Goal: Task Accomplishment & Management: Manage account settings

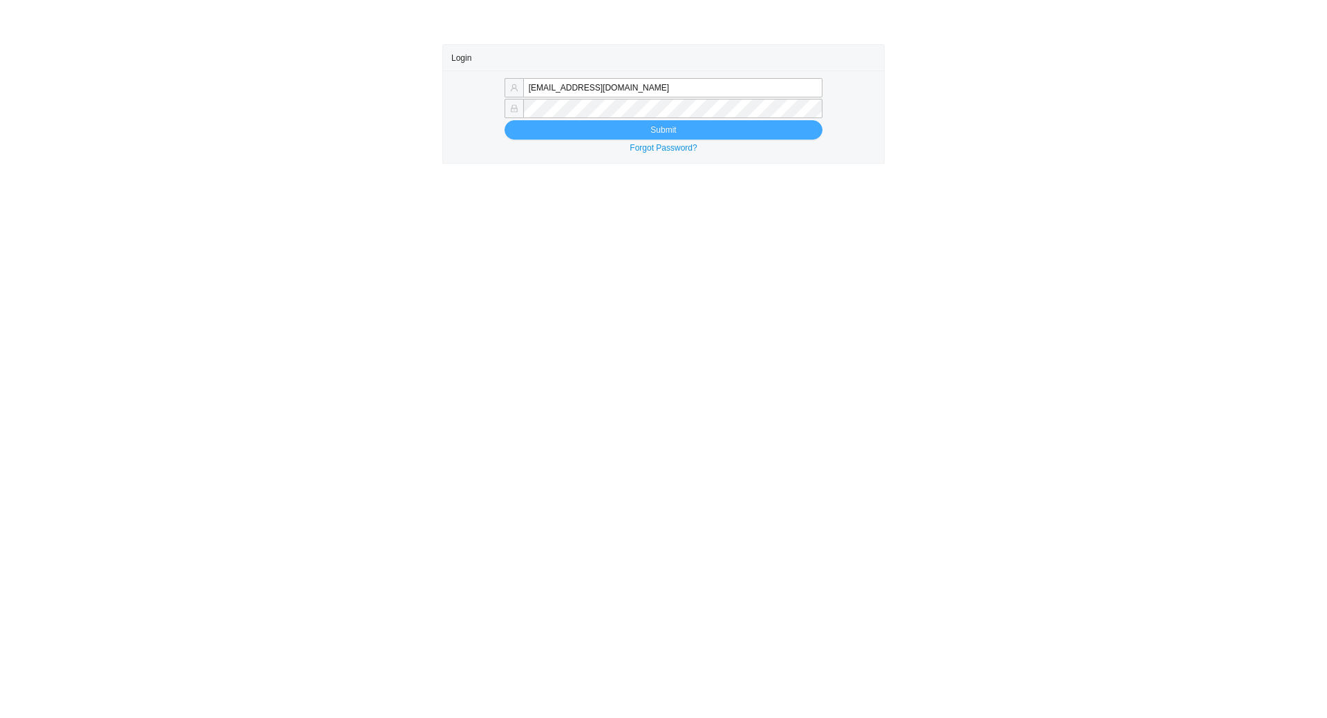
type input "[EMAIL_ADDRESS][DOMAIN_NAME]"
click at [582, 127] on button "Submit" at bounding box center [663, 129] width 318 height 19
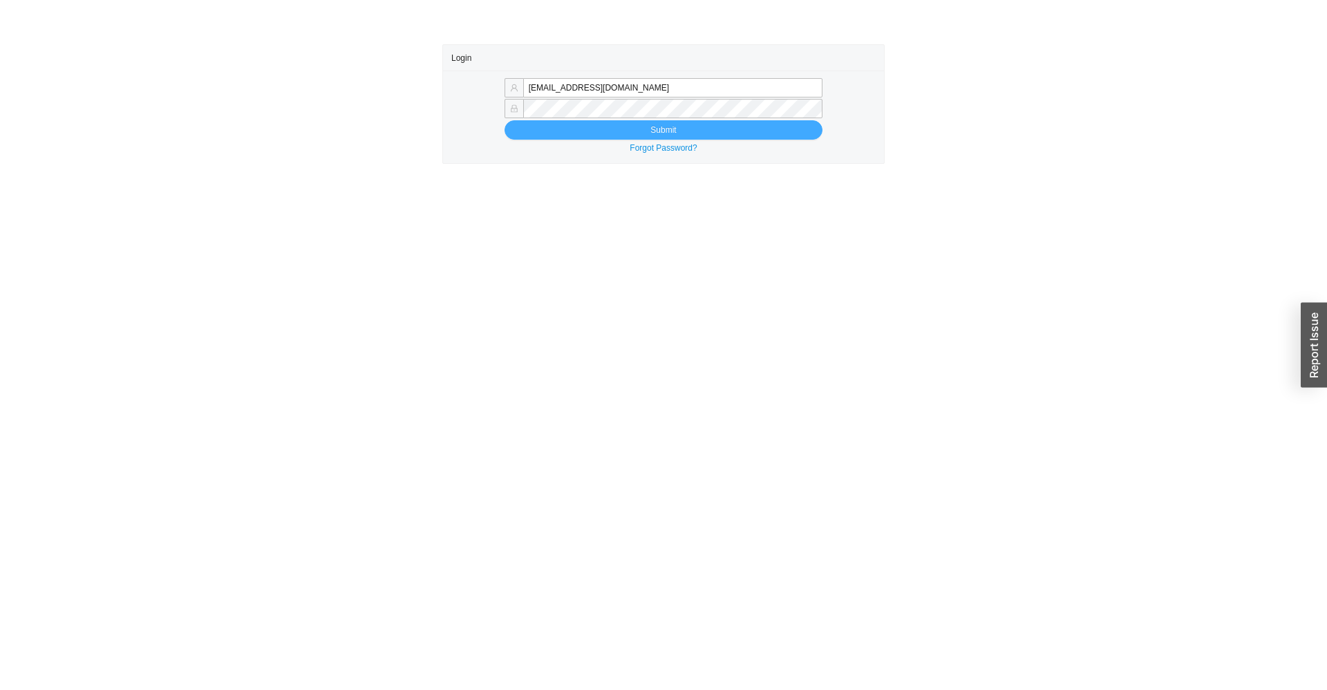
type input "[EMAIL_ADDRESS][DOMAIN_NAME]"
click at [586, 126] on button "Submit" at bounding box center [663, 129] width 318 height 19
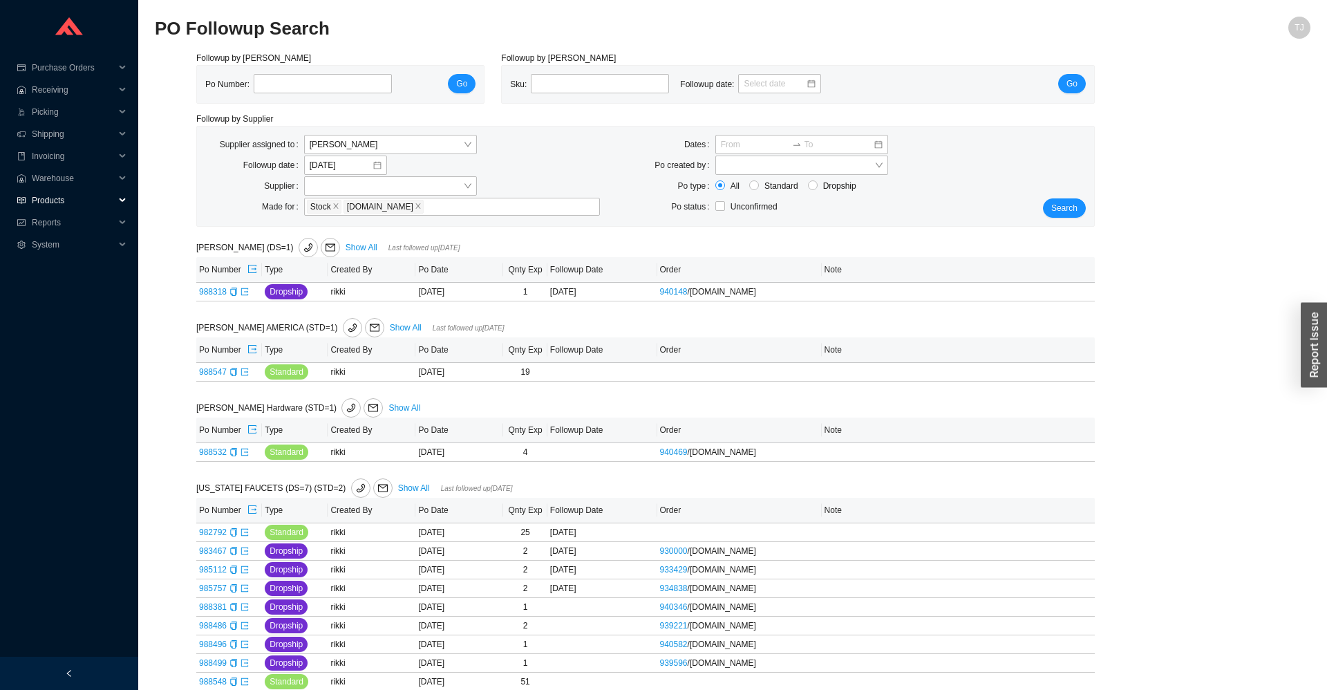
click at [40, 206] on span "Products" at bounding box center [73, 200] width 83 height 22
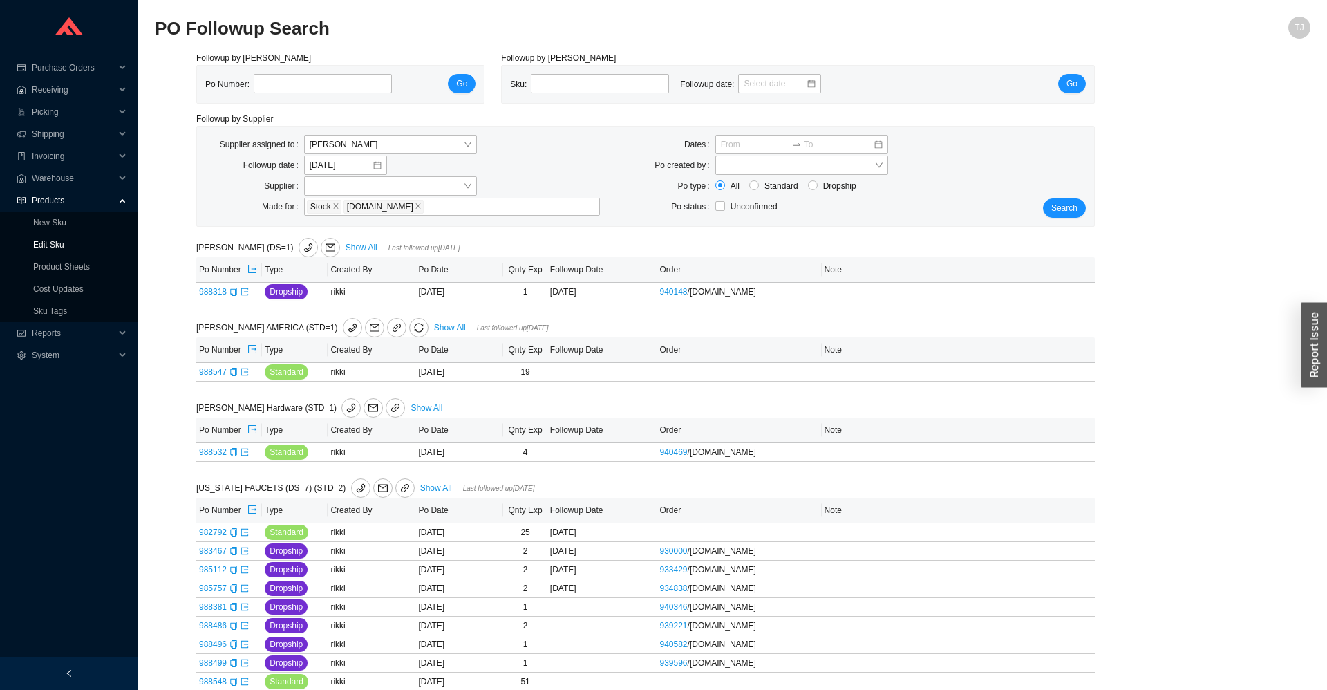
click at [46, 243] on link "Edit Sku" at bounding box center [48, 245] width 31 height 10
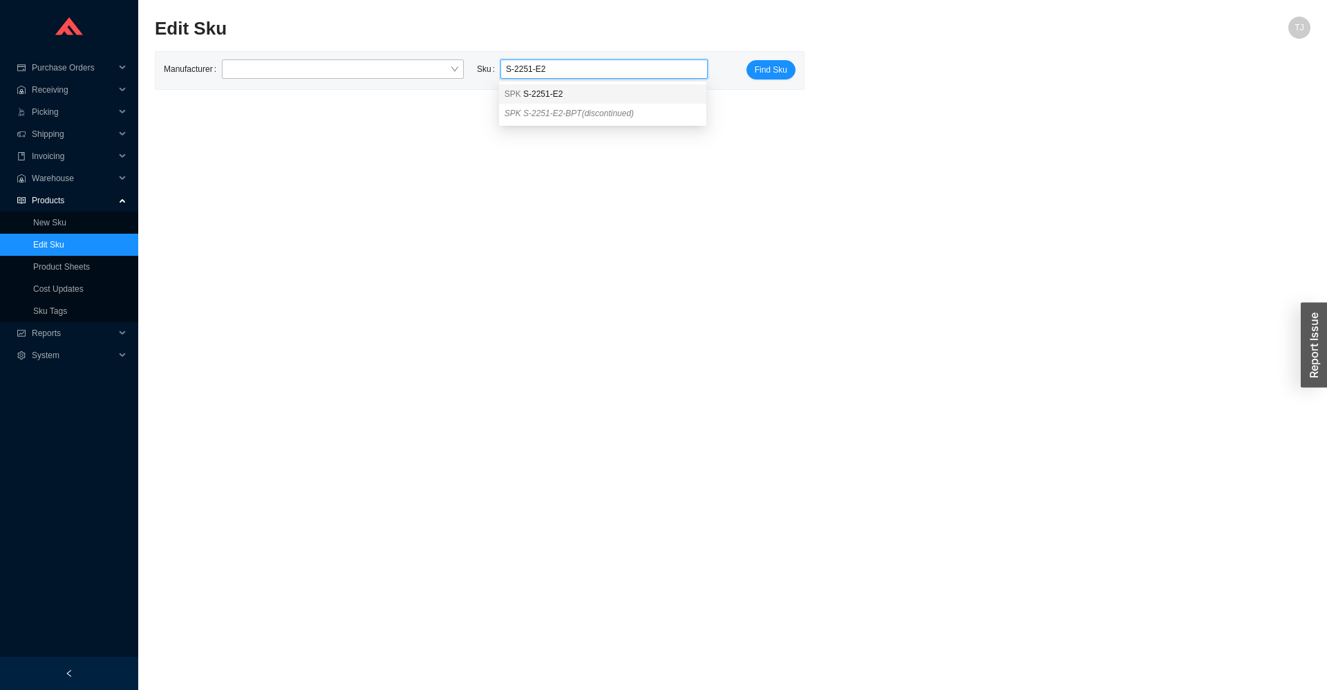
click at [535, 91] on span "S-2251-E2" at bounding box center [542, 94] width 39 height 10
type input "SPK S-2251-E2"
click at [768, 72] on span "Find Sku" at bounding box center [770, 70] width 32 height 14
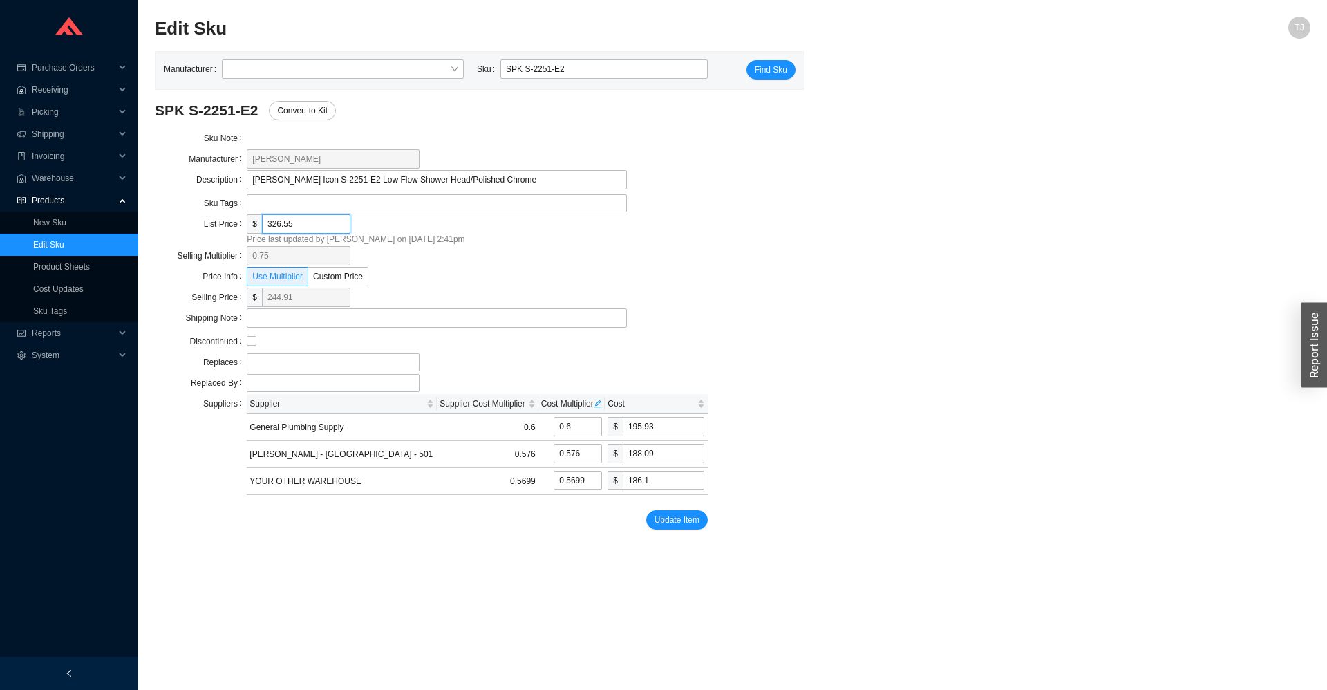
drag, startPoint x: 307, startPoint y: 231, endPoint x: 227, endPoint y: 223, distance: 81.2
click at [262, 223] on input "326.55" at bounding box center [306, 223] width 88 height 19
paste input "461.80"
type input "461.80"
type input "346.35"
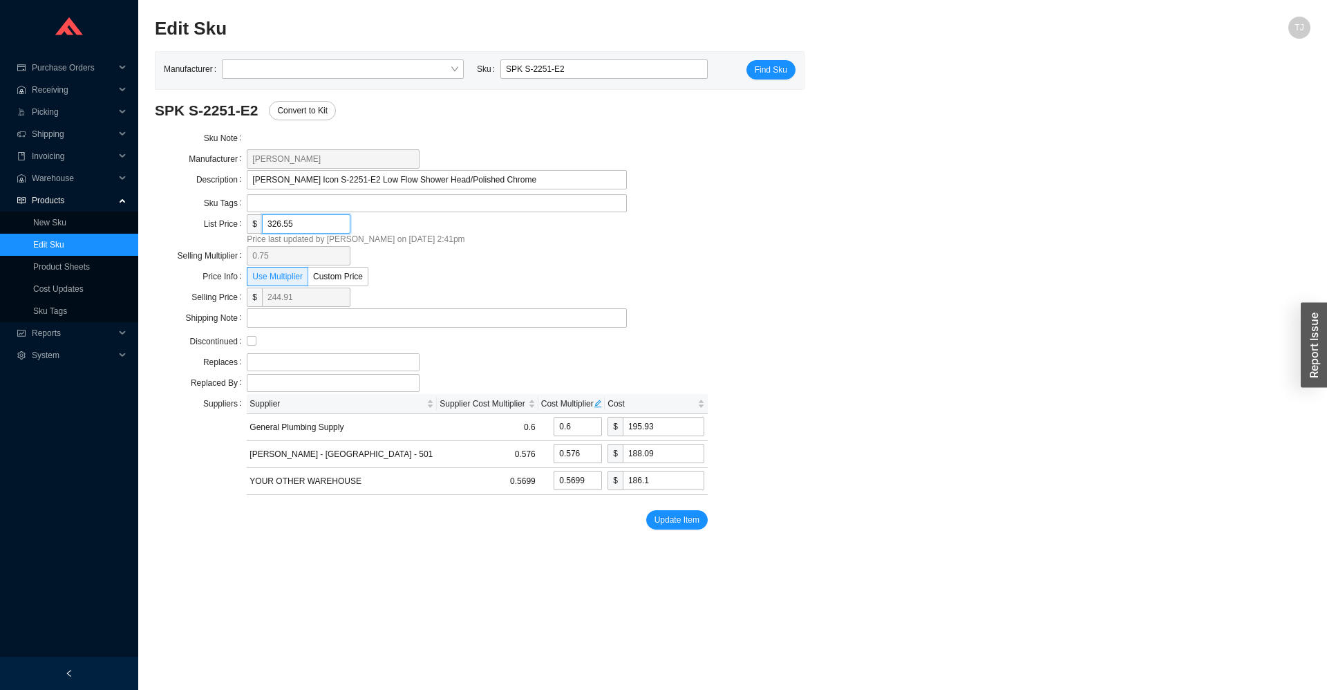
type input "277.08"
type input "265.9968"
type input "263.1798"
type input "461.8"
click at [663, 524] on span "Update Item" at bounding box center [676, 520] width 45 height 14
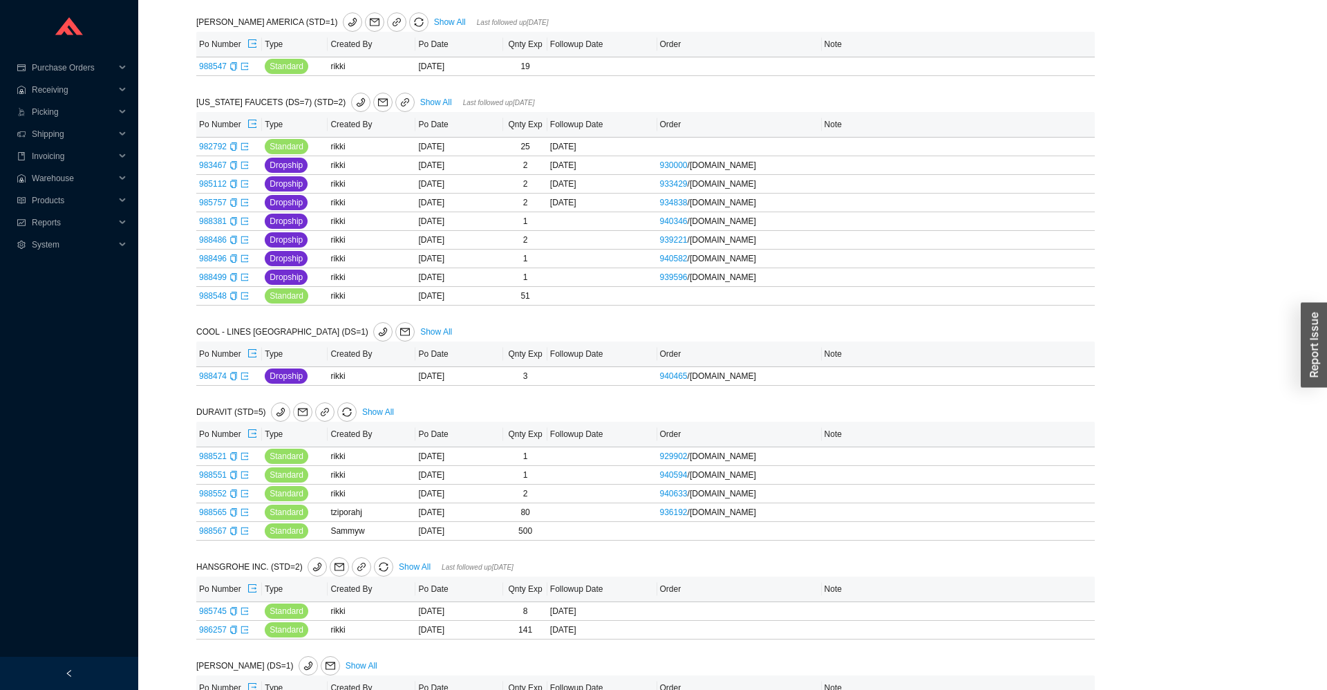
scroll to position [551, 0]
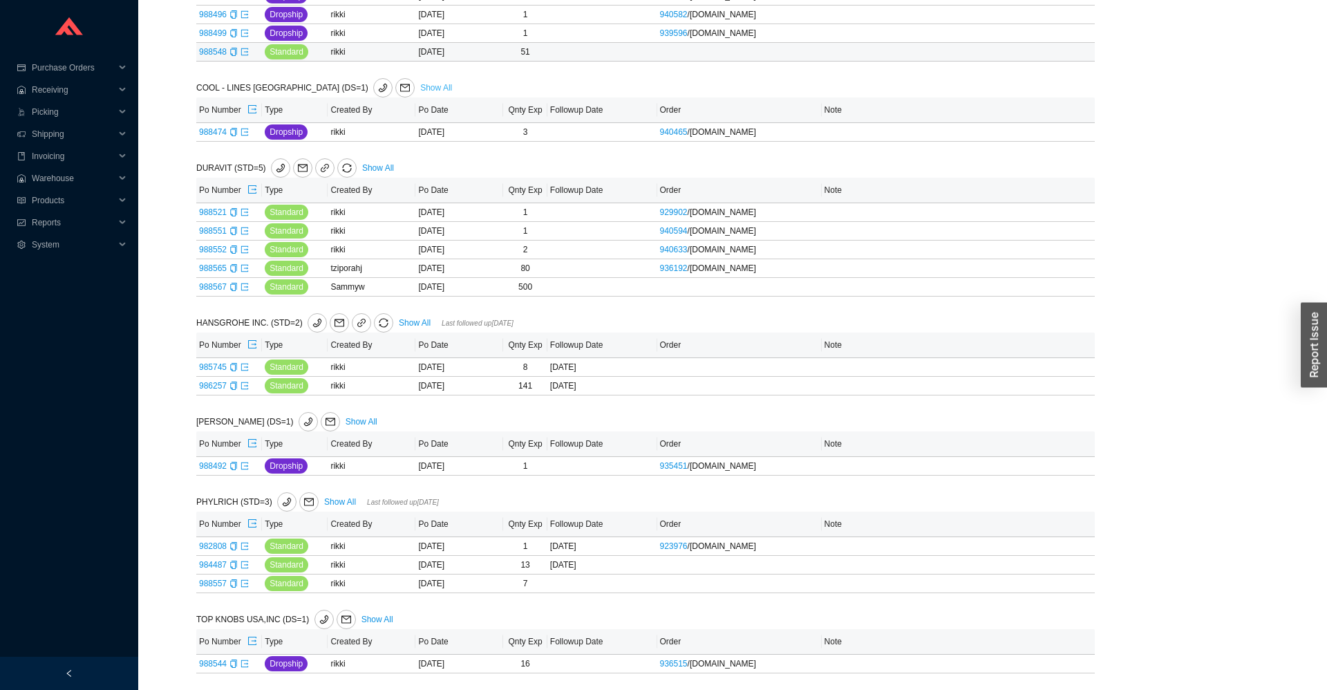
click at [406, 59] on td "rikki" at bounding box center [371, 52] width 88 height 19
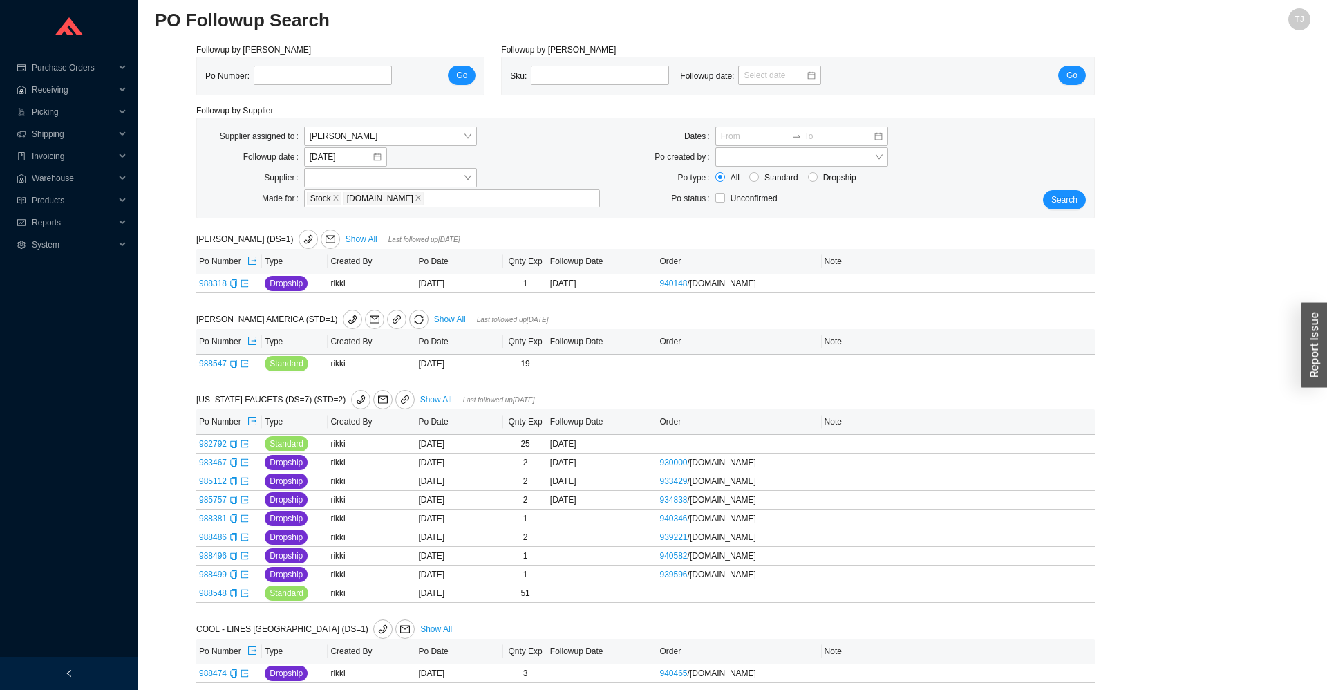
scroll to position [0, 0]
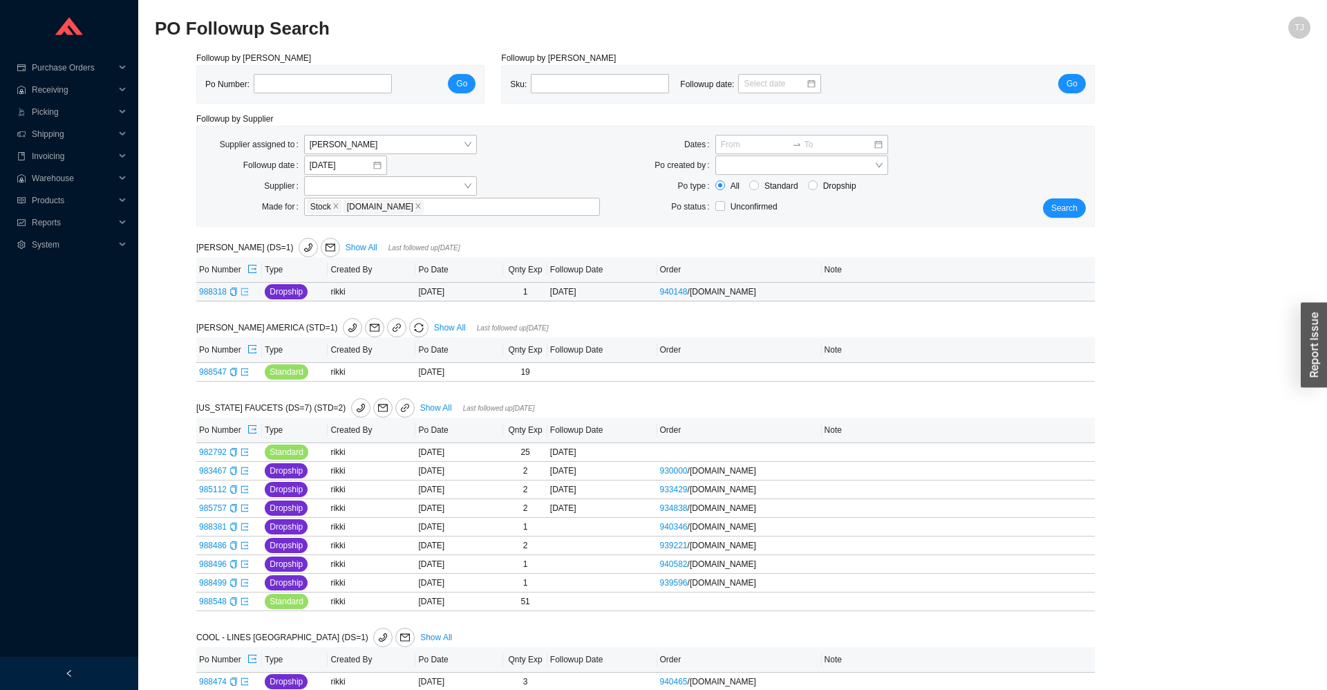
click at [243, 293] on icon "export" at bounding box center [244, 291] width 8 height 8
click at [1063, 202] on button "Search" at bounding box center [1064, 207] width 43 height 19
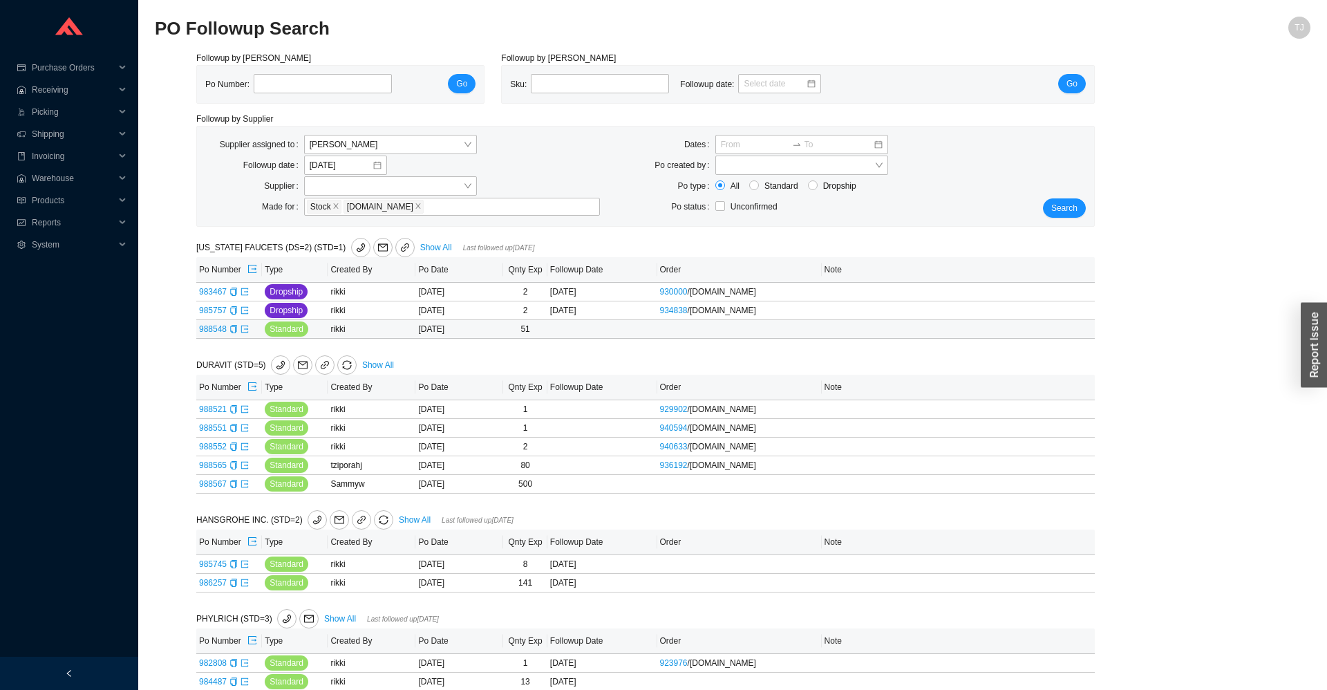
scroll to position [118, 0]
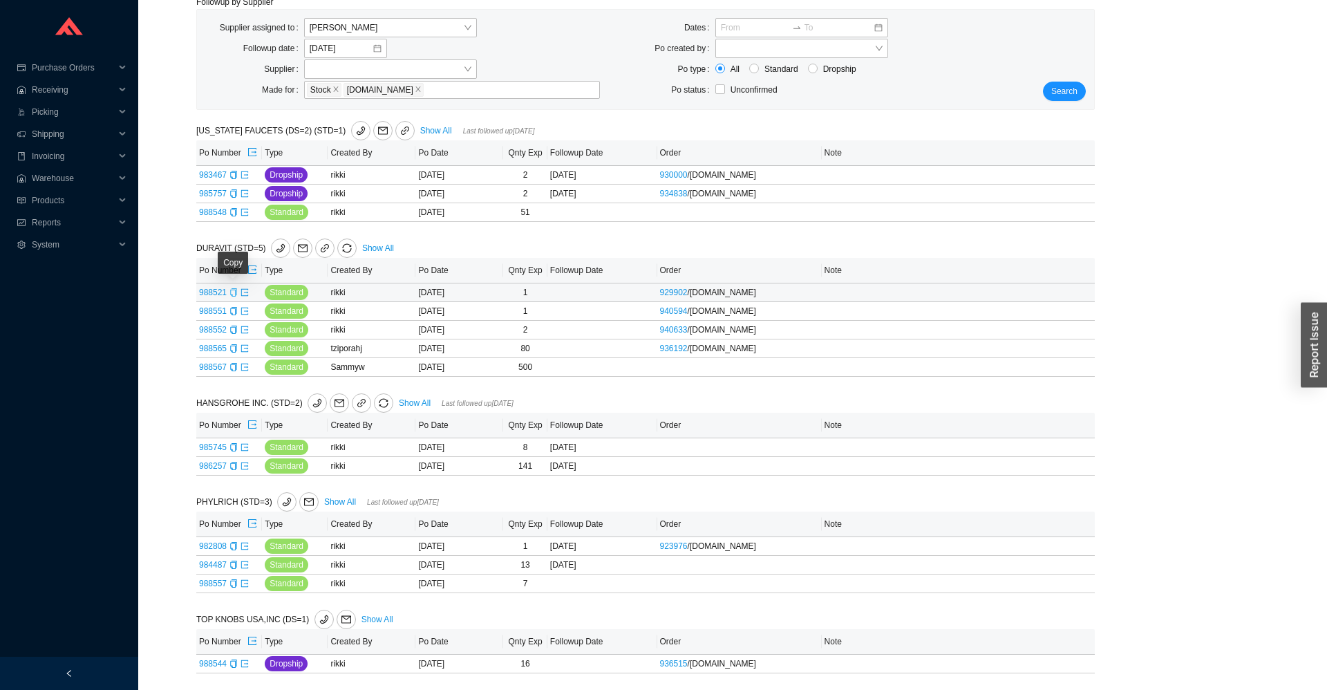
click at [236, 294] on icon "copy" at bounding box center [233, 292] width 8 height 8
click at [1079, 94] on button "Search" at bounding box center [1064, 91] width 43 height 19
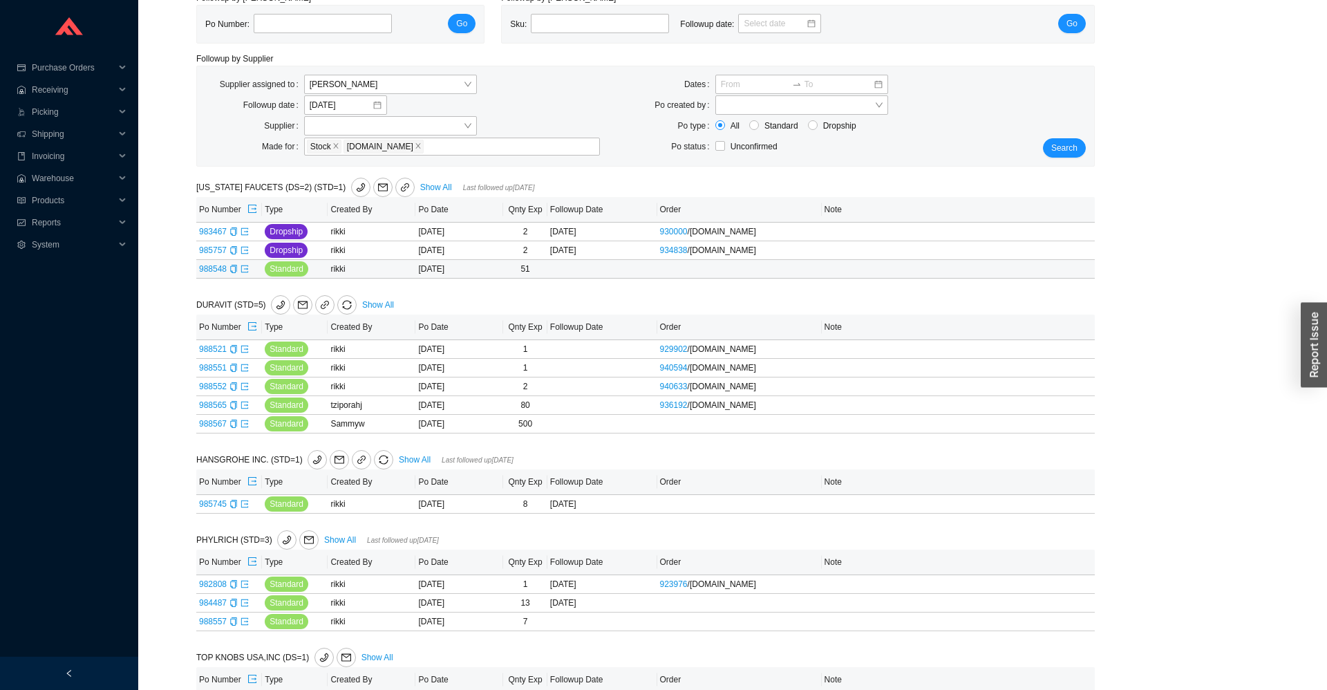
scroll to position [99, 0]
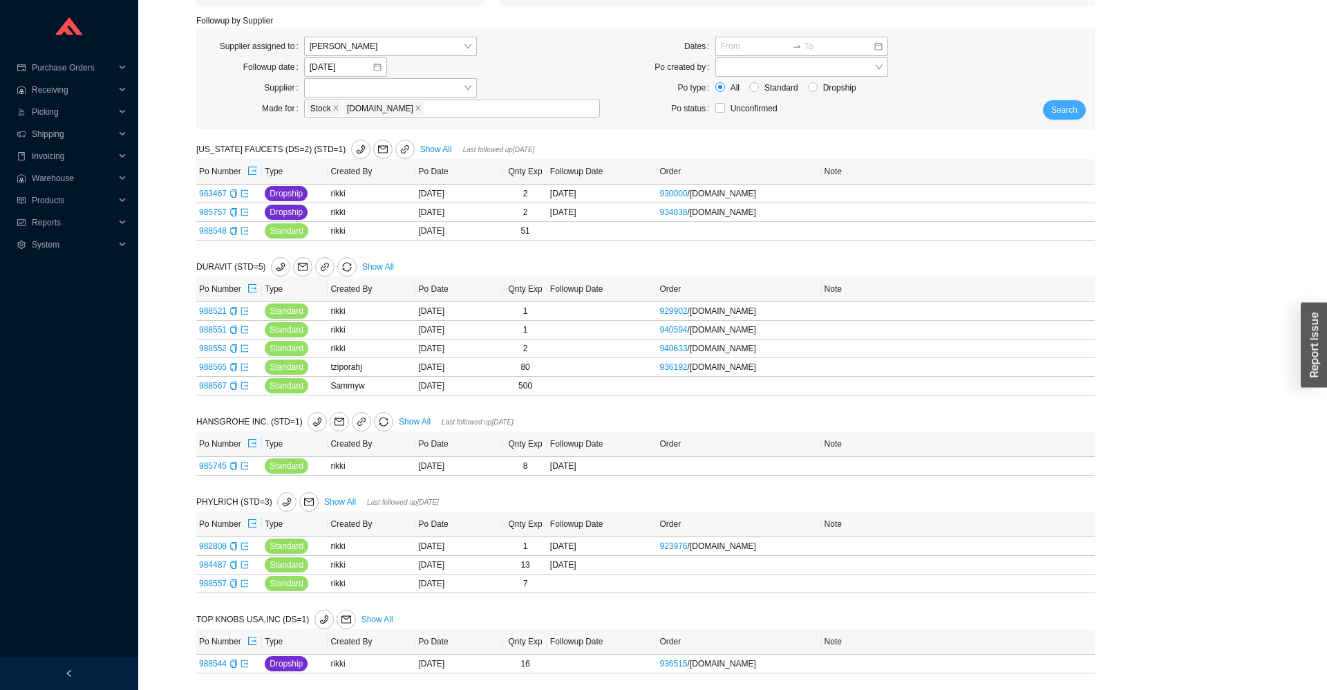
click at [1065, 113] on span "Search" at bounding box center [1064, 110] width 26 height 14
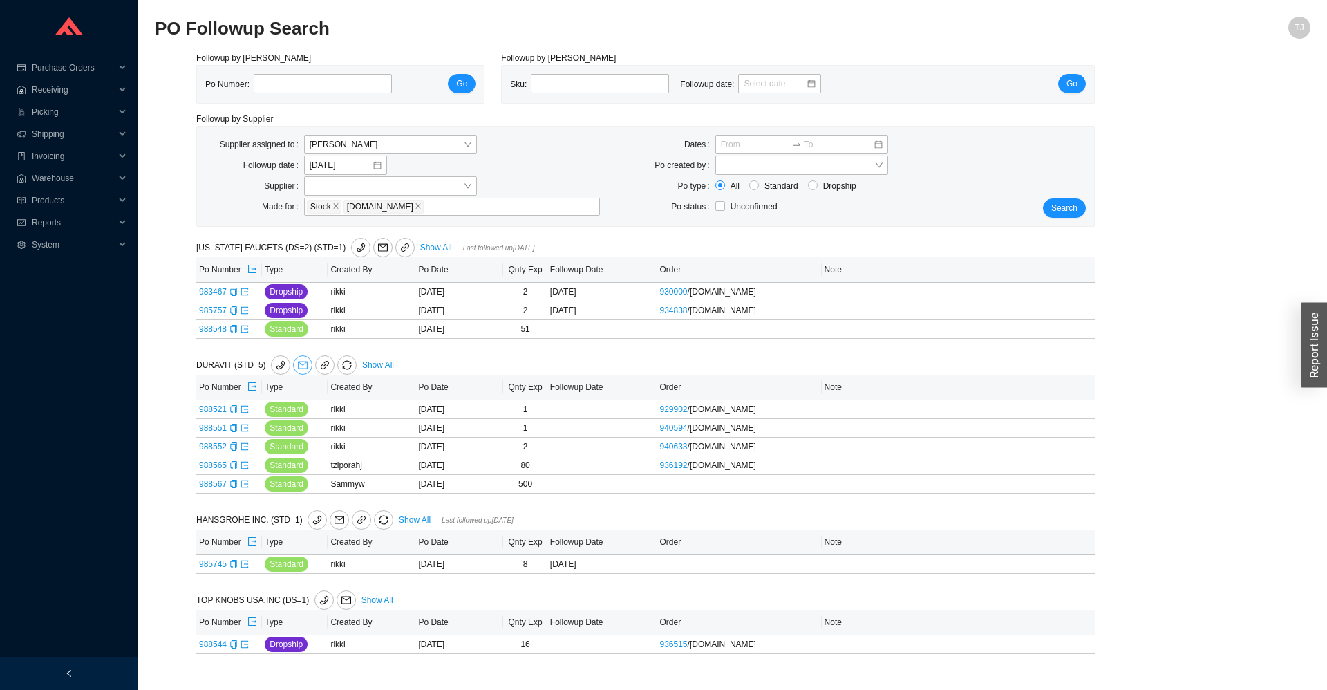
click at [294, 372] on button "button" at bounding box center [302, 364] width 19 height 19
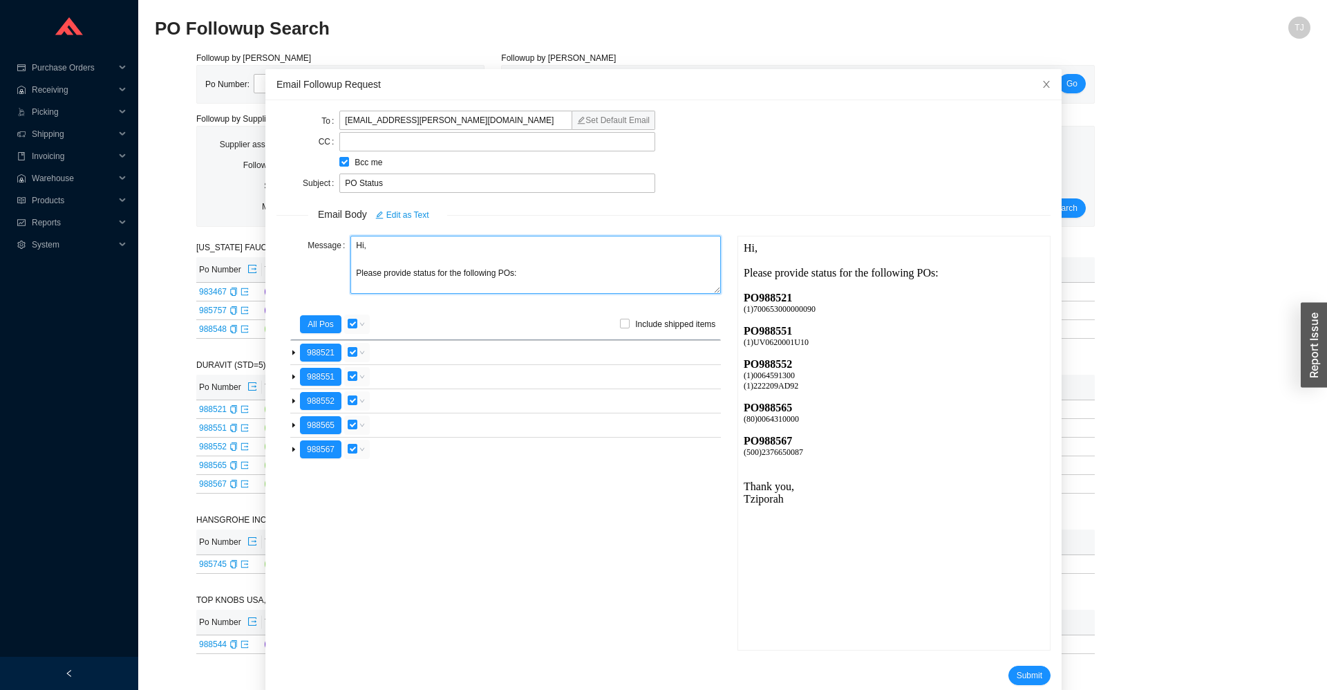
click at [419, 267] on textarea "Hi, Please provide status for the following POs:" at bounding box center [535, 265] width 370 height 58
click at [362, 245] on textarea "Hi, Please provide status for the following POs:" at bounding box center [535, 265] width 370 height 58
drag, startPoint x: 511, startPoint y: 276, endPoint x: 317, endPoint y: 285, distance: 194.4
click at [350, 285] on textarea "Hi Amber, Please provide status for the following POs:" at bounding box center [535, 265] width 370 height 58
click at [488, 277] on textarea "Hi Amber, Can you see why none of these POs are showing on the portal?" at bounding box center [535, 265] width 370 height 58
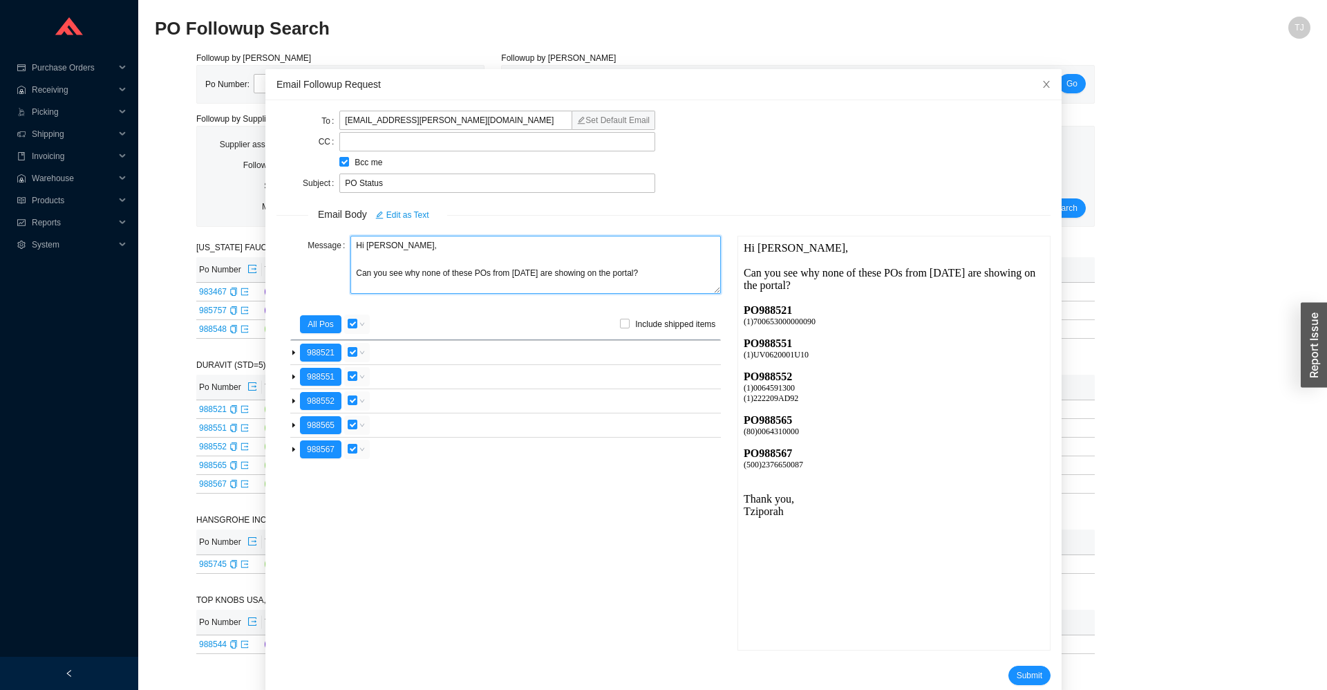
drag, startPoint x: 421, startPoint y: 275, endPoint x: 634, endPoint y: 272, distance: 212.8
click at [634, 272] on textarea "Hi Amber, Can you see why none of these POs from yesterday are showing on the p…" at bounding box center [535, 265] width 370 height 58
click at [657, 269] on textarea "Hi Amber, Can you see why none of these POs from yesterday are showing on the p…" at bounding box center [535, 265] width 370 height 58
type textarea "Hi Amber, Can you see why none of these POs from yesterday are showing on the p…"
click at [1026, 673] on span "Submit" at bounding box center [1029, 675] width 26 height 14
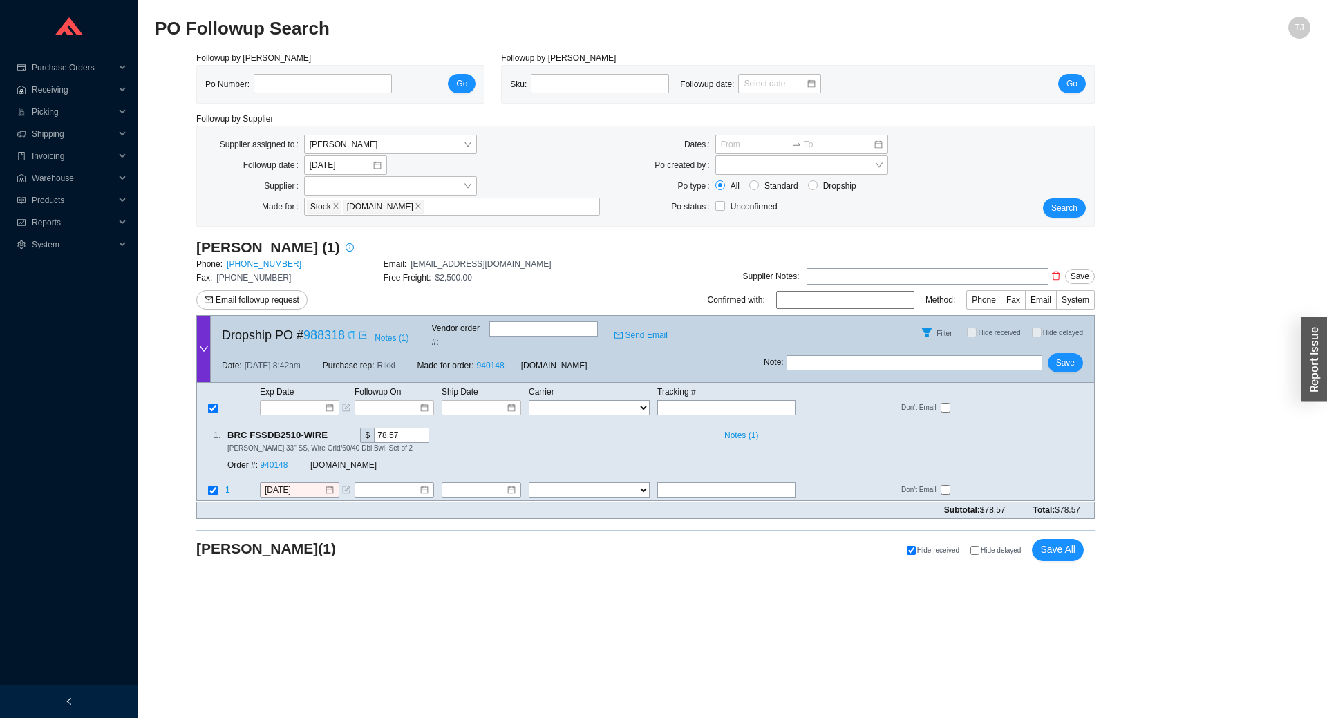
click at [350, 331] on icon "copy" at bounding box center [351, 335] width 6 height 8
click at [310, 328] on link "988318" at bounding box center [323, 335] width 41 height 14
click at [321, 330] on link "988318" at bounding box center [323, 335] width 41 height 14
click at [285, 484] on input "[DATE]" at bounding box center [294, 491] width 59 height 14
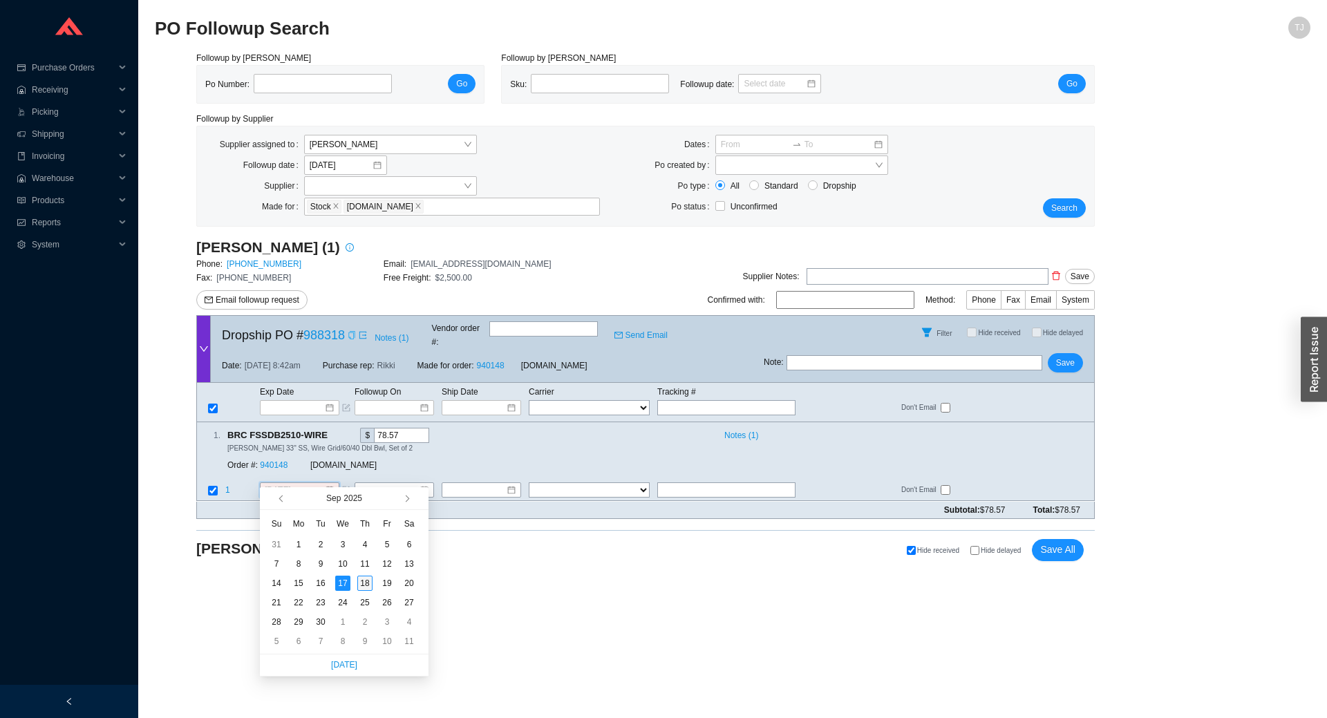
type input "[DATE]"
click at [366, 587] on div "18" at bounding box center [364, 583] width 15 height 15
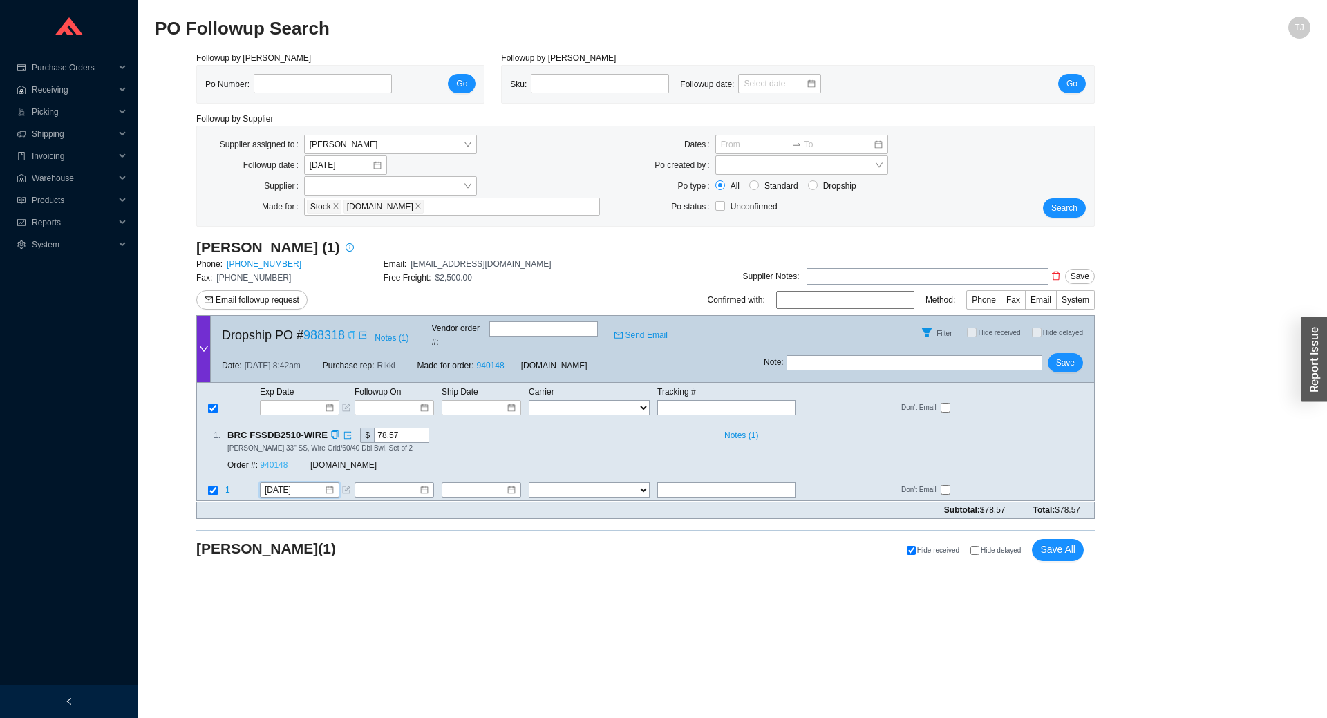
click at [276, 461] on link "940148" at bounding box center [274, 466] width 28 height 10
click at [1075, 354] on button "Save" at bounding box center [1064, 362] width 35 height 19
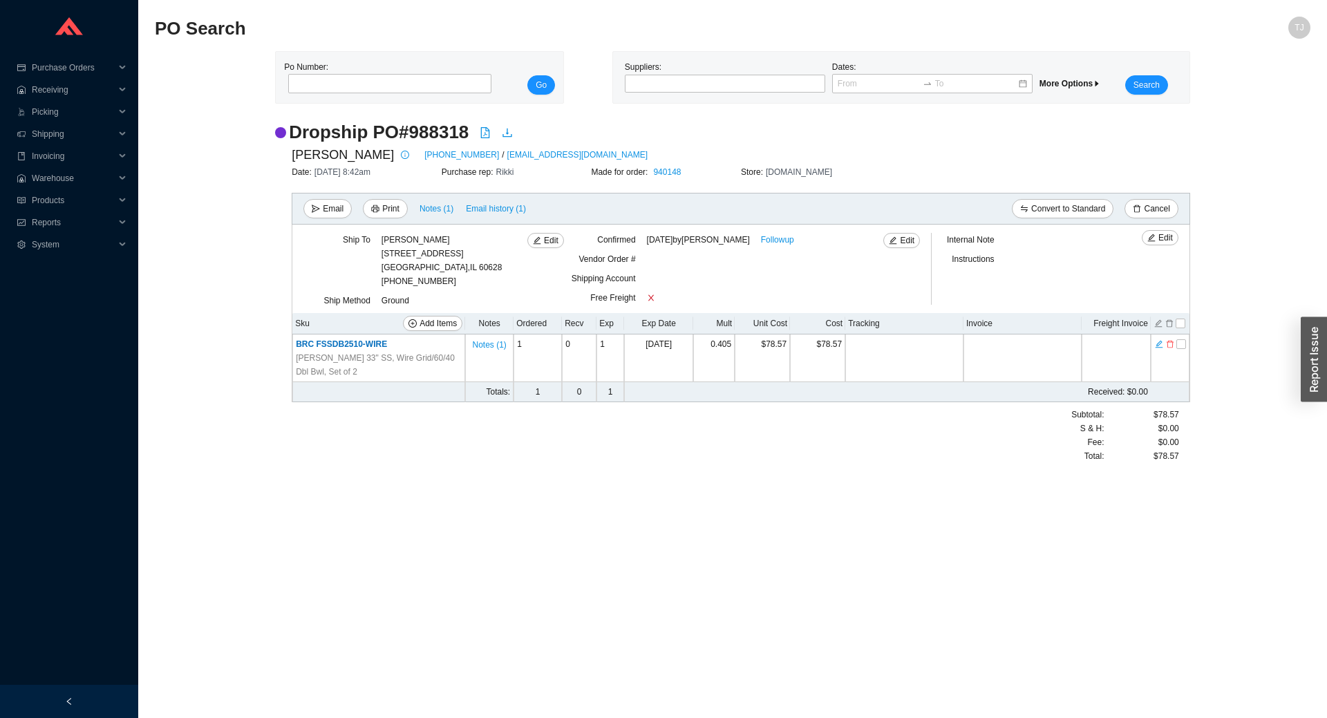
click at [431, 266] on div "[PERSON_NAME] [STREET_ADDRESS]" at bounding box center [441, 253] width 121 height 41
copy div "60628"
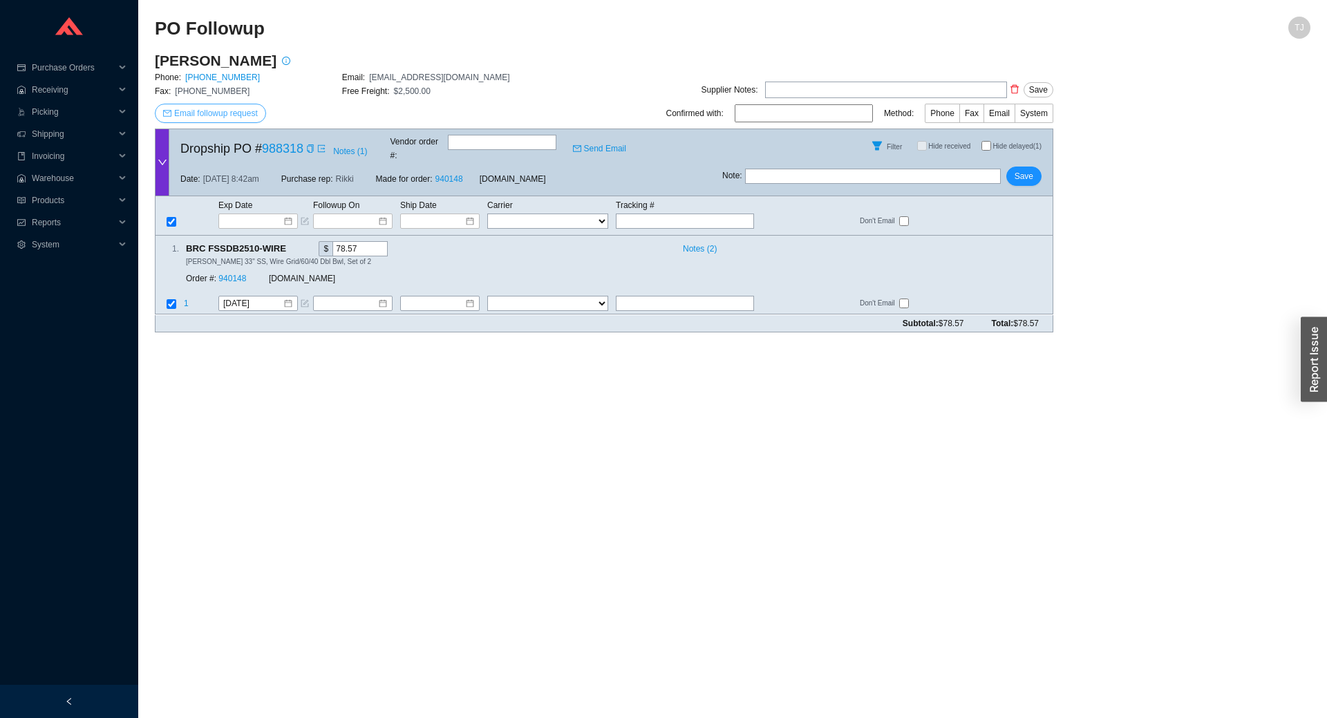
click at [233, 111] on span "Email followup request" at bounding box center [216, 113] width 84 height 14
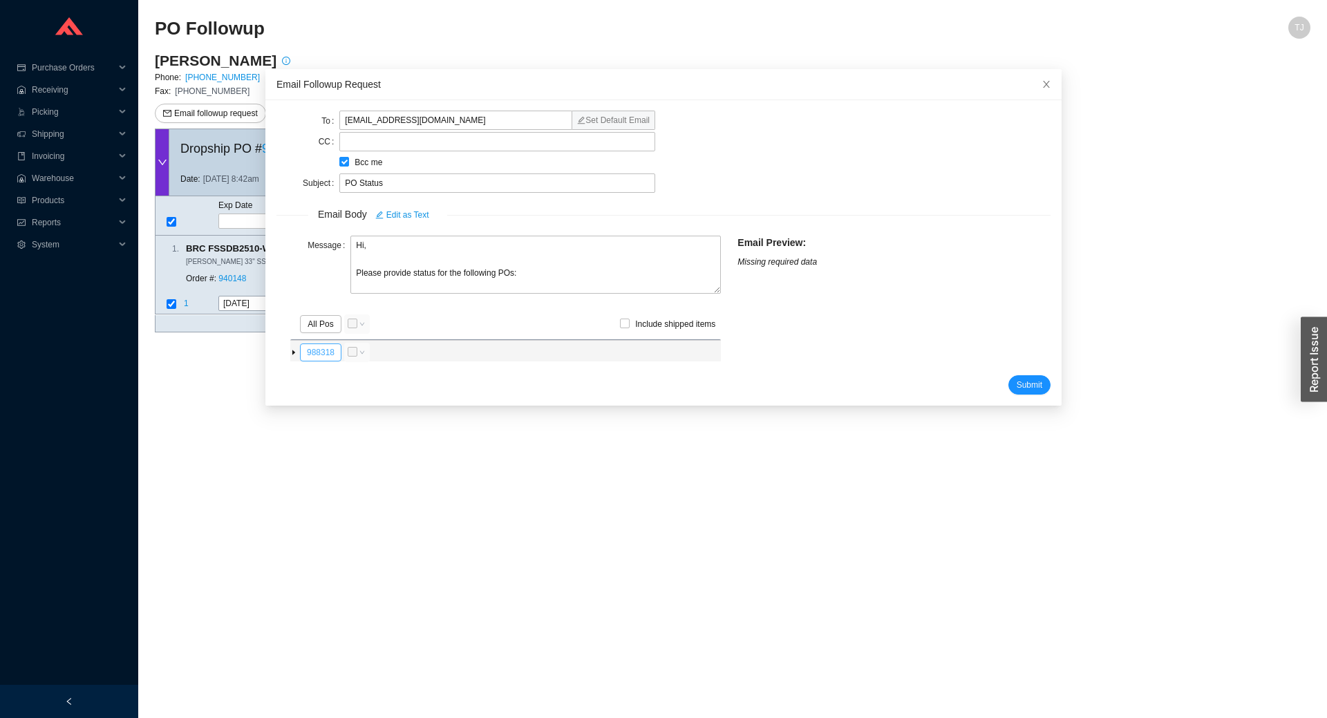
click at [310, 353] on button "988318" at bounding box center [320, 352] width 41 height 18
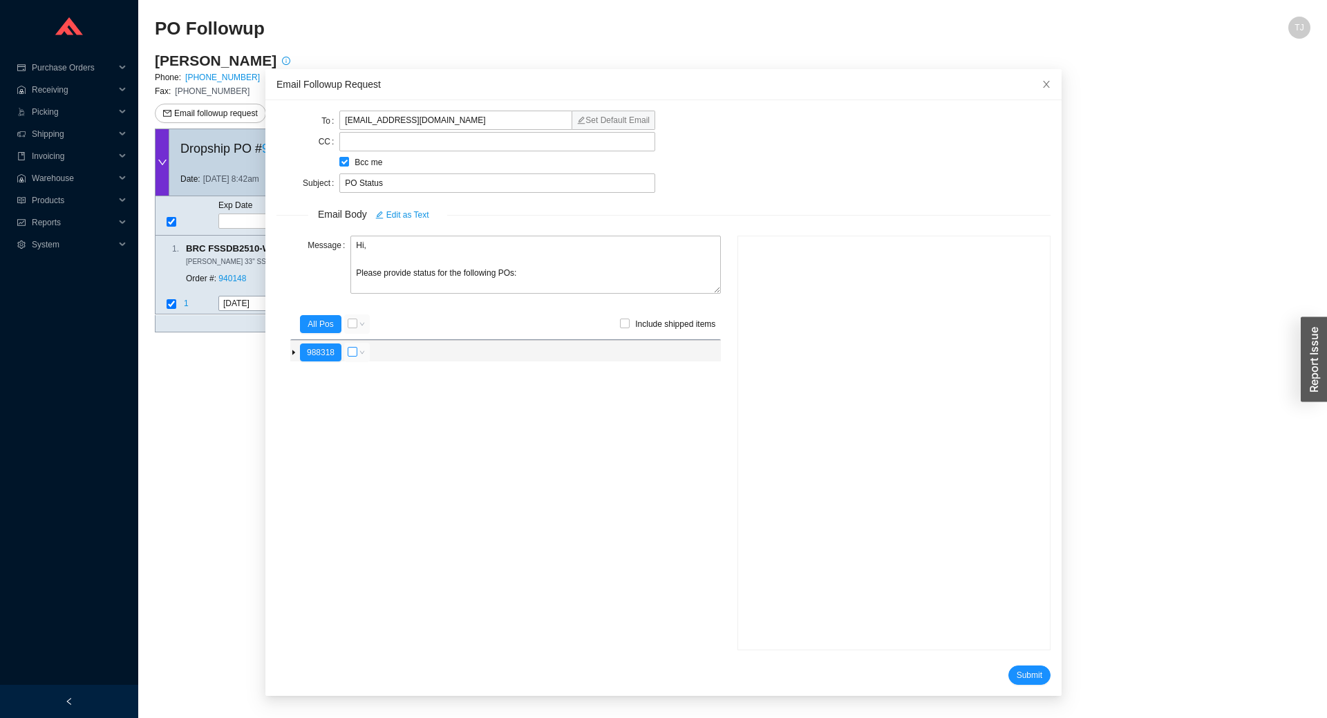
click at [350, 351] on input "checkbox" at bounding box center [353, 352] width 10 height 10
checkbox input "true"
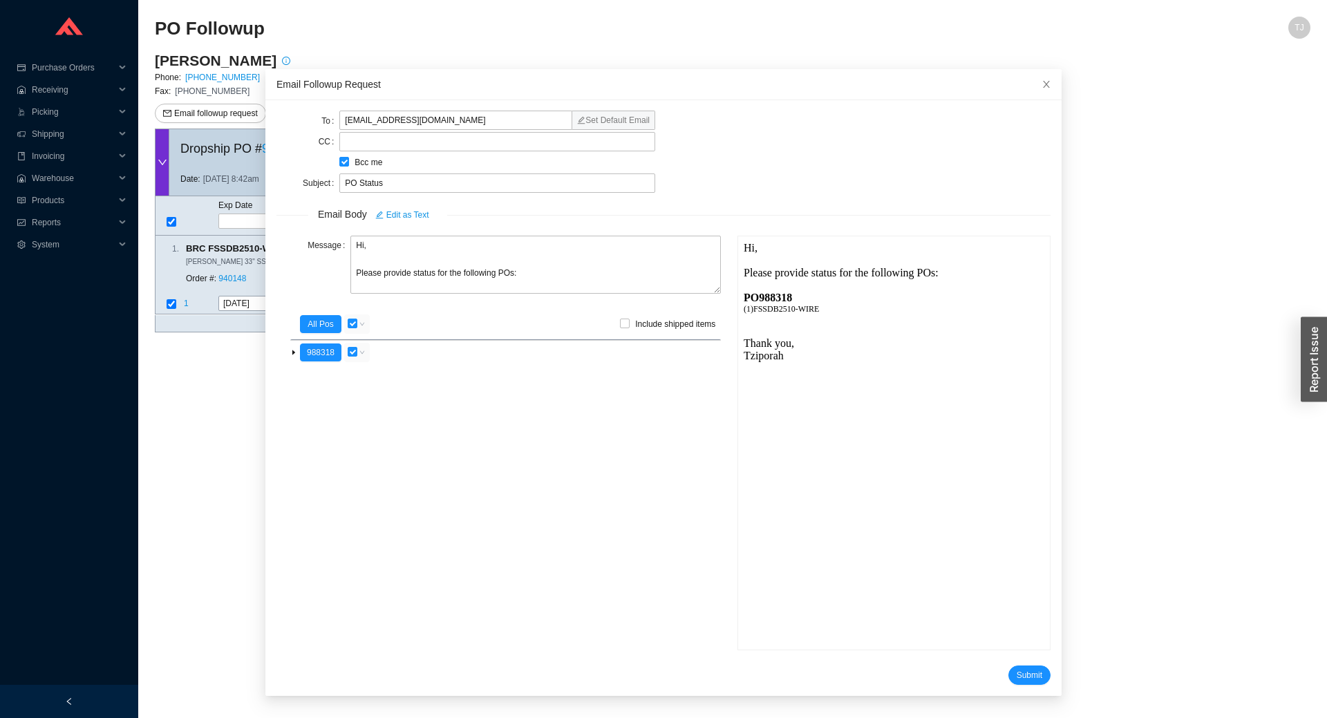
click at [1021, 663] on form "To sales@barclayproducts.com Set Default Email CC Bcc me Subject PO Status Emai…" at bounding box center [663, 397] width 774 height 573
click at [1023, 672] on span "Submit" at bounding box center [1029, 675] width 26 height 14
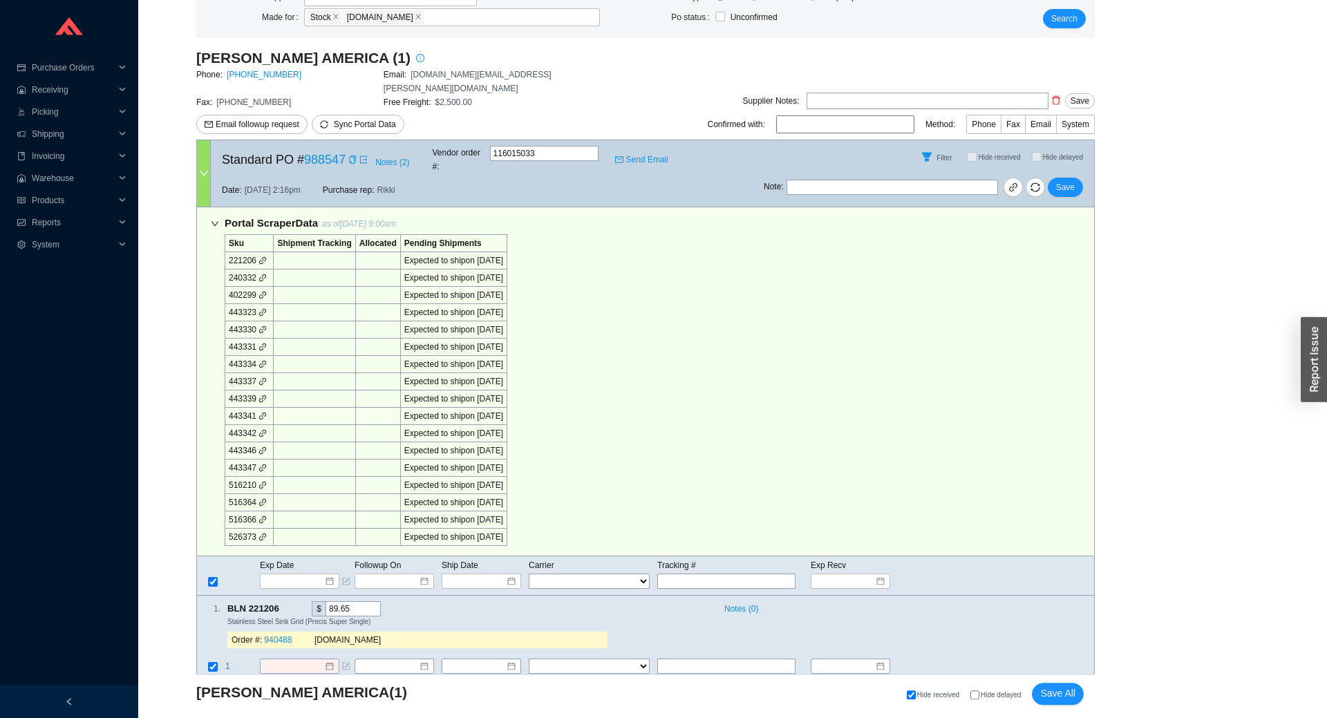
scroll to position [305, 0]
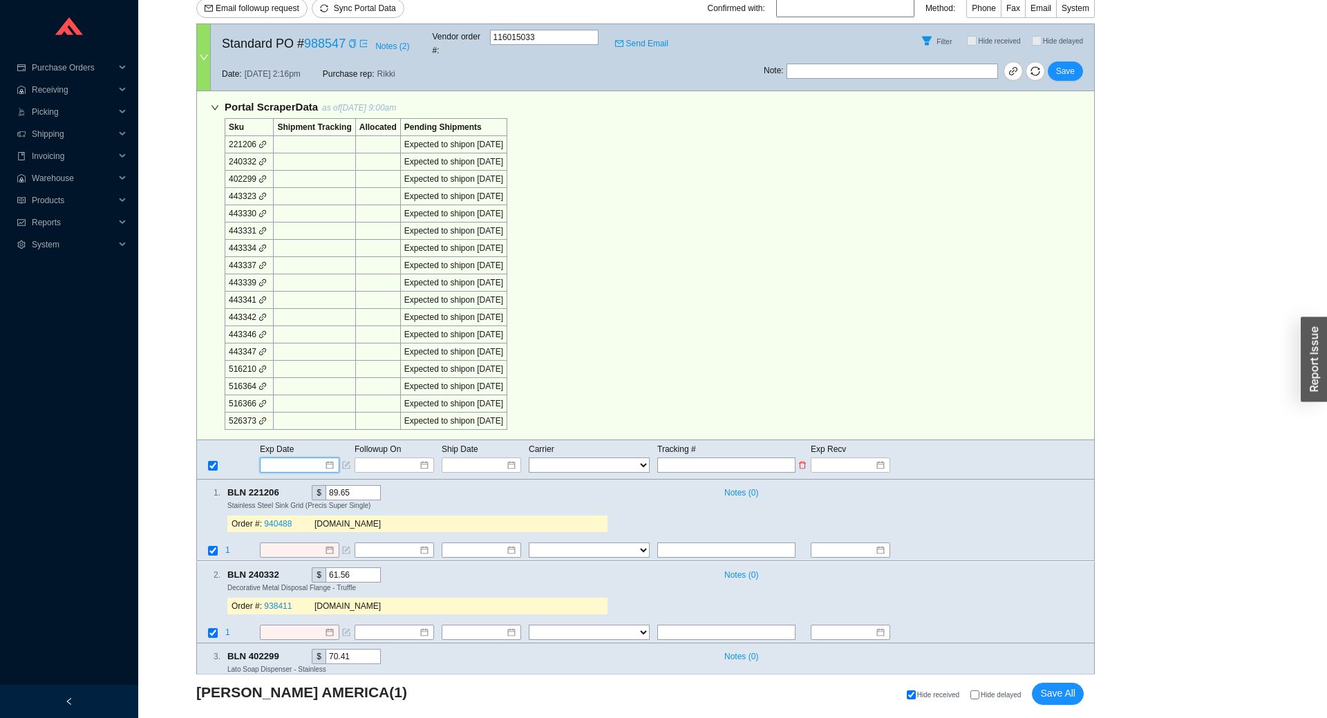
click at [295, 458] on input at bounding box center [294, 465] width 59 height 14
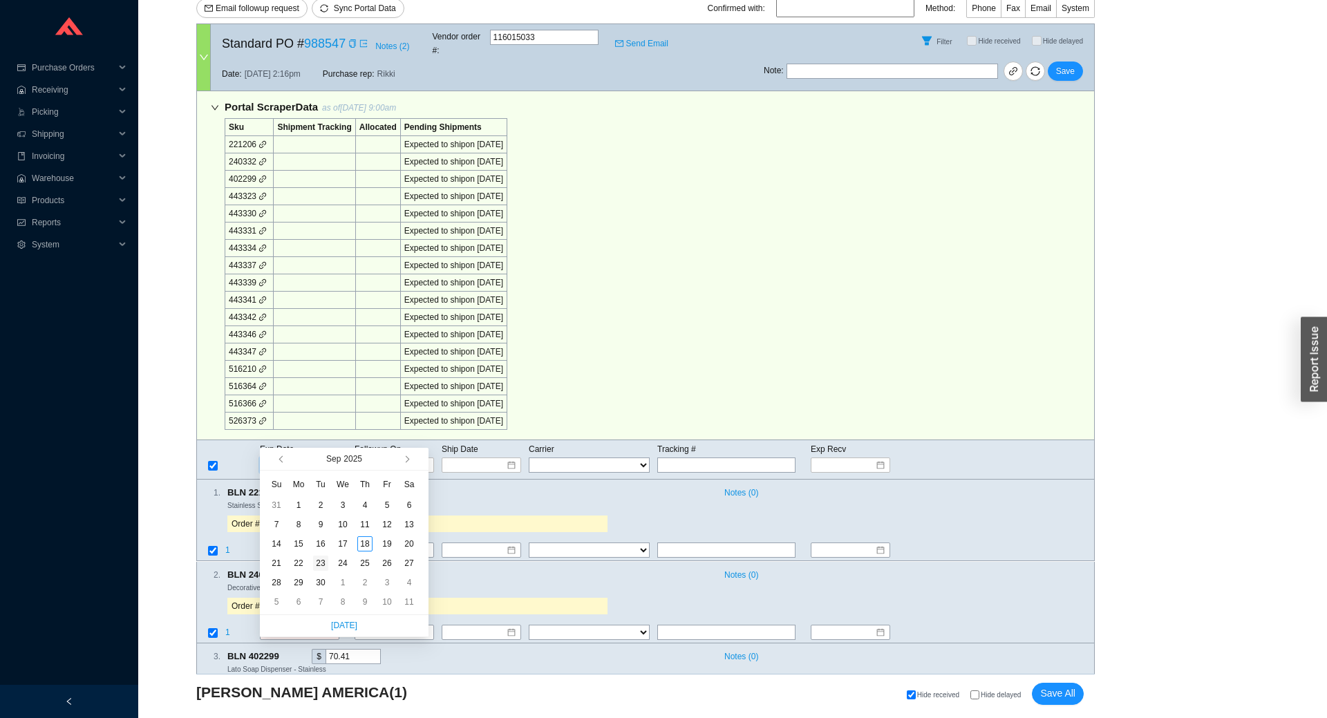
type input "[DATE]"
click at [321, 566] on div "23" at bounding box center [320, 562] width 15 height 15
type input "9/23/2025"
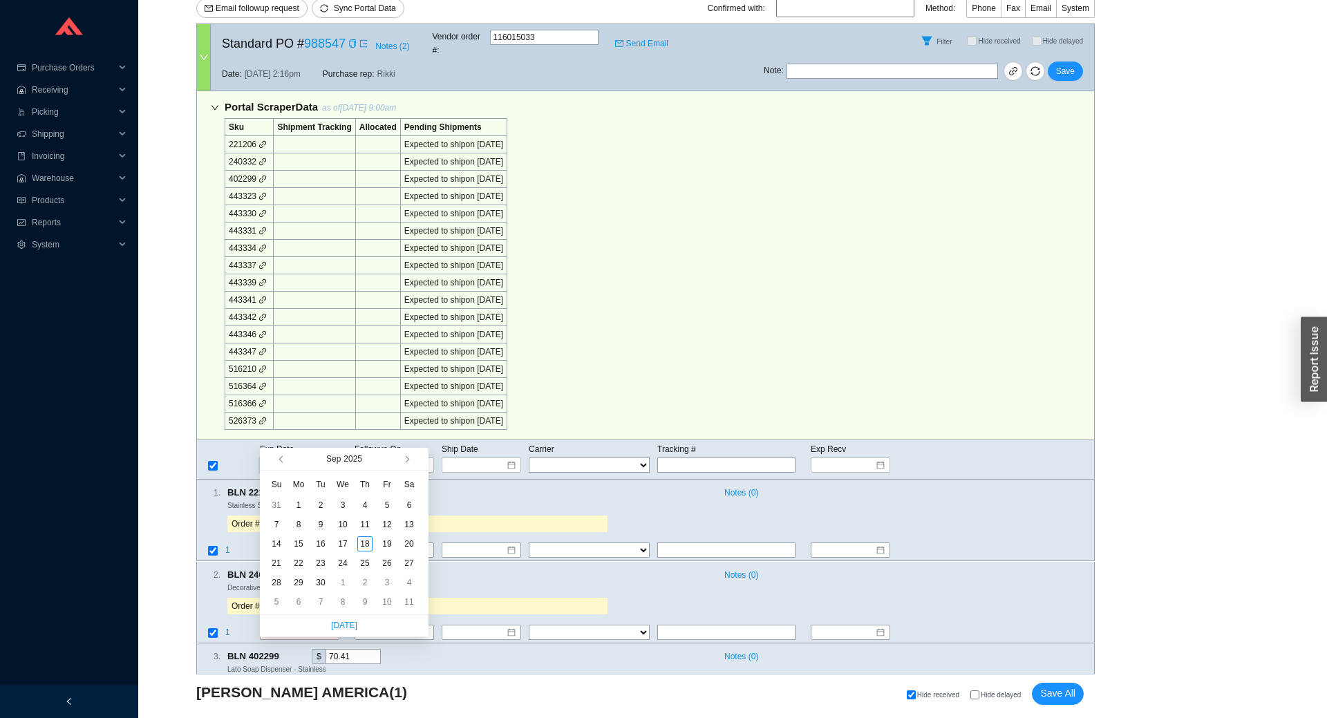
type input "9/23/2025"
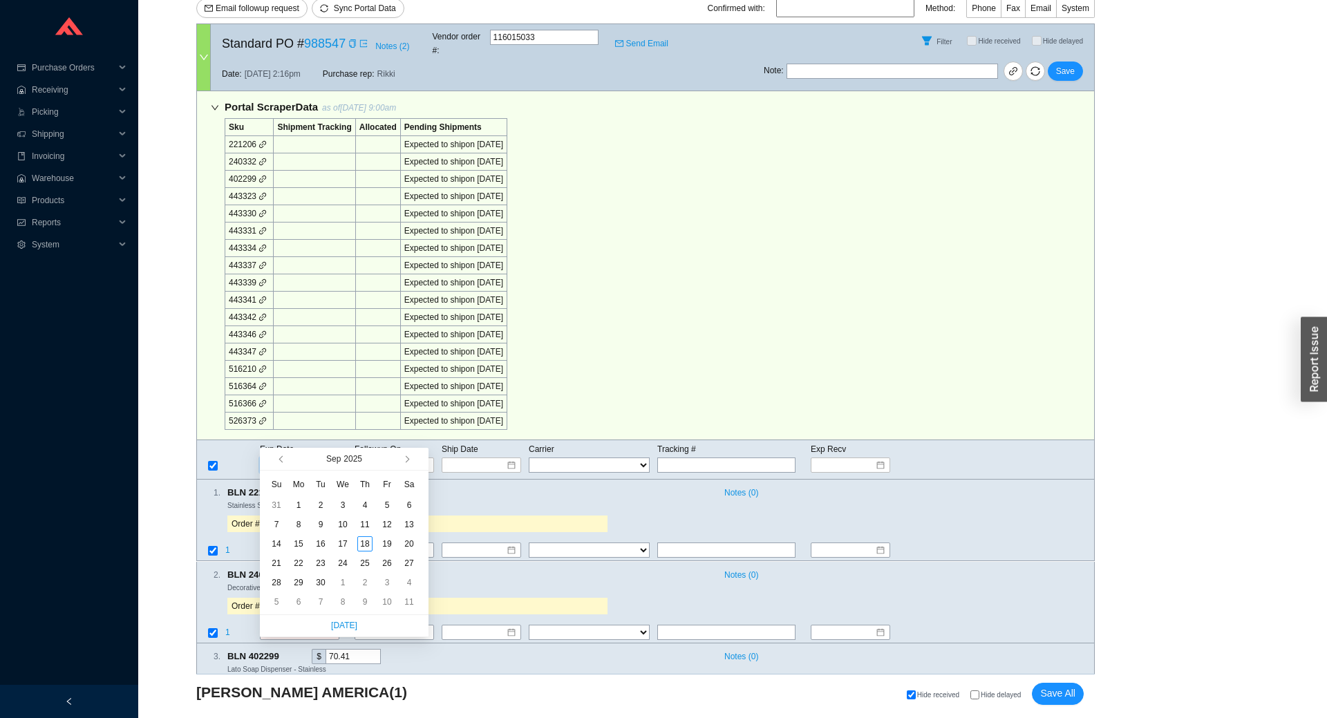
type input "9/23/2025"
type input "[DATE]"
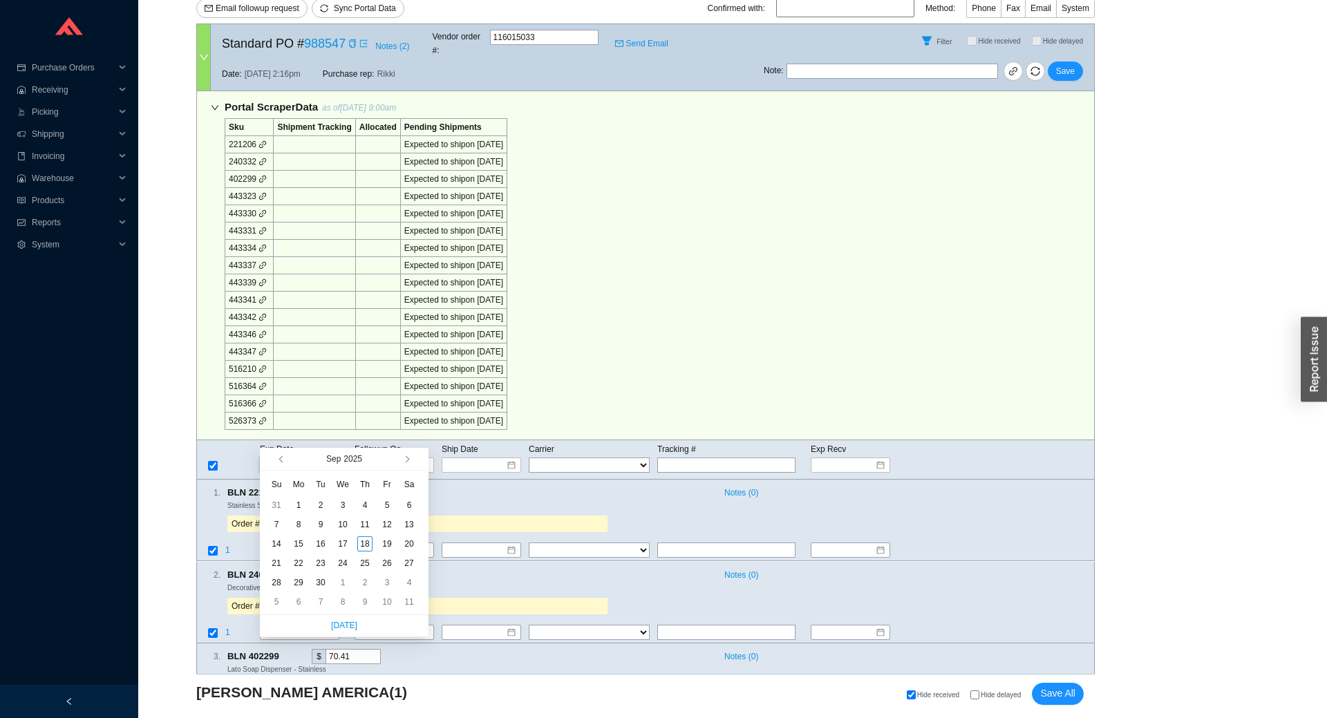
type input "[DATE]"
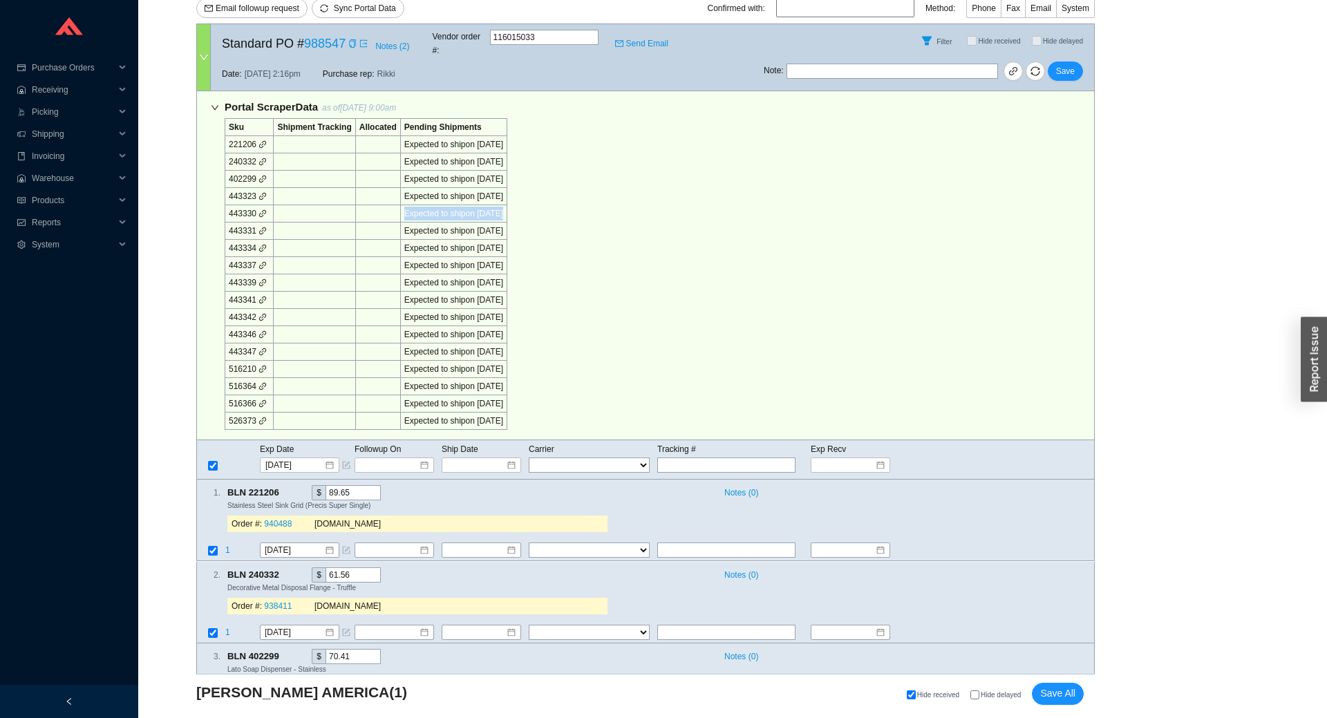
drag, startPoint x: 488, startPoint y: 135, endPoint x: 493, endPoint y: 180, distance: 45.9
click at [493, 180] on tbody "Sku Shipment Tracking Allocated Pending Shipments 221206 Expected to ship on 9/…" at bounding box center [366, 274] width 282 height 311
click at [259, 227] on icon "link" at bounding box center [262, 230] width 7 height 7
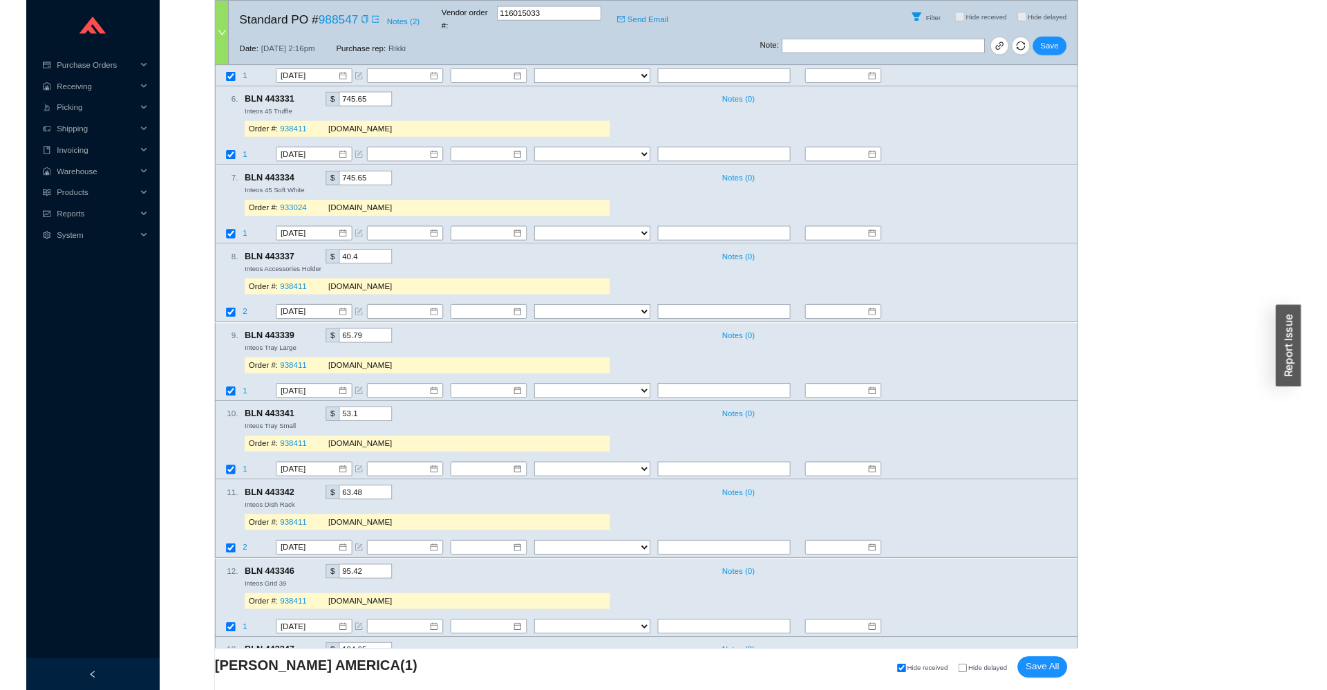
scroll to position [1105, 0]
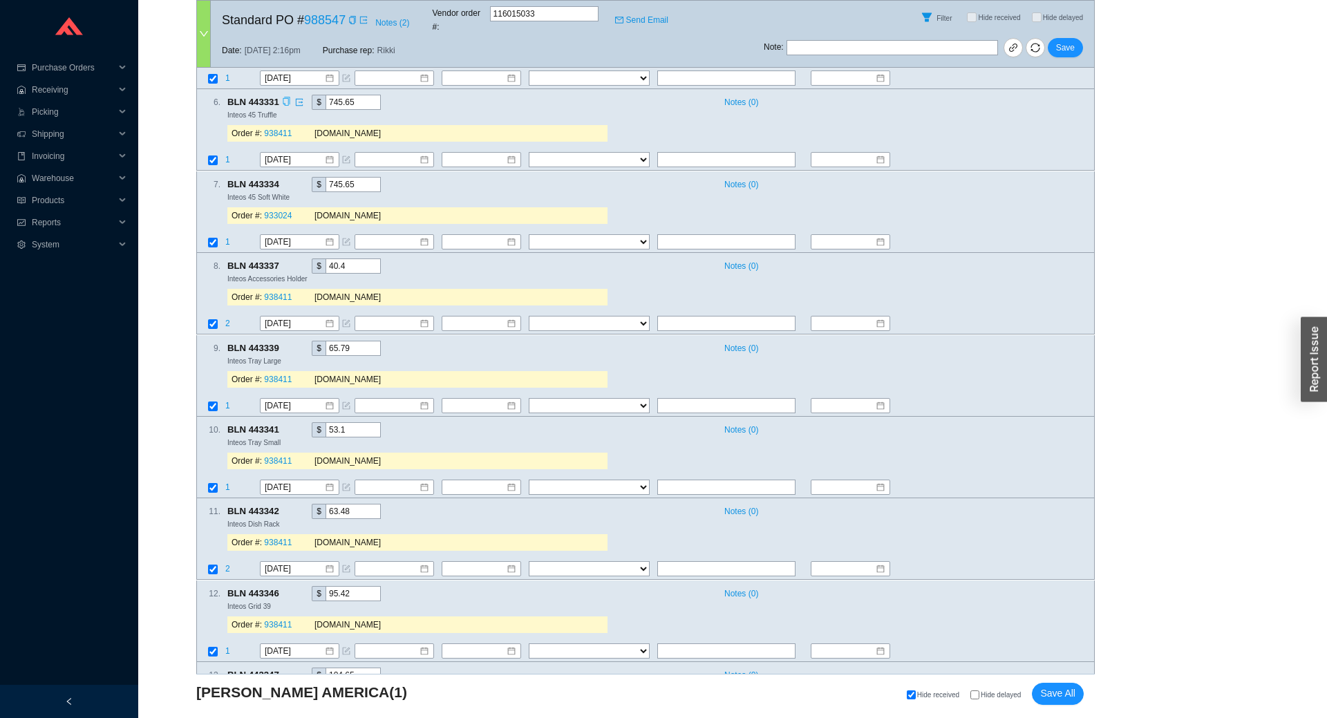
click at [287, 97] on icon "copy" at bounding box center [286, 101] width 9 height 9
click at [221, 152] on td at bounding box center [211, 161] width 28 height 19
click at [228, 155] on span "1" at bounding box center [227, 160] width 5 height 10
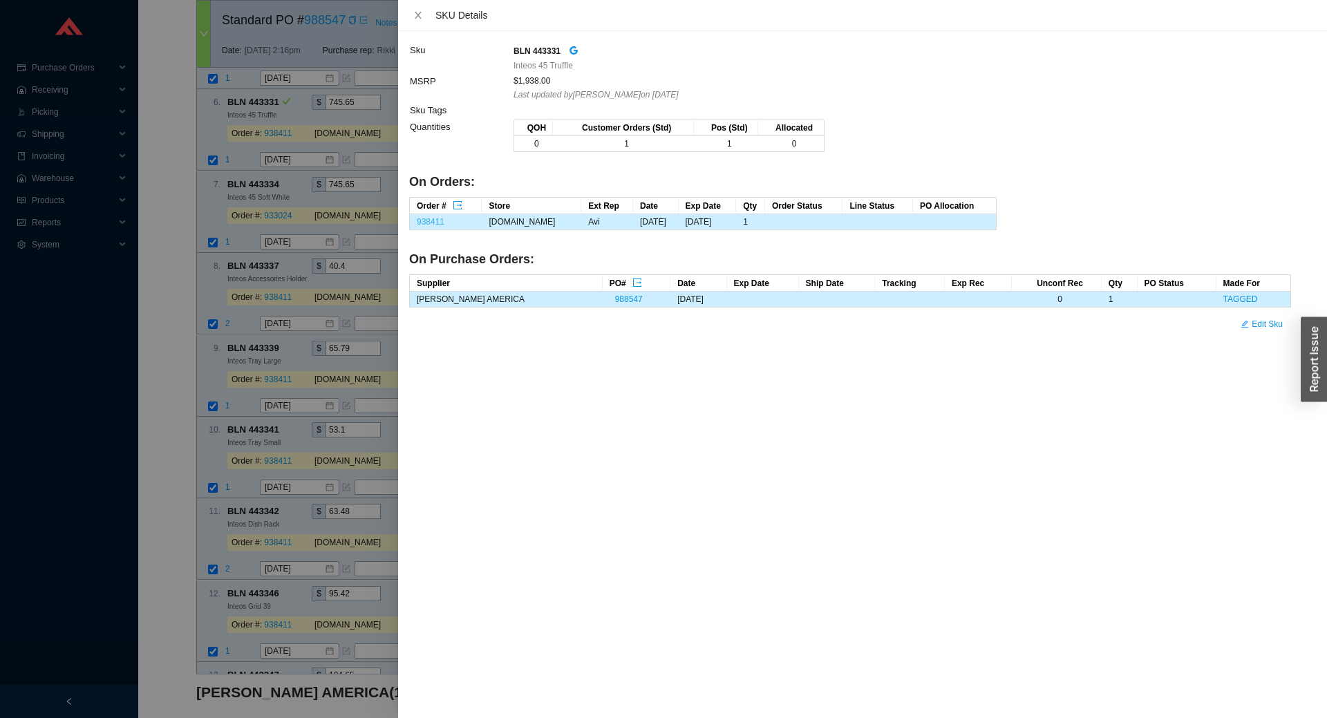
click at [427, 225] on link "938411" at bounding box center [431, 222] width 28 height 10
click at [180, 285] on div at bounding box center [663, 359] width 1327 height 718
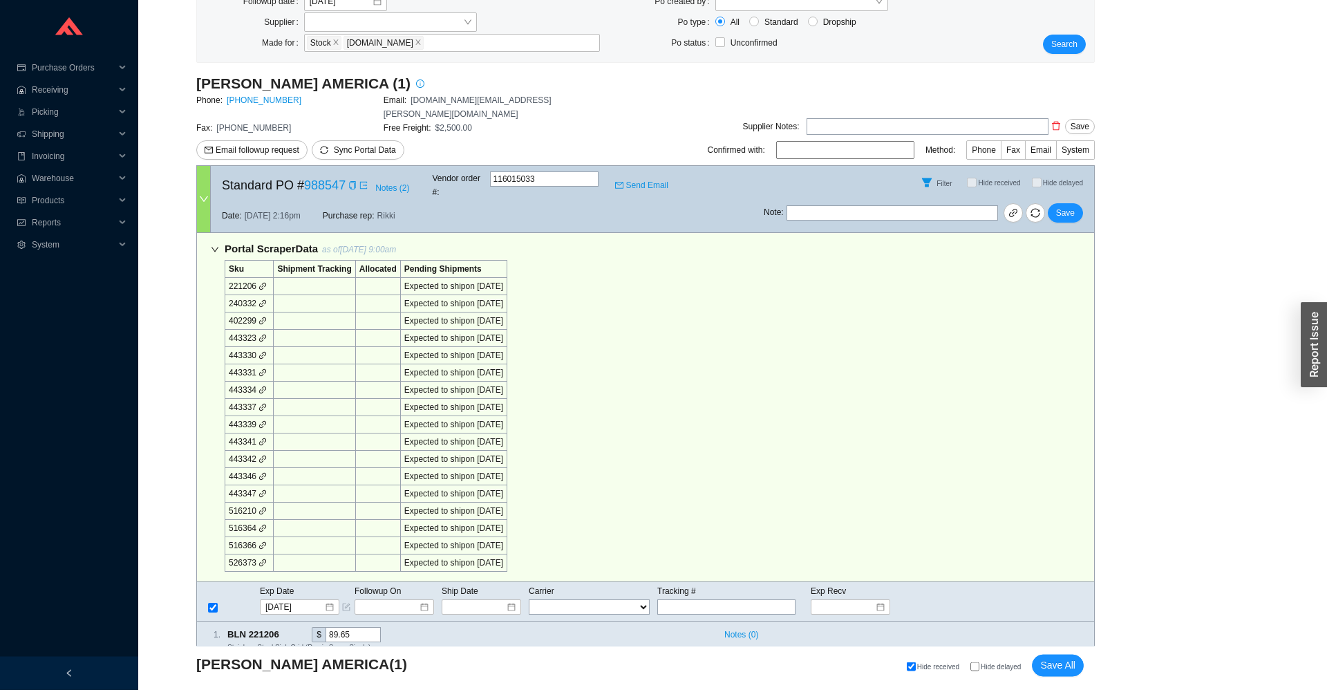
scroll to position [837, 0]
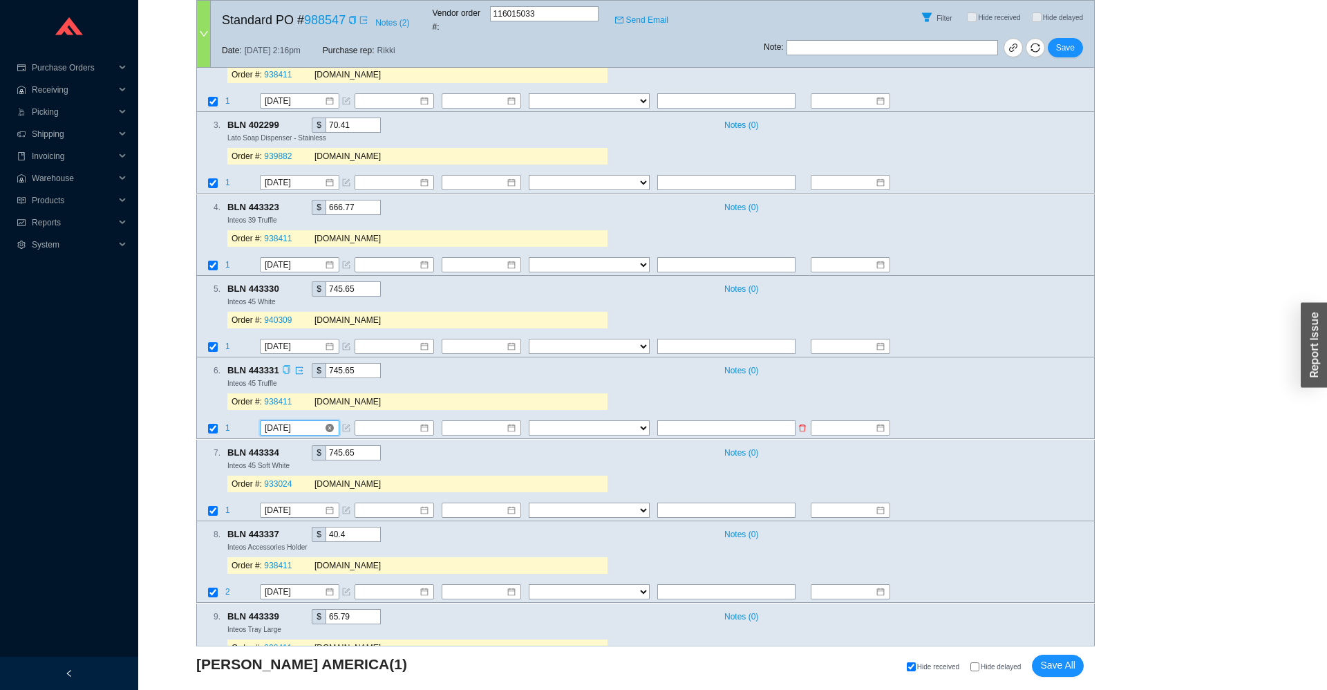
click at [277, 421] on input "9/23/2025" at bounding box center [294, 428] width 59 height 14
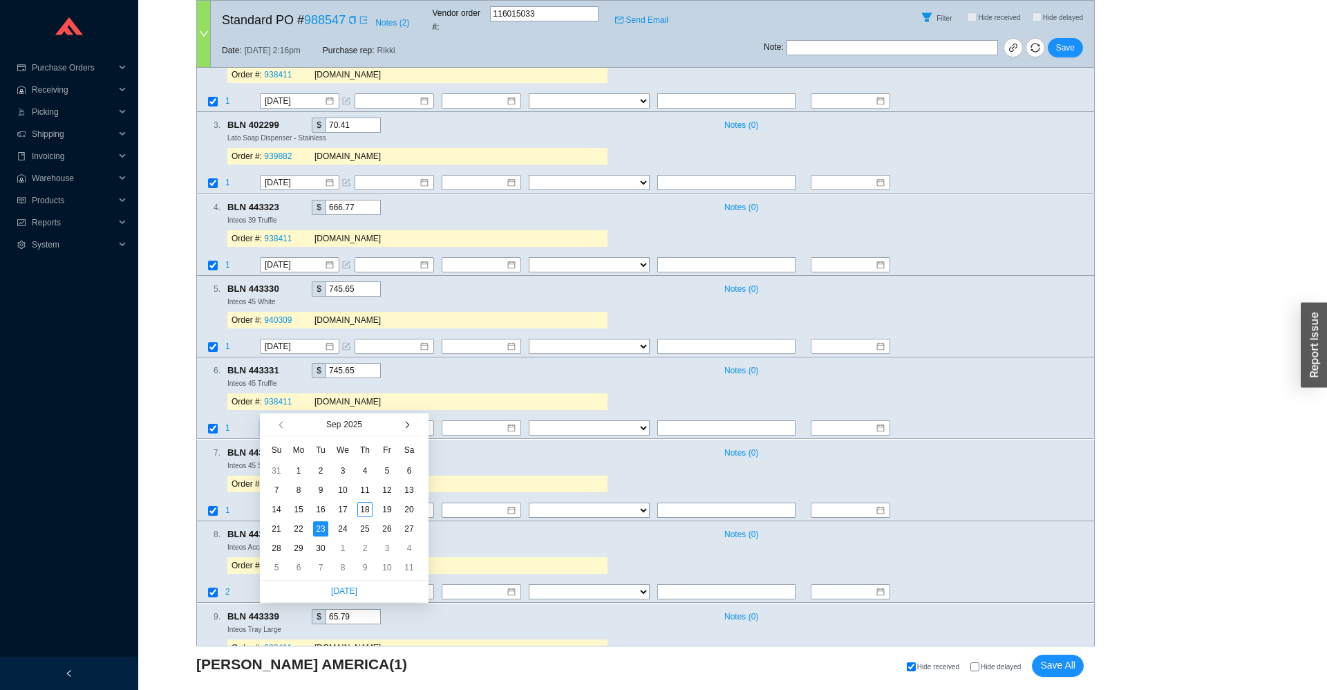
click at [412, 423] on button "button" at bounding box center [405, 424] width 13 height 22
type input "10/15/2025"
click at [344, 511] on div "15" at bounding box center [342, 509] width 15 height 15
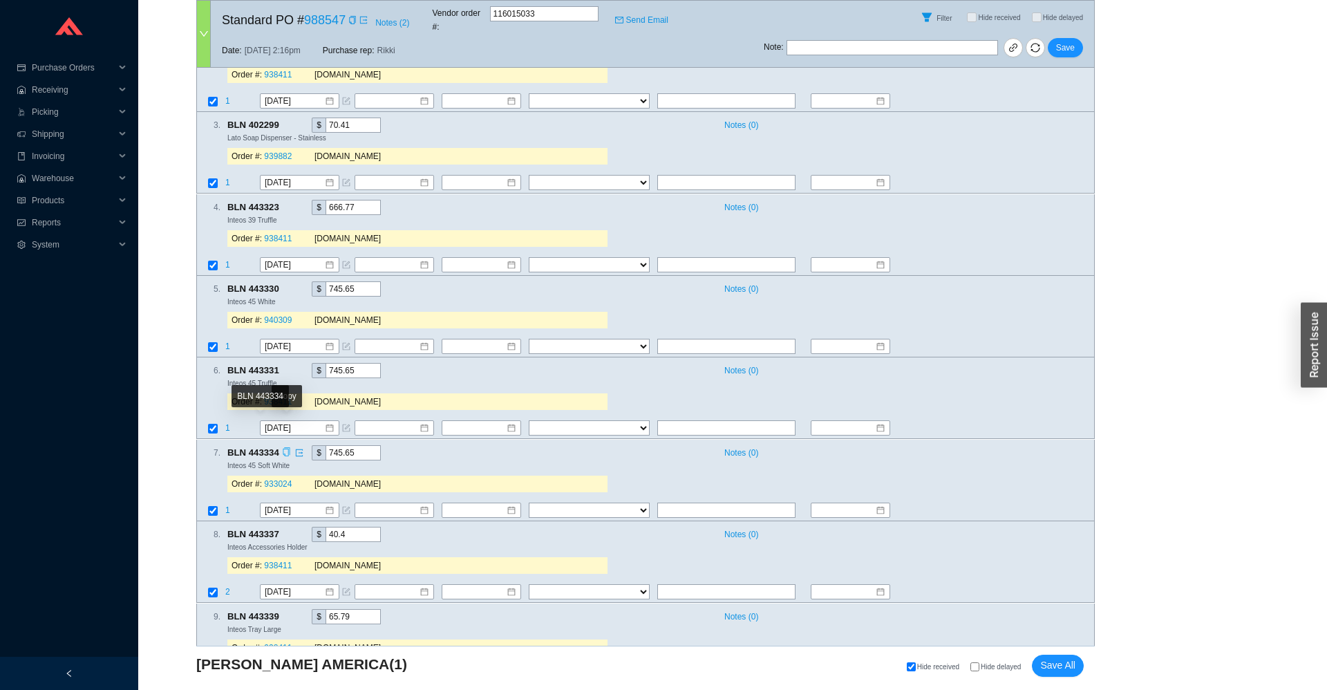
click at [285, 447] on icon "copy" at bounding box center [286, 451] width 9 height 9
click at [227, 505] on span "1" at bounding box center [227, 510] width 5 height 10
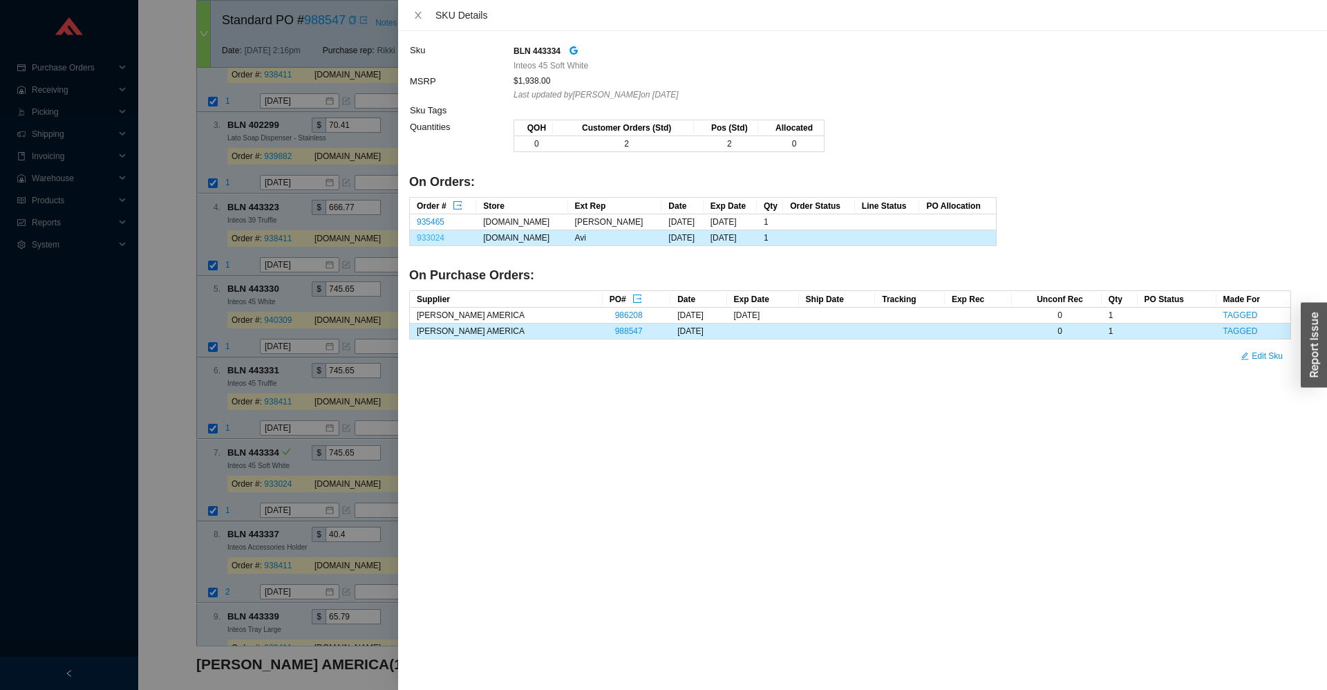
click at [429, 237] on link "933024" at bounding box center [431, 238] width 28 height 10
click at [198, 155] on div at bounding box center [663, 345] width 1327 height 690
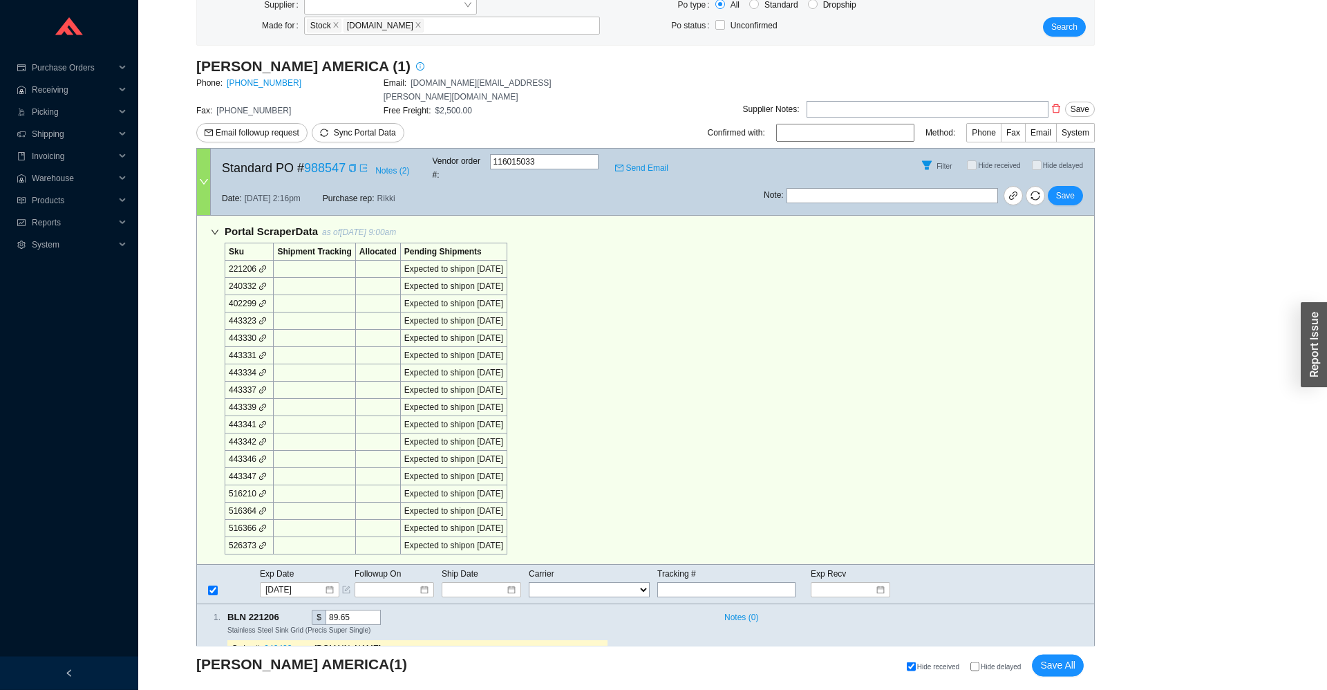
scroll to position [919, 0]
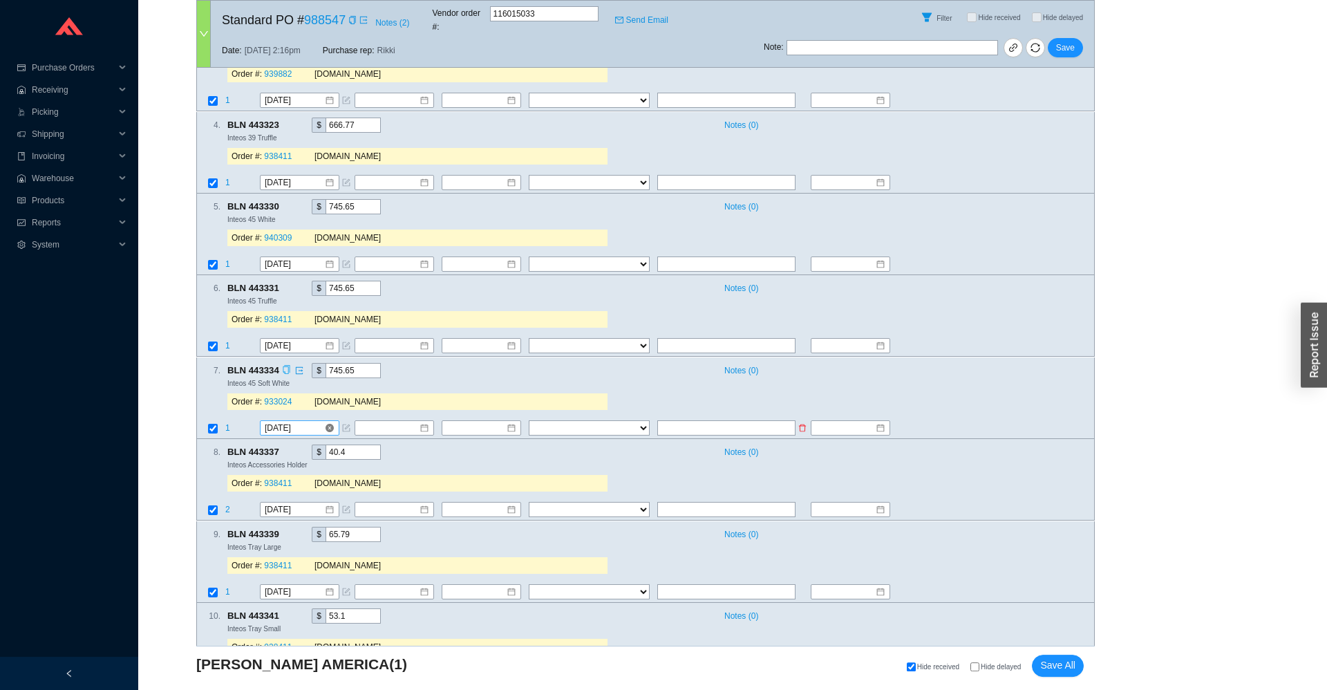
click at [280, 421] on input "9/23/2025" at bounding box center [294, 428] width 59 height 14
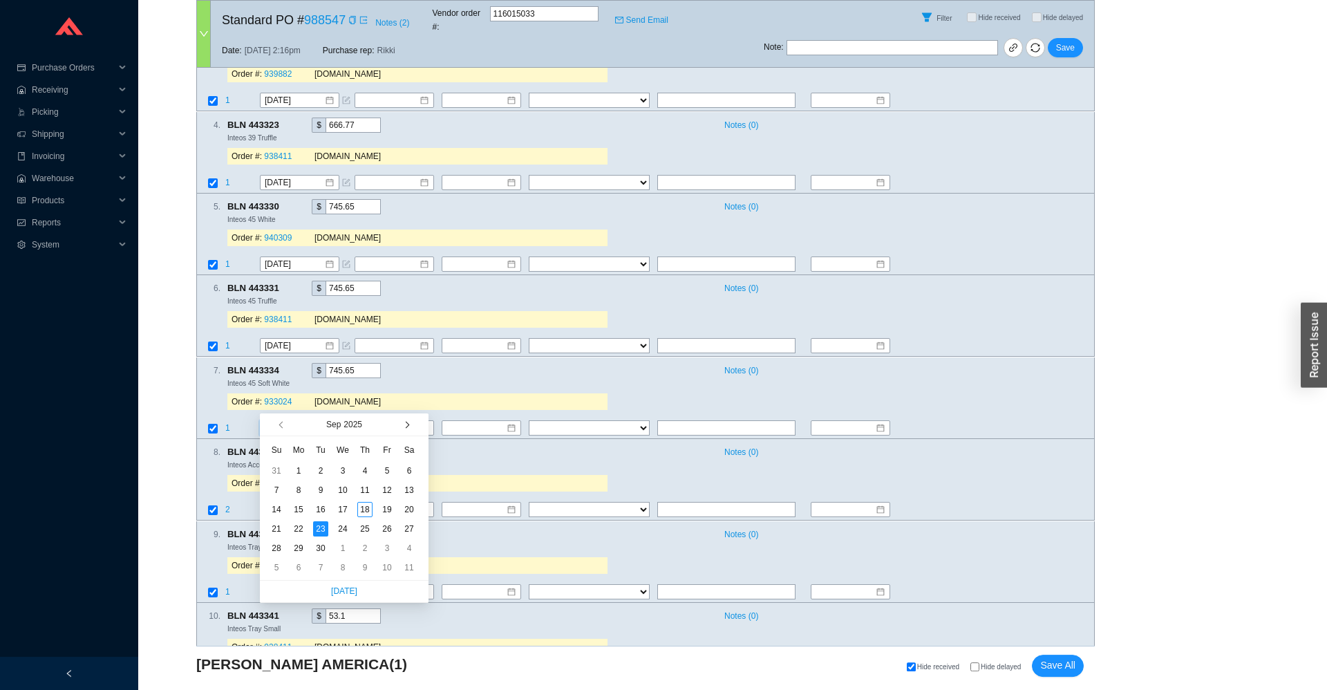
click at [401, 427] on button "button" at bounding box center [405, 424] width 13 height 22
type input "10/15/2025"
click at [346, 511] on div "15" at bounding box center [342, 509] width 15 height 15
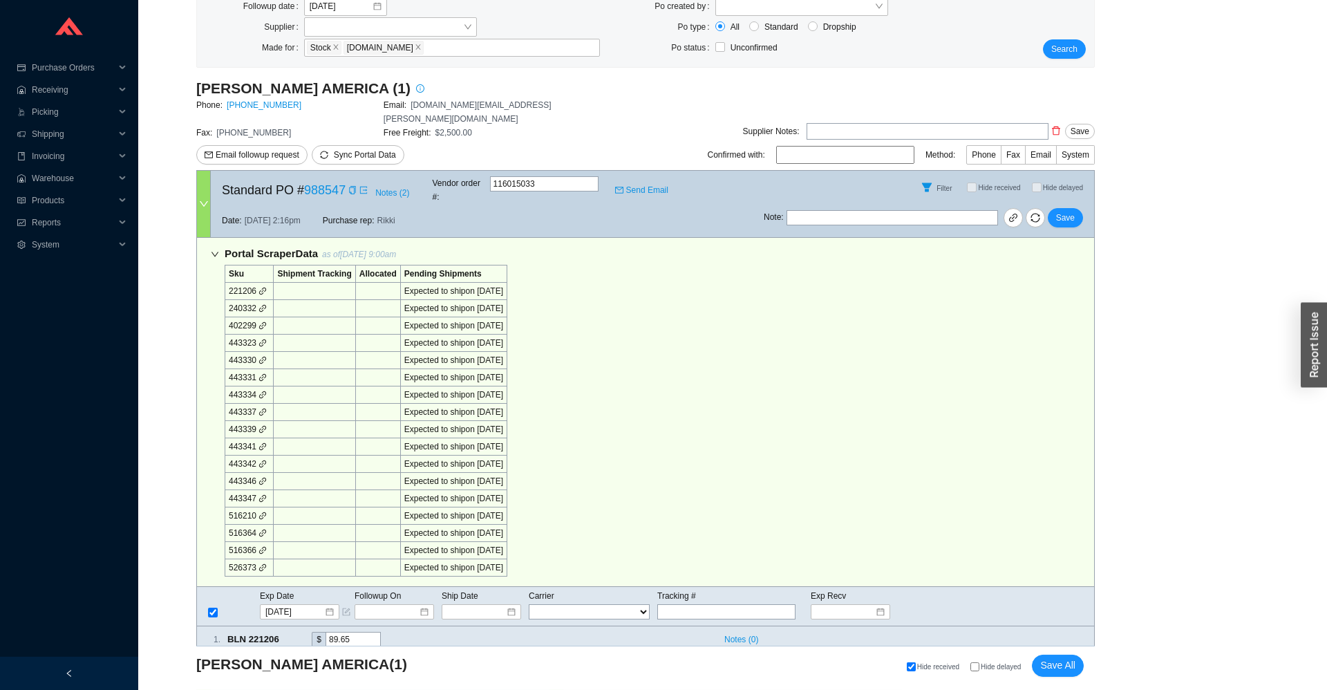
scroll to position [305, 0]
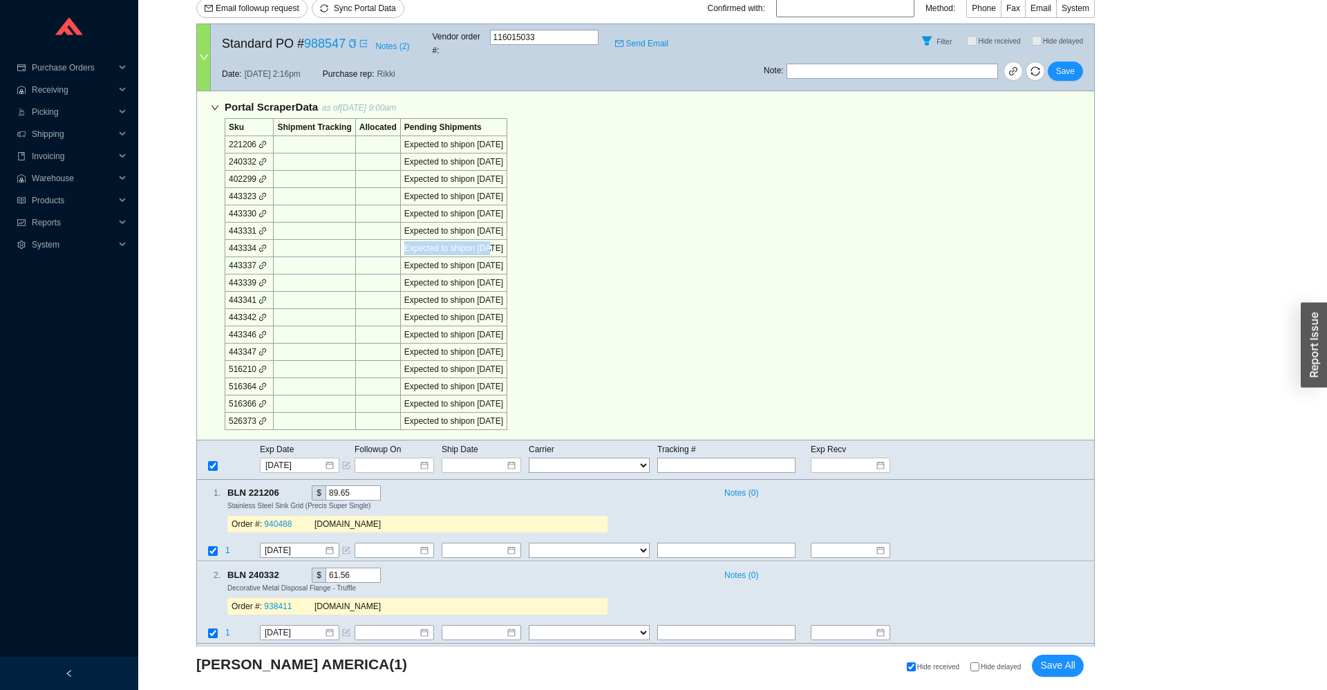
drag, startPoint x: 474, startPoint y: 206, endPoint x: 482, endPoint y: 220, distance: 15.8
click at [482, 220] on tbody "Sku Shipment Tracking Allocated Pending Shipments 221206 Expected to ship on 9/…" at bounding box center [366, 274] width 282 height 311
click at [490, 258] on div "Expected to ship on 9/23/2025" at bounding box center [453, 265] width 99 height 14
click at [492, 276] on div "Expected to ship on 9/23/2025" at bounding box center [453, 283] width 99 height 14
drag, startPoint x: 499, startPoint y: 265, endPoint x: 435, endPoint y: 267, distance: 63.6
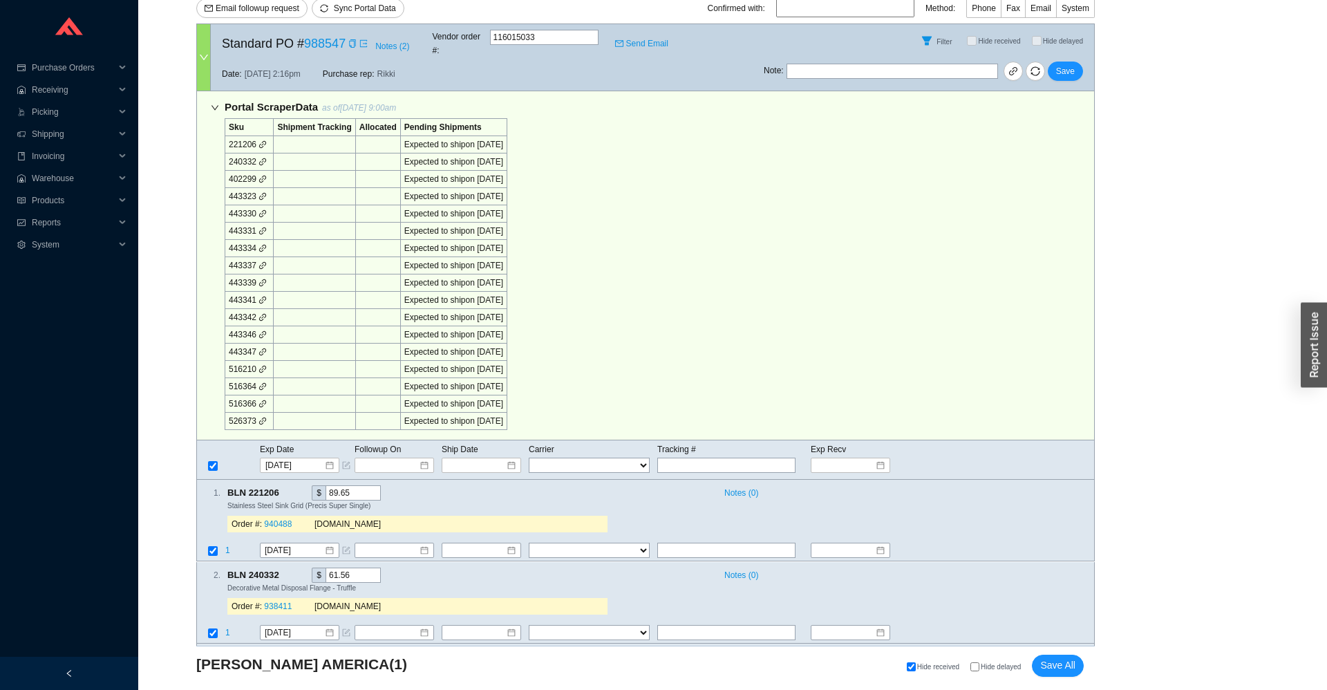
click at [435, 292] on td "Expected to ship on 10/12/2025" at bounding box center [453, 300] width 106 height 17
click at [264, 296] on icon "link" at bounding box center [262, 300] width 8 height 8
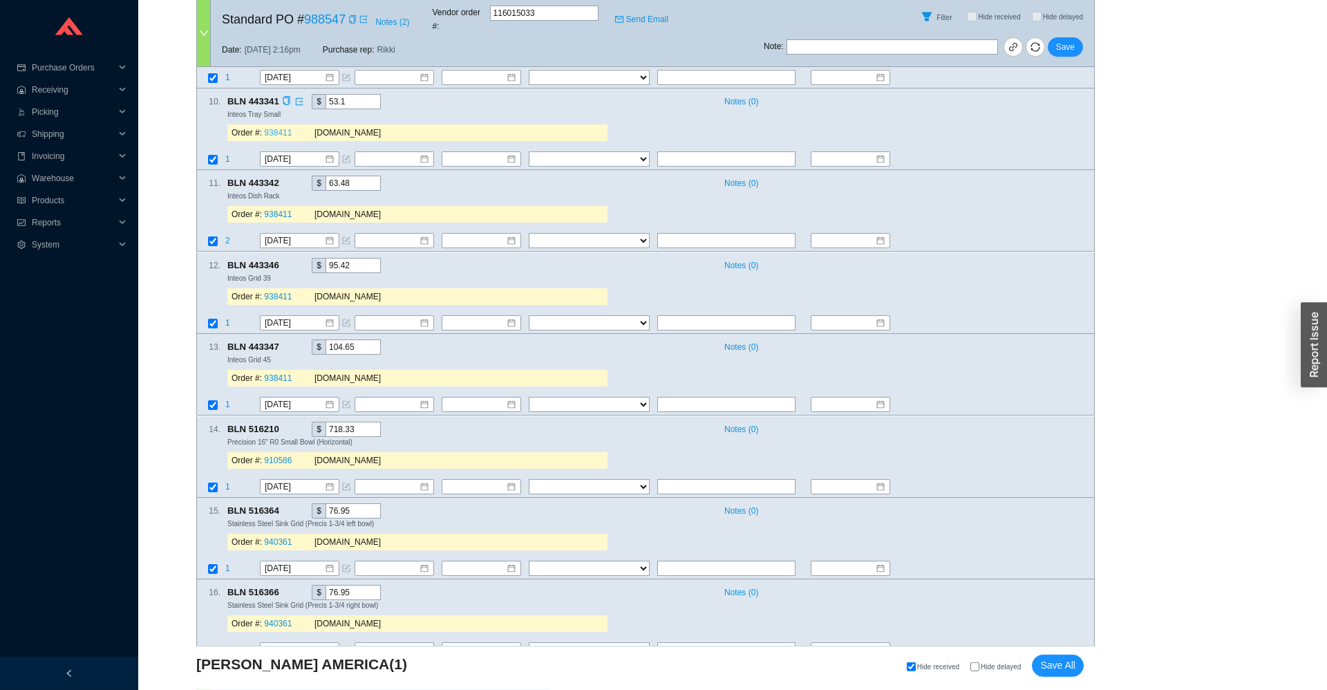
scroll to position [1434, 0]
click at [285, 95] on icon "copy" at bounding box center [286, 99] width 9 height 9
click at [228, 153] on span "1" at bounding box center [227, 158] width 5 height 10
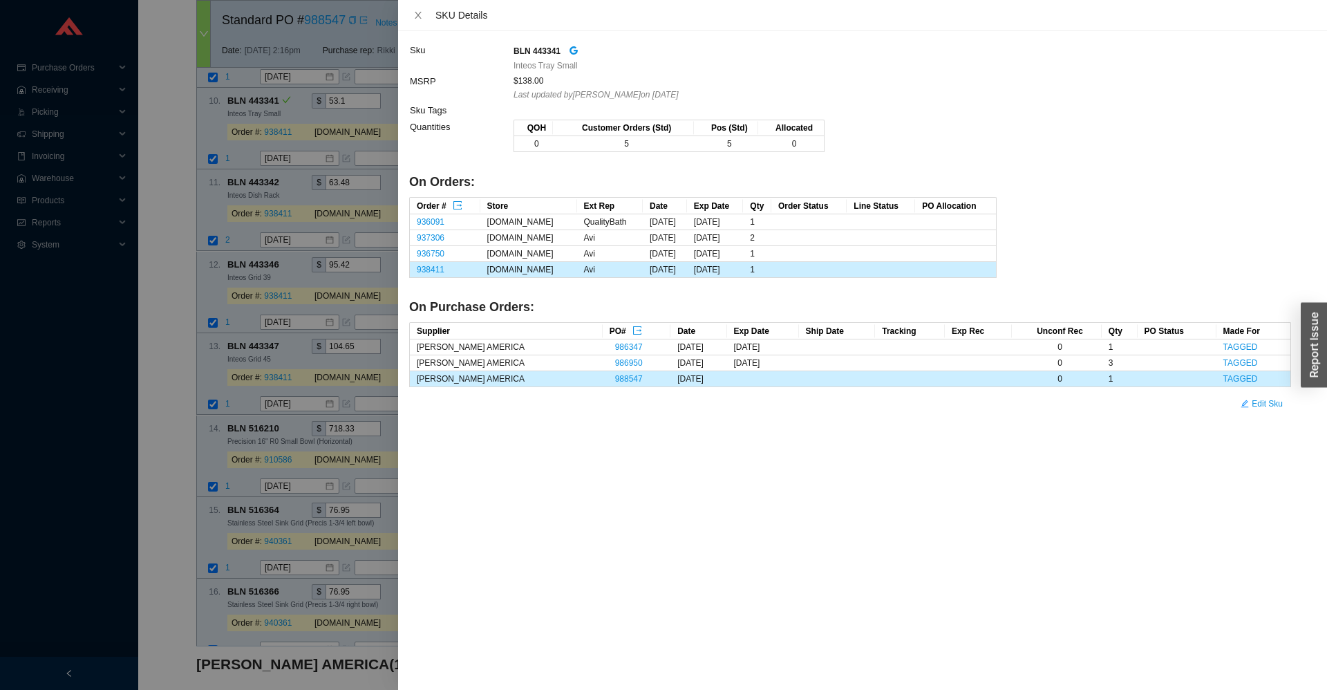
click at [295, 133] on div at bounding box center [663, 345] width 1327 height 690
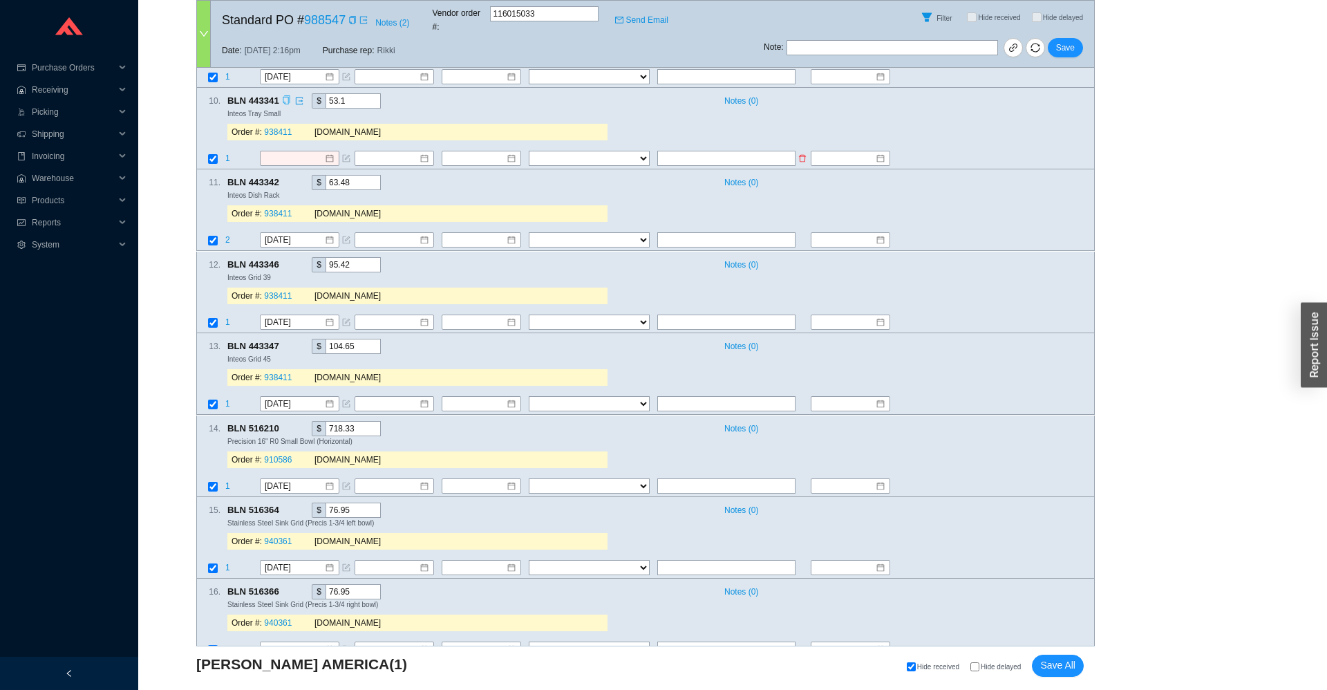
click at [227, 153] on span "1" at bounding box center [227, 158] width 5 height 10
click at [227, 135] on div at bounding box center [663, 345] width 1327 height 690
click at [227, 153] on span "1" at bounding box center [227, 158] width 5 height 10
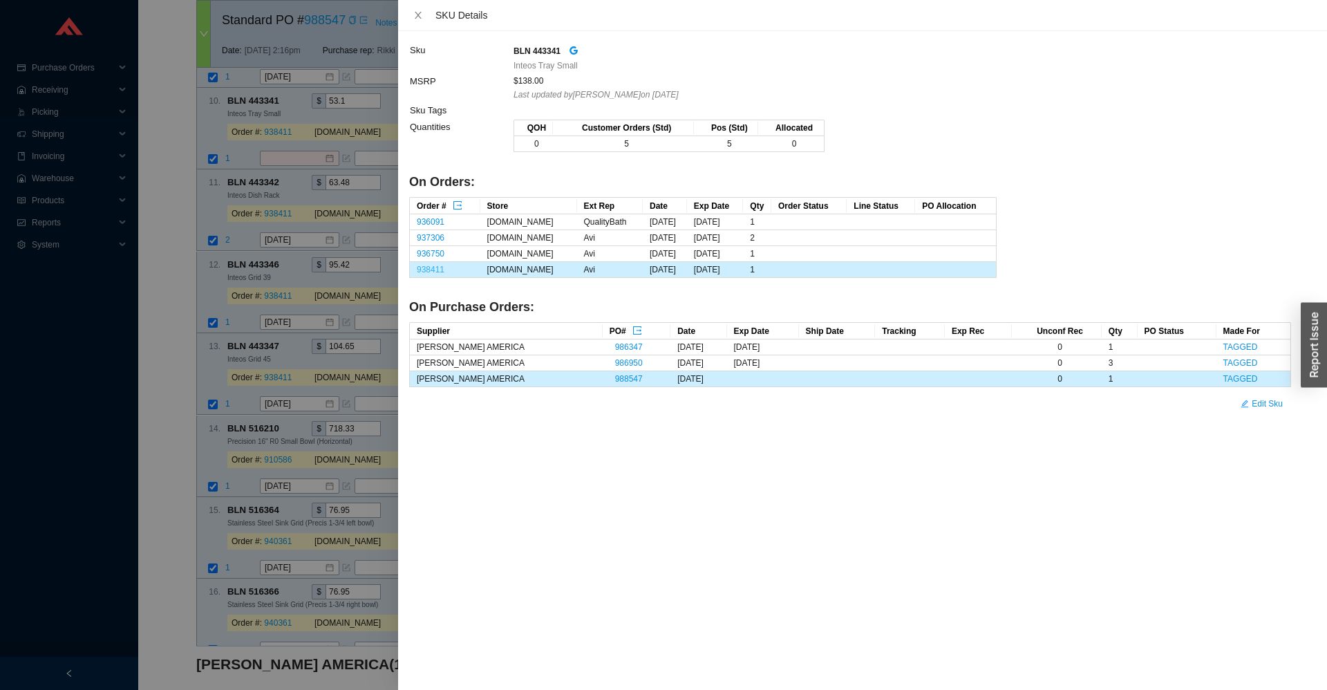
click at [435, 269] on link "938411" at bounding box center [431, 270] width 28 height 10
click at [292, 117] on div at bounding box center [663, 345] width 1327 height 690
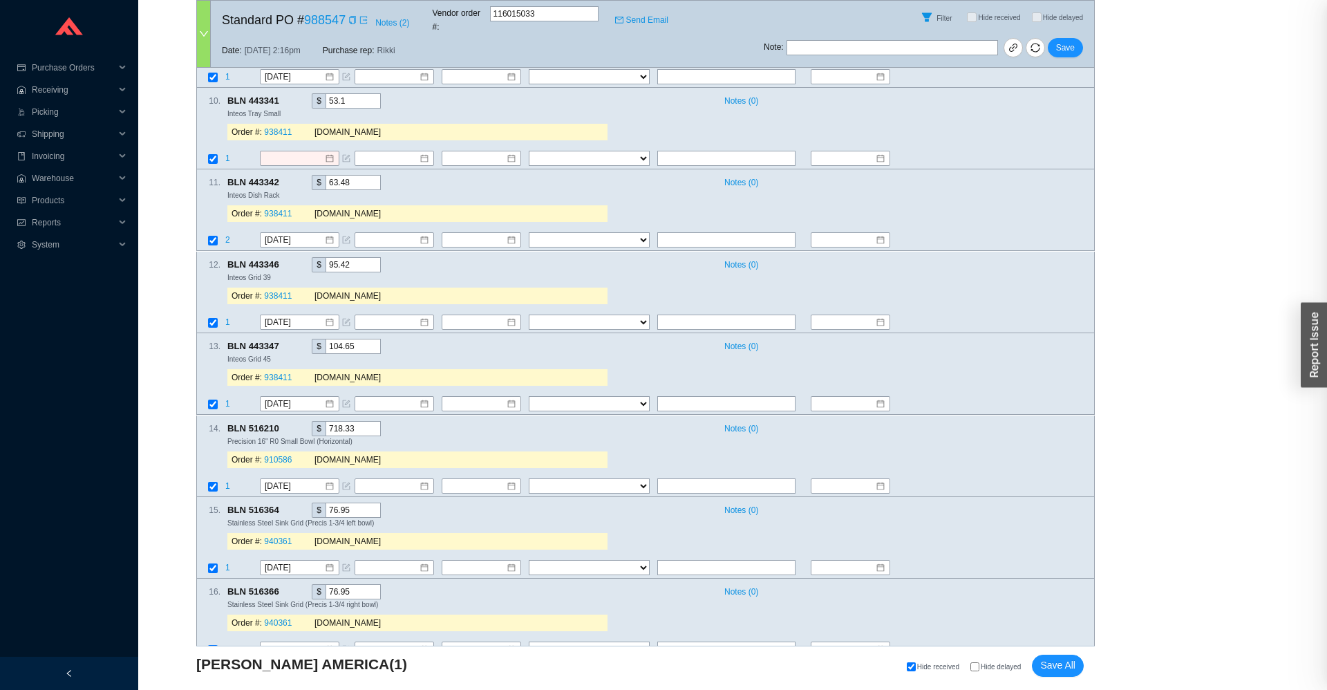
click at [288, 151] on input at bounding box center [294, 158] width 59 height 14
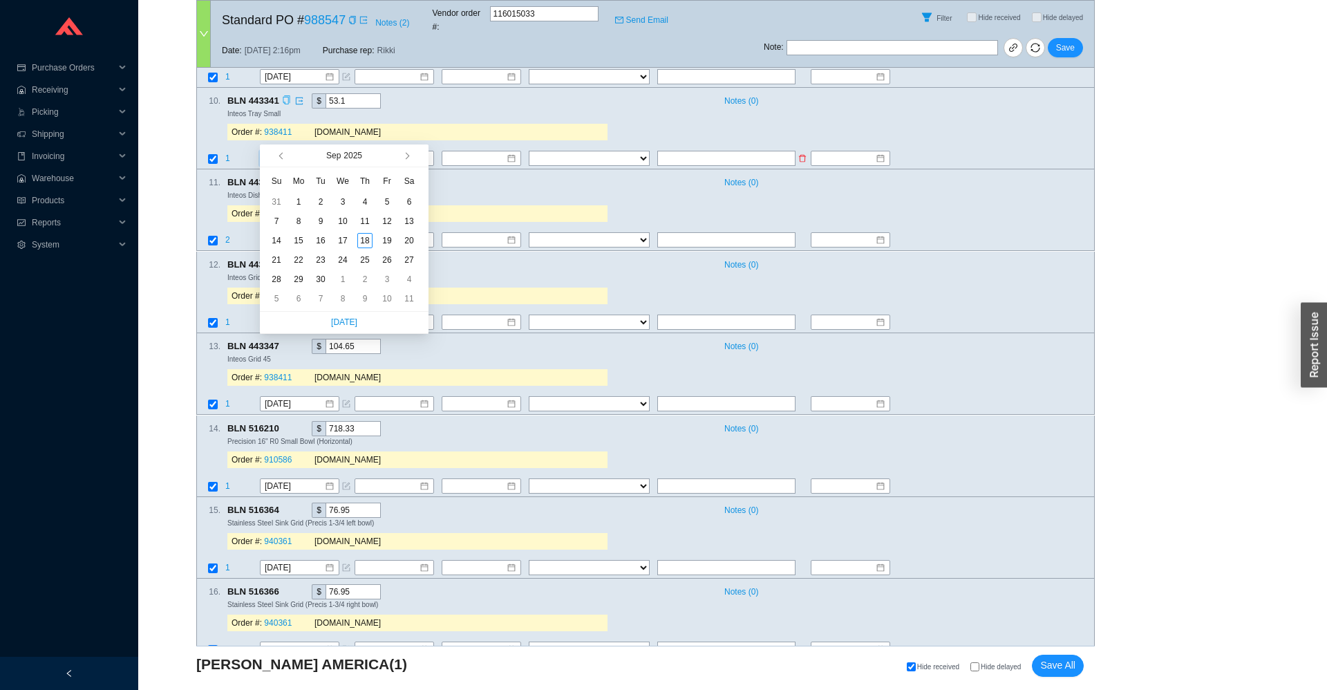
click at [230, 150] on td "1" at bounding box center [242, 159] width 35 height 19
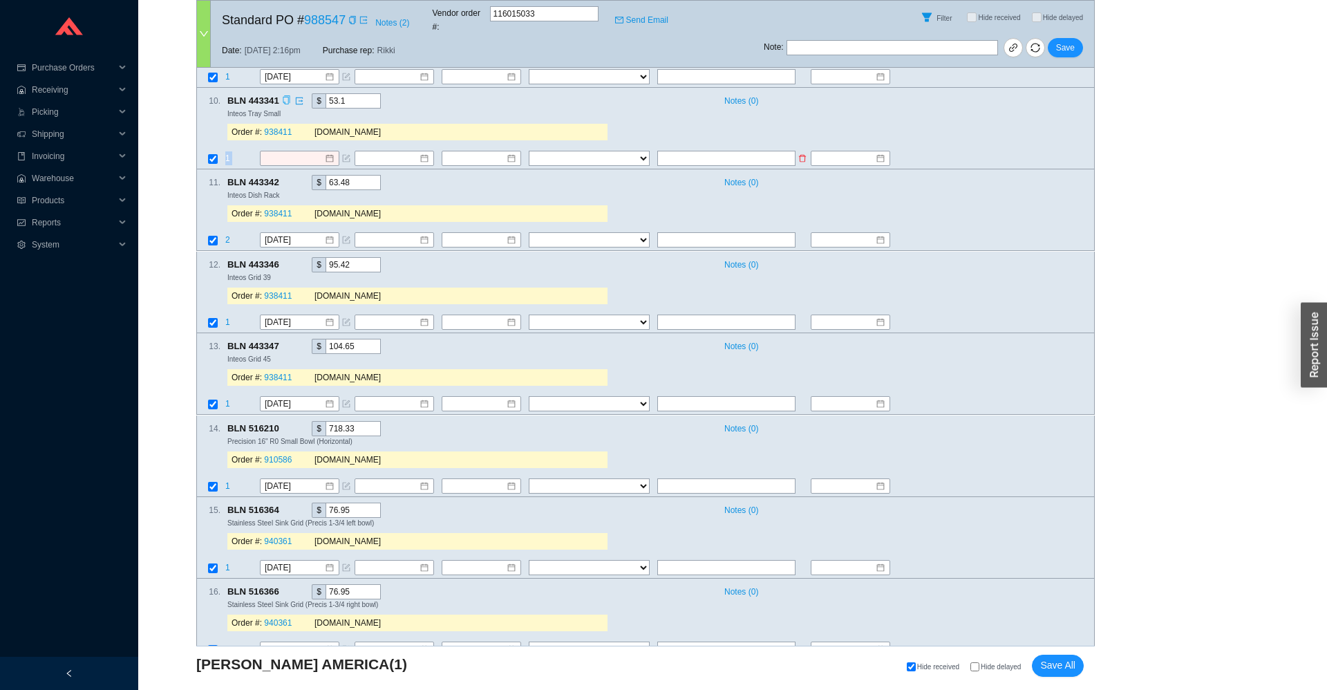
click at [230, 150] on td "1" at bounding box center [242, 159] width 35 height 19
click at [225, 153] on span "1" at bounding box center [227, 158] width 5 height 10
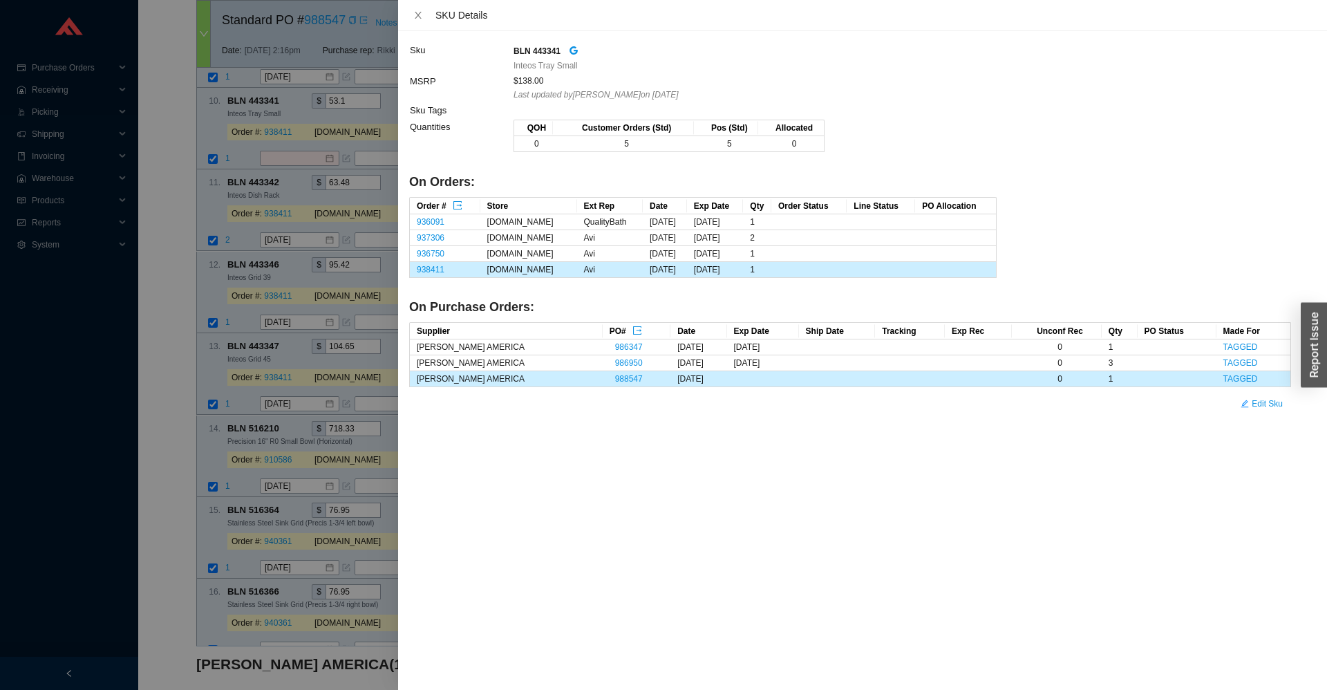
click at [235, 134] on div at bounding box center [663, 345] width 1327 height 690
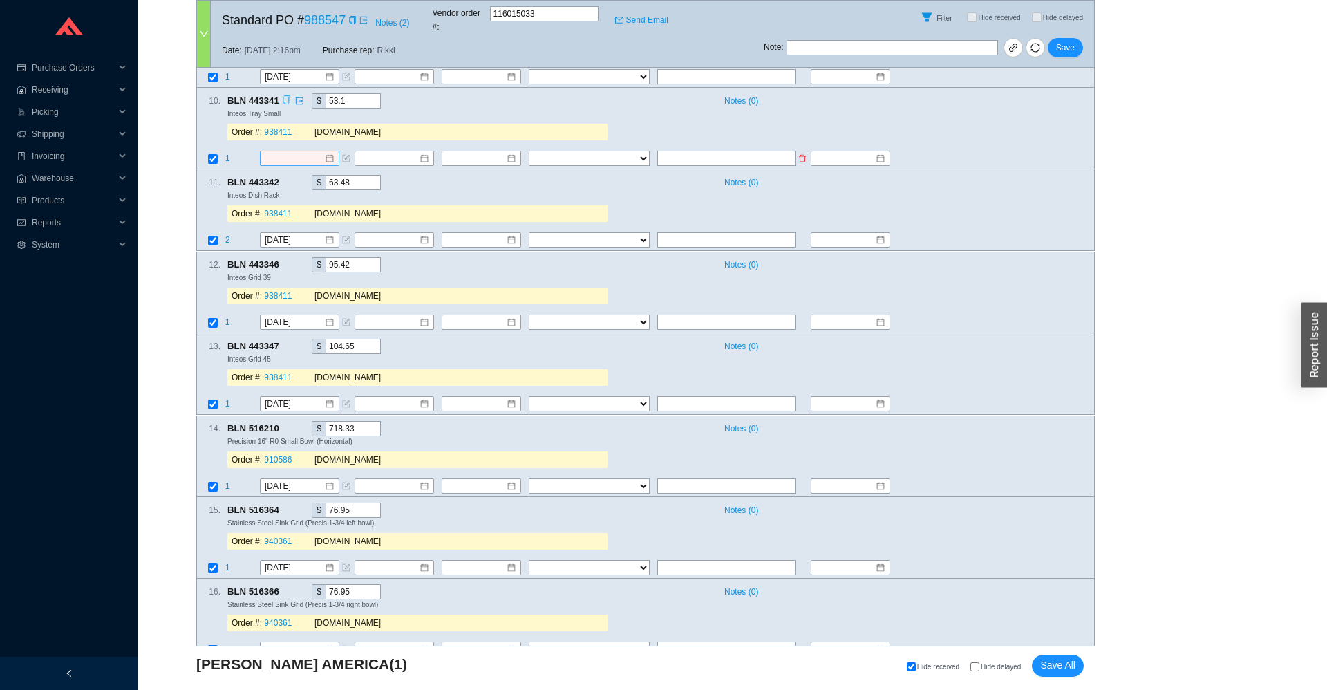
click at [298, 151] on input at bounding box center [294, 158] width 59 height 14
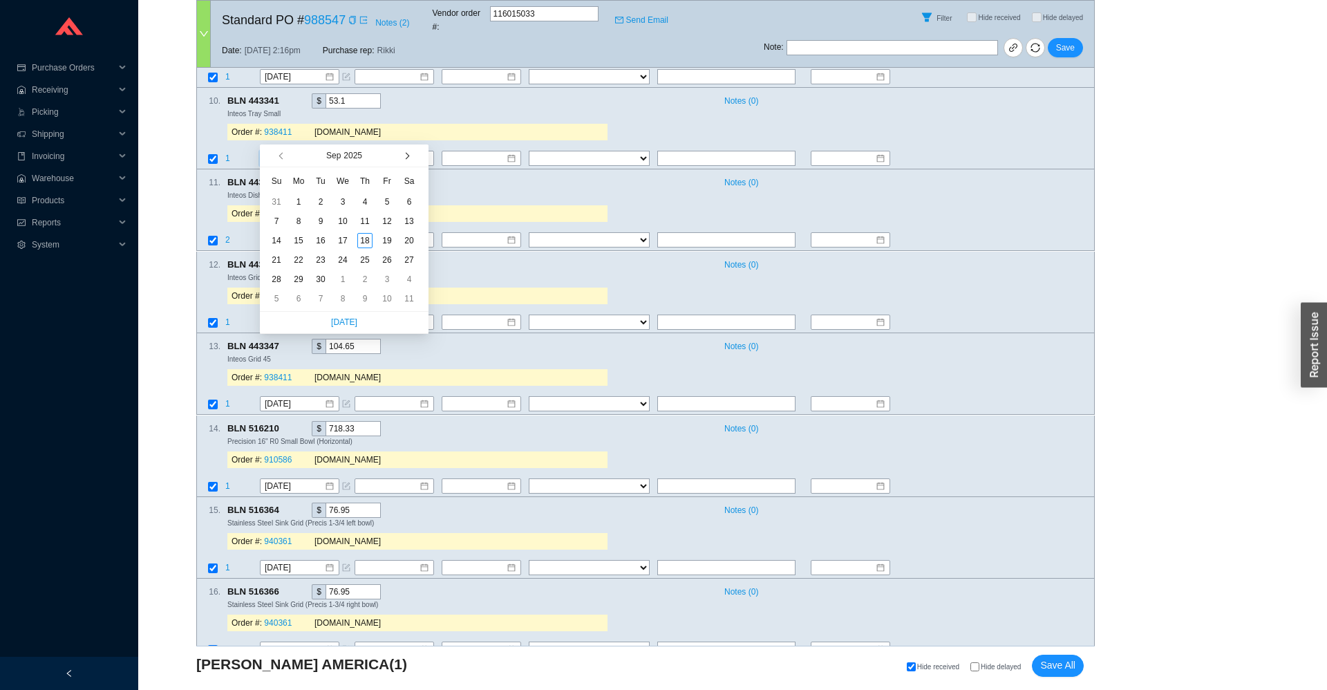
click at [410, 155] on button "button" at bounding box center [405, 155] width 13 height 22
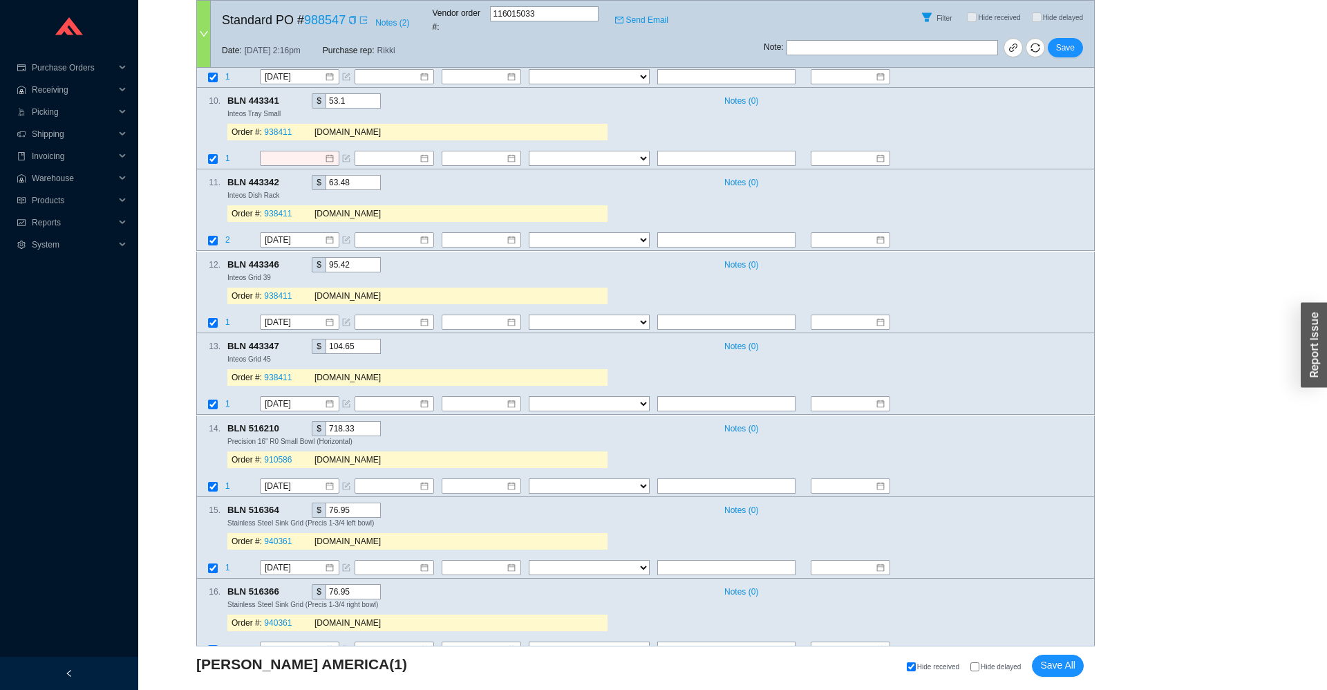
click at [299, 96] on icon "export" at bounding box center [299, 100] width 8 height 8
click at [294, 151] on input at bounding box center [294, 158] width 59 height 14
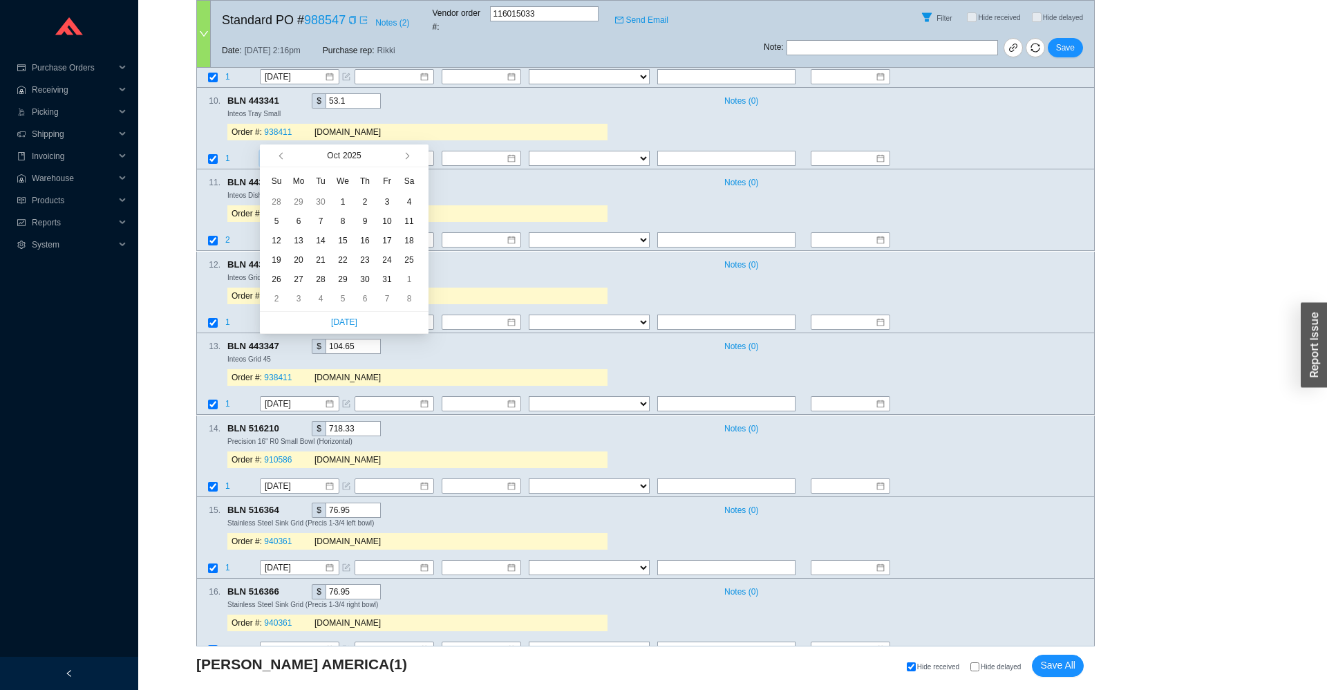
click at [397, 154] on div "Oct 2025" at bounding box center [344, 155] width 110 height 22
type input "10/21/2025"
click at [318, 258] on div "21" at bounding box center [320, 259] width 15 height 15
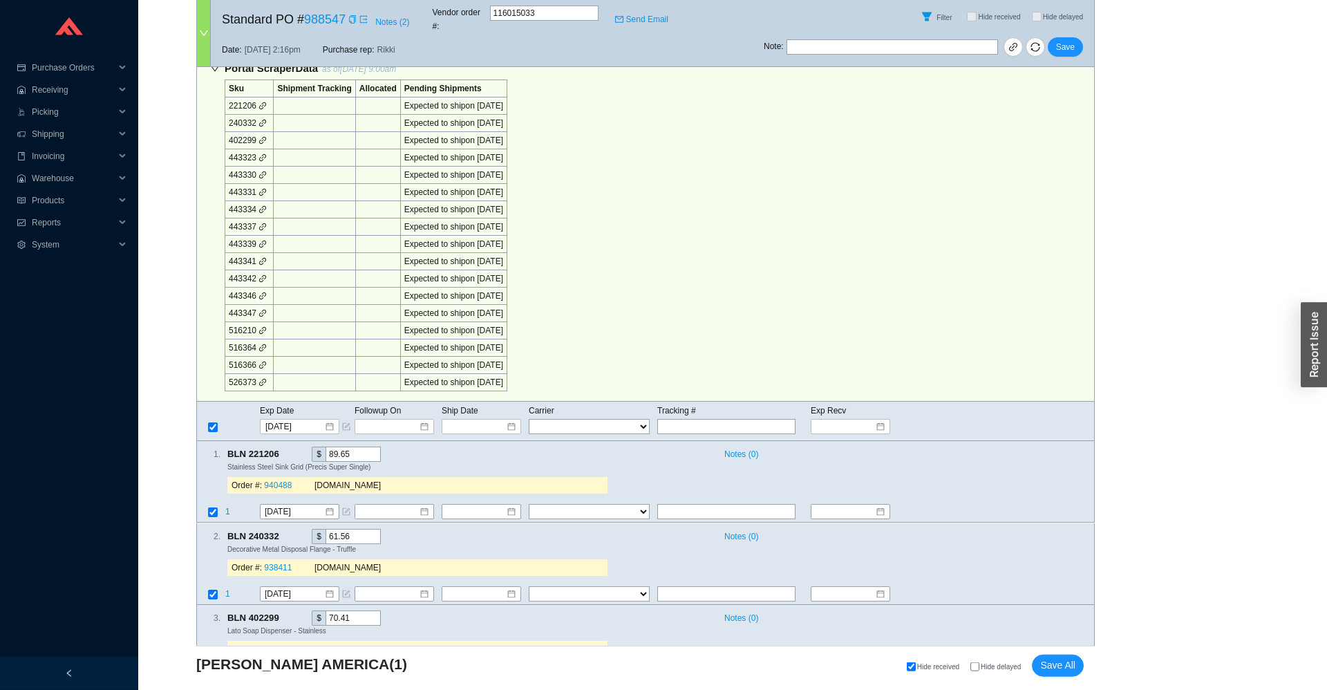
scroll to position [611, 0]
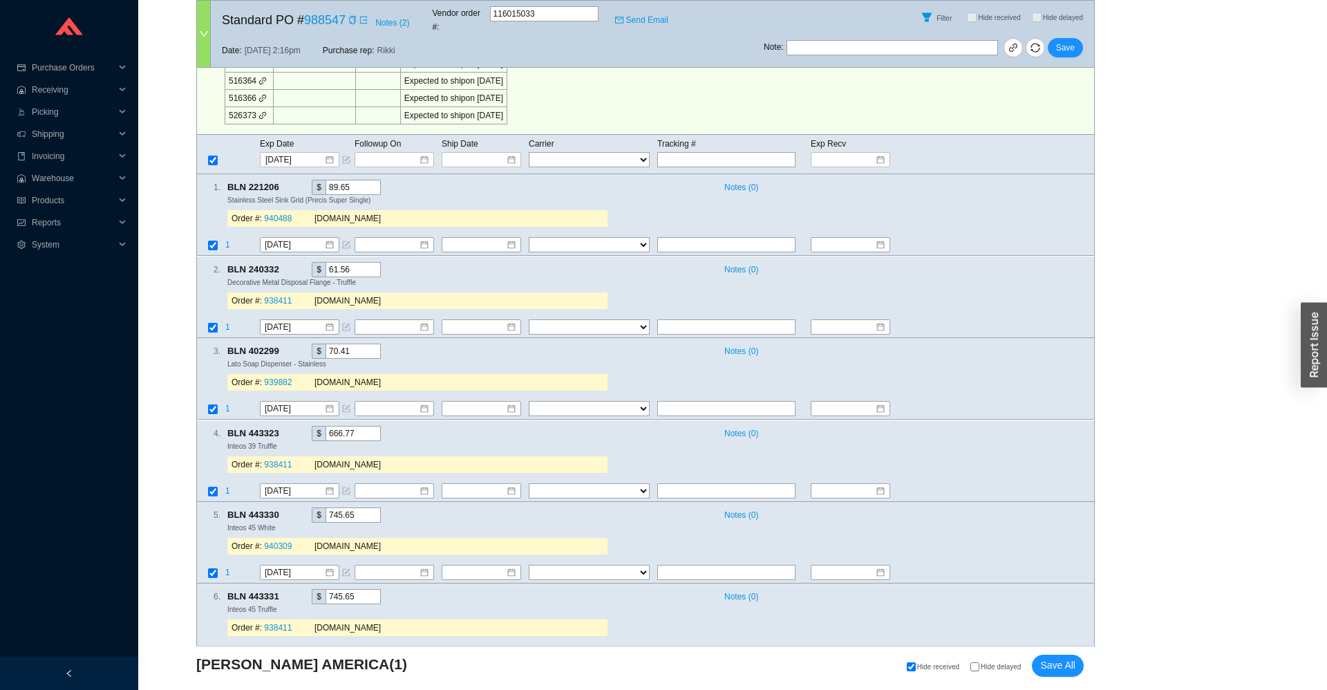
click at [263, 111] on icon "link" at bounding box center [262, 115] width 8 height 8
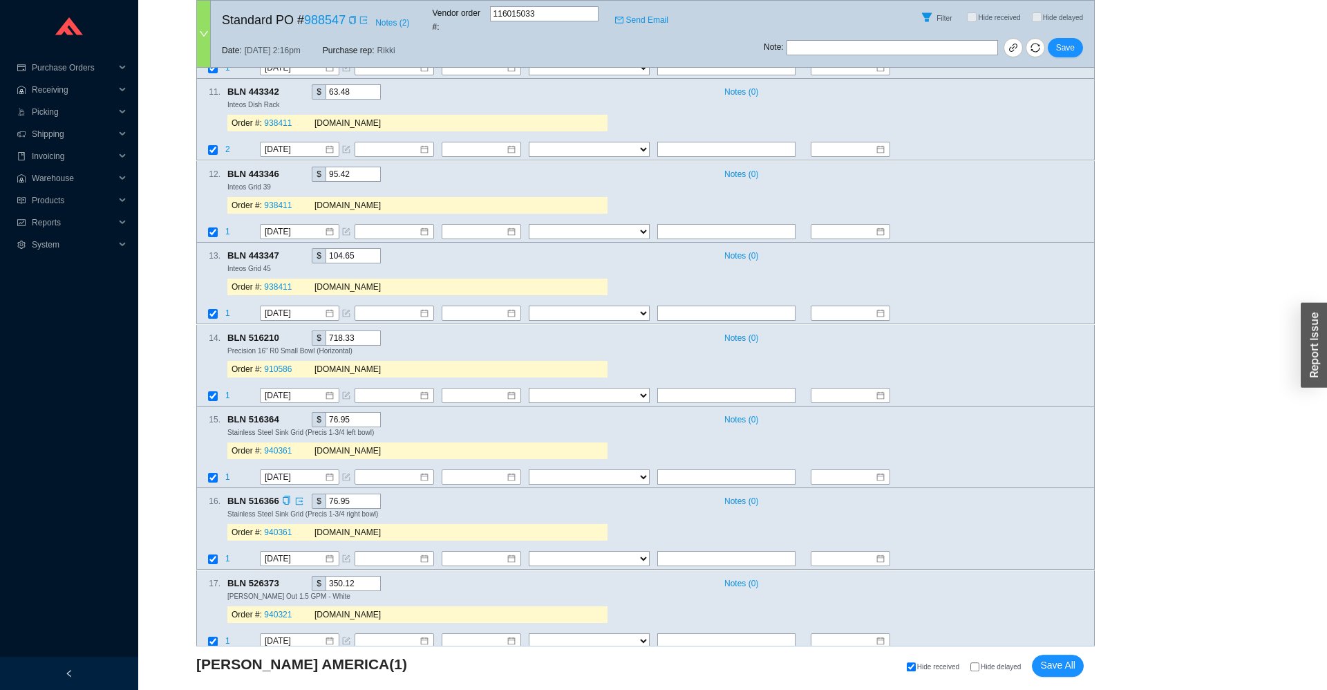
scroll to position [1537, 0]
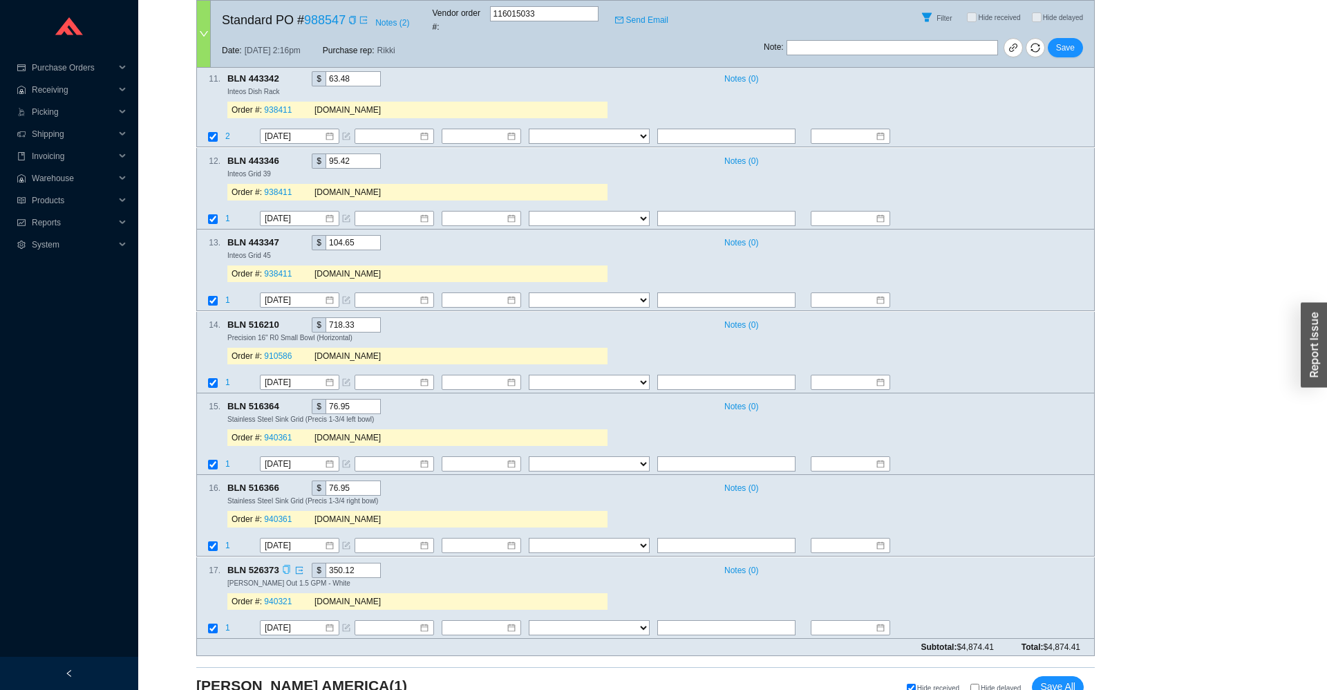
click at [285, 564] on icon "copy" at bounding box center [286, 568] width 9 height 9
click at [231, 619] on td "1" at bounding box center [242, 628] width 35 height 19
click at [230, 619] on td "1" at bounding box center [242, 628] width 35 height 19
click at [223, 619] on td at bounding box center [211, 628] width 28 height 19
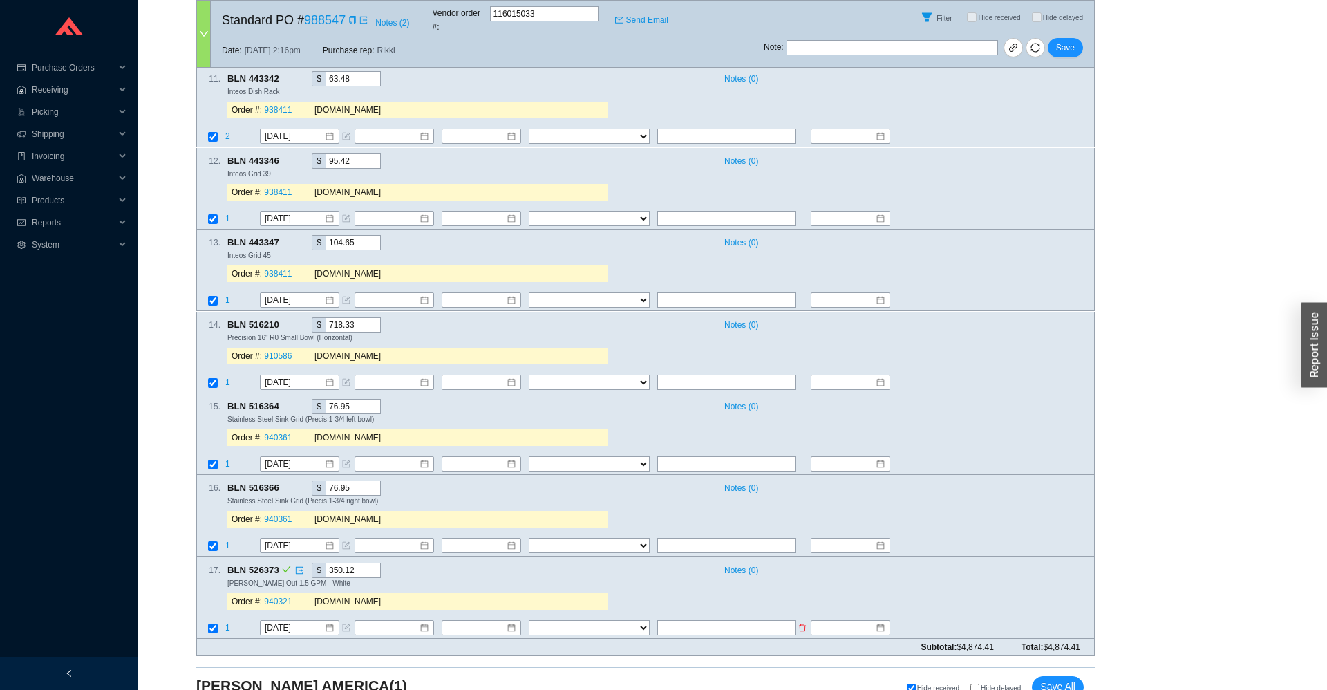
click at [227, 623] on span "1" at bounding box center [227, 628] width 5 height 10
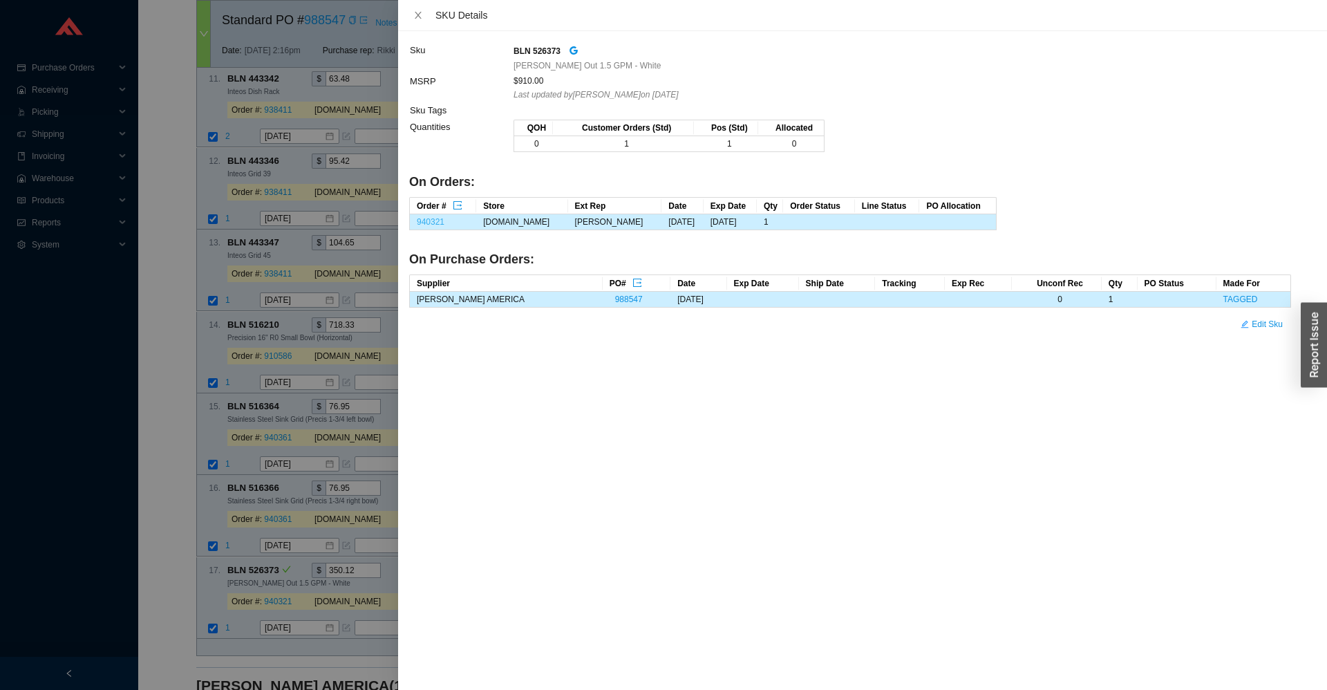
click at [428, 225] on link "940321" at bounding box center [431, 222] width 28 height 10
click at [276, 616] on div at bounding box center [663, 345] width 1327 height 690
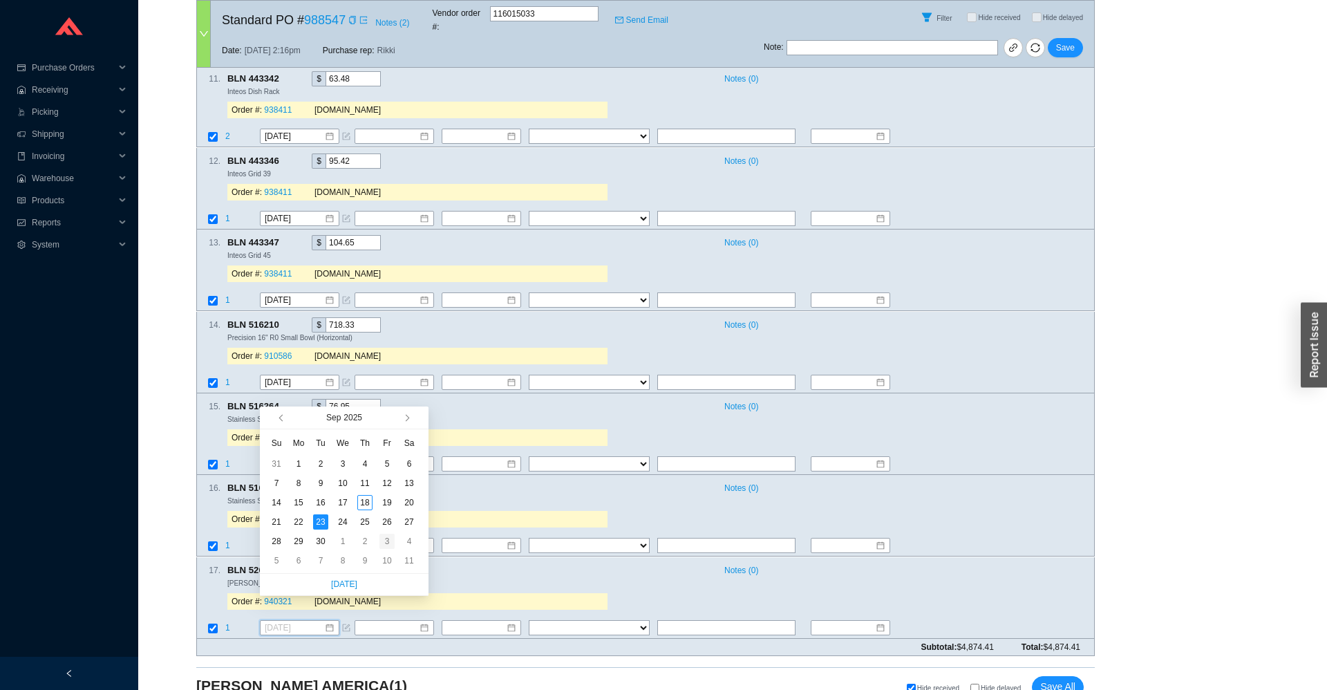
type input "10/3/2025"
click at [386, 541] on div "3" at bounding box center [386, 540] width 15 height 15
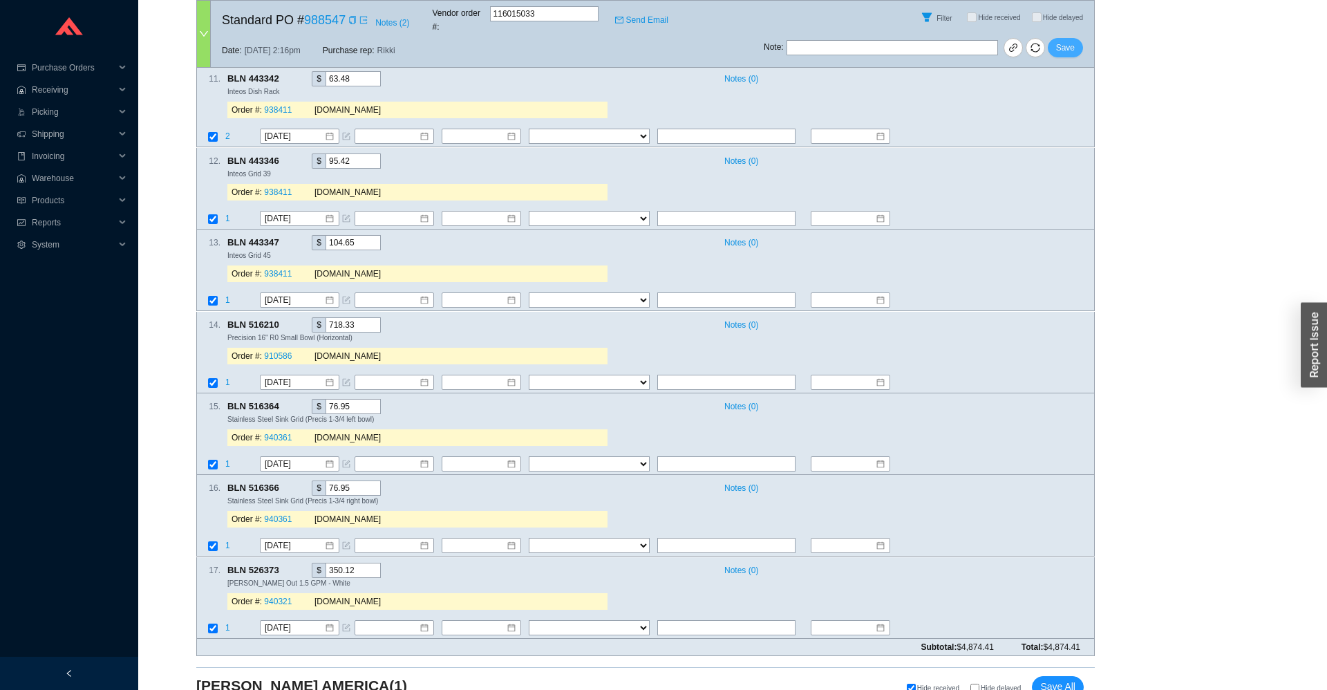
click at [1060, 41] on span "Save" at bounding box center [1065, 48] width 19 height 14
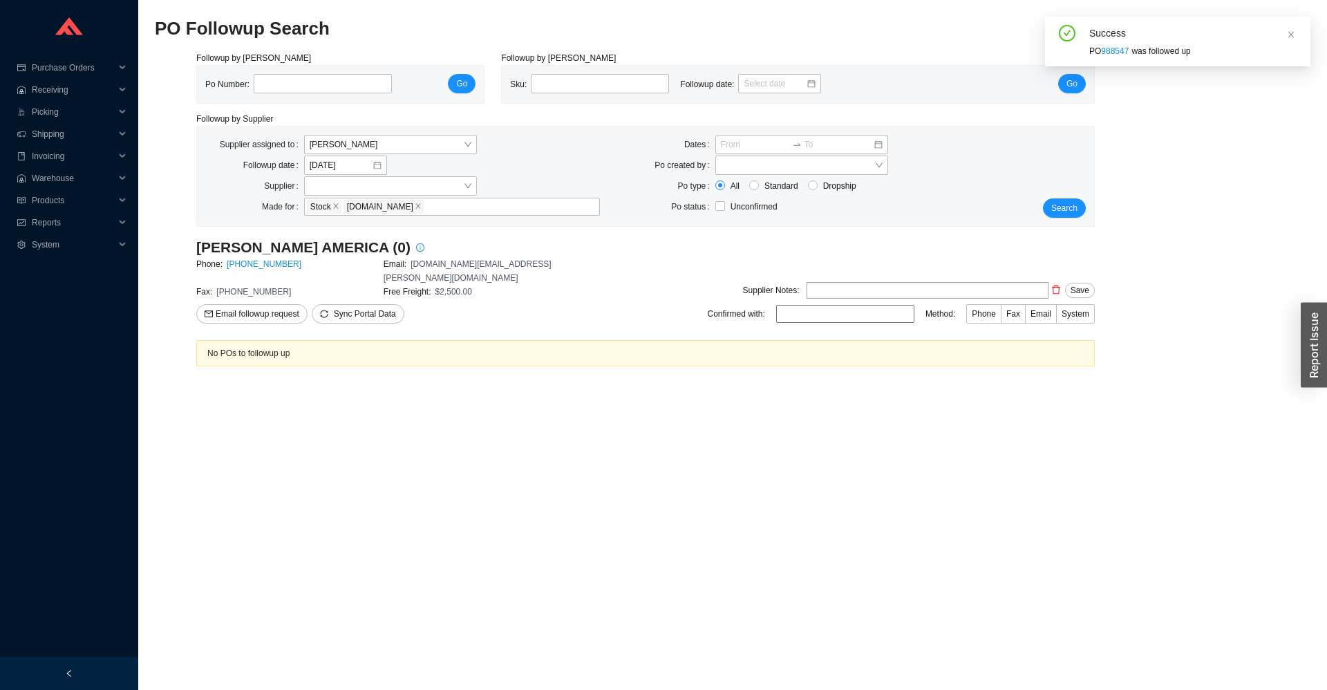
scroll to position [0, 0]
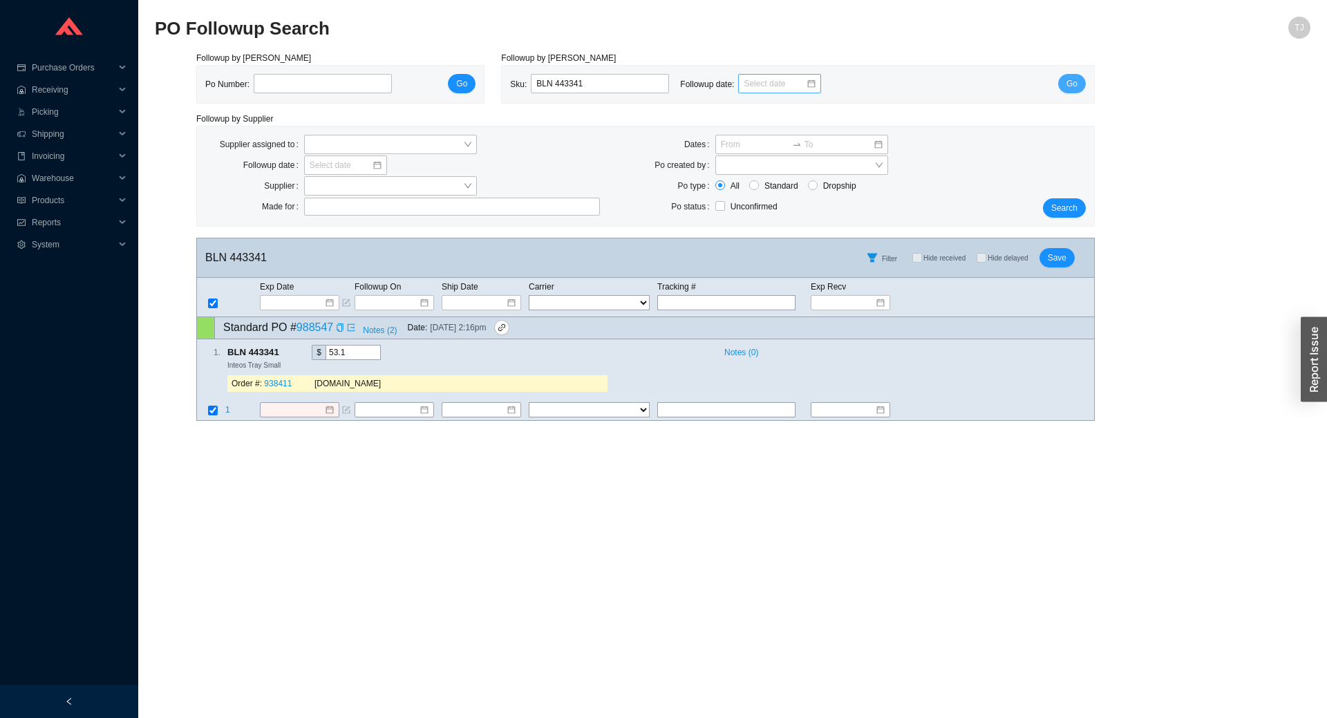
click at [1074, 83] on span "Go" at bounding box center [1071, 84] width 11 height 14
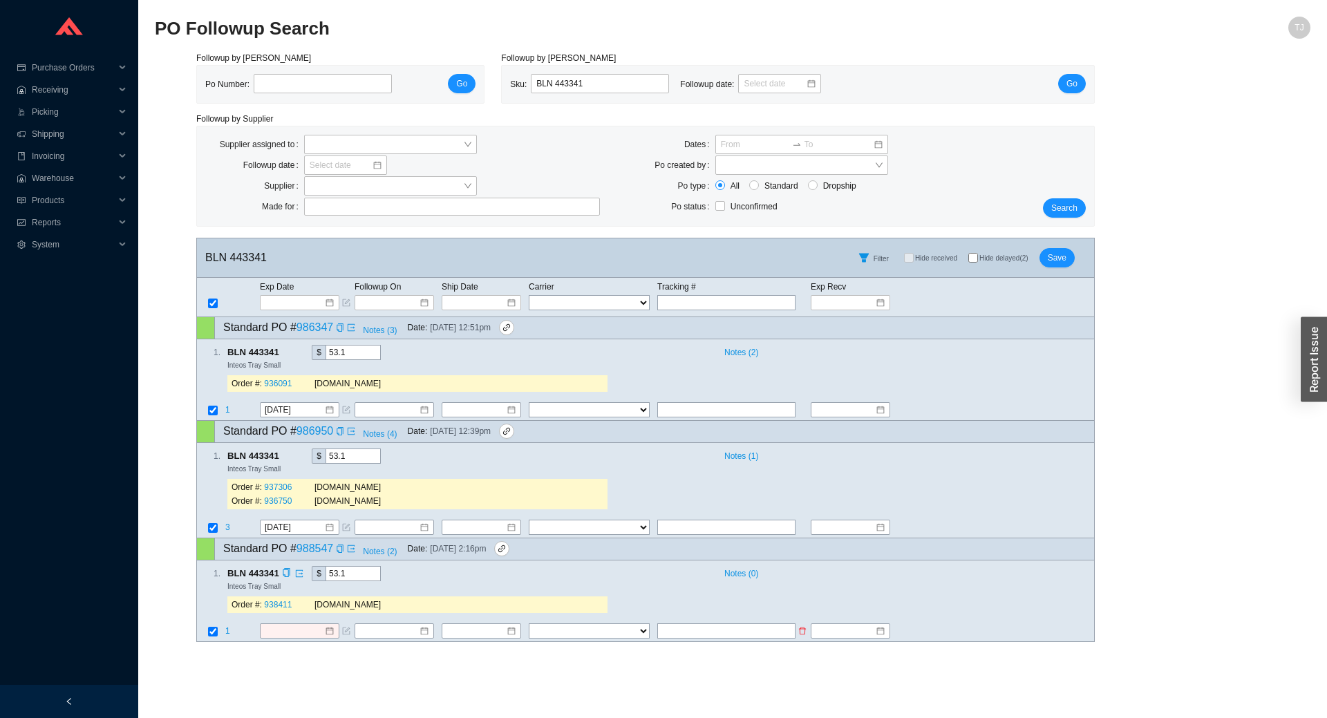
click at [214, 636] on input "checkbox" at bounding box center [213, 632] width 10 height 10
checkbox input "false"
click at [304, 313] on div "Exp Date Followup On Ship Date Carrier Tracking # Exp Recv FedEx UPS ----------…" at bounding box center [645, 297] width 898 height 39
click at [305, 306] on input at bounding box center [294, 303] width 59 height 14
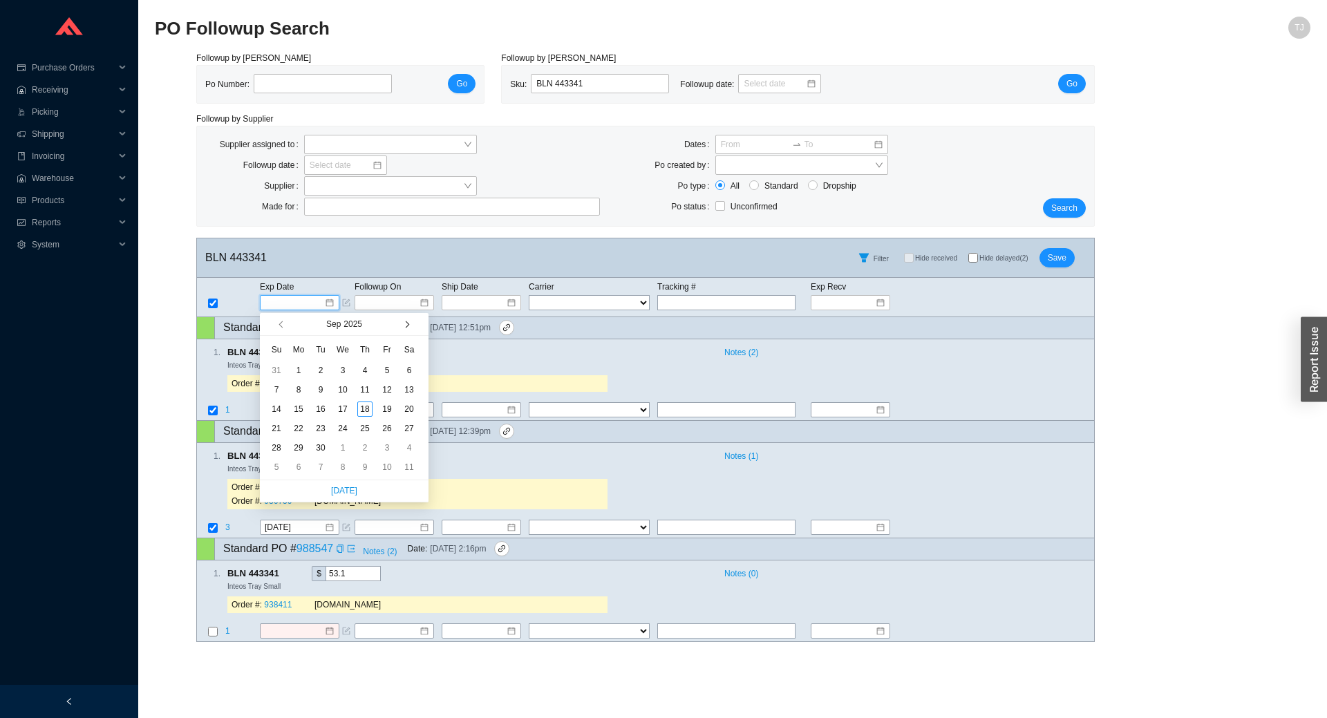
click at [409, 323] on button "button" at bounding box center [405, 324] width 13 height 22
type input "[DATE]"
click at [318, 430] on div "21" at bounding box center [320, 428] width 15 height 15
type input "10/21/2025"
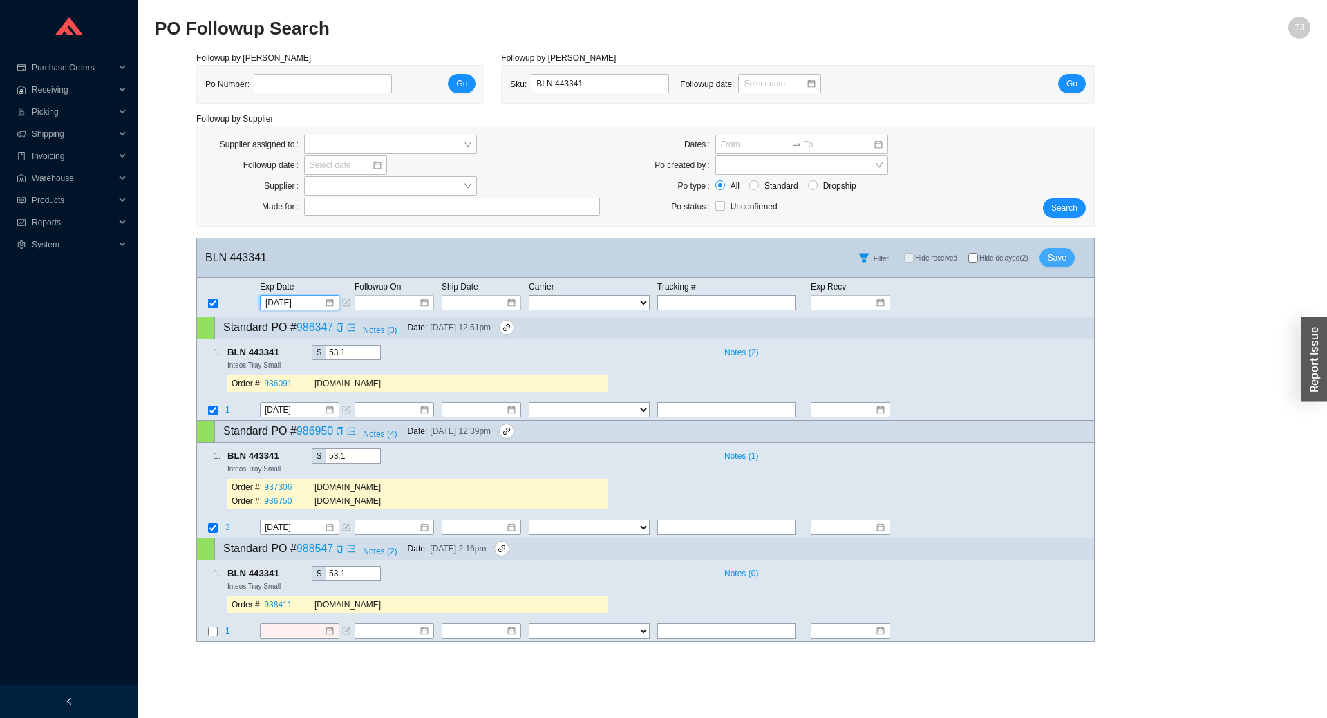
click at [1052, 261] on span "Save" at bounding box center [1056, 258] width 19 height 14
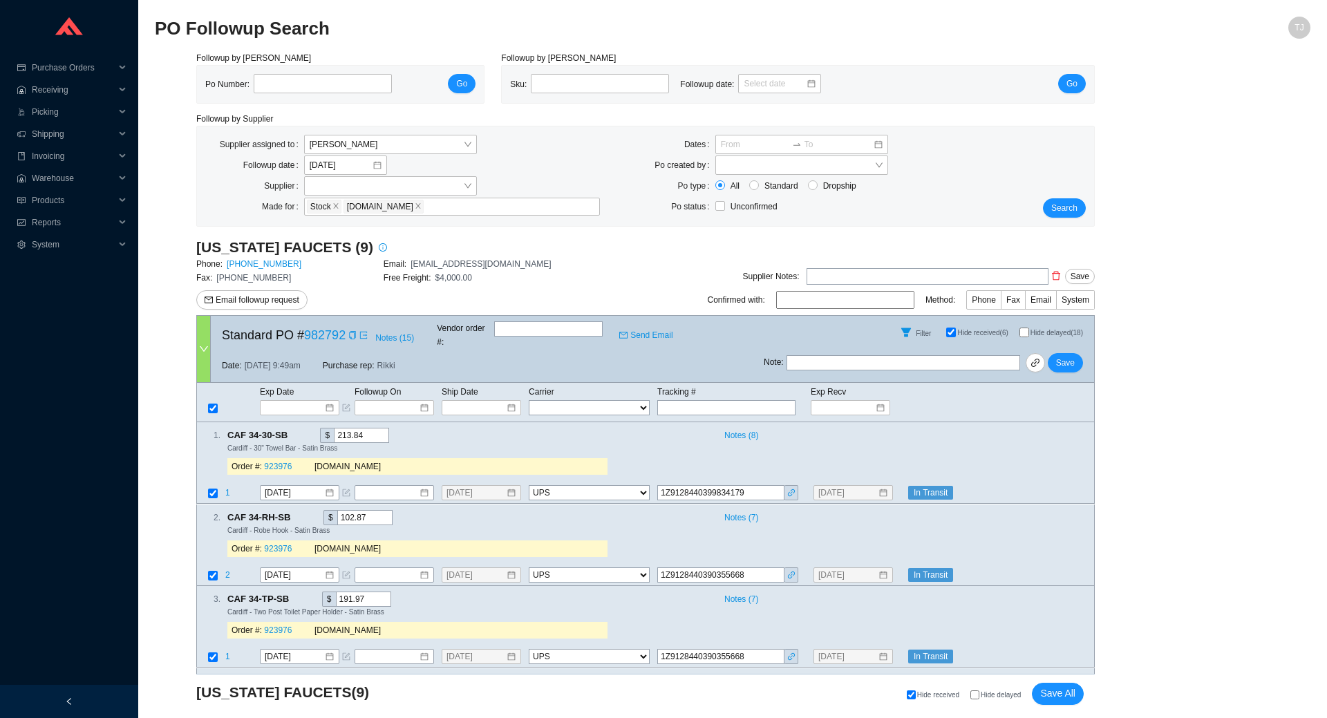
select select "2"
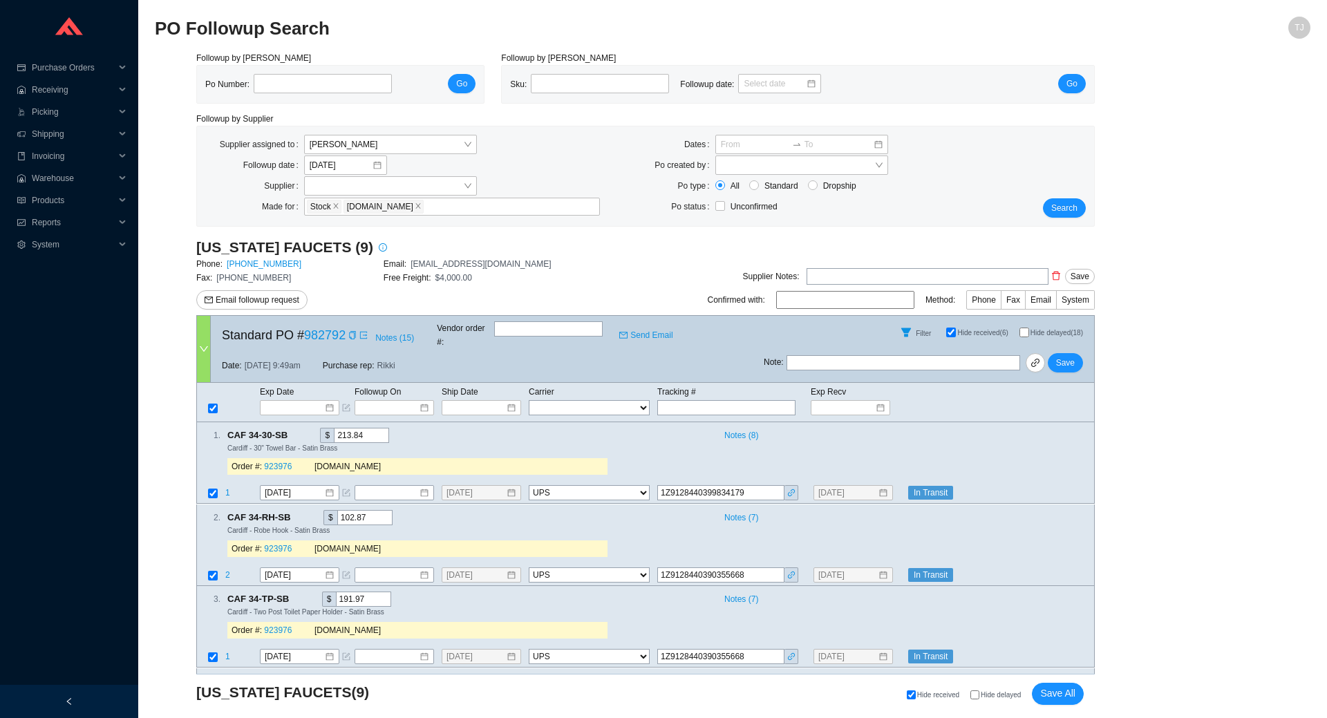
select select "2"
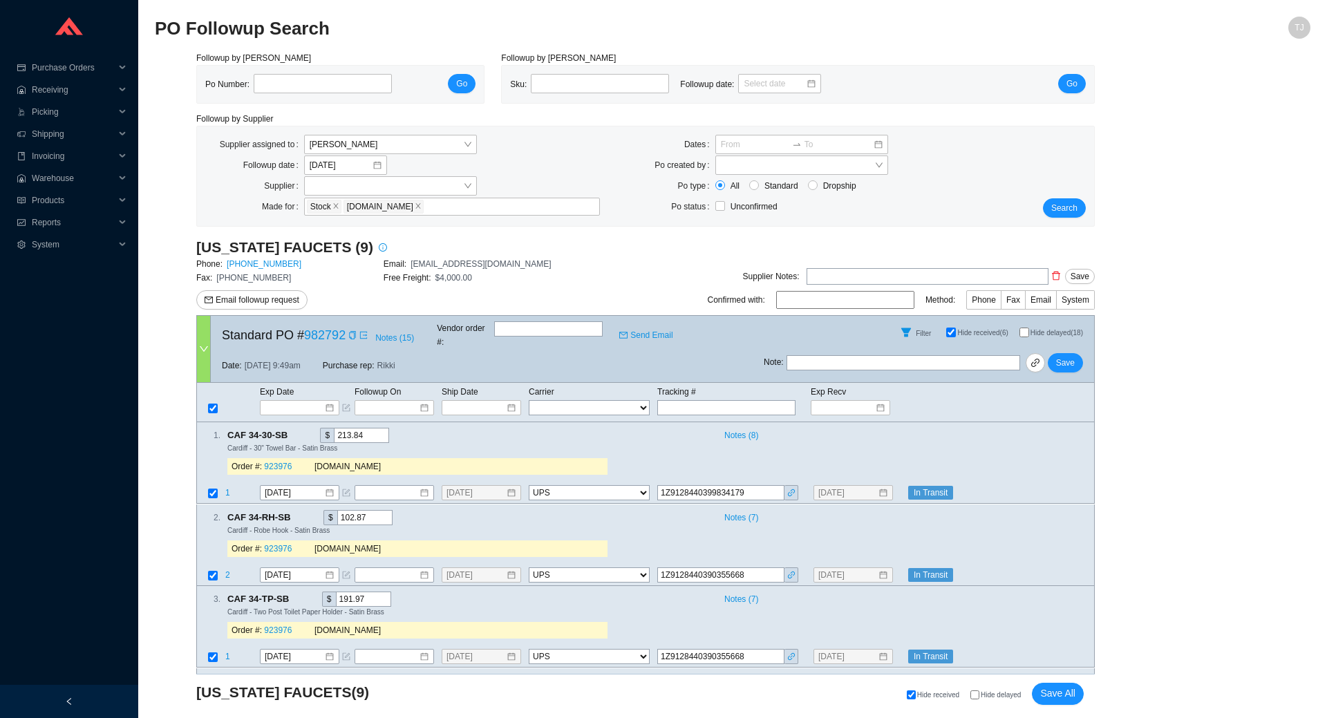
select select "2"
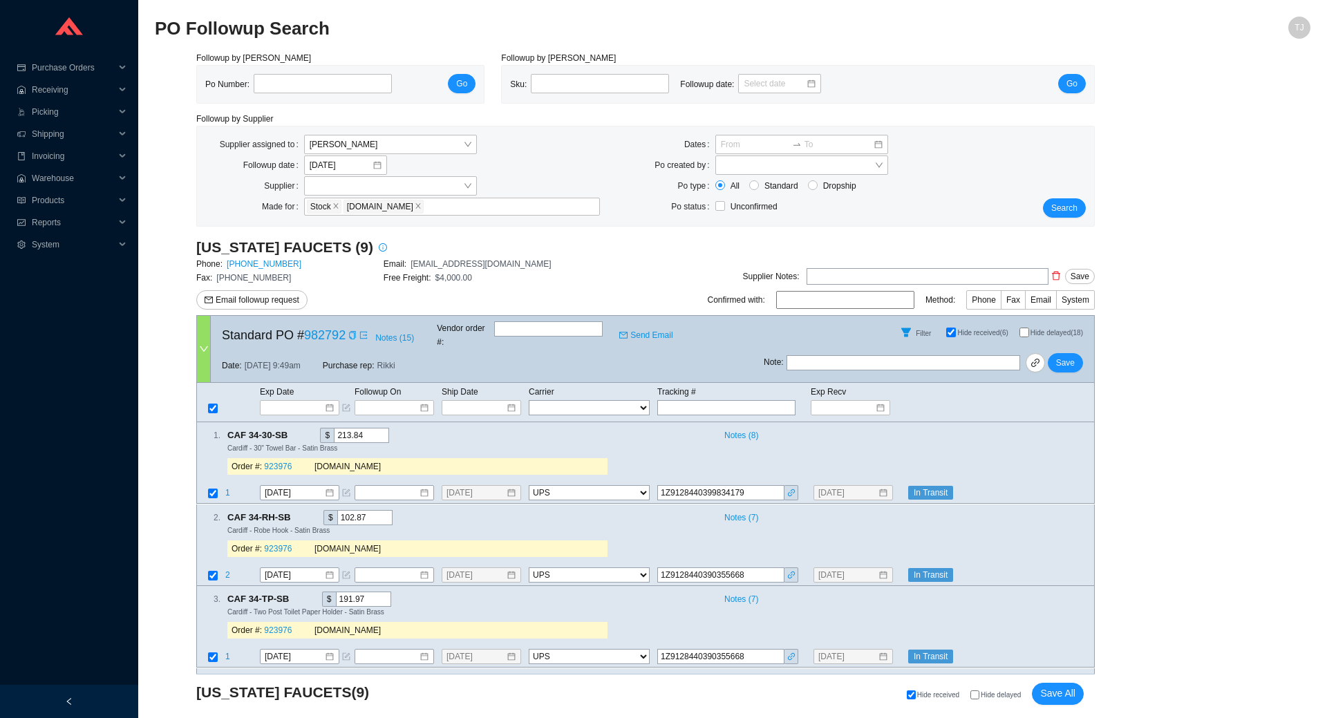
select select "2"
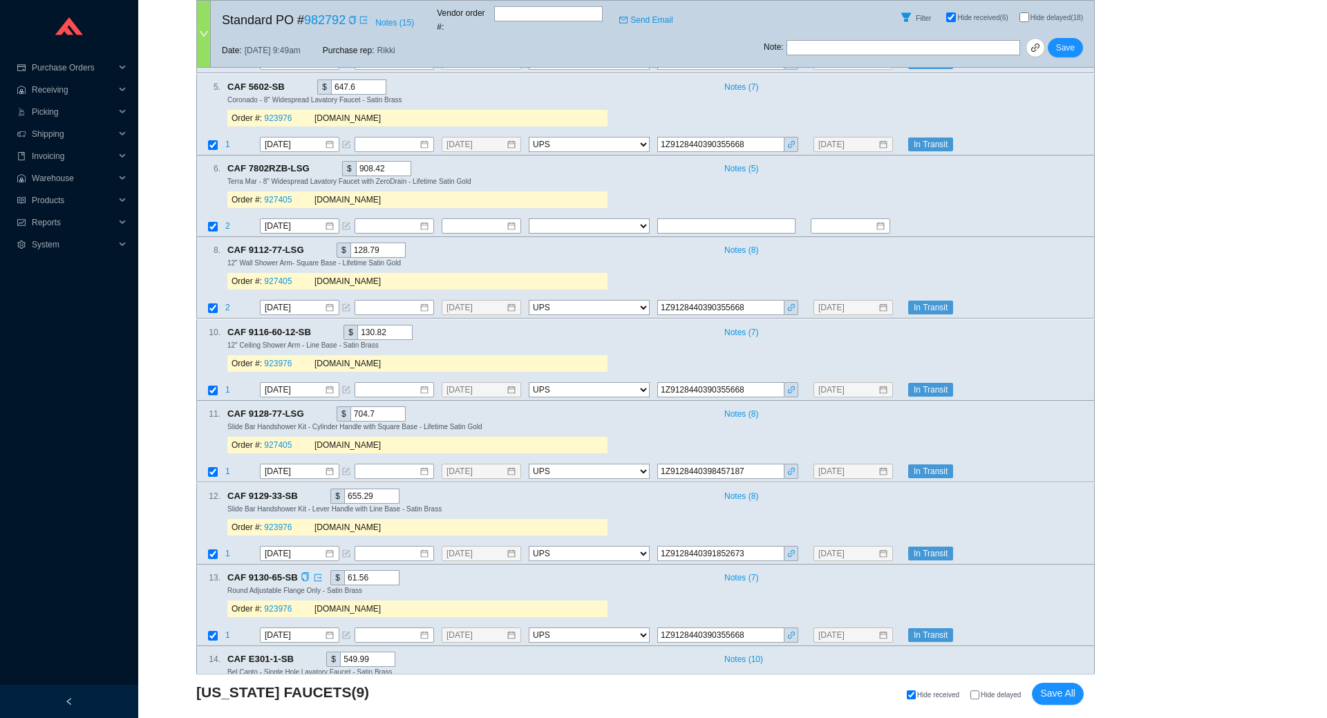
scroll to position [611, 0]
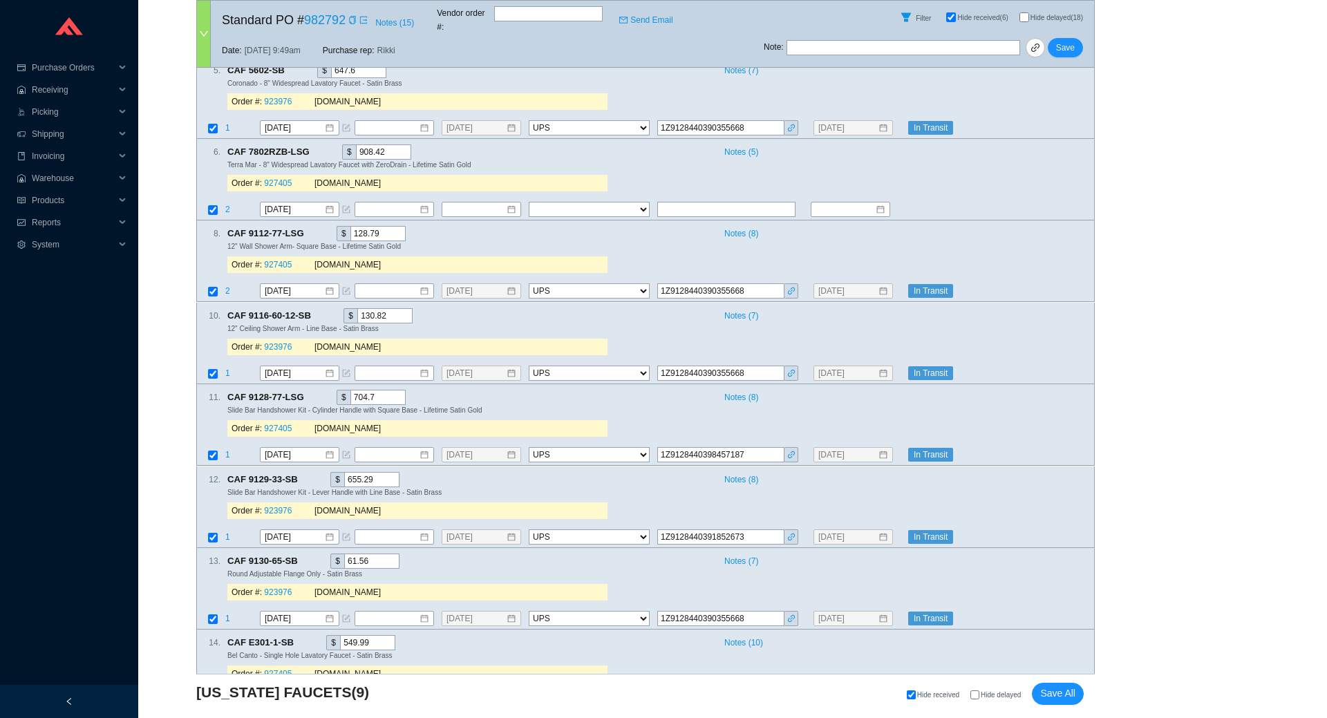
click at [978, 691] on input "Hide delayed" at bounding box center [974, 694] width 9 height 9
checkbox input "true"
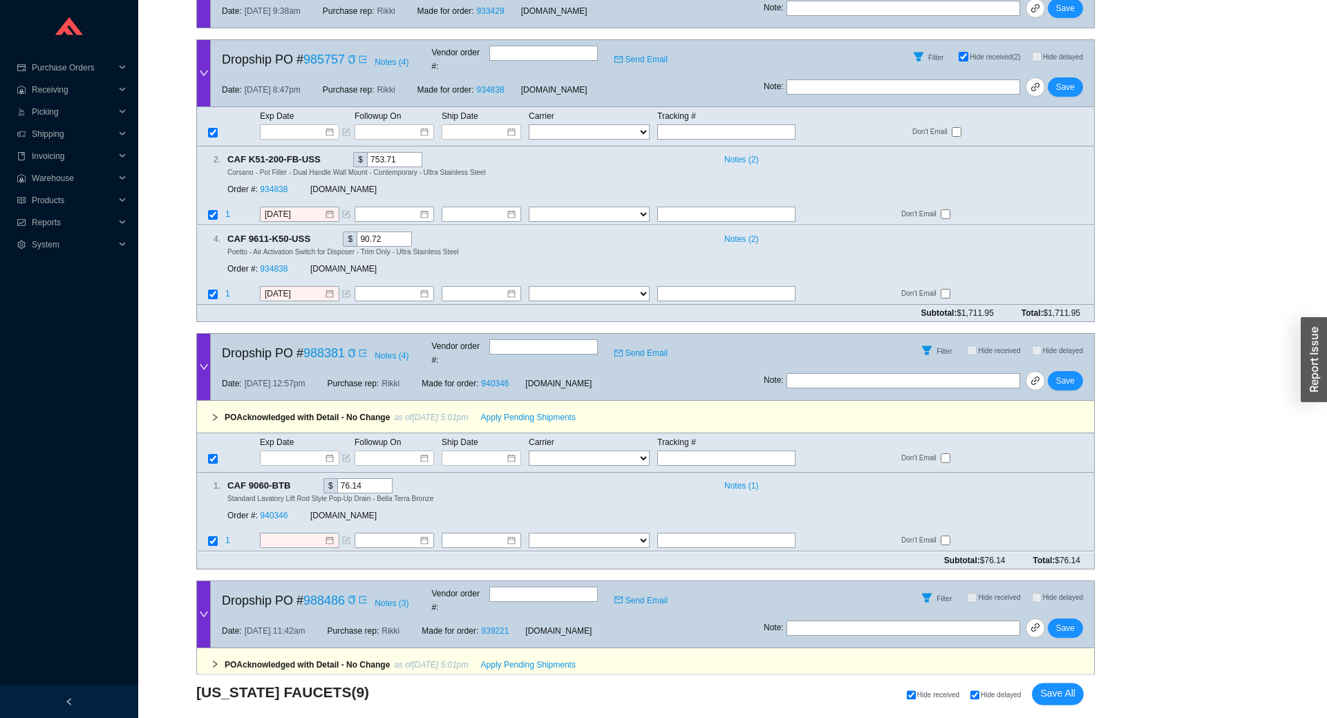
scroll to position [1222, 0]
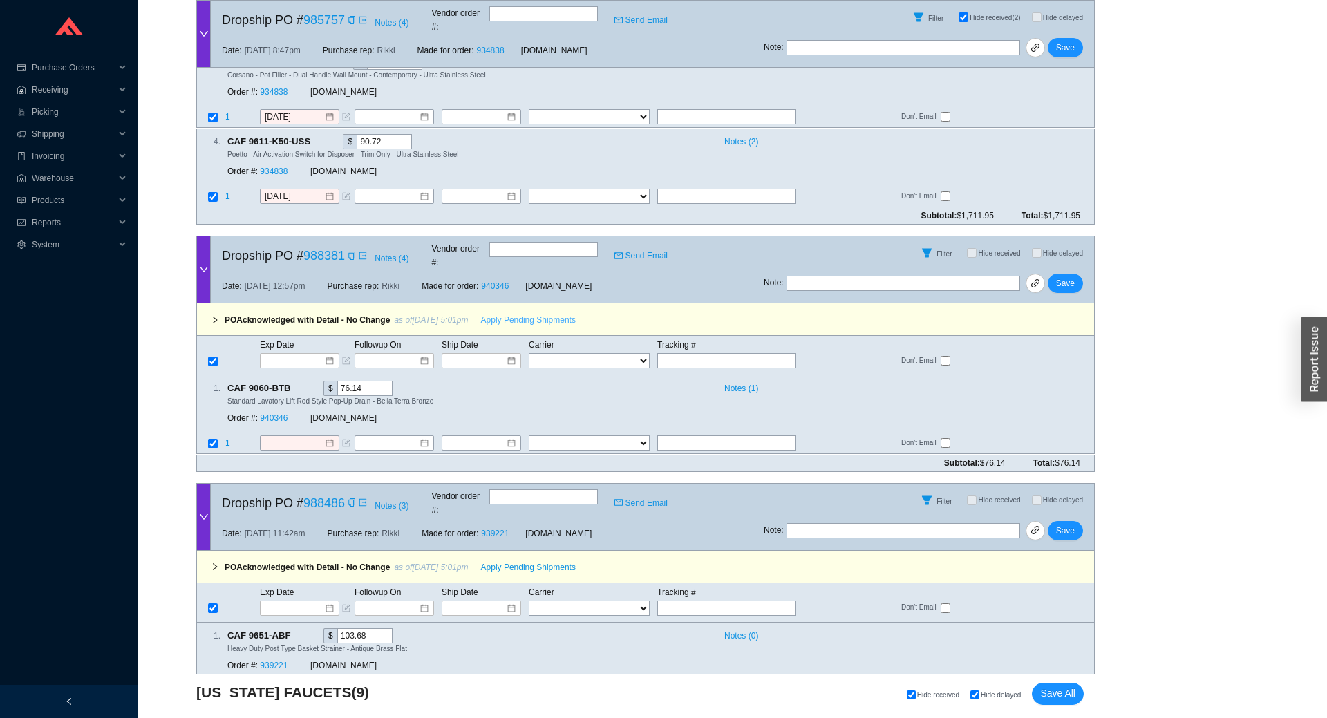
click at [508, 313] on span "Apply Pending Shipments" at bounding box center [528, 320] width 95 height 14
click at [495, 558] on button "Apply Pending Shipments" at bounding box center [528, 567] width 111 height 19
click at [269, 414] on link "940346" at bounding box center [274, 419] width 28 height 10
click at [283, 437] on input "10/1/2025" at bounding box center [294, 444] width 59 height 14
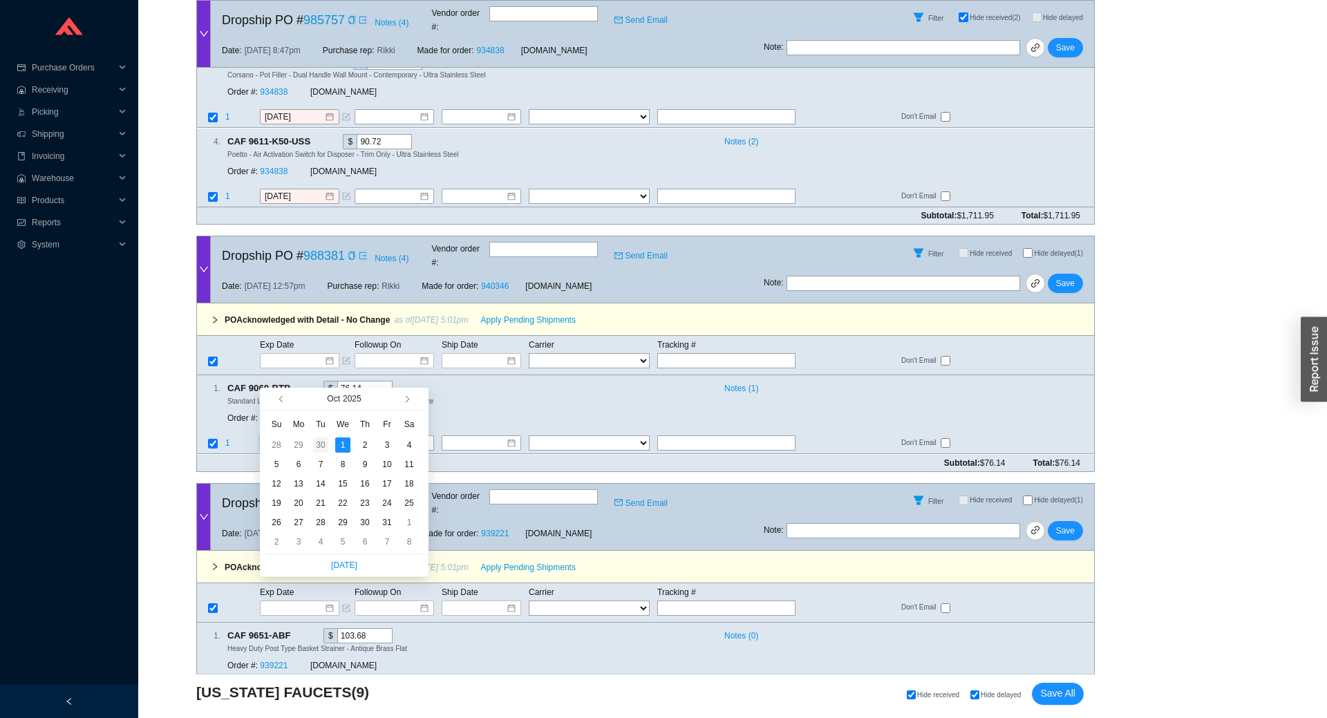
type input "9/30/2025"
click at [323, 448] on div "30" at bounding box center [320, 444] width 15 height 15
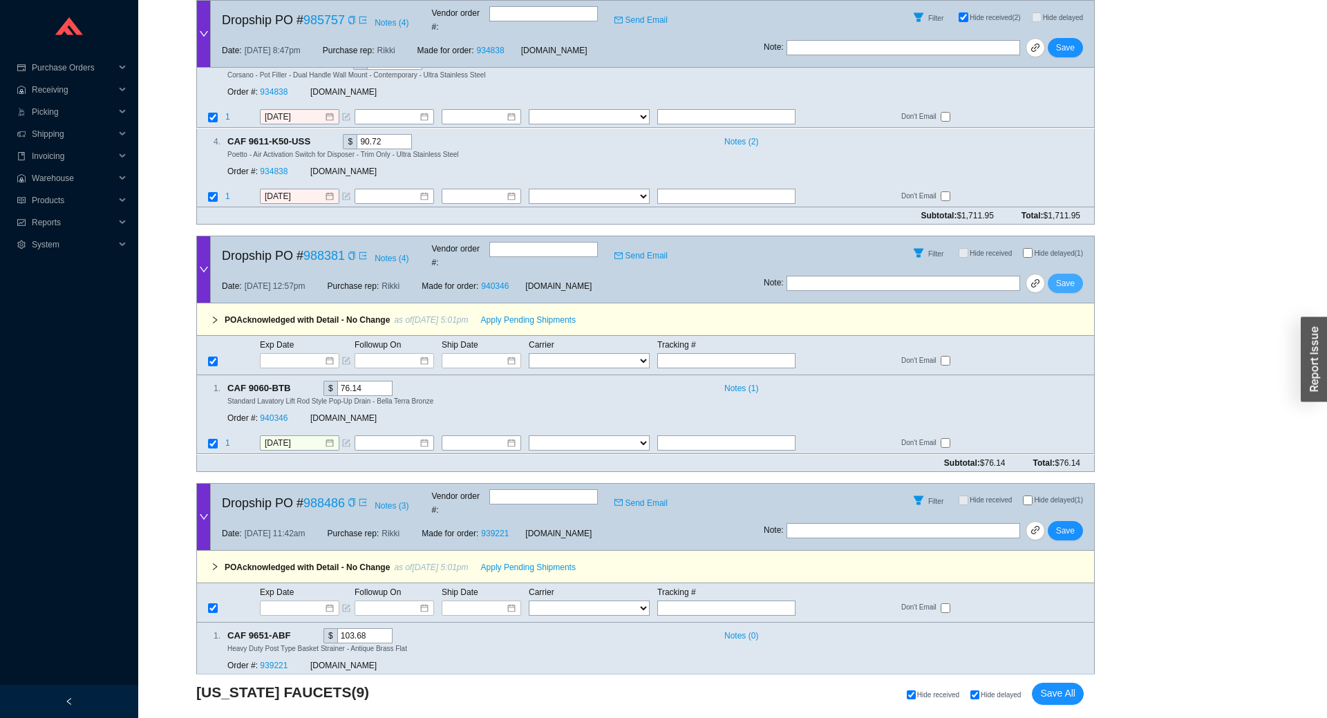
click at [1052, 274] on button "Save" at bounding box center [1064, 283] width 35 height 19
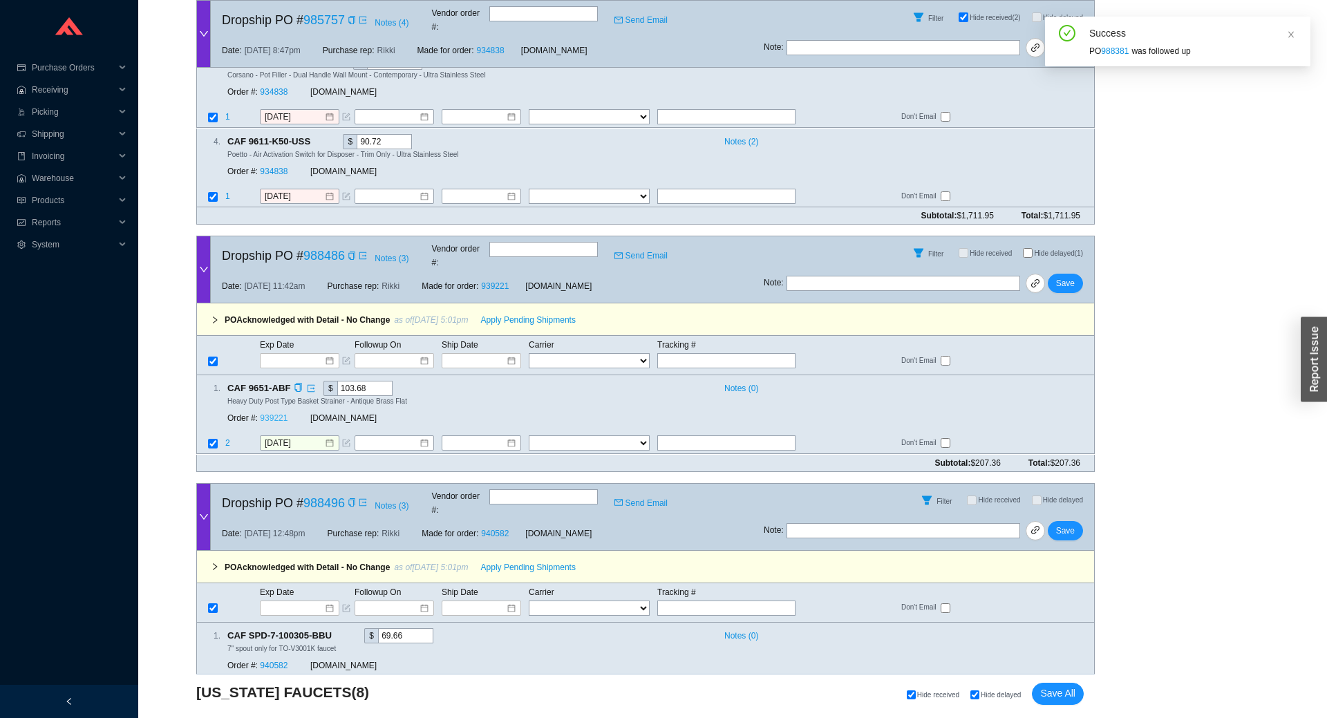
click at [283, 414] on link "939221" at bounding box center [274, 419] width 28 height 10
click at [1072, 276] on span "Save" at bounding box center [1065, 283] width 19 height 14
click at [511, 560] on span "Apply Pending Shipments" at bounding box center [528, 567] width 95 height 14
click at [502, 313] on span "Apply Pending Shipments" at bounding box center [528, 320] width 95 height 14
click at [279, 414] on link "940582" at bounding box center [274, 419] width 28 height 10
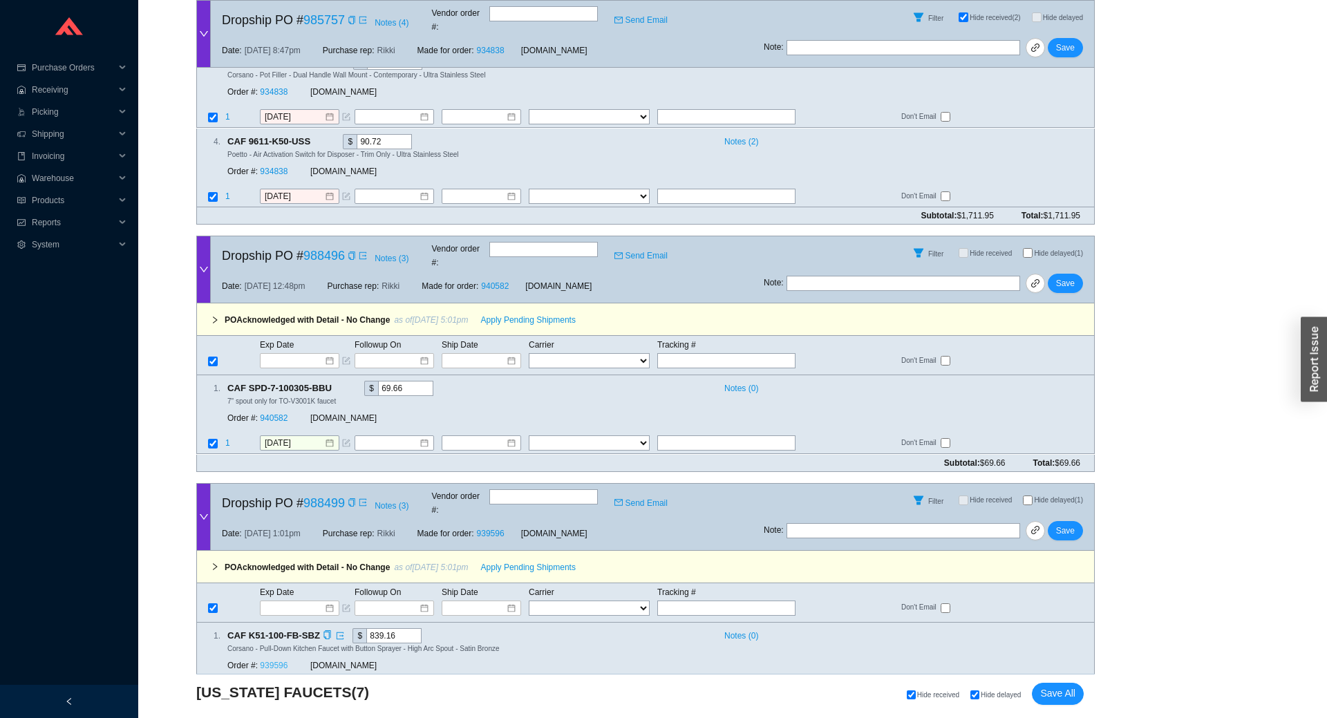
click at [261, 661] on link "939596" at bounding box center [274, 666] width 28 height 10
click at [546, 653] on div "Order #: 939596 QualityBath.com" at bounding box center [417, 665] width 380 height 25
click at [1070, 276] on span "Save" at bounding box center [1065, 283] width 19 height 14
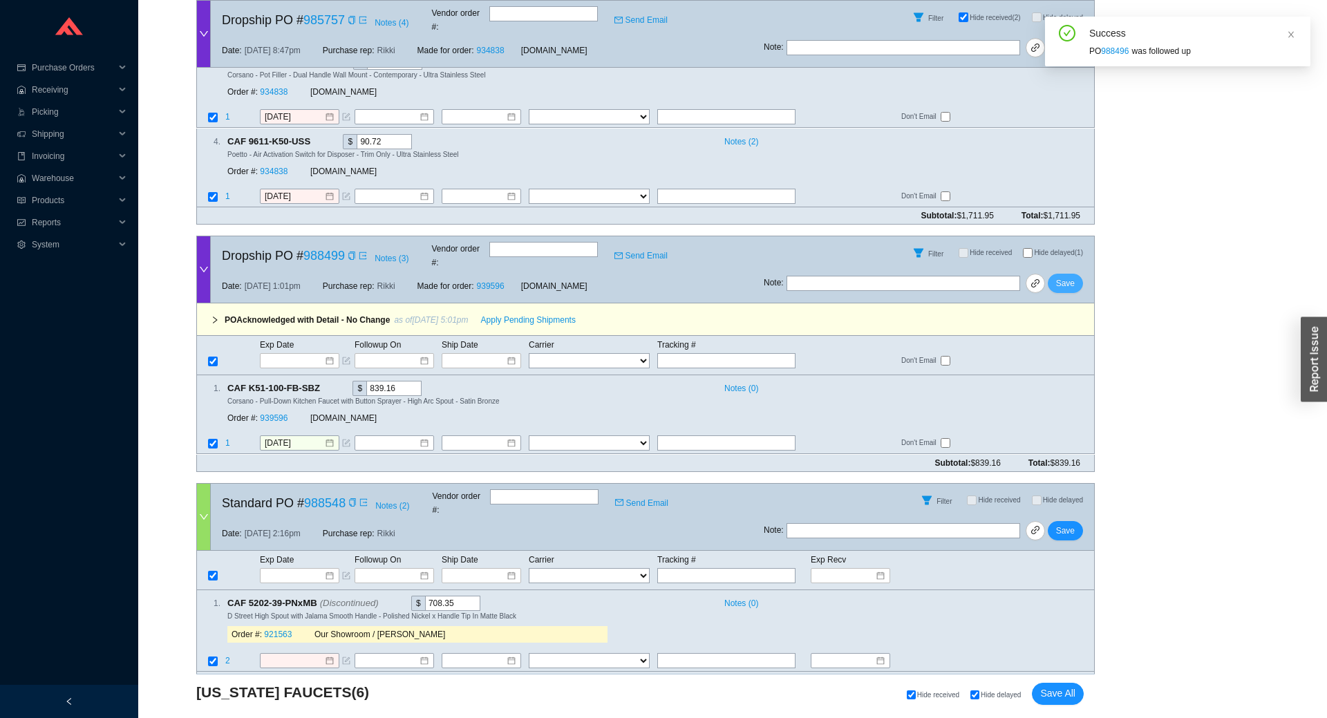
click at [1070, 276] on span "Save" at bounding box center [1065, 283] width 19 height 14
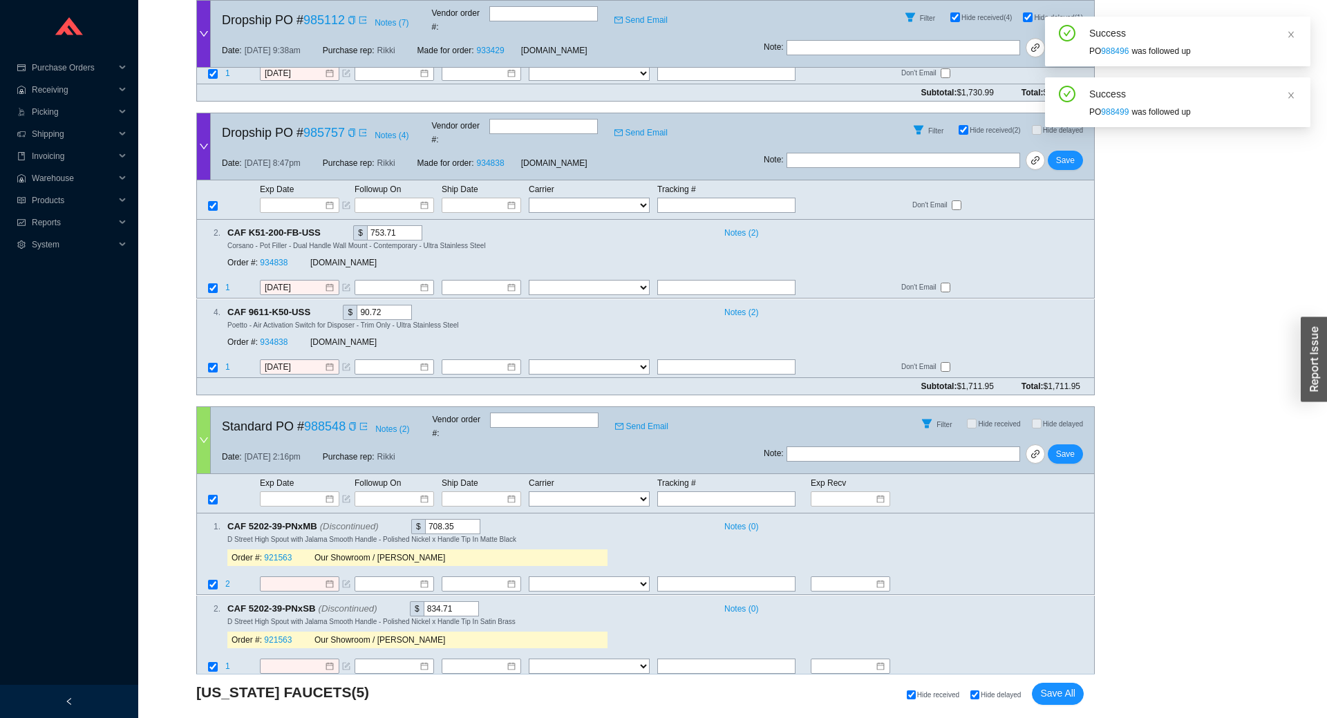
click at [203, 407] on div at bounding box center [204, 440] width 14 height 66
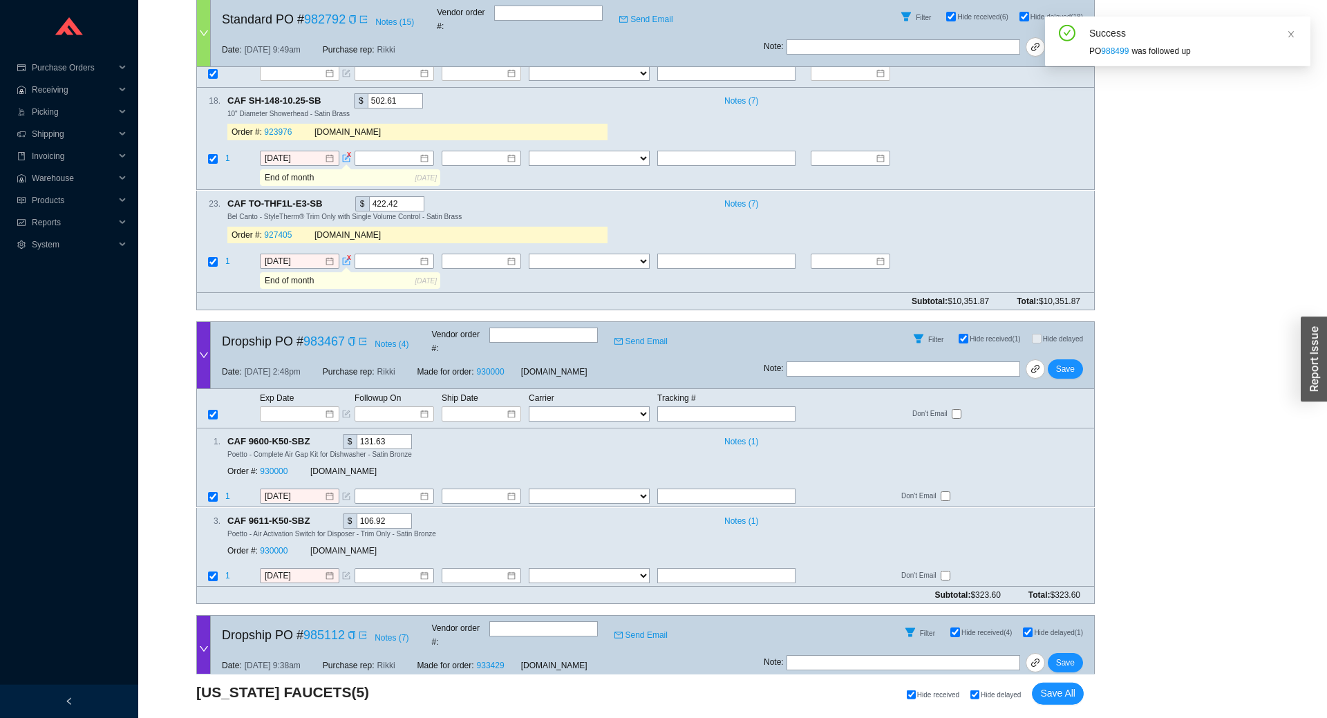
scroll to position [202, 0]
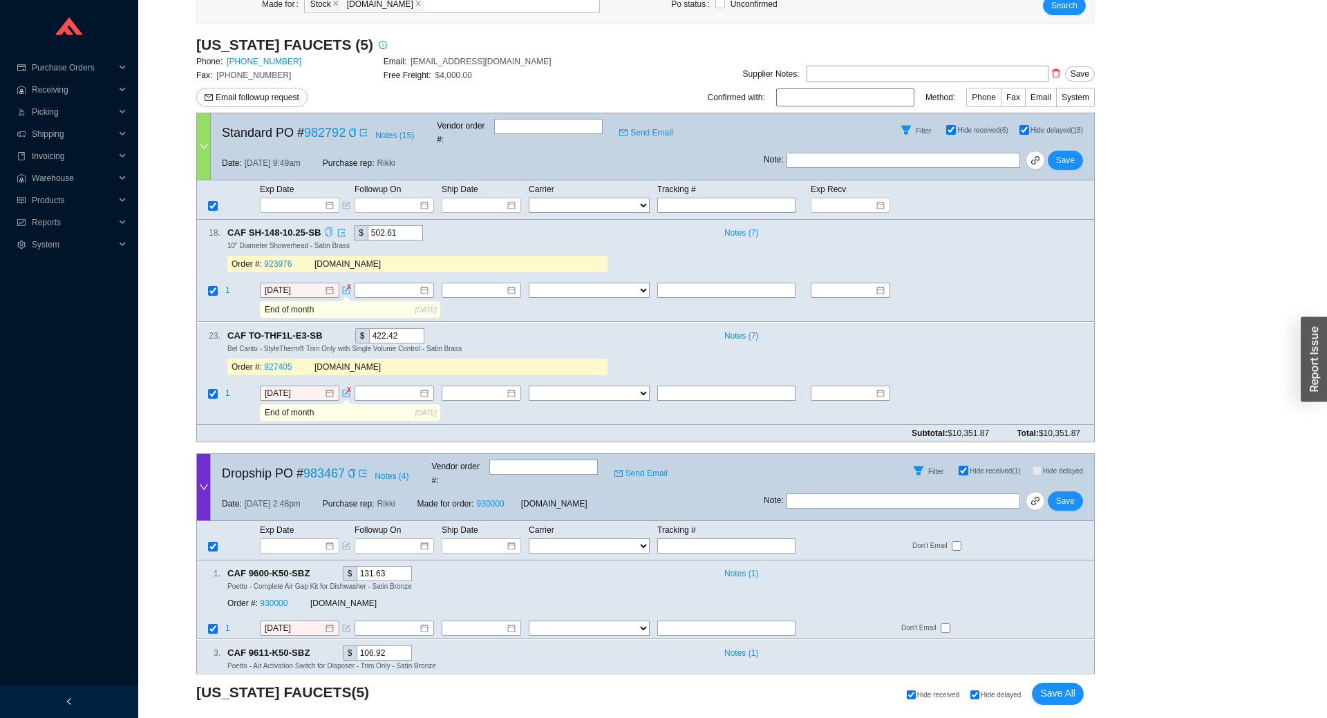
click at [325, 228] on icon "copy" at bounding box center [328, 232] width 7 height 9
click at [263, 258] on div "Order #: 923976" at bounding box center [272, 265] width 83 height 14
click at [274, 260] on link "923976" at bounding box center [278, 265] width 28 height 10
click at [298, 284] on input "9/17/2025" at bounding box center [294, 291] width 59 height 14
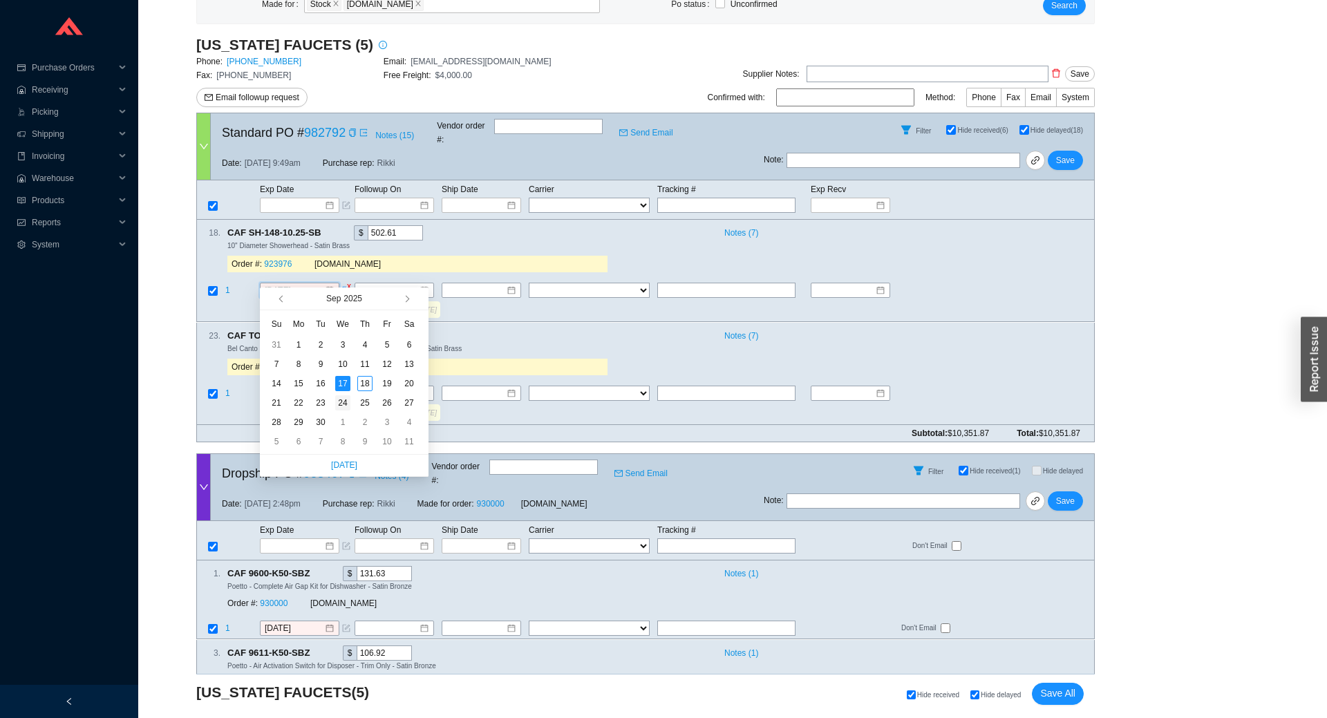
type input "9/24/2025"
click at [342, 400] on div "24" at bounding box center [342, 402] width 15 height 15
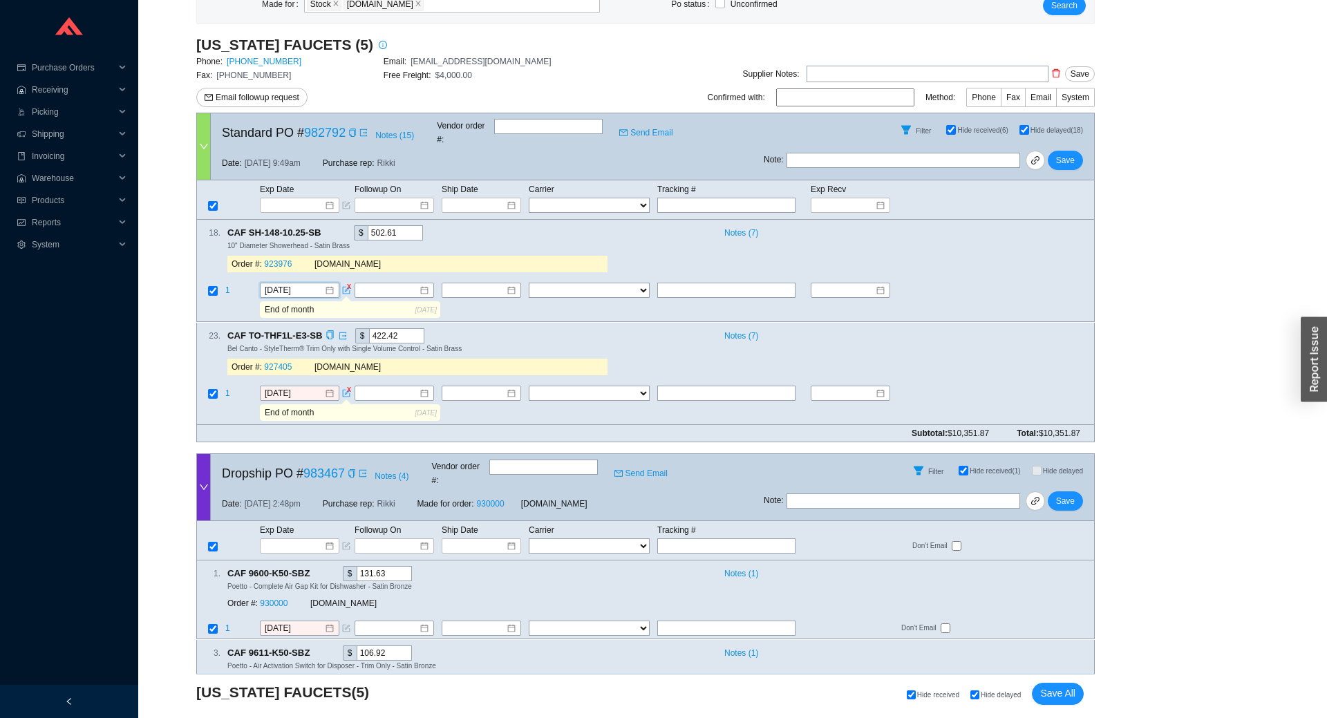
click at [320, 328] on span "CAF TO-THF1L-E3-SB" at bounding box center [280, 335] width 107 height 15
click at [325, 330] on icon "copy" at bounding box center [329, 334] width 9 height 9
click at [271, 362] on link "927405" at bounding box center [278, 367] width 28 height 10
click at [294, 386] on input "9/17/2025" at bounding box center [294, 393] width 59 height 14
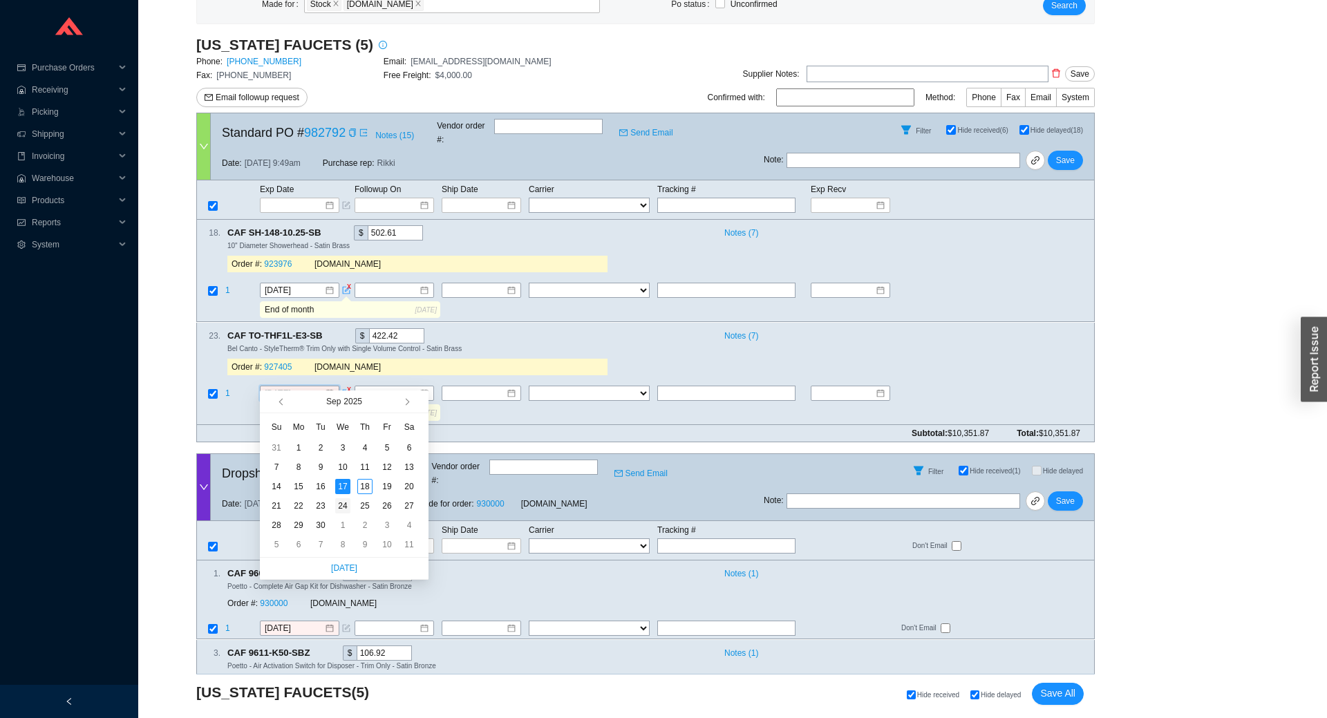
type input "9/24/2025"
click at [333, 504] on td "24" at bounding box center [343, 505] width 22 height 19
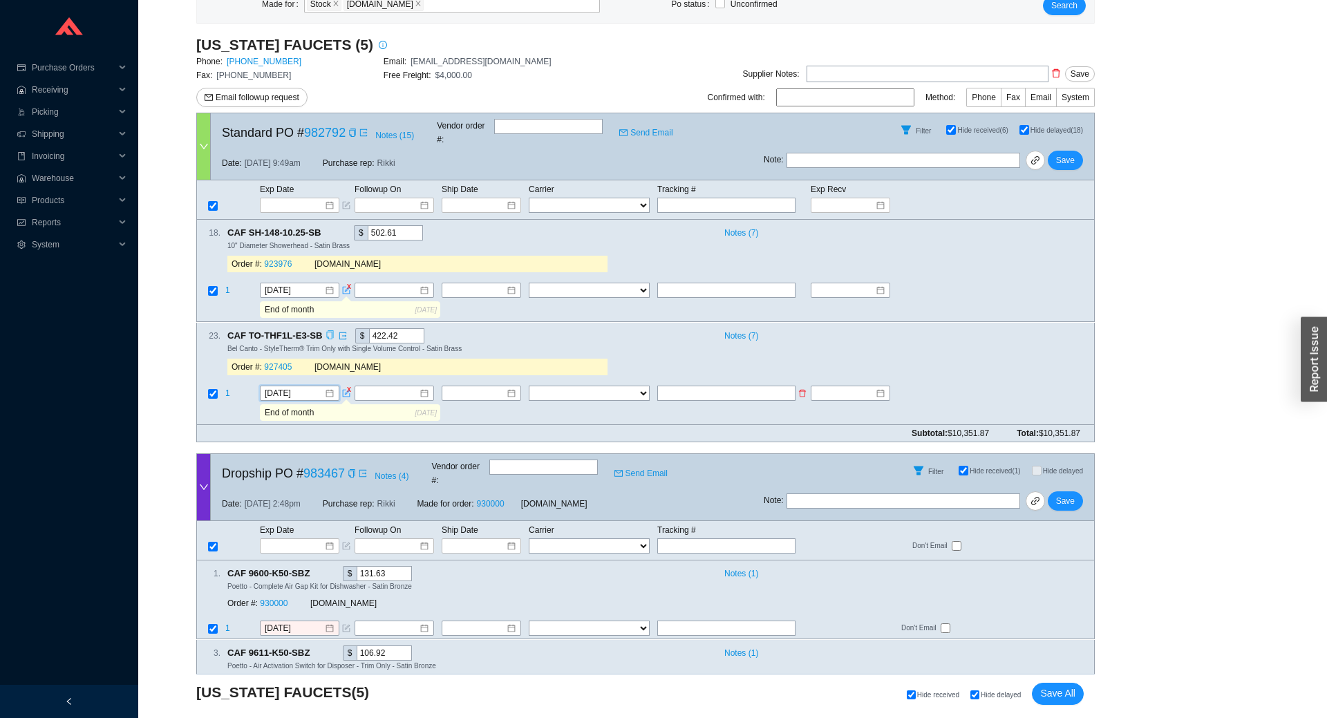
click at [345, 389] on icon "form" at bounding box center [346, 393] width 8 height 8
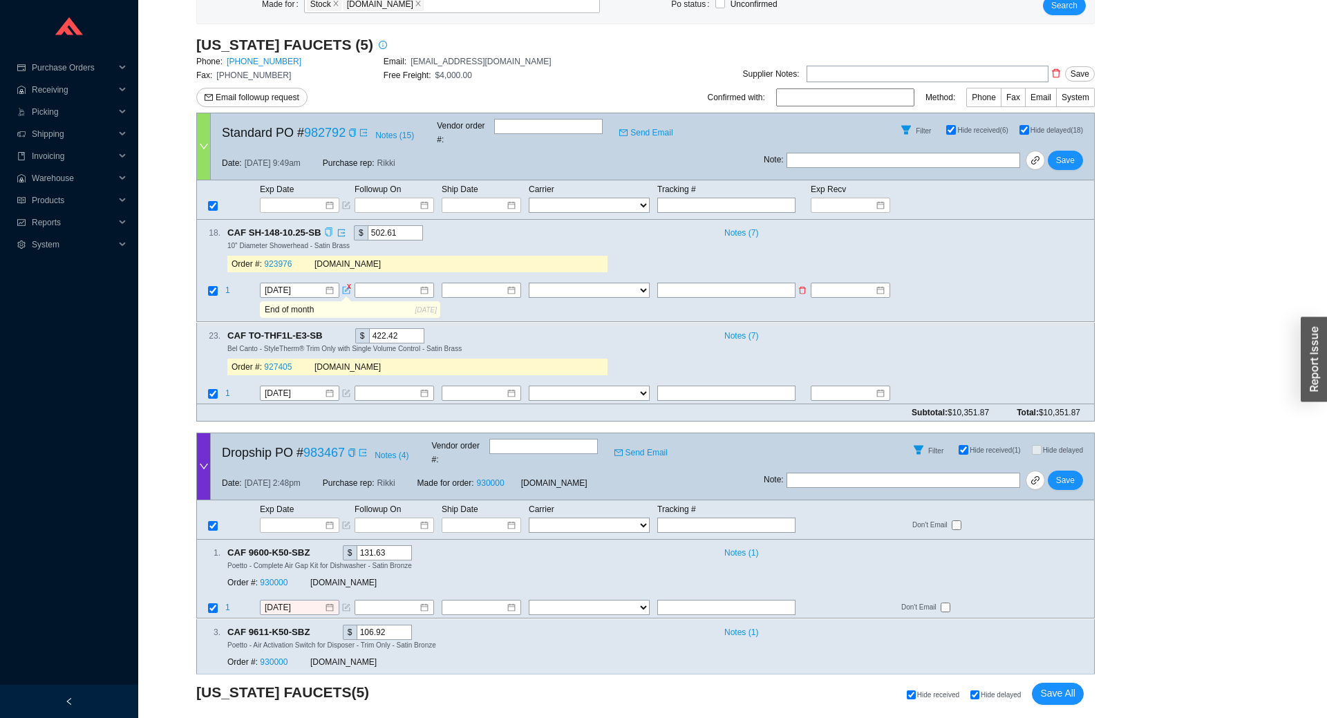
click at [341, 283] on div "9/24/2025" at bounding box center [306, 290] width 93 height 15
click at [345, 287] on icon "form" at bounding box center [347, 291] width 8 height 8
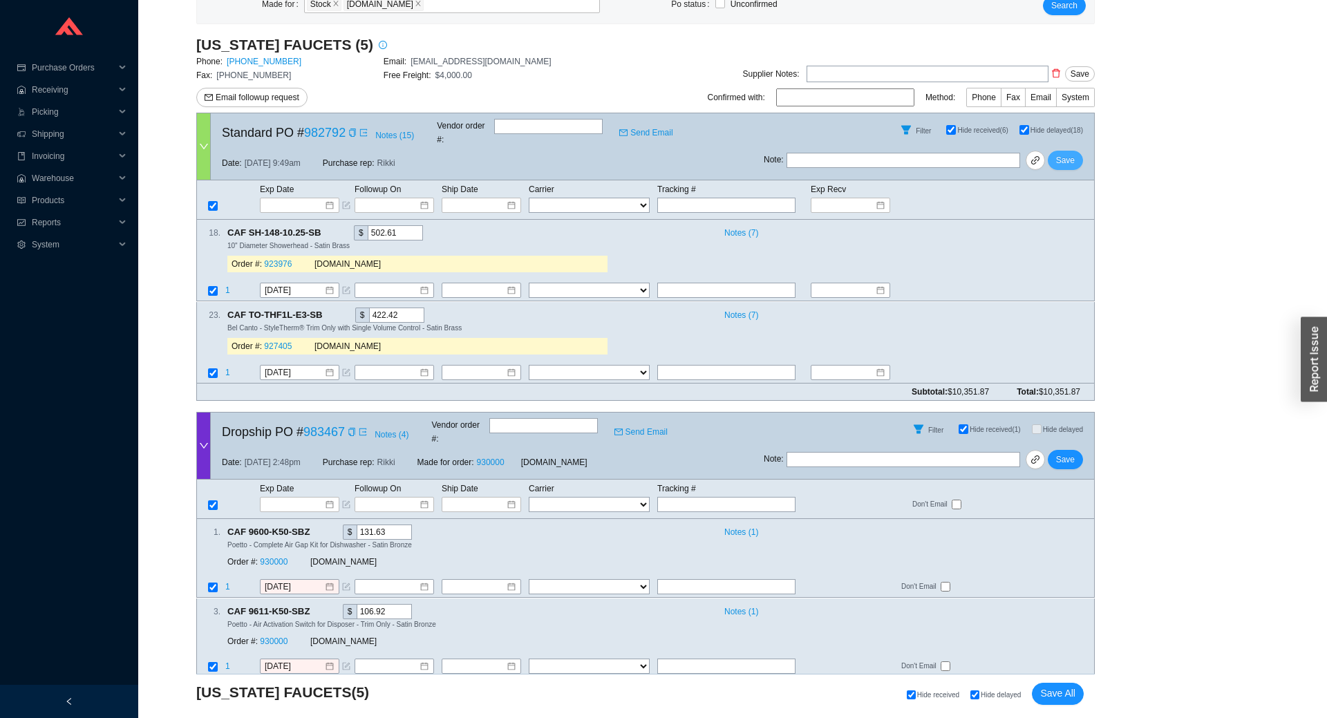
click at [1056, 151] on button "Save" at bounding box center [1064, 160] width 35 height 19
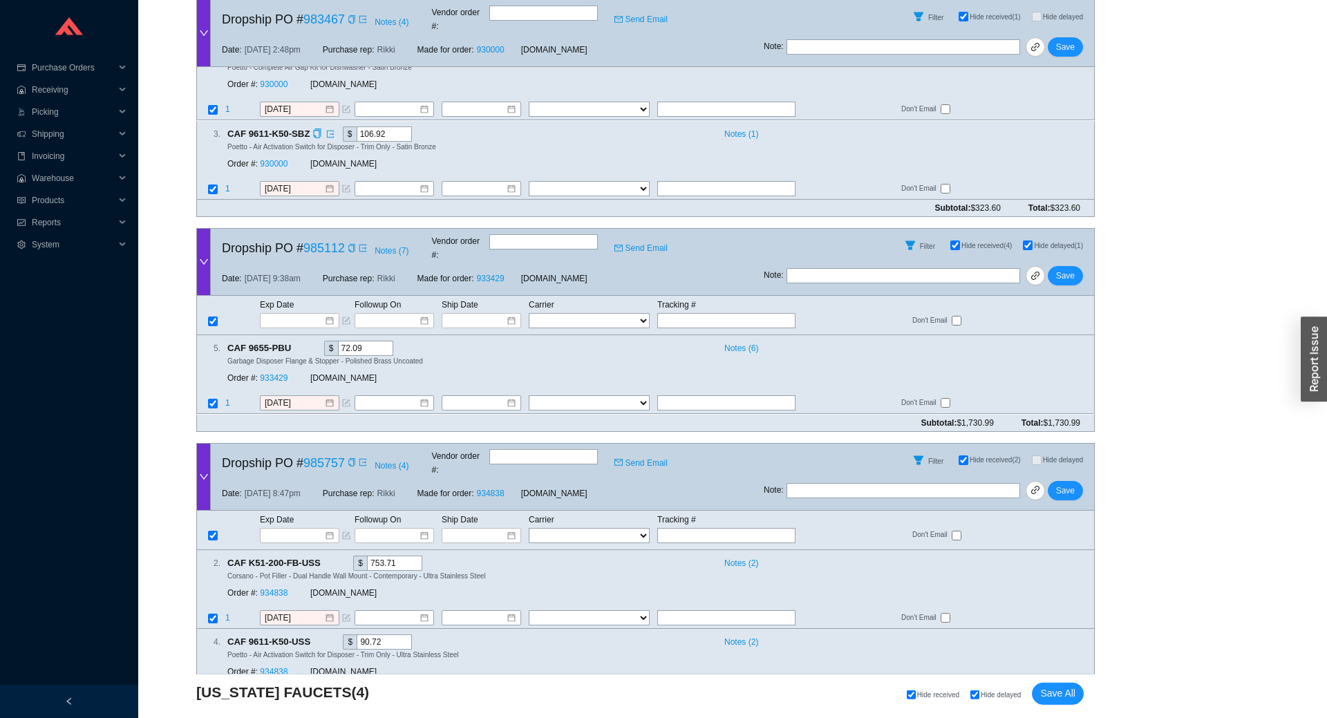
scroll to position [486, 0]
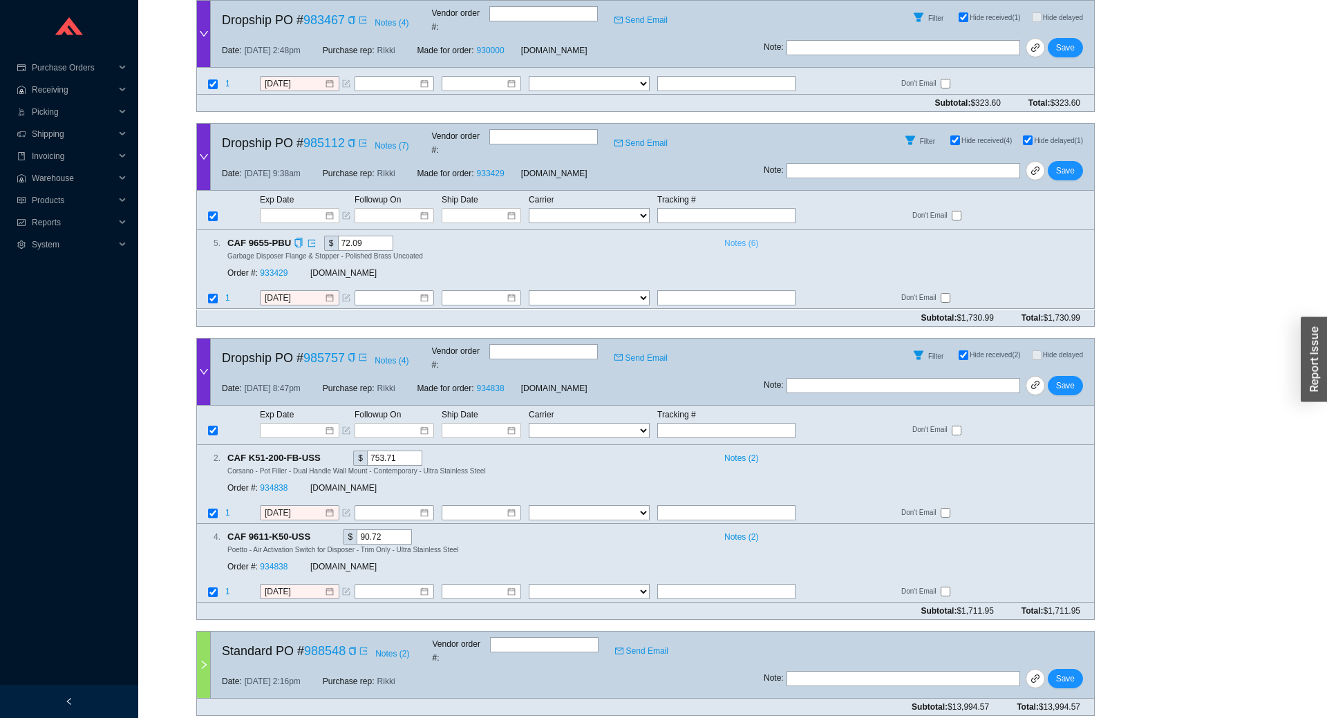
click at [745, 236] on span "Notes ( 6 )" at bounding box center [741, 243] width 34 height 14
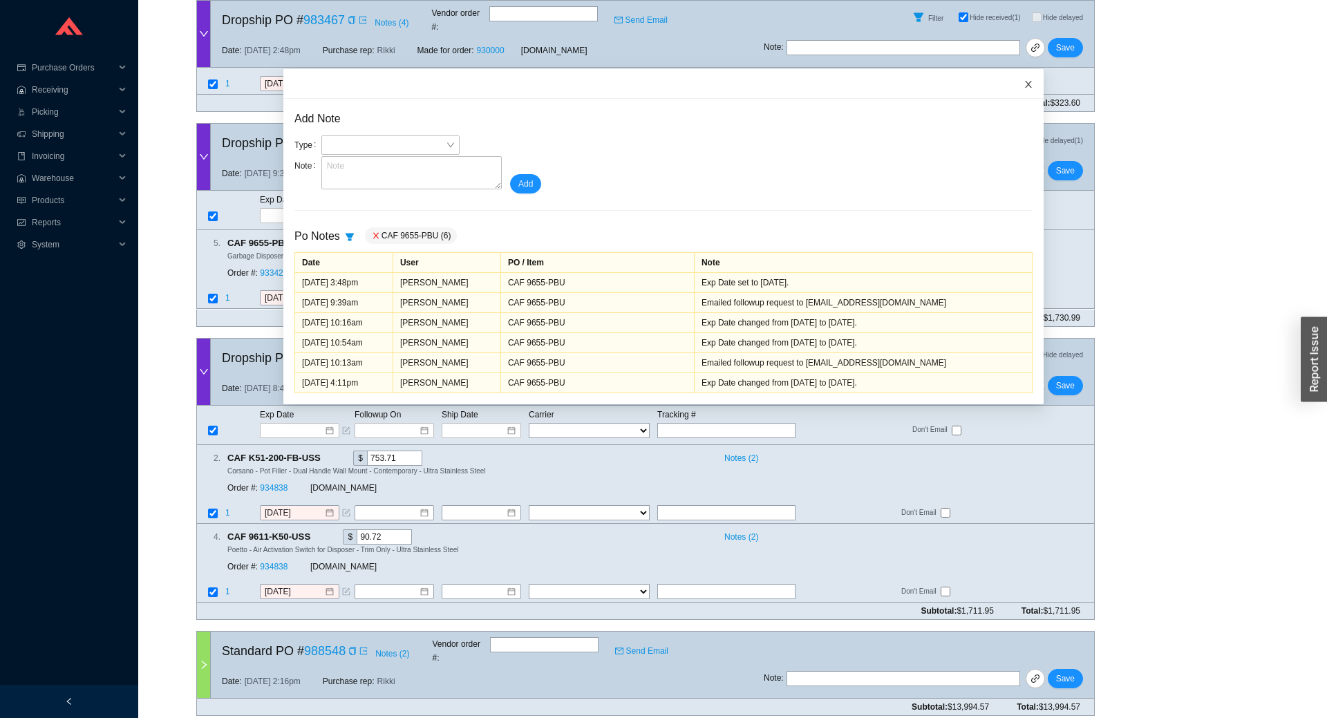
click at [1027, 88] on icon "close" at bounding box center [1028, 84] width 10 height 10
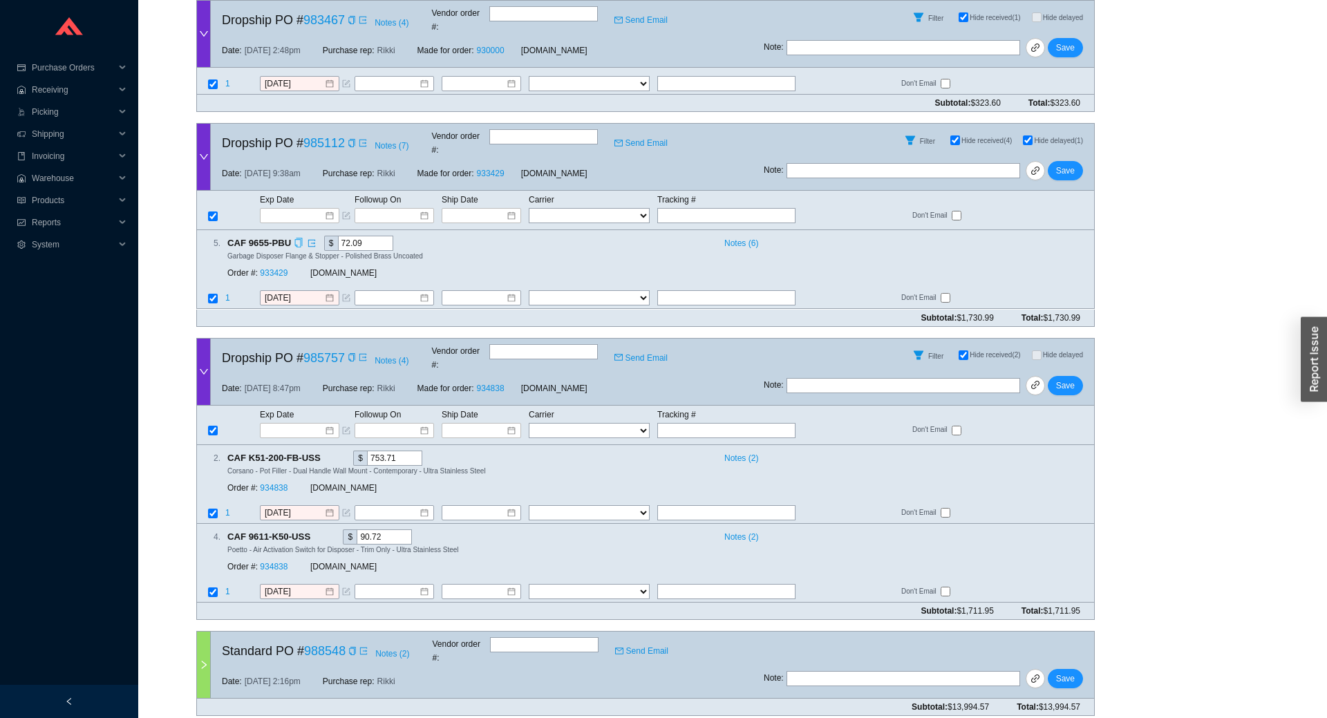
click at [294, 238] on icon "copy" at bounding box center [298, 242] width 9 height 9
click at [742, 451] on span "Notes ( 2 )" at bounding box center [741, 458] width 34 height 14
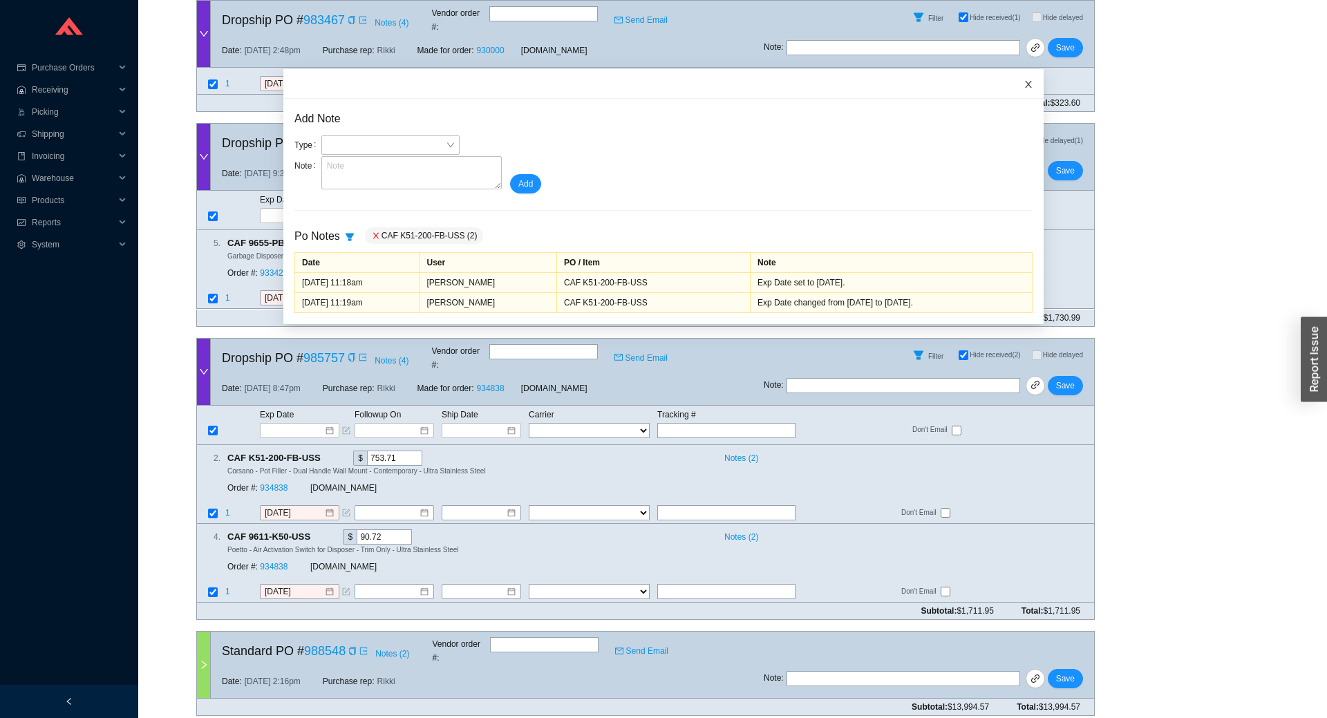
click at [1032, 84] on icon "close" at bounding box center [1028, 84] width 10 height 10
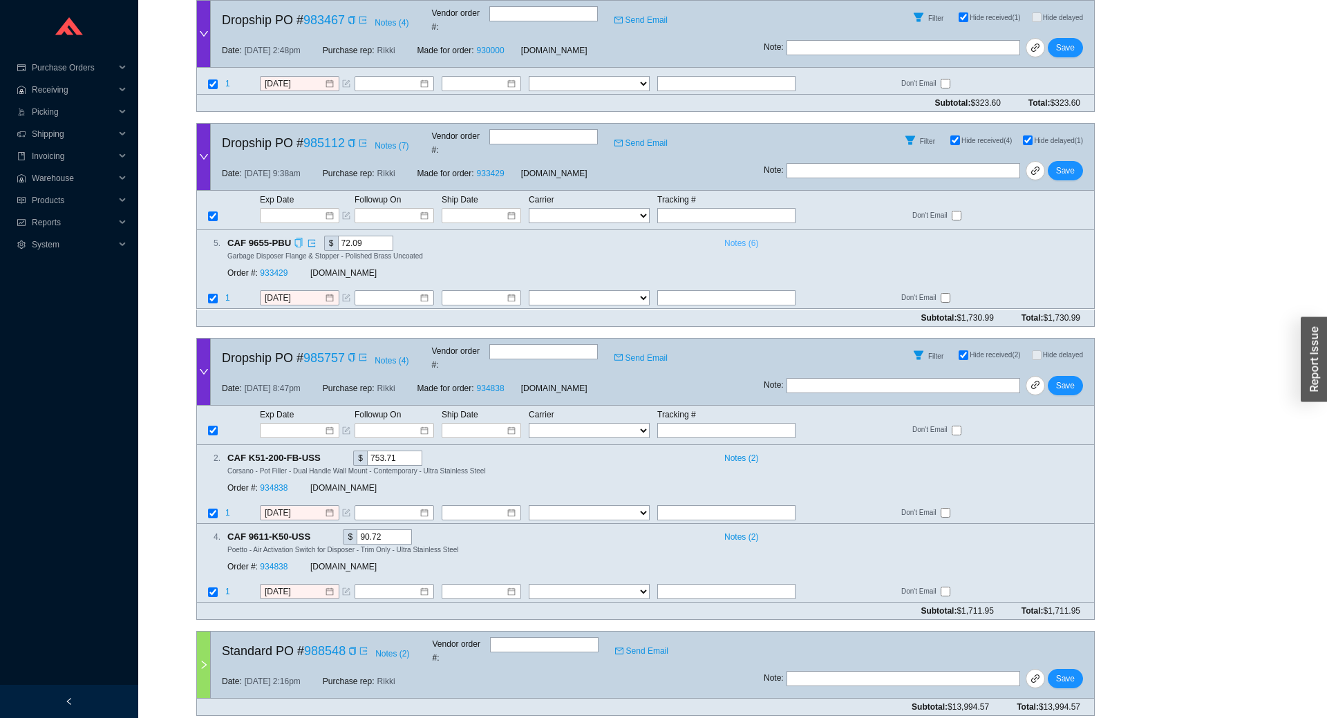
click at [745, 236] on span "Notes ( 6 )" at bounding box center [741, 243] width 34 height 14
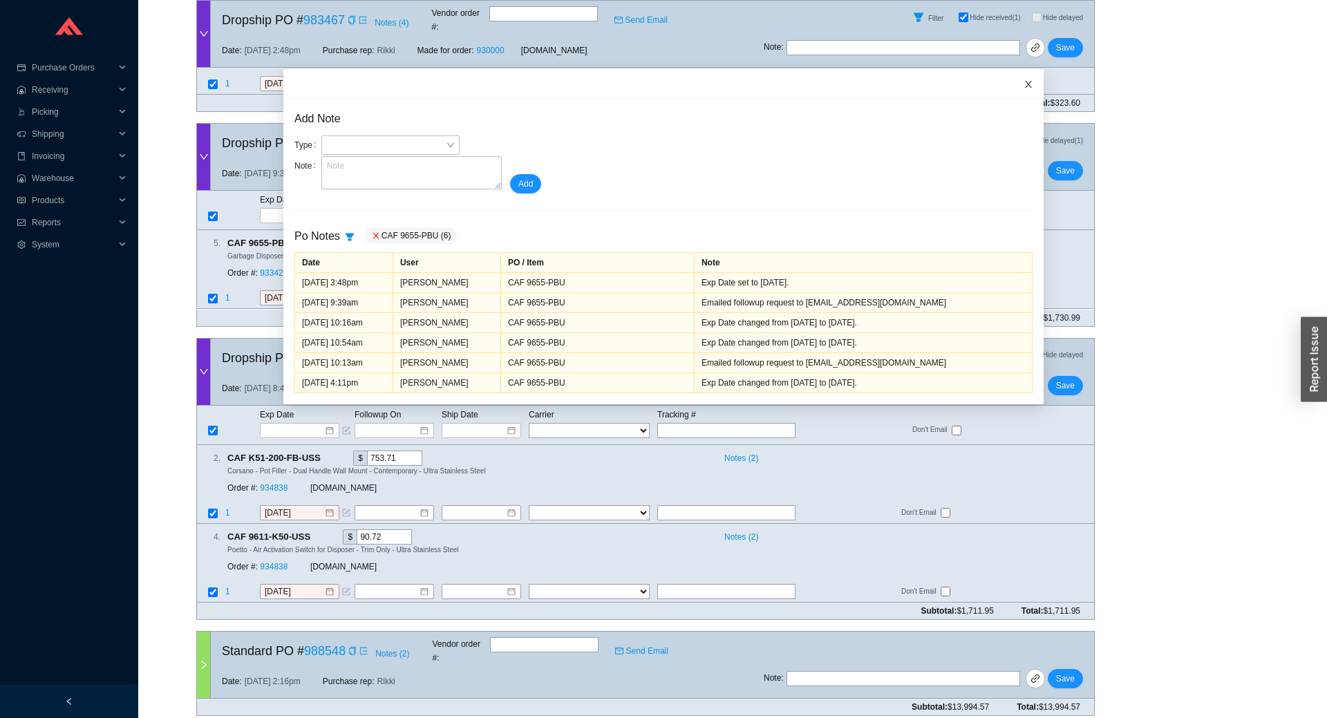
click at [1020, 79] on span "Close" at bounding box center [1028, 84] width 30 height 30
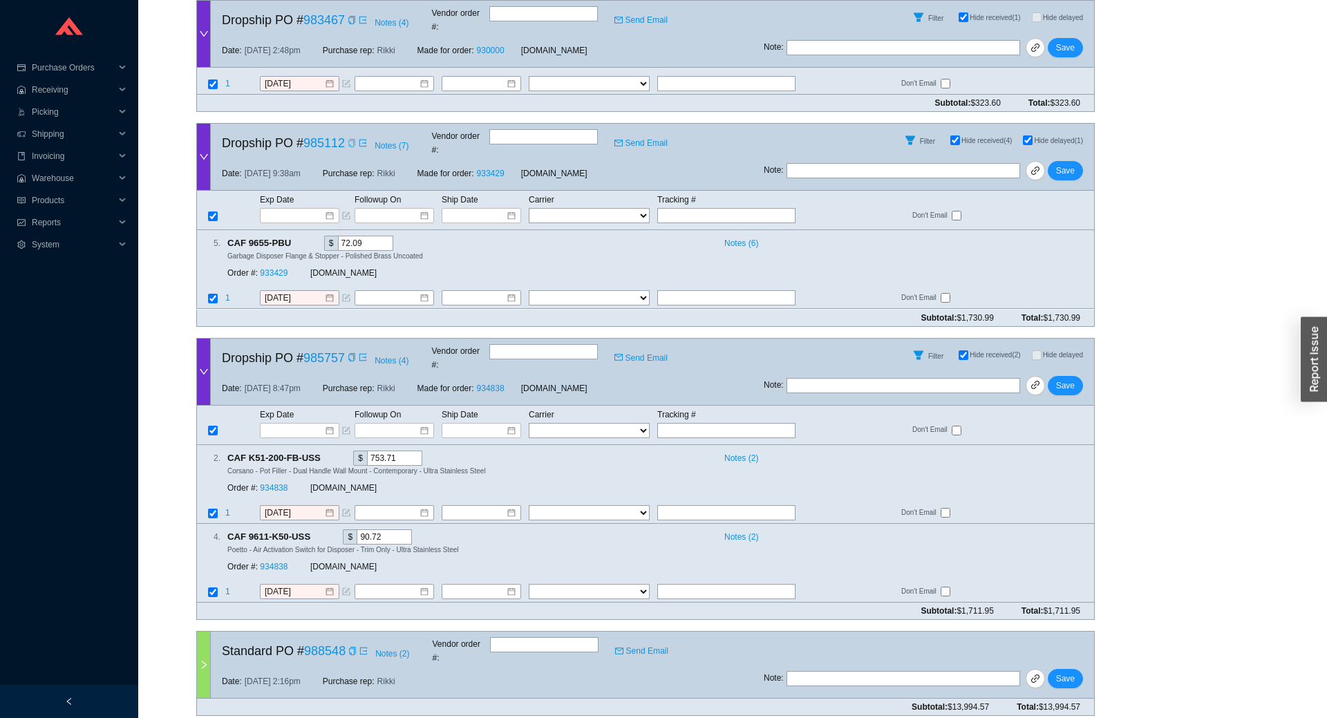
click at [350, 139] on icon "copy" at bounding box center [352, 143] width 8 height 8
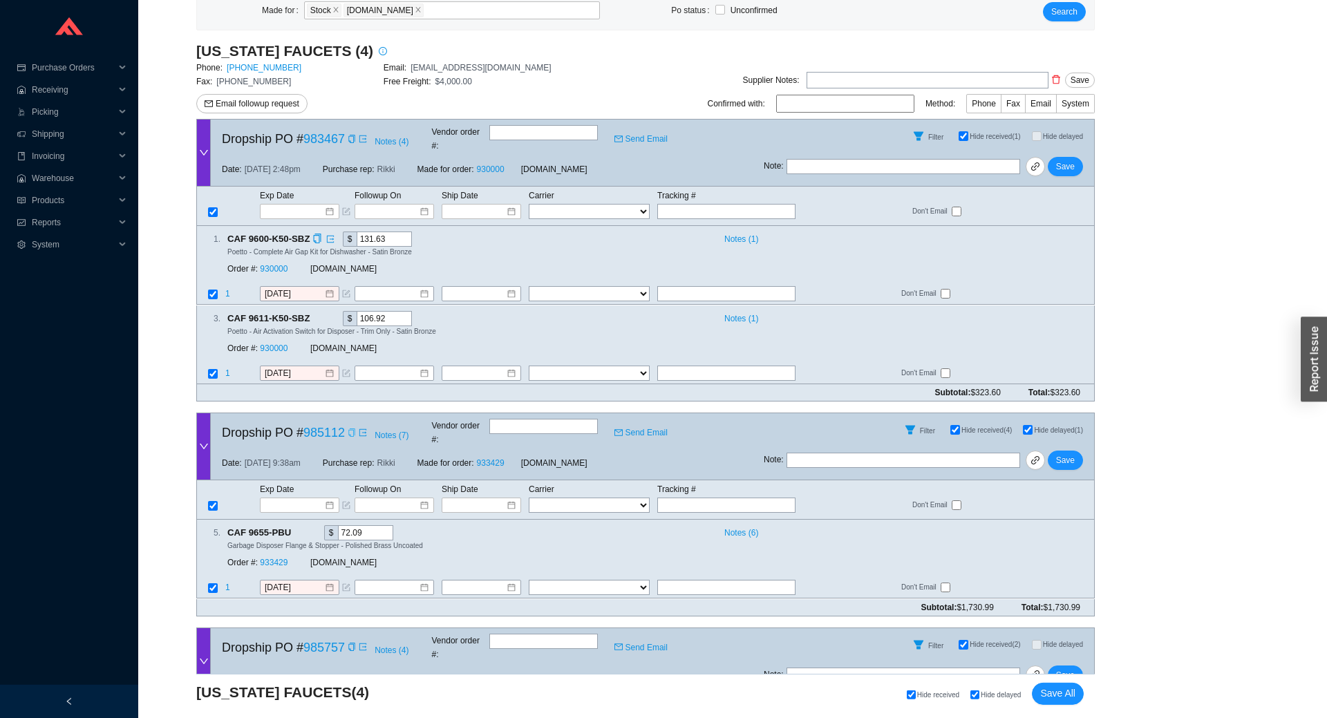
scroll to position [180, 0]
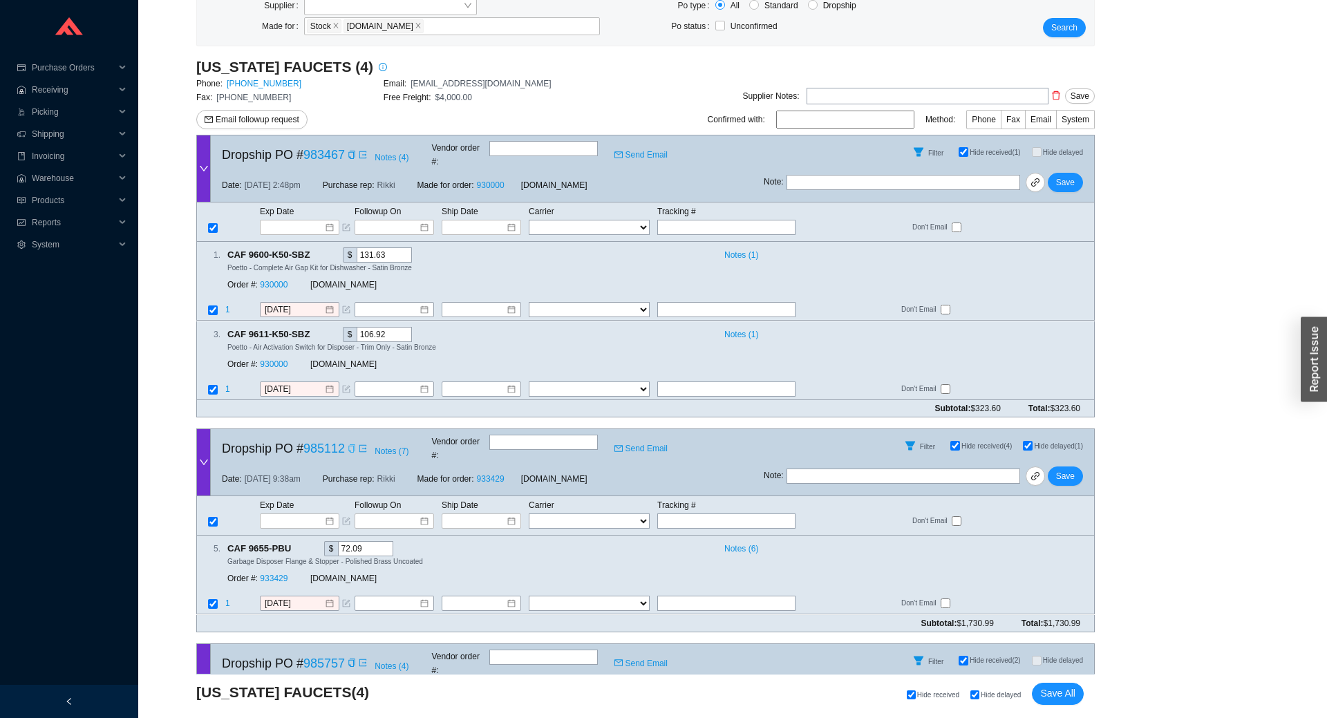
click at [292, 541] on span "CAF 9655-PBU" at bounding box center [265, 548] width 76 height 15
click at [295, 544] on icon "copy" at bounding box center [298, 548] width 9 height 9
click at [280, 572] on div "Order #: 933429" at bounding box center [268, 579] width 83 height 14
click at [279, 574] on link "933429" at bounding box center [274, 579] width 28 height 10
click at [276, 597] on input "9/17/2025" at bounding box center [294, 604] width 59 height 14
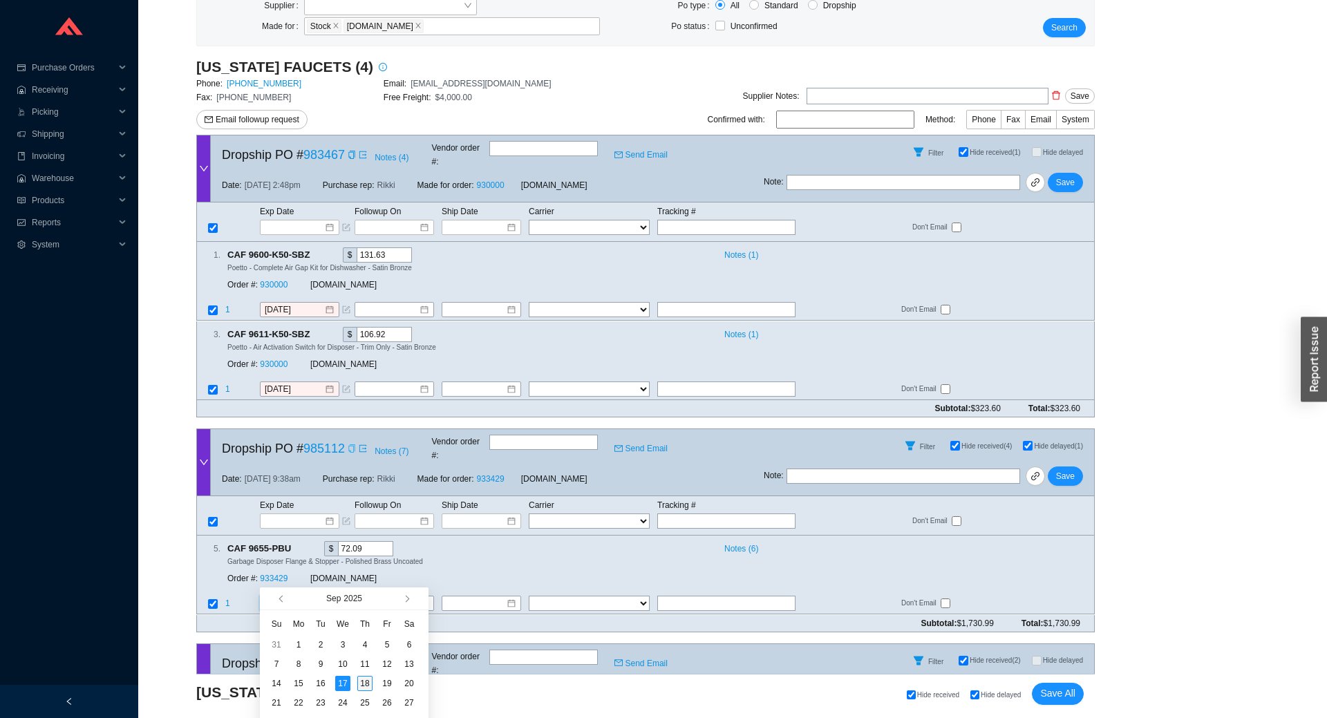
type input "[DATE]"
click at [361, 685] on div "18" at bounding box center [364, 683] width 15 height 15
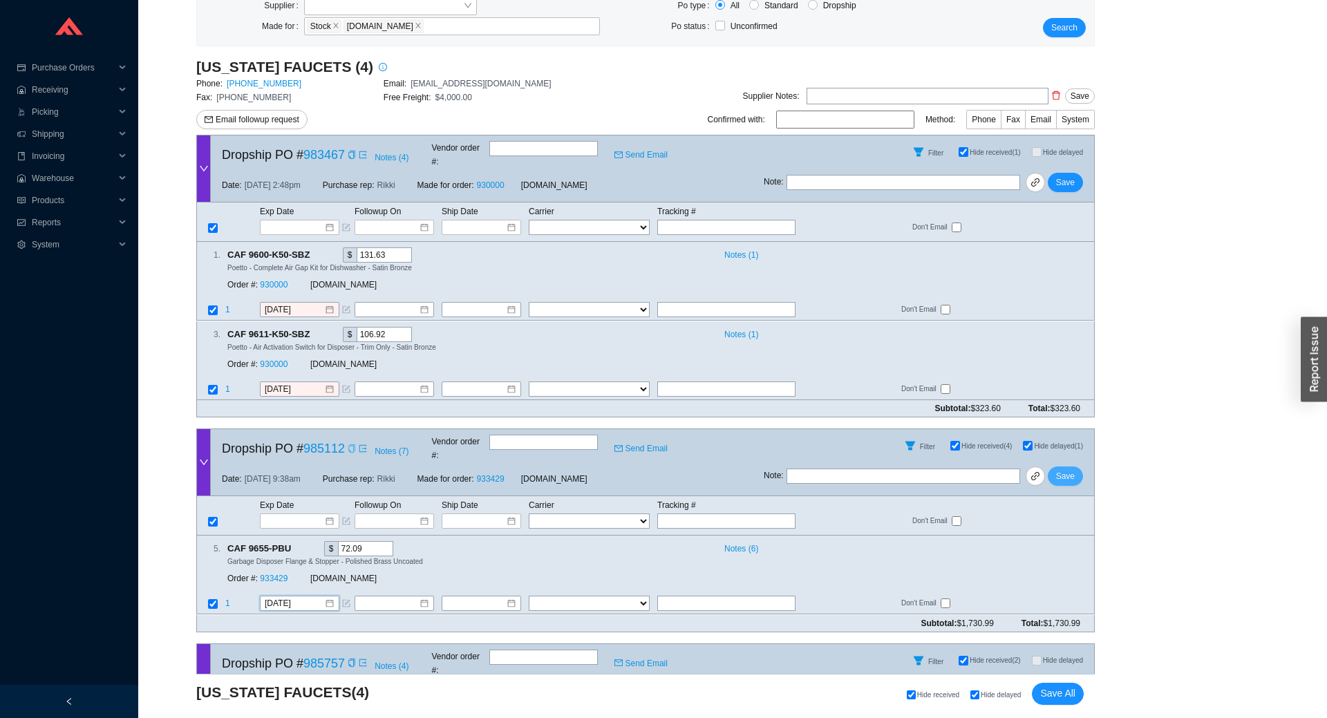
click at [1068, 469] on span "Save" at bounding box center [1065, 476] width 19 height 14
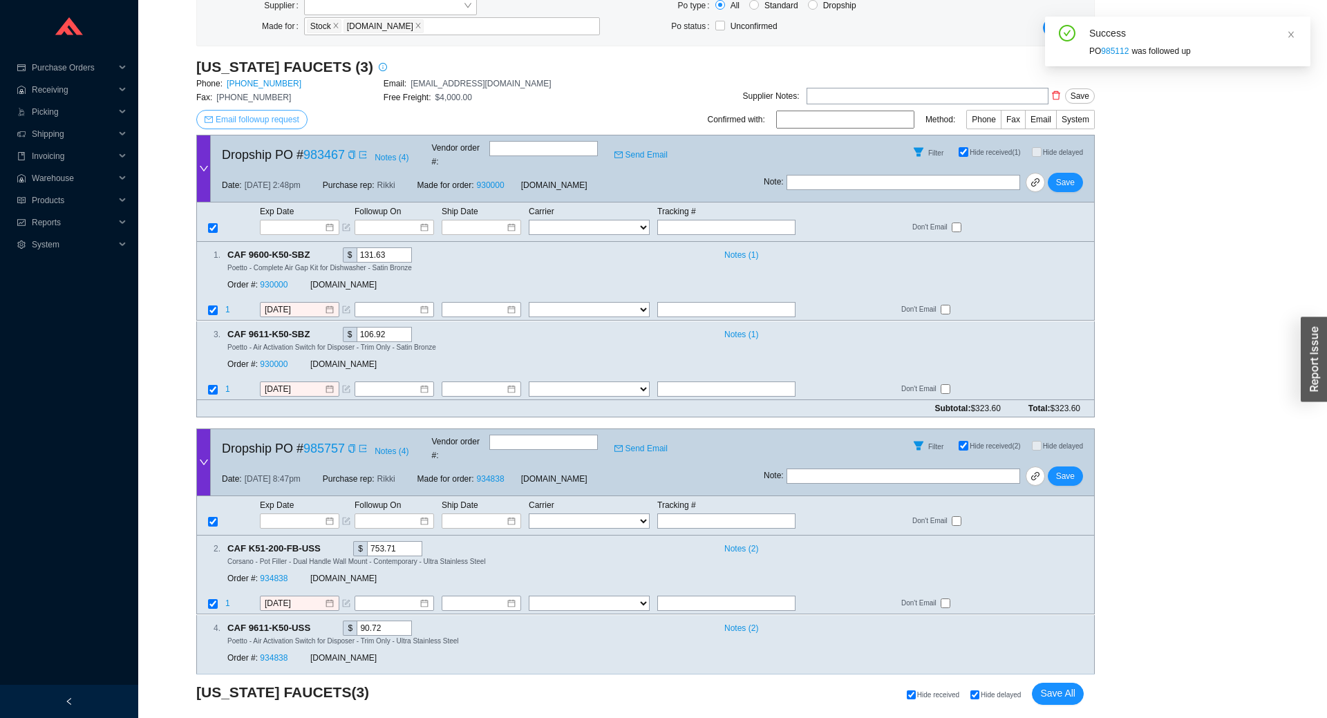
click at [246, 120] on span "Email followup request" at bounding box center [258, 120] width 84 height 14
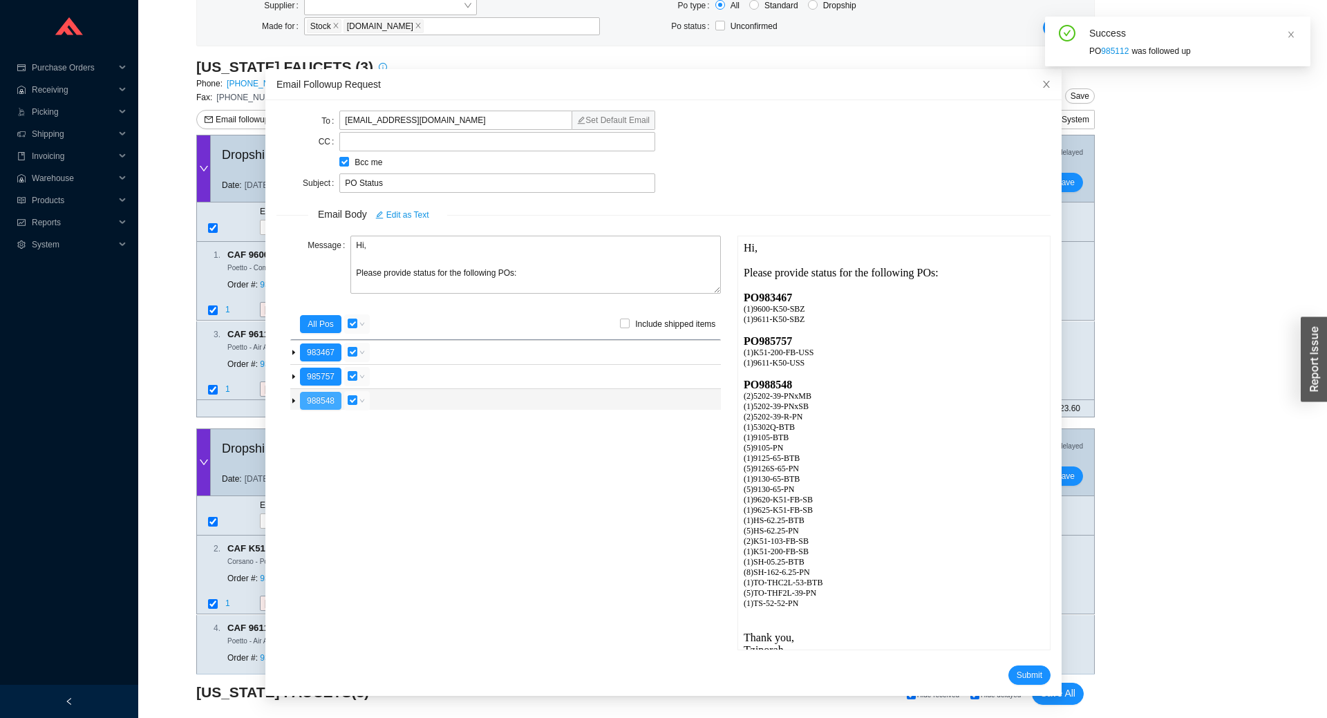
click at [314, 398] on button "988548" at bounding box center [320, 401] width 41 height 18
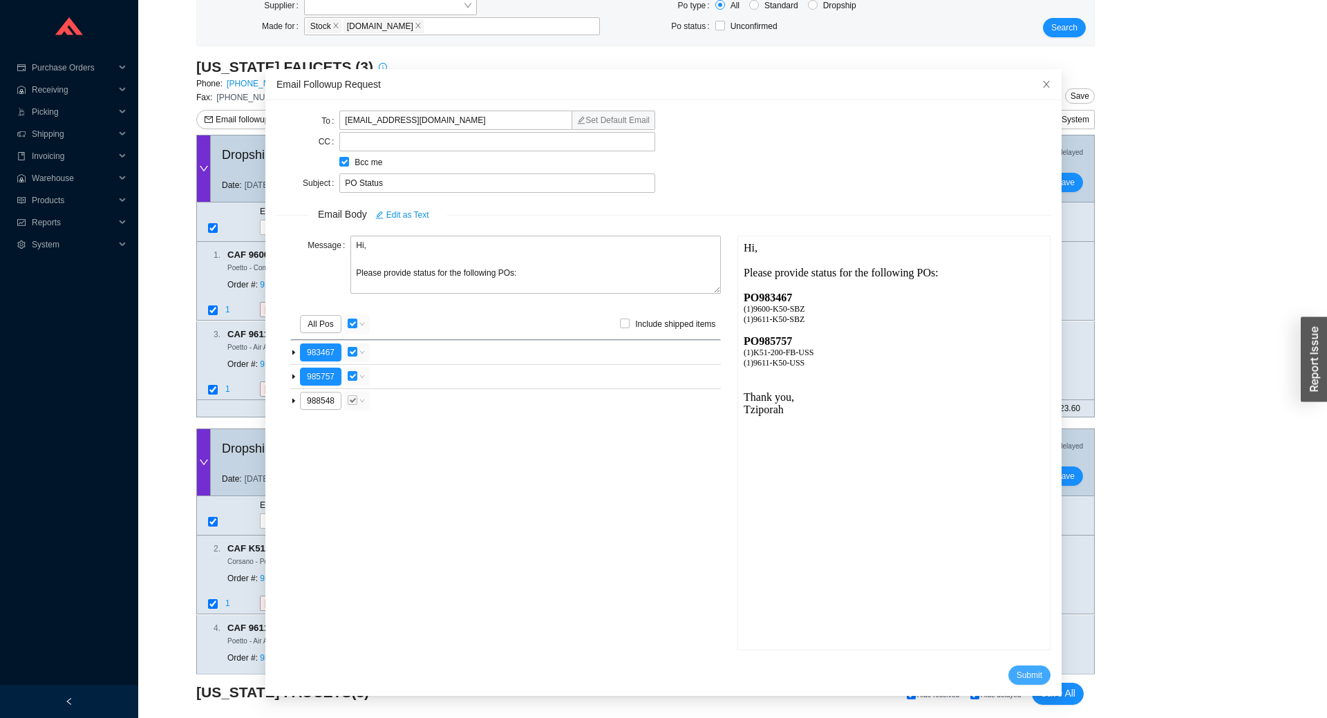
click at [1029, 676] on span "Submit" at bounding box center [1029, 675] width 26 height 14
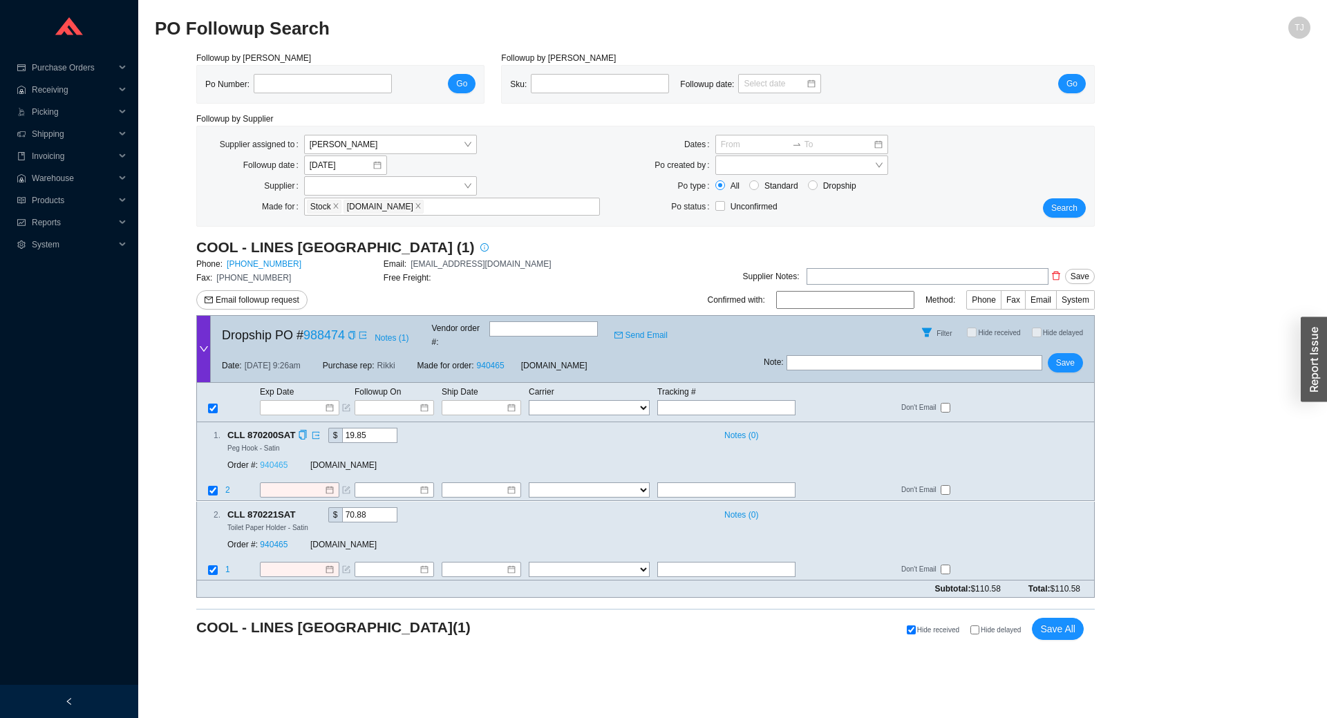
click at [281, 461] on link "940465" at bounding box center [274, 466] width 28 height 10
click at [349, 333] on icon "copy" at bounding box center [352, 335] width 8 height 8
click at [276, 401] on input at bounding box center [294, 408] width 59 height 14
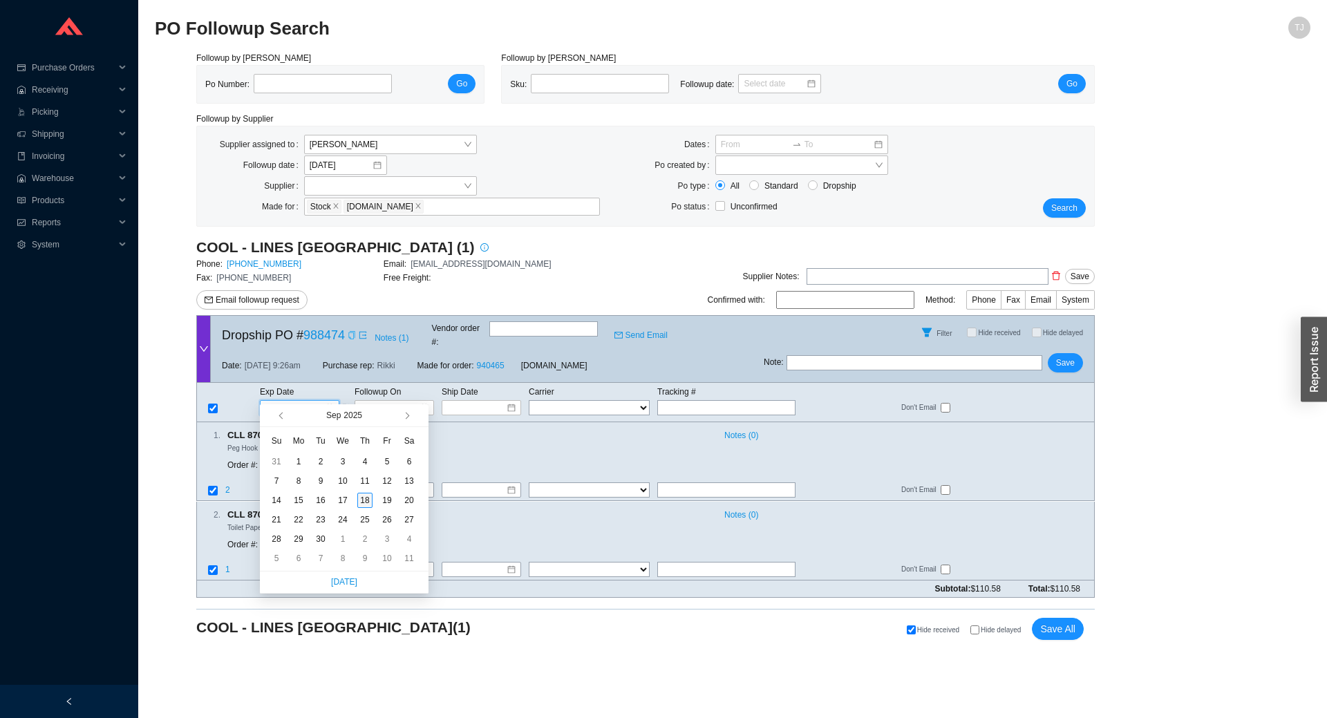
type input "[DATE]"
click at [361, 506] on div "18" at bounding box center [364, 500] width 15 height 15
type input "[DATE]"
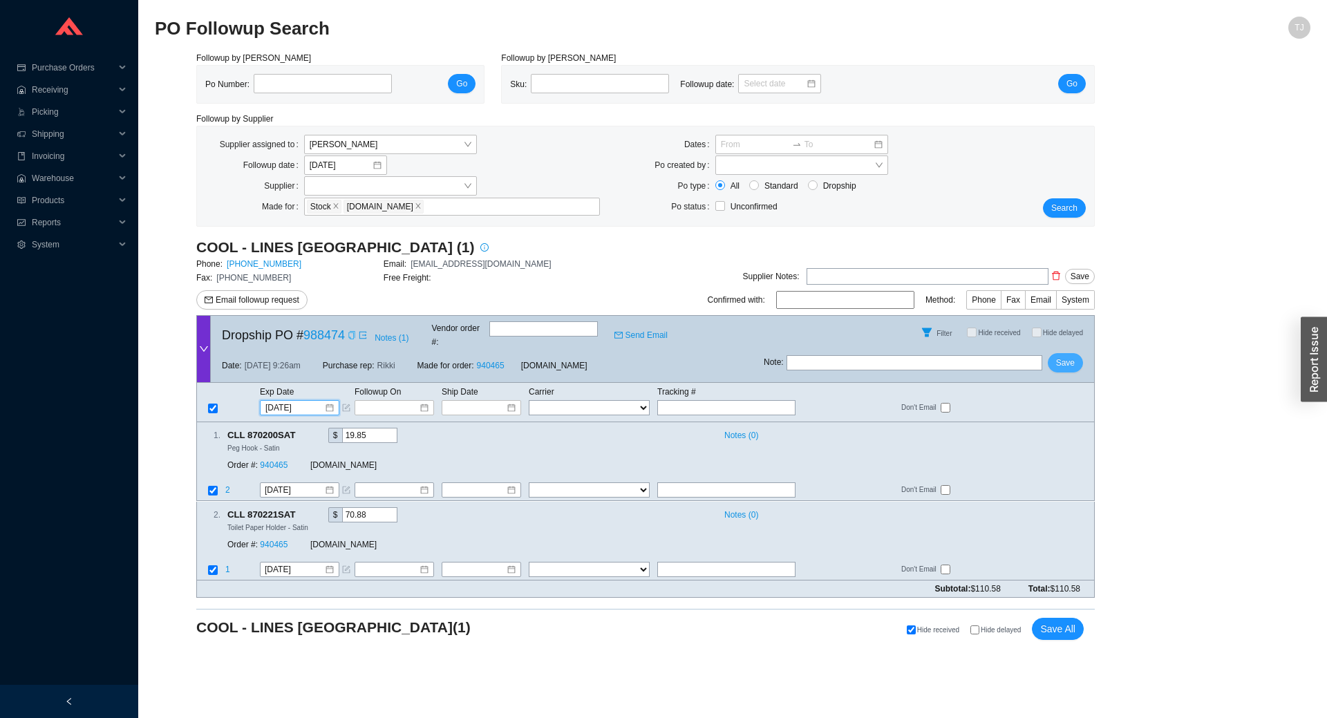
click at [1062, 356] on span "Save" at bounding box center [1065, 363] width 19 height 14
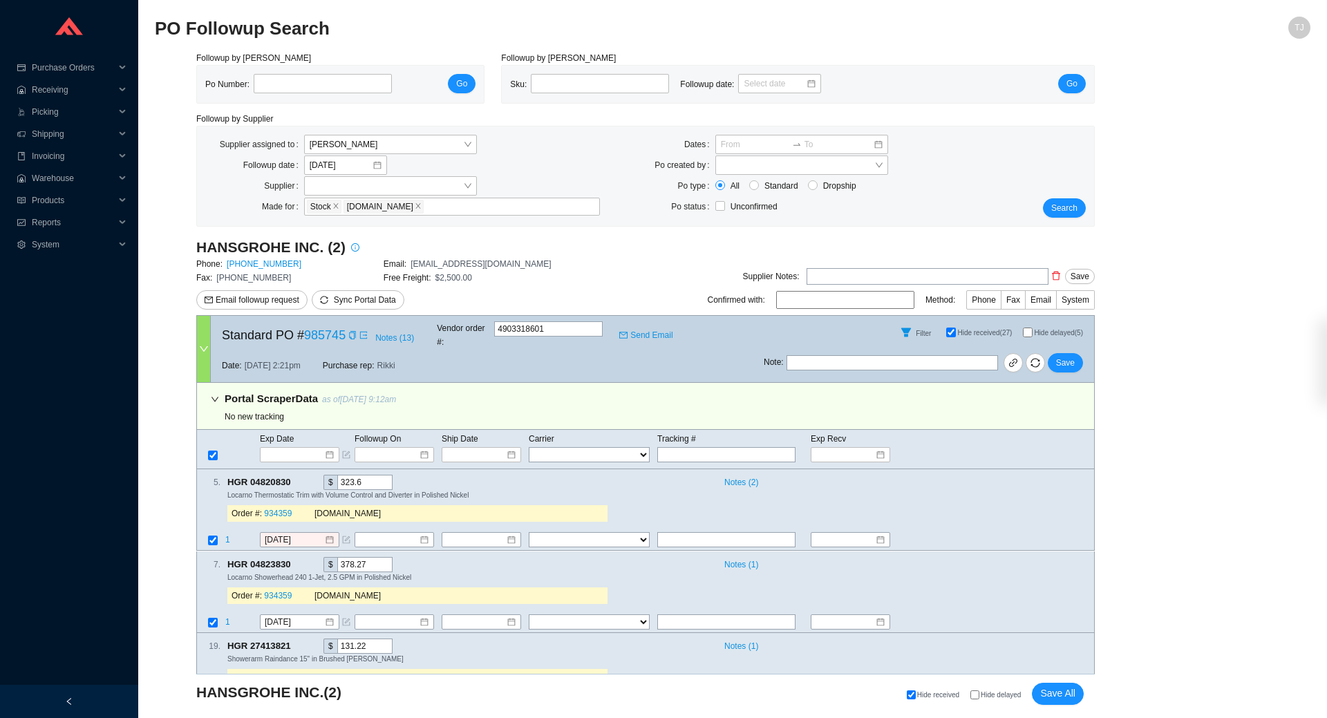
select select "1"
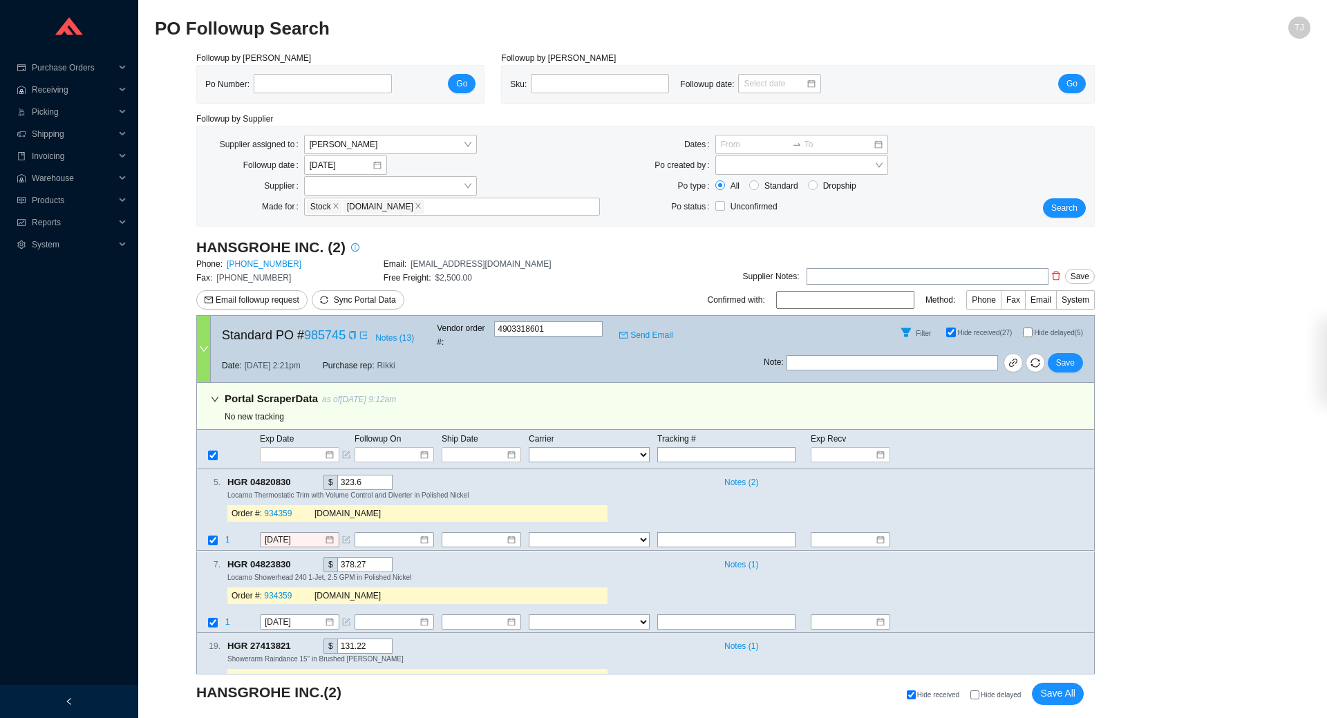
select select "1"
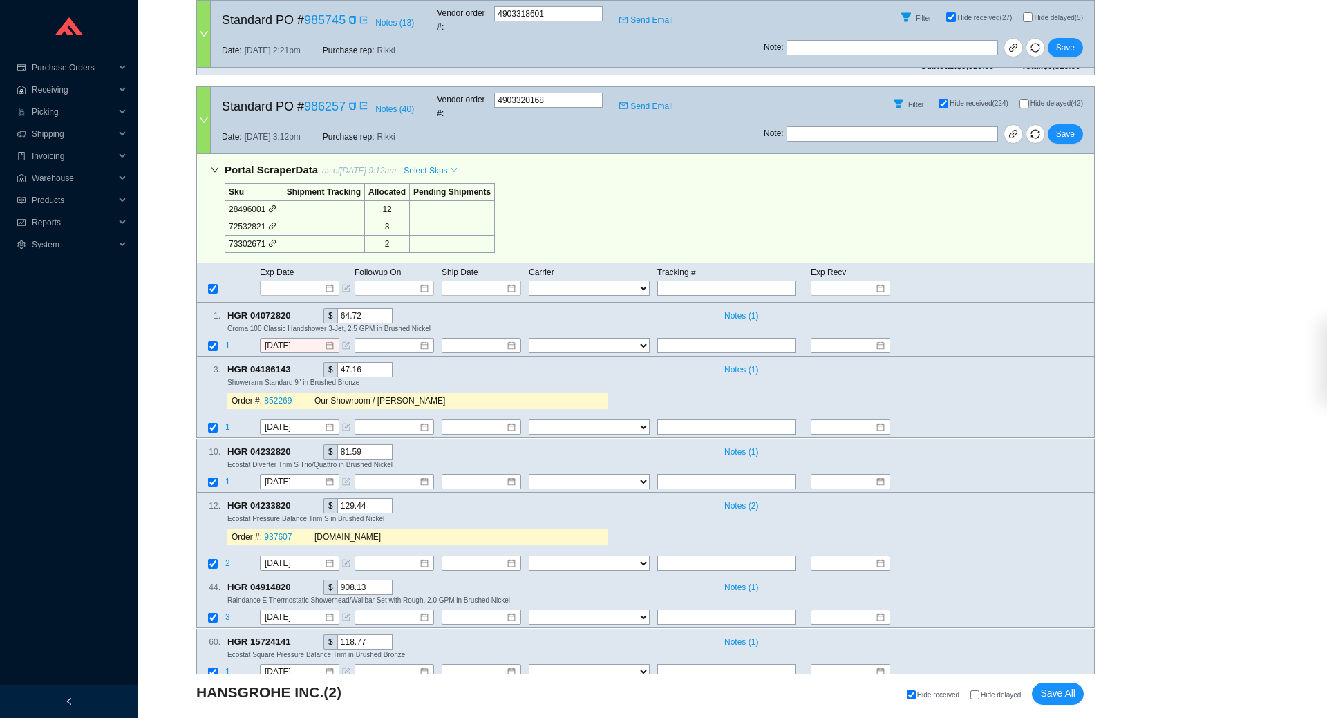
scroll to position [916, 0]
click at [1003, 698] on span "Hide delayed" at bounding box center [1000, 695] width 40 height 8
click at [979, 698] on input "Hide delayed" at bounding box center [974, 694] width 9 height 9
checkbox input "true"
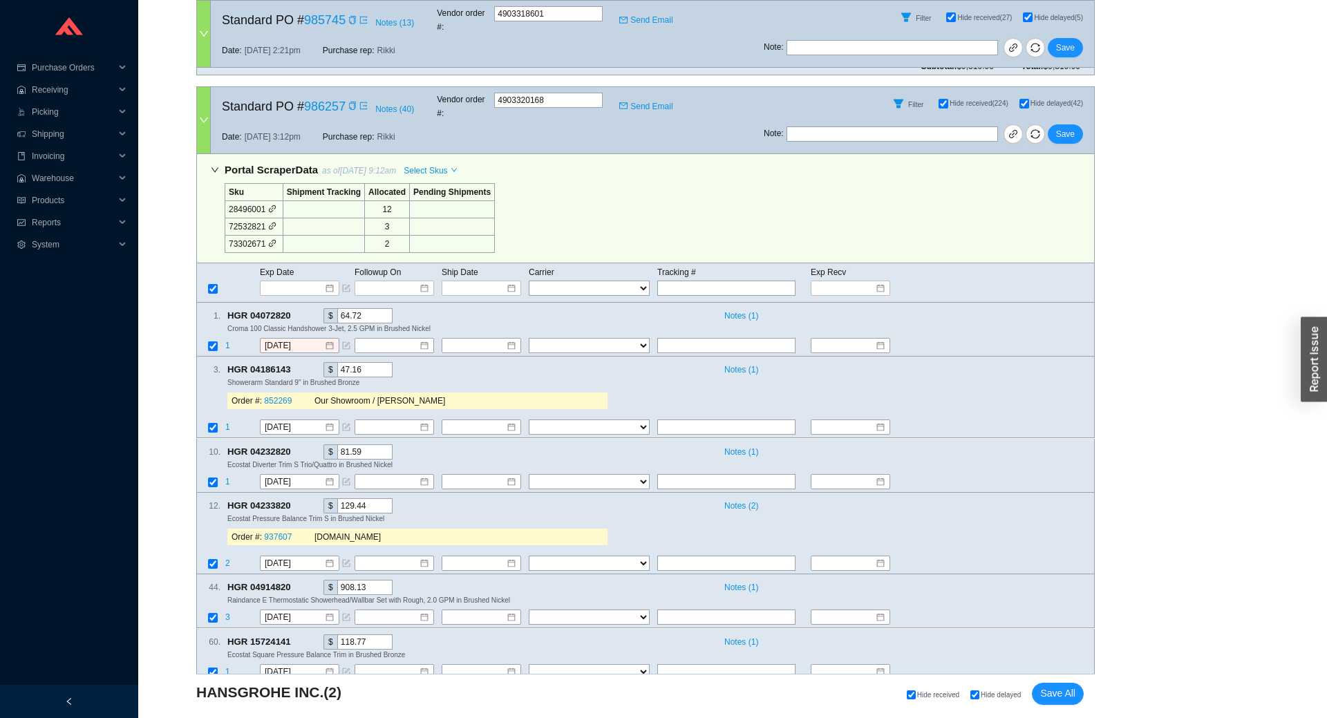
checkbox input "true"
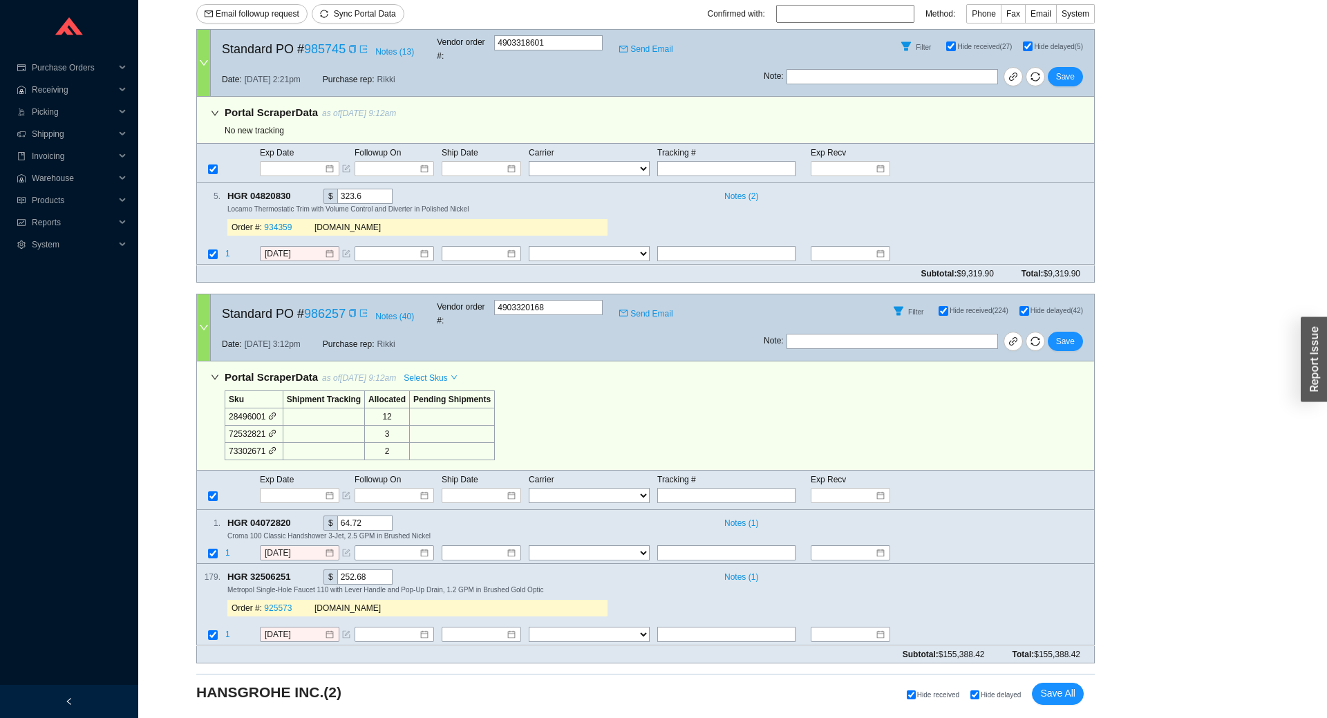
scroll to position [260, 0]
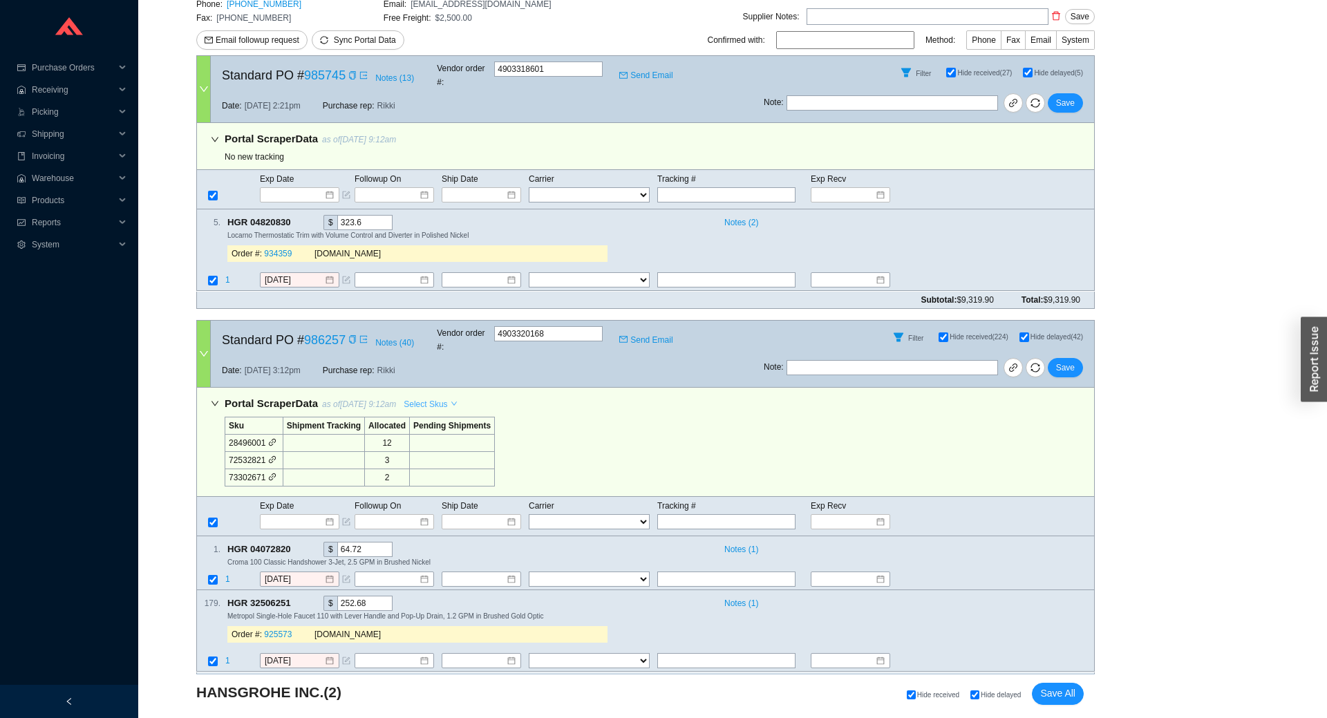
click at [439, 397] on span "Select Skus" at bounding box center [425, 404] width 44 height 14
click at [434, 397] on span "Allocated" at bounding box center [428, 401] width 45 height 12
checkbox input "false"
click at [298, 544] on icon "copy" at bounding box center [298, 548] width 9 height 9
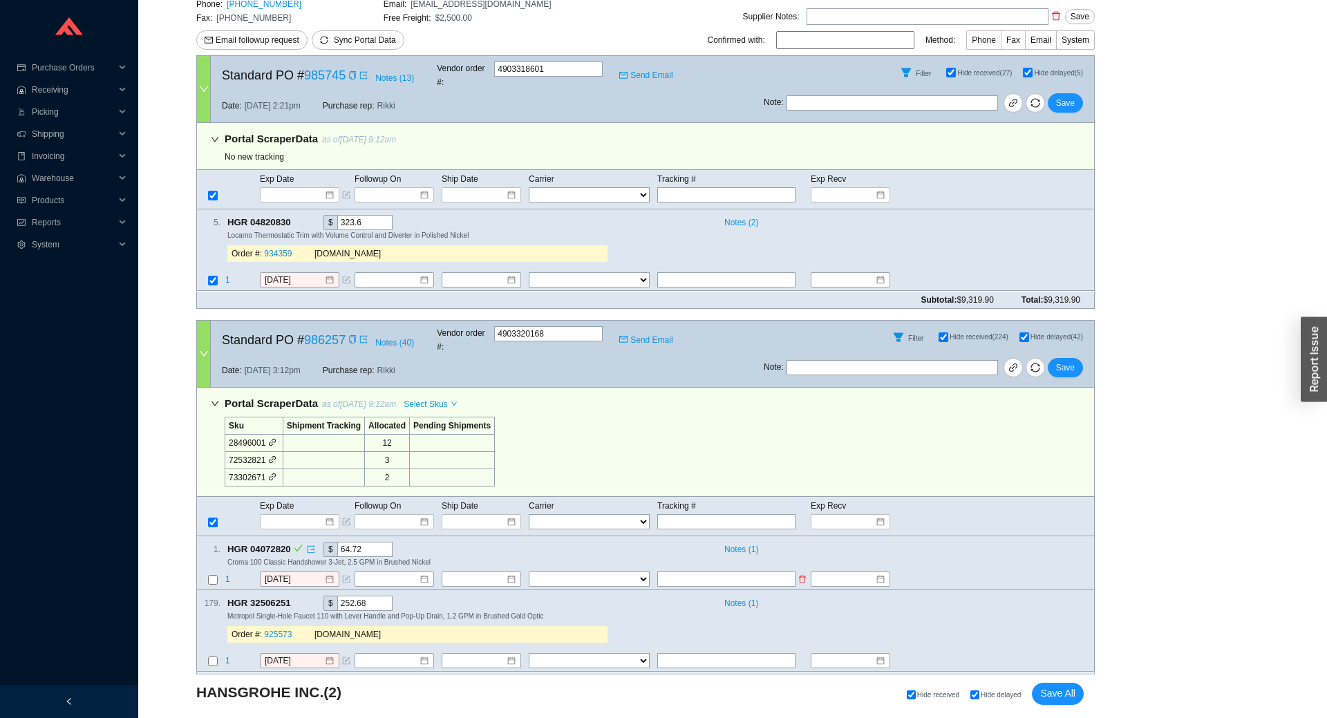
click at [229, 574] on span "1" at bounding box center [227, 579] width 5 height 10
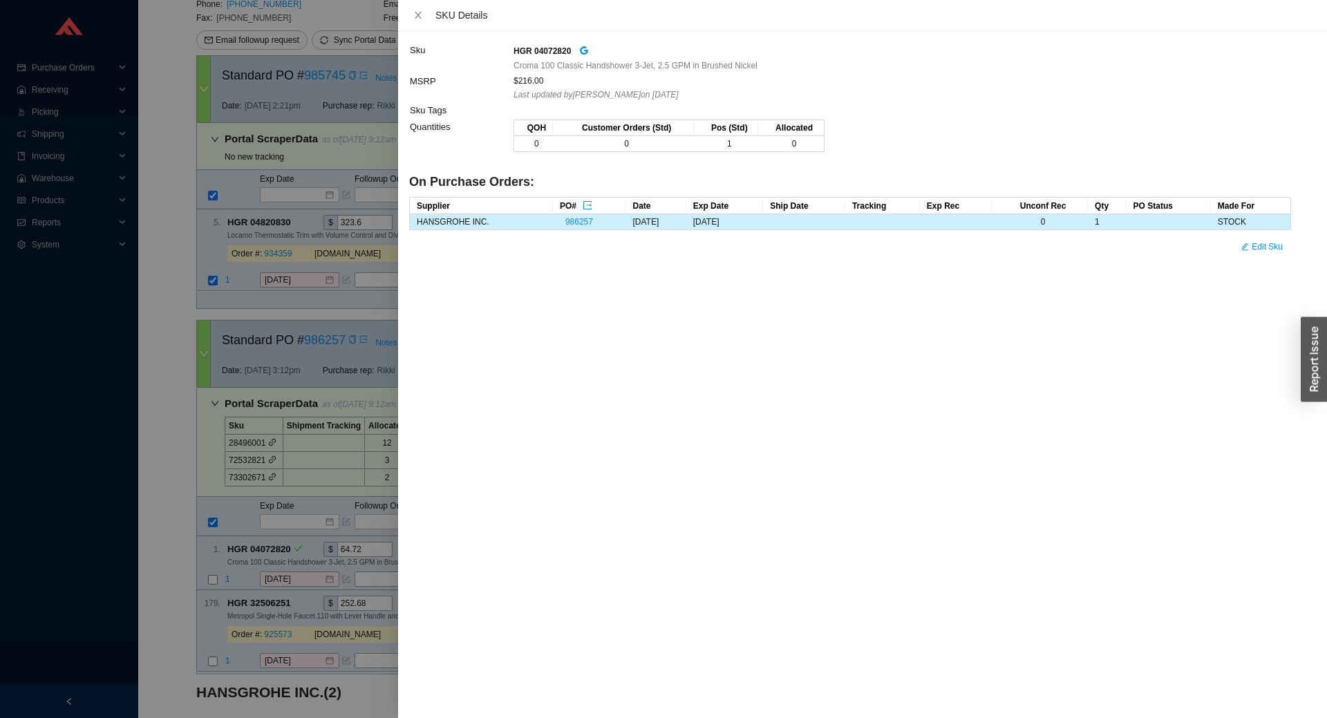
click at [234, 552] on div at bounding box center [663, 359] width 1327 height 718
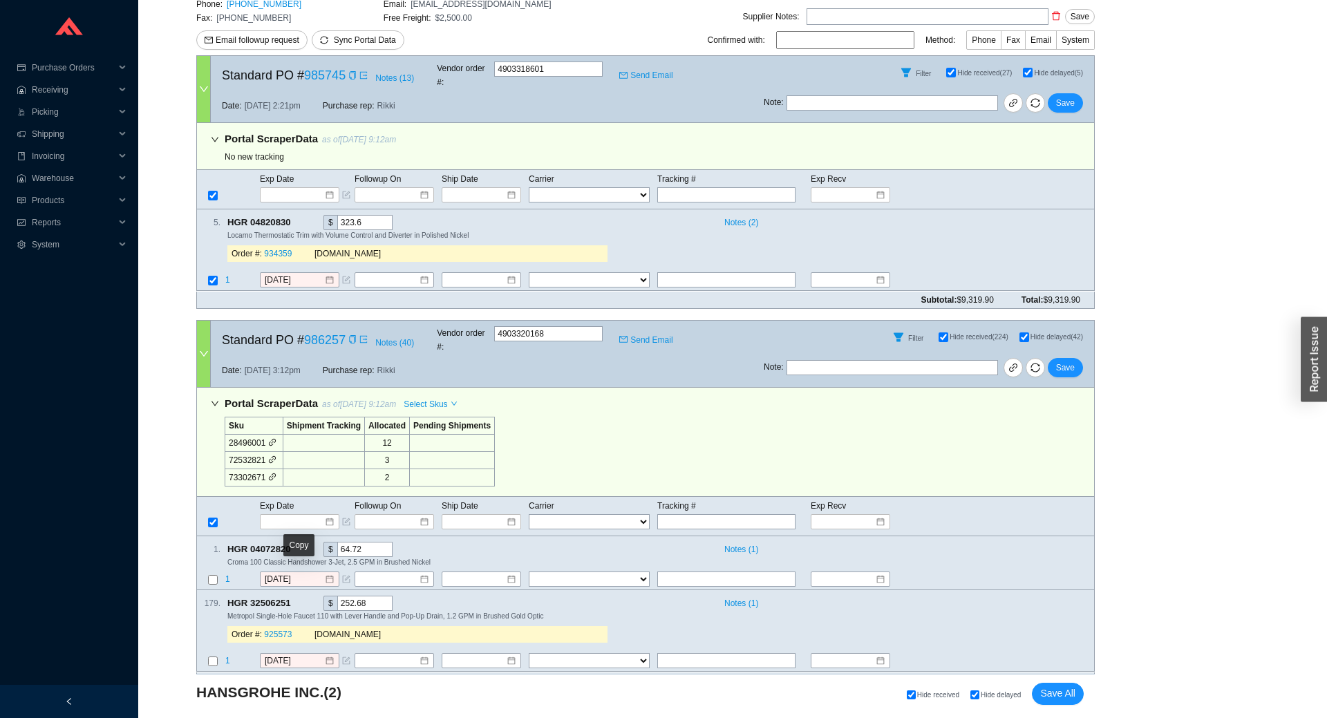
drag, startPoint x: 297, startPoint y: 571, endPoint x: 285, endPoint y: 556, distance: 18.7
click at [285, 556] on div "Copy" at bounding box center [298, 550] width 30 height 32
click at [265, 553] on div "HGR 32506251" at bounding box center [266, 545] width 68 height 22
click at [305, 572] on input "9/17/2025" at bounding box center [294, 579] width 59 height 14
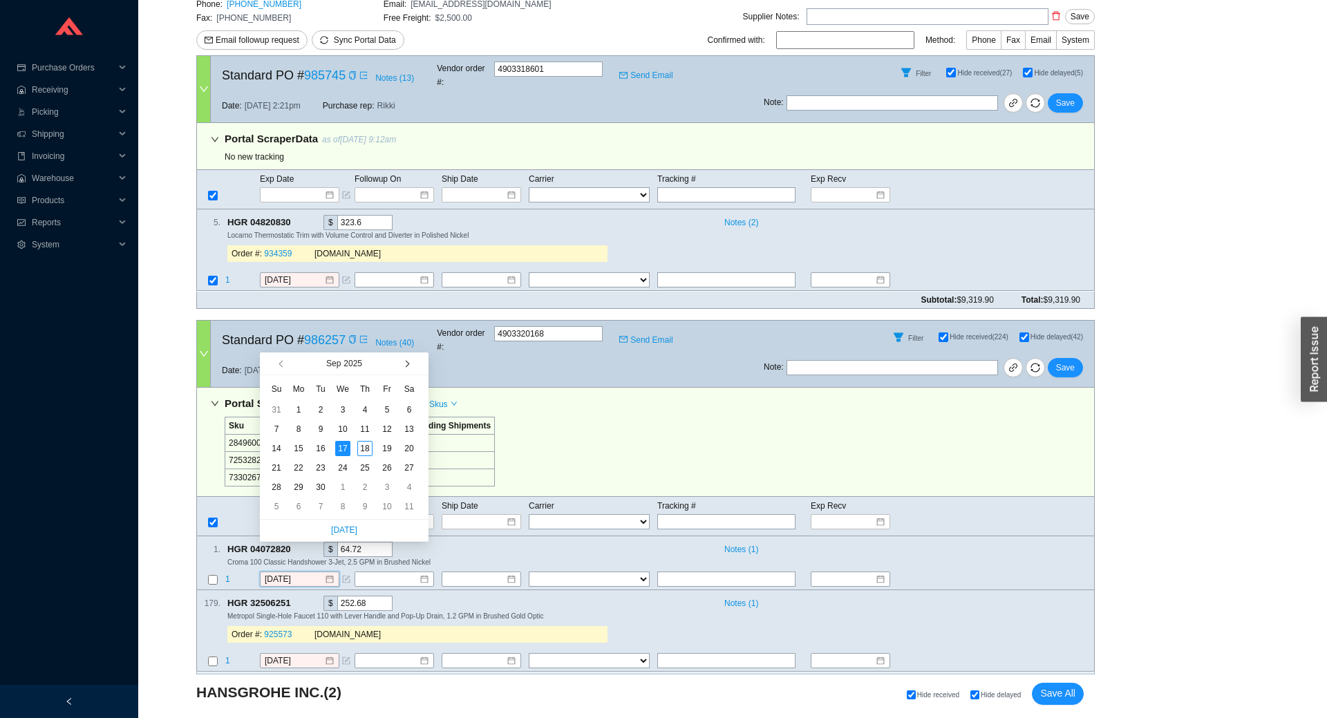
click at [407, 369] on button "button" at bounding box center [405, 363] width 13 height 22
type input "11/14/2025"
click at [390, 448] on div "14" at bounding box center [386, 448] width 15 height 15
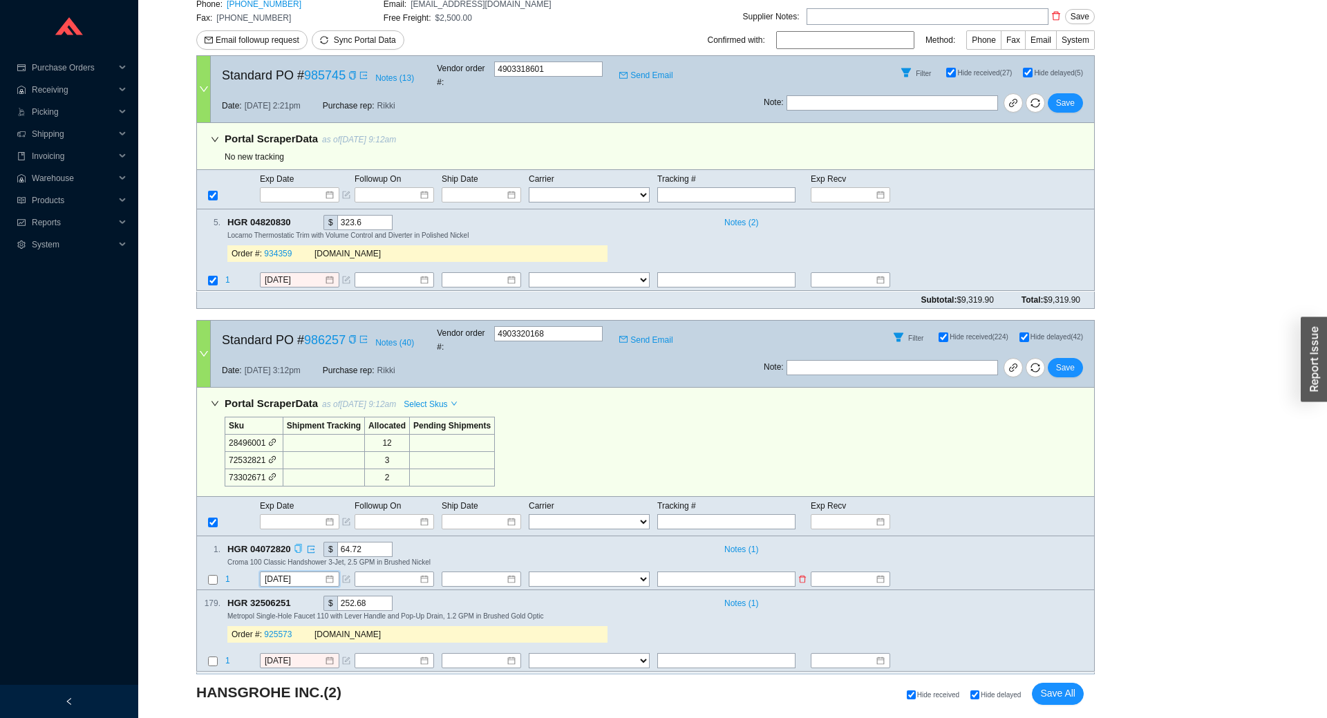
click at [231, 571] on td "1" at bounding box center [242, 580] width 35 height 19
click at [227, 574] on span "1" at bounding box center [227, 579] width 5 height 10
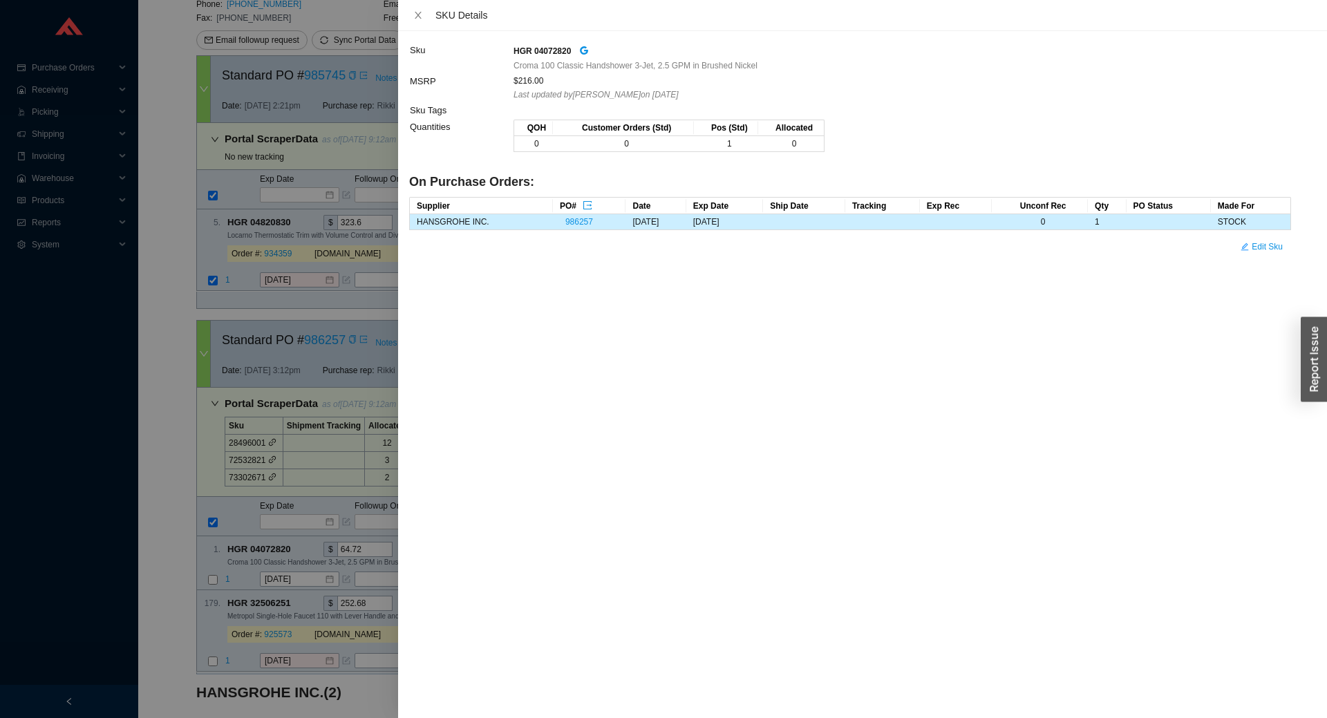
click at [245, 547] on div at bounding box center [663, 359] width 1327 height 718
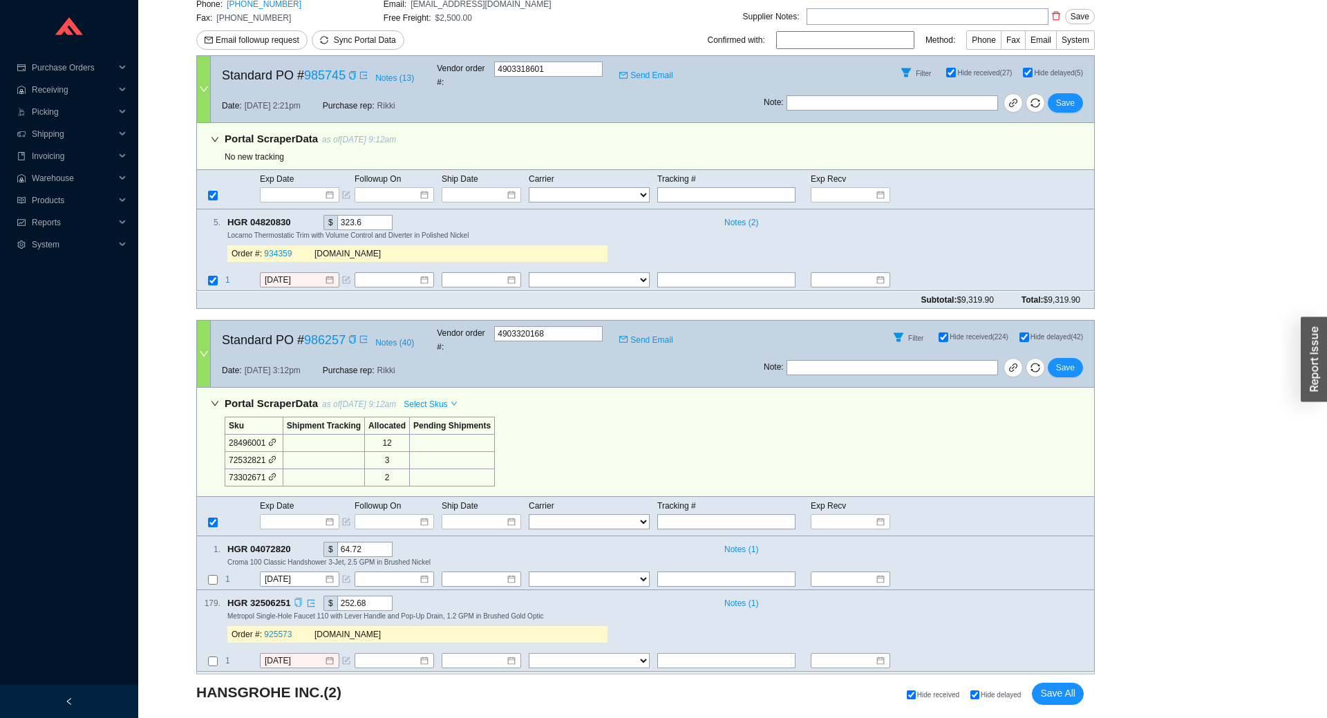
click at [299, 598] on icon "copy" at bounding box center [298, 602] width 9 height 9
click at [225, 656] on span "1" at bounding box center [227, 661] width 5 height 10
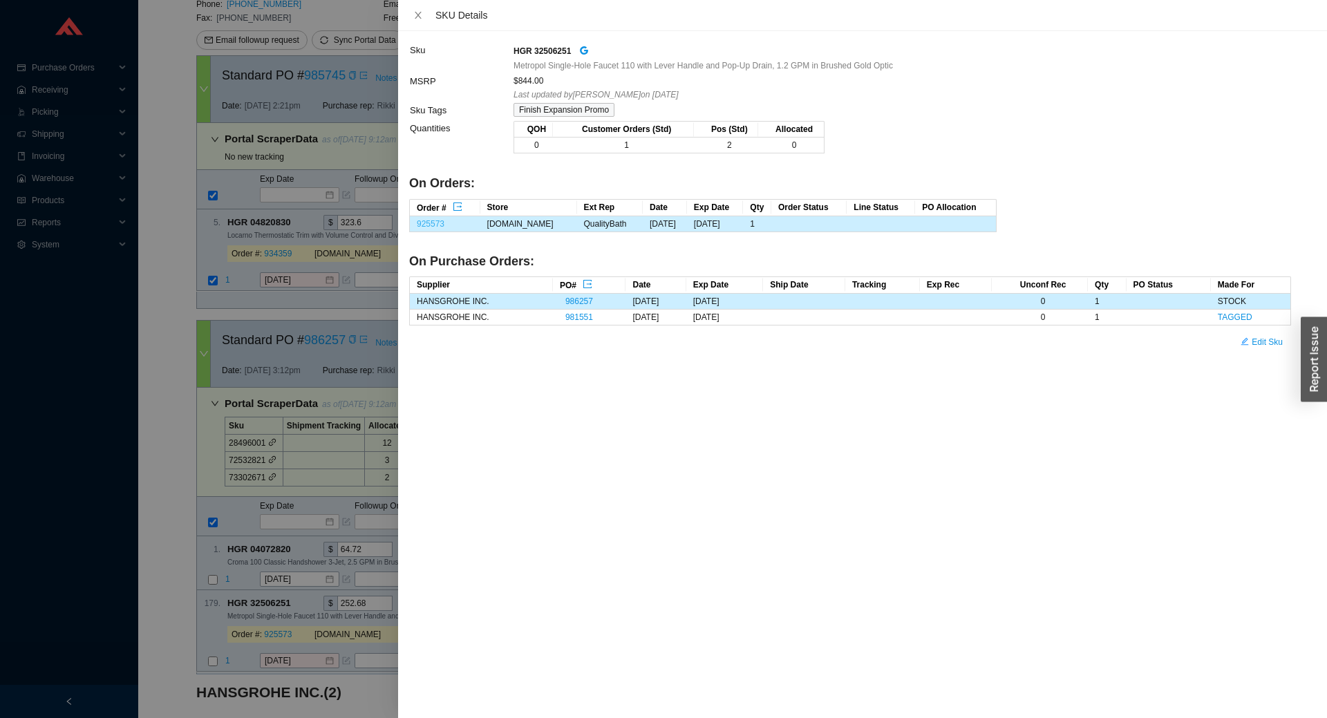
click at [436, 222] on link "925573" at bounding box center [431, 224] width 28 height 10
click at [295, 636] on div at bounding box center [663, 359] width 1327 height 718
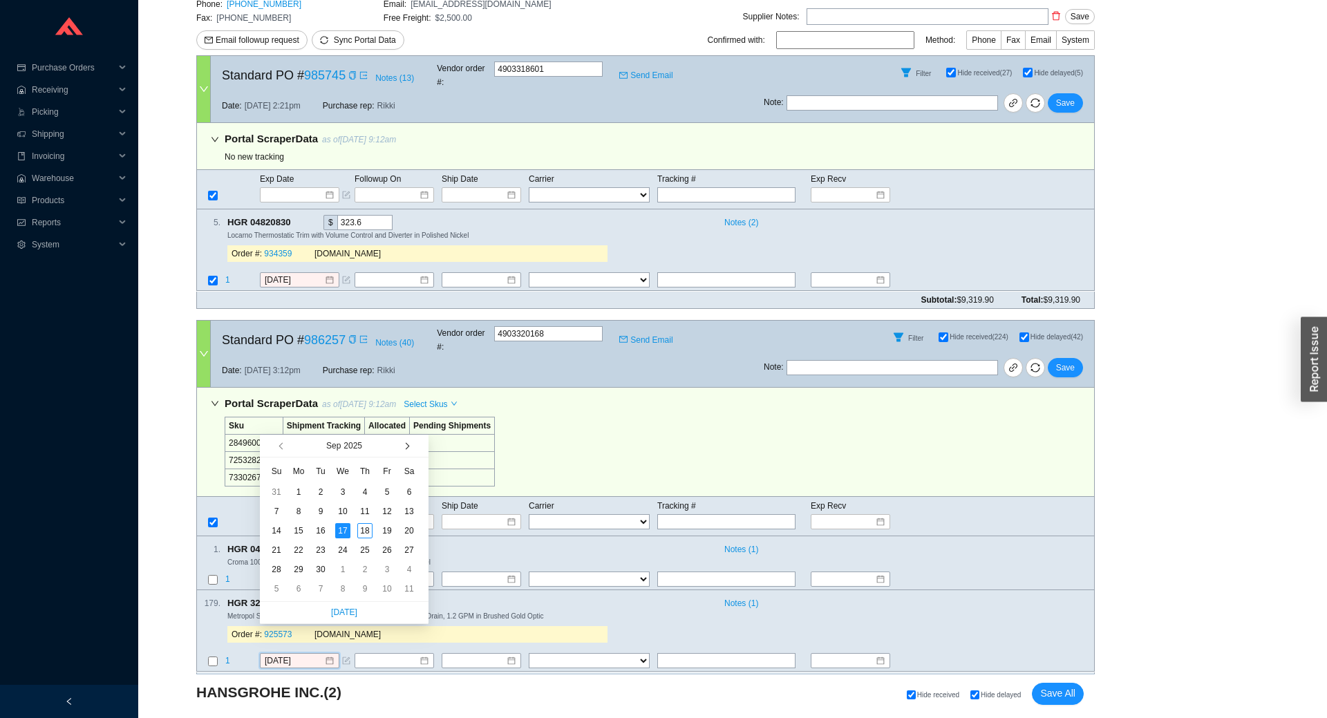
click at [399, 452] on button "button" at bounding box center [405, 446] width 13 height 22
type input "10/7/2025"
click at [321, 512] on div "7" at bounding box center [320, 511] width 15 height 15
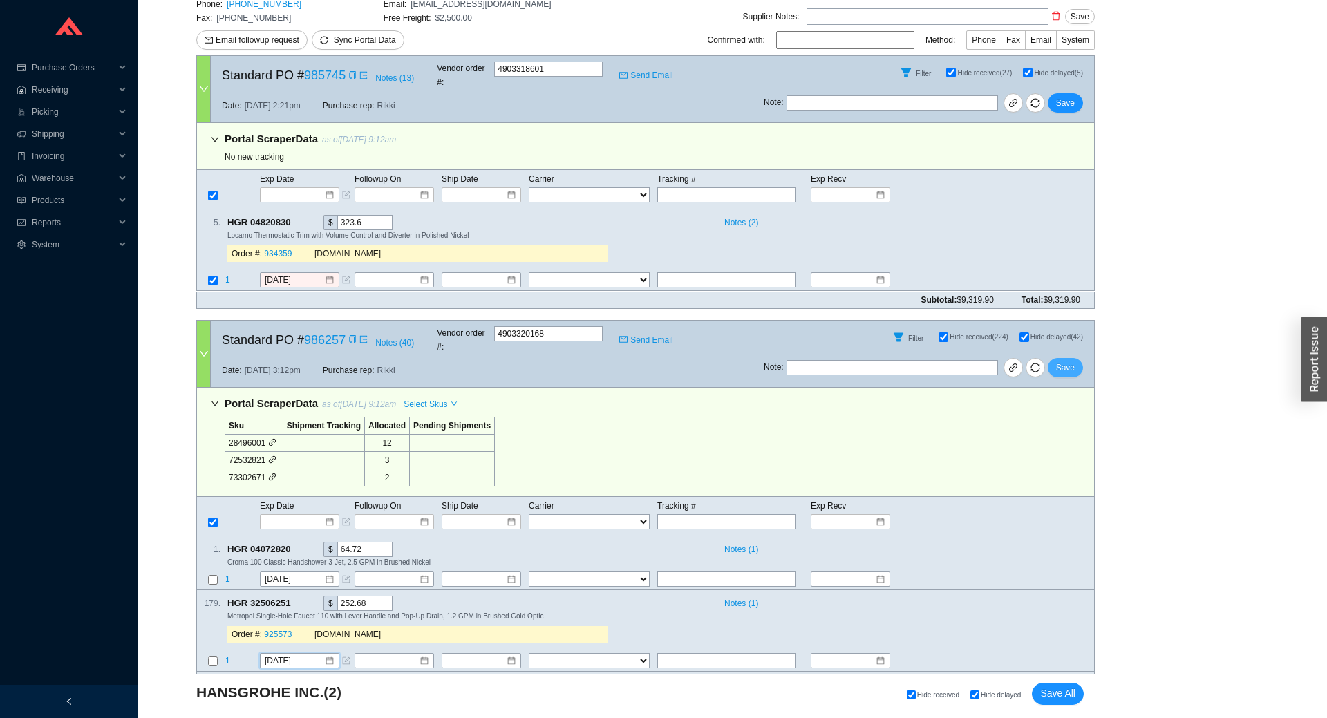
click at [1067, 361] on span "Save" at bounding box center [1065, 368] width 19 height 14
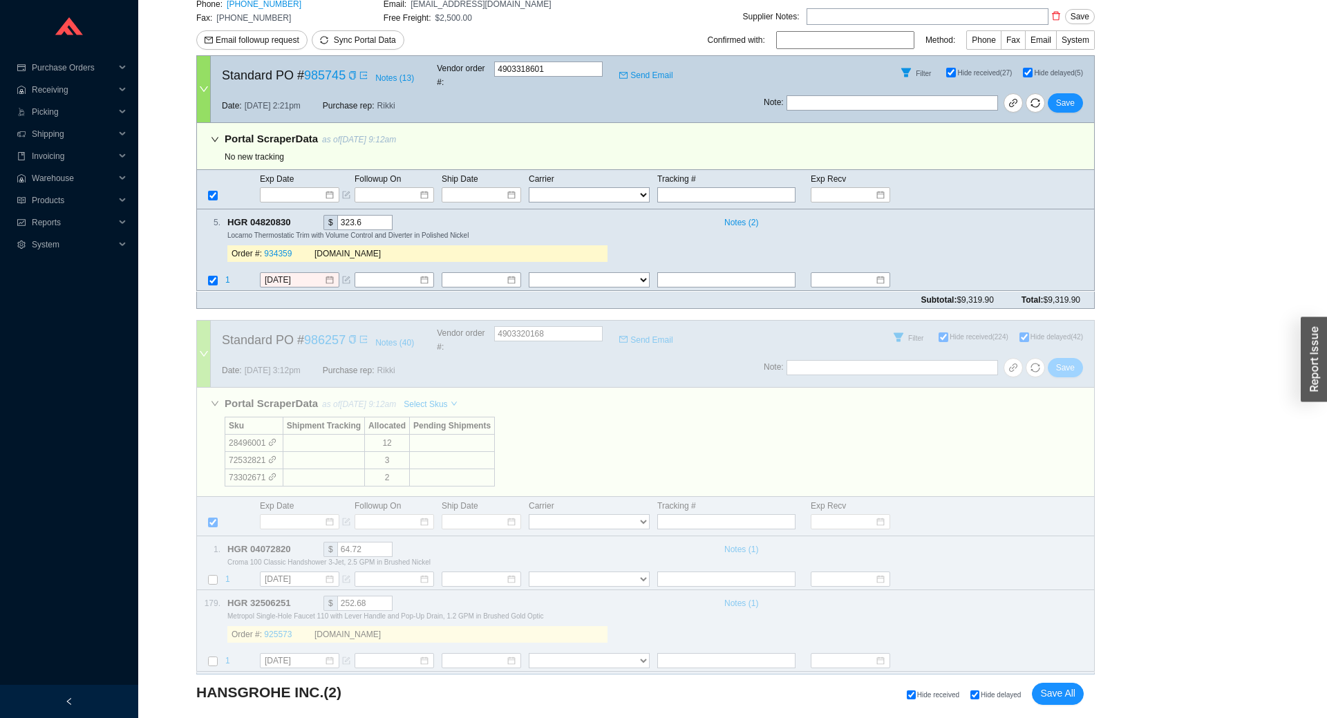
scroll to position [0, 0]
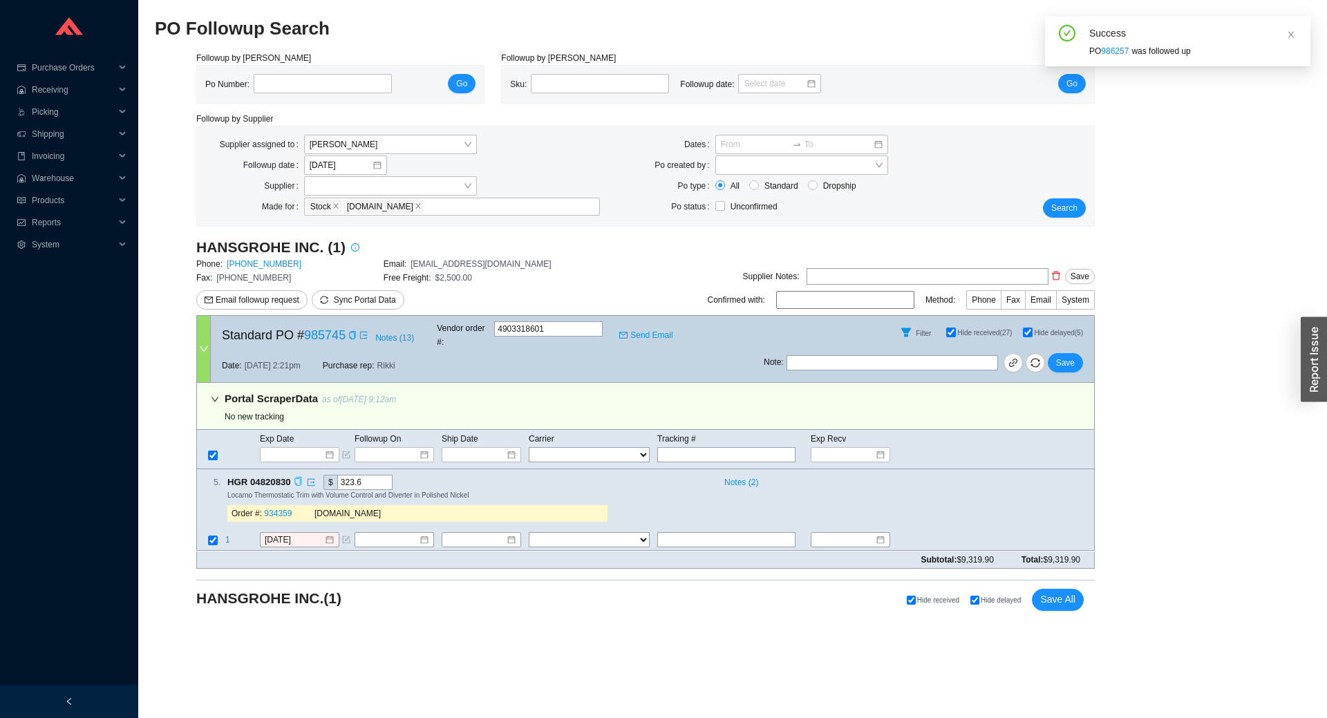
click at [299, 477] on icon "copy" at bounding box center [298, 481] width 9 height 9
click at [225, 532] on td "1" at bounding box center [242, 541] width 35 height 19
click at [227, 535] on span "1" at bounding box center [227, 540] width 5 height 10
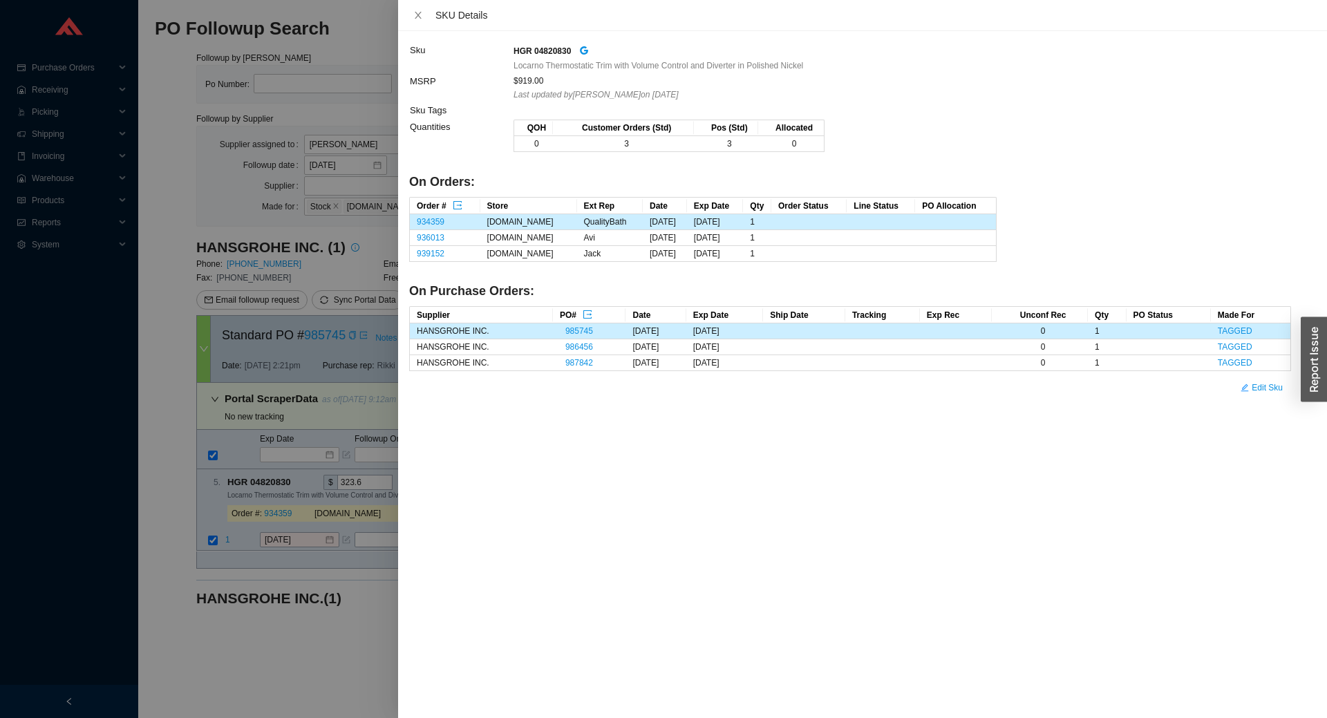
click at [190, 231] on div at bounding box center [663, 359] width 1327 height 718
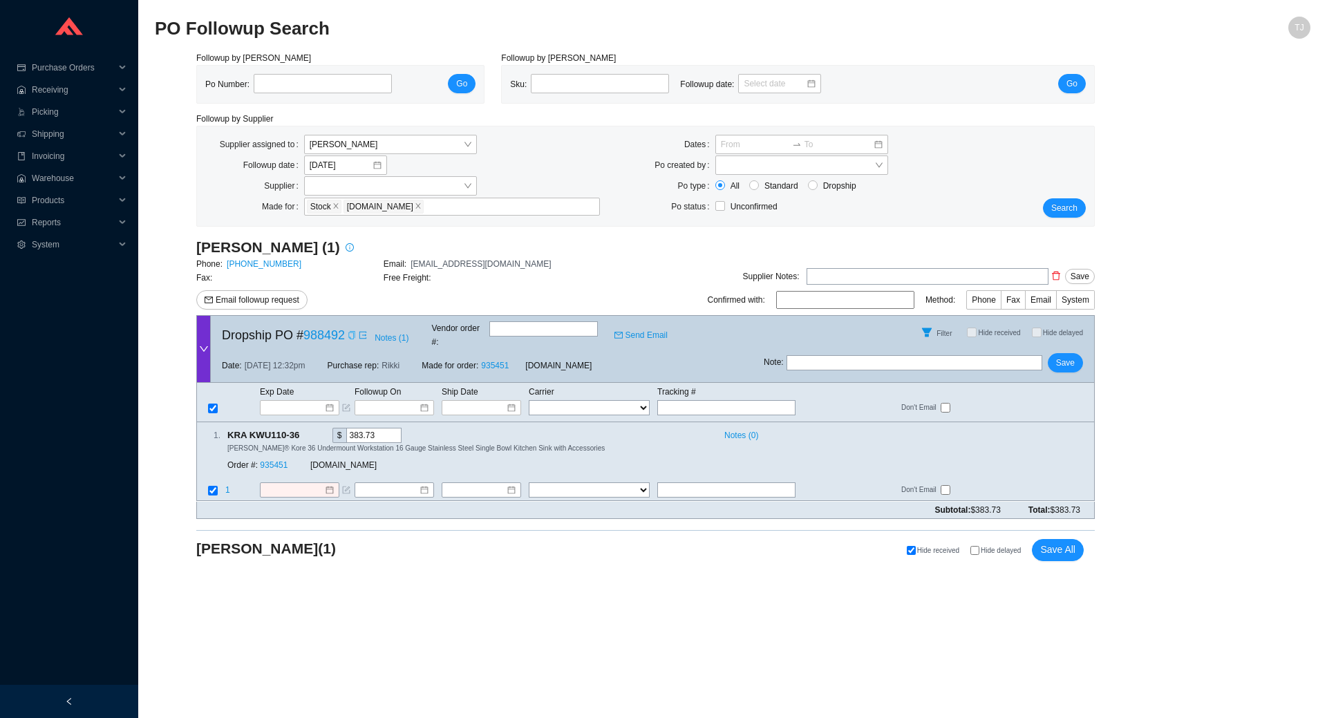
click at [348, 336] on icon "copy" at bounding box center [352, 335] width 8 height 8
click at [281, 461] on link "935451" at bounding box center [274, 466] width 28 height 10
click at [295, 468] on div "1 . KRA KWU110-36 $ 383.73 Notes ( 0 ) [PERSON_NAME]® Kore 36 Undermount Workst…" at bounding box center [645, 461] width 898 height 79
click at [294, 484] on input at bounding box center [294, 491] width 59 height 14
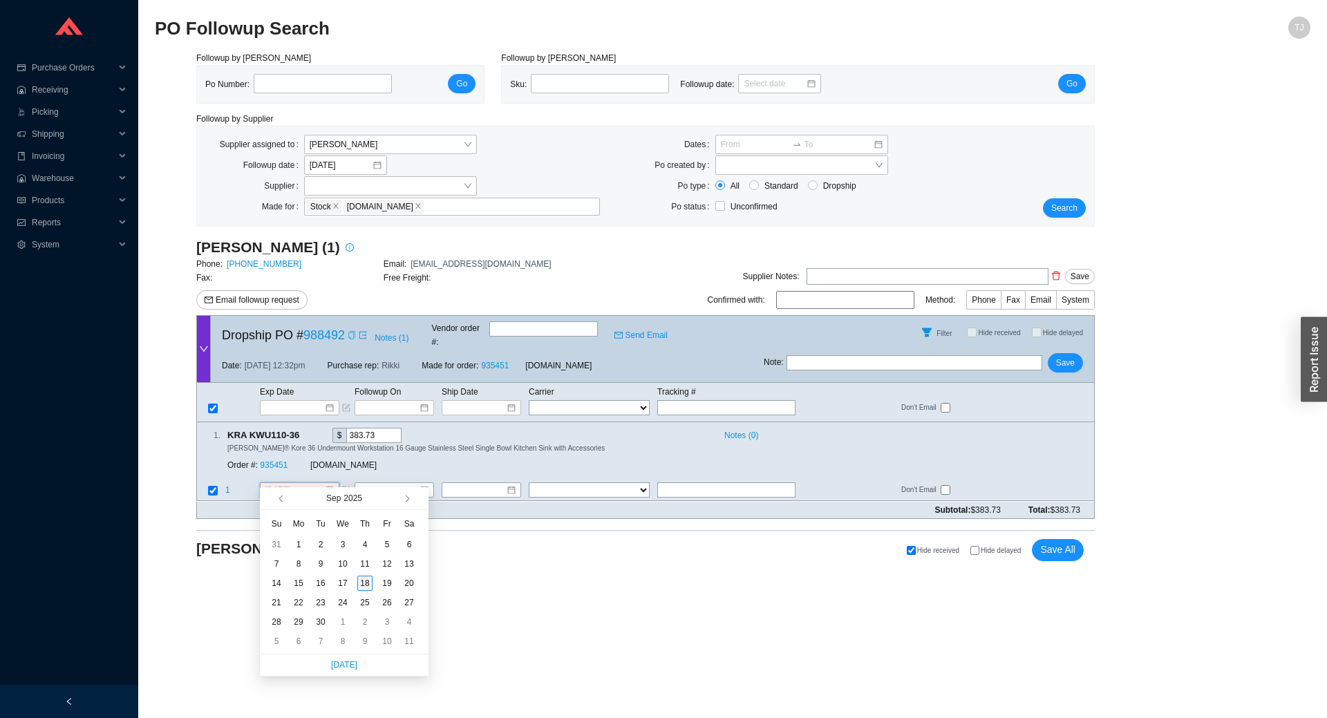
type input "[DATE]"
click at [370, 588] on div "18" at bounding box center [364, 583] width 15 height 15
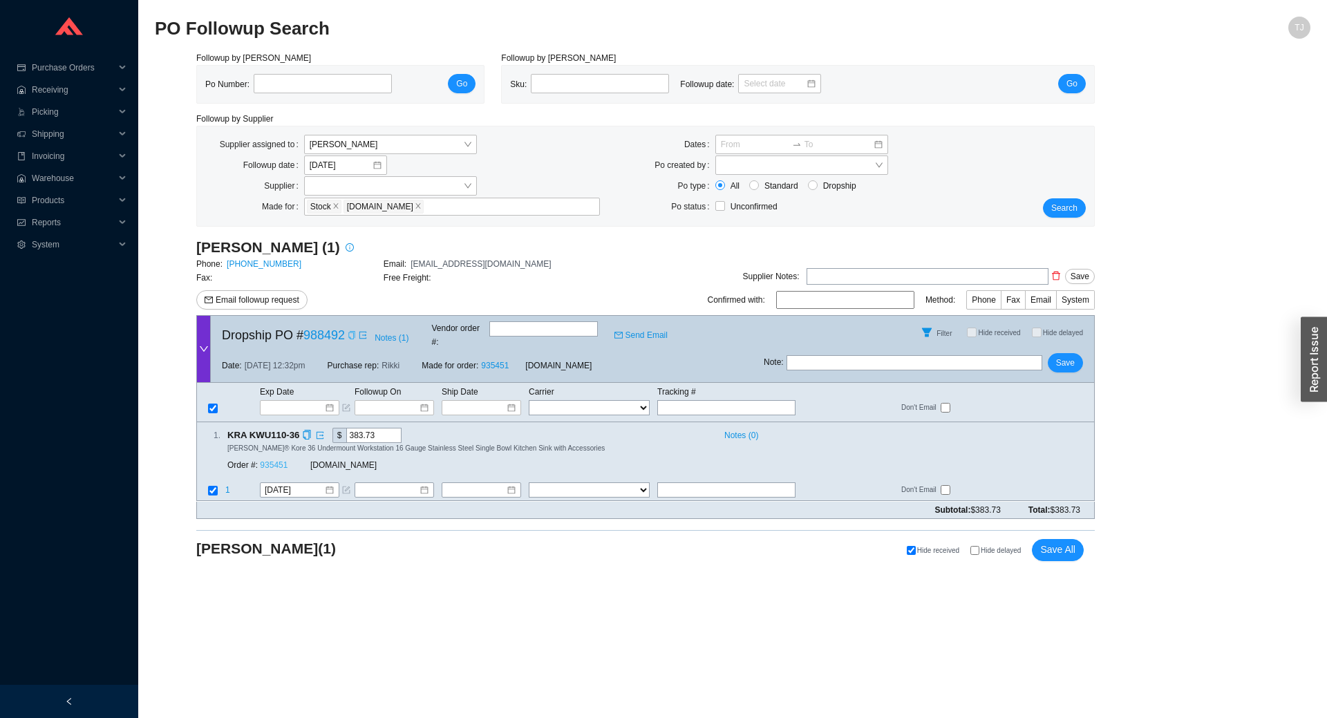
click at [265, 461] on link "935451" at bounding box center [274, 466] width 28 height 10
click at [1061, 356] on span "Save" at bounding box center [1065, 363] width 19 height 14
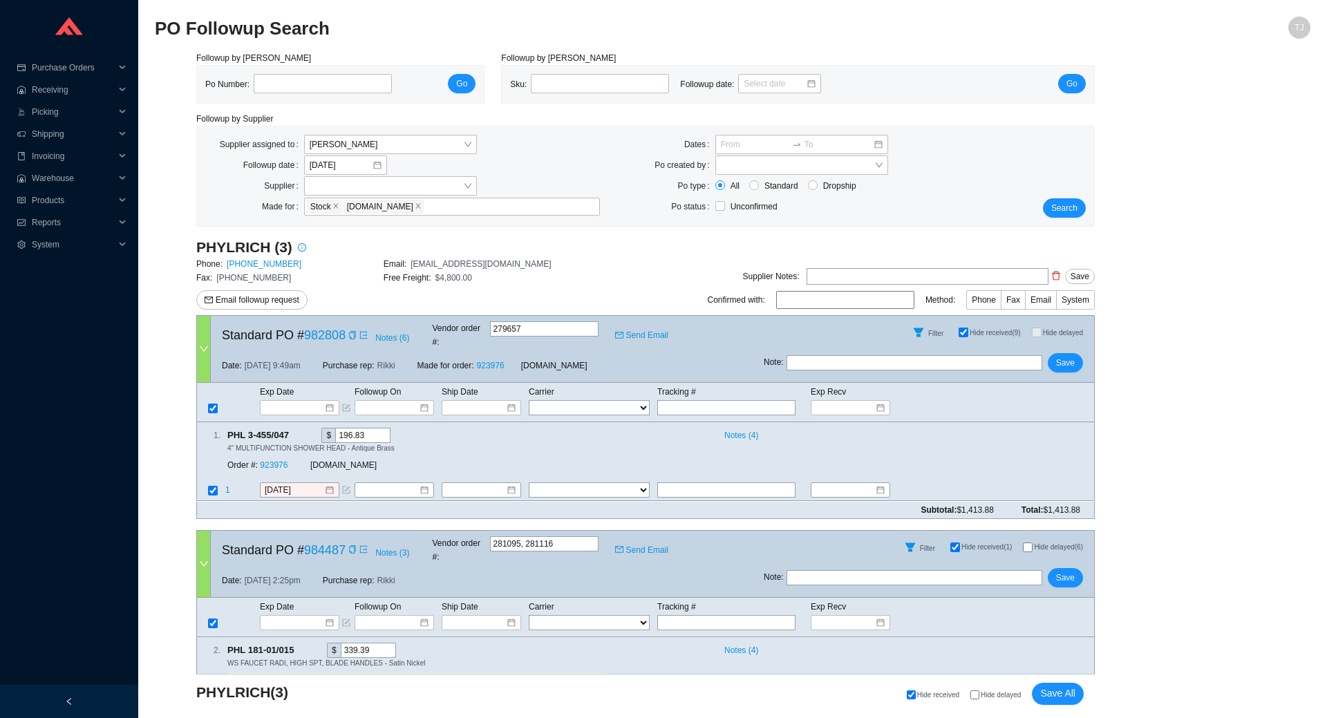
select select "1"
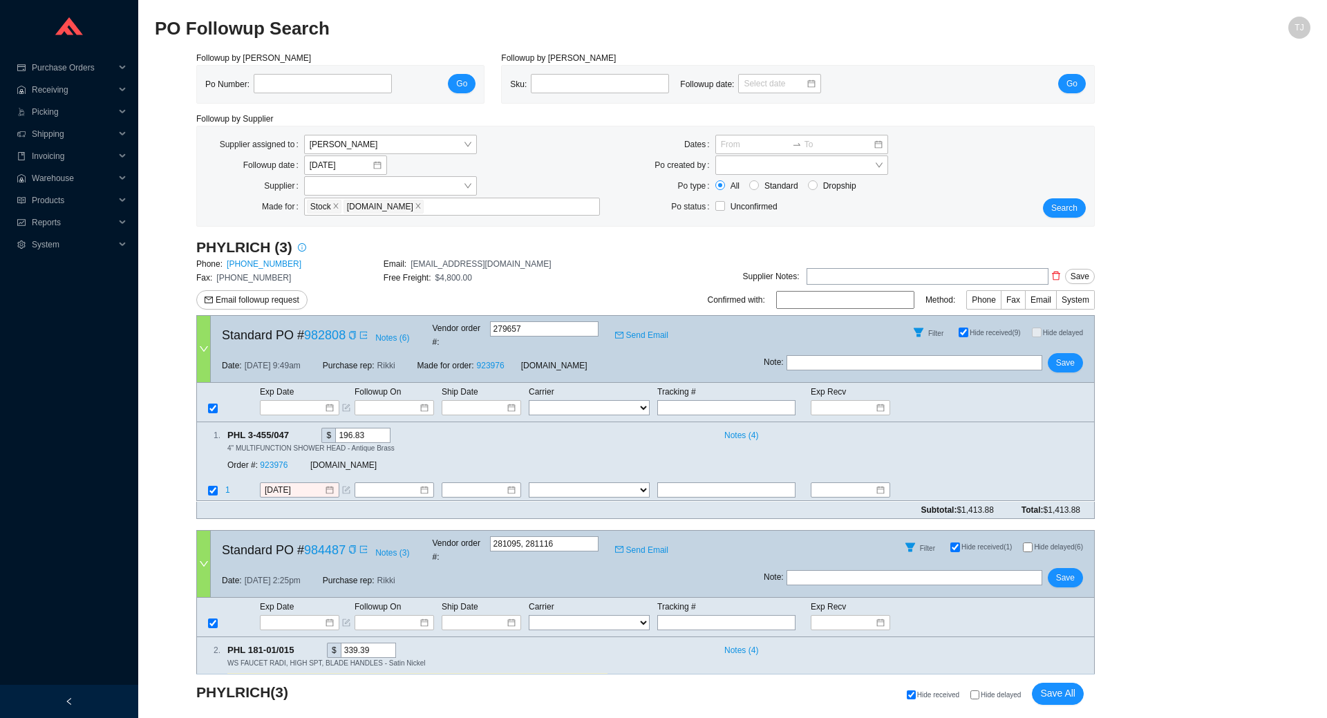
select select "1"
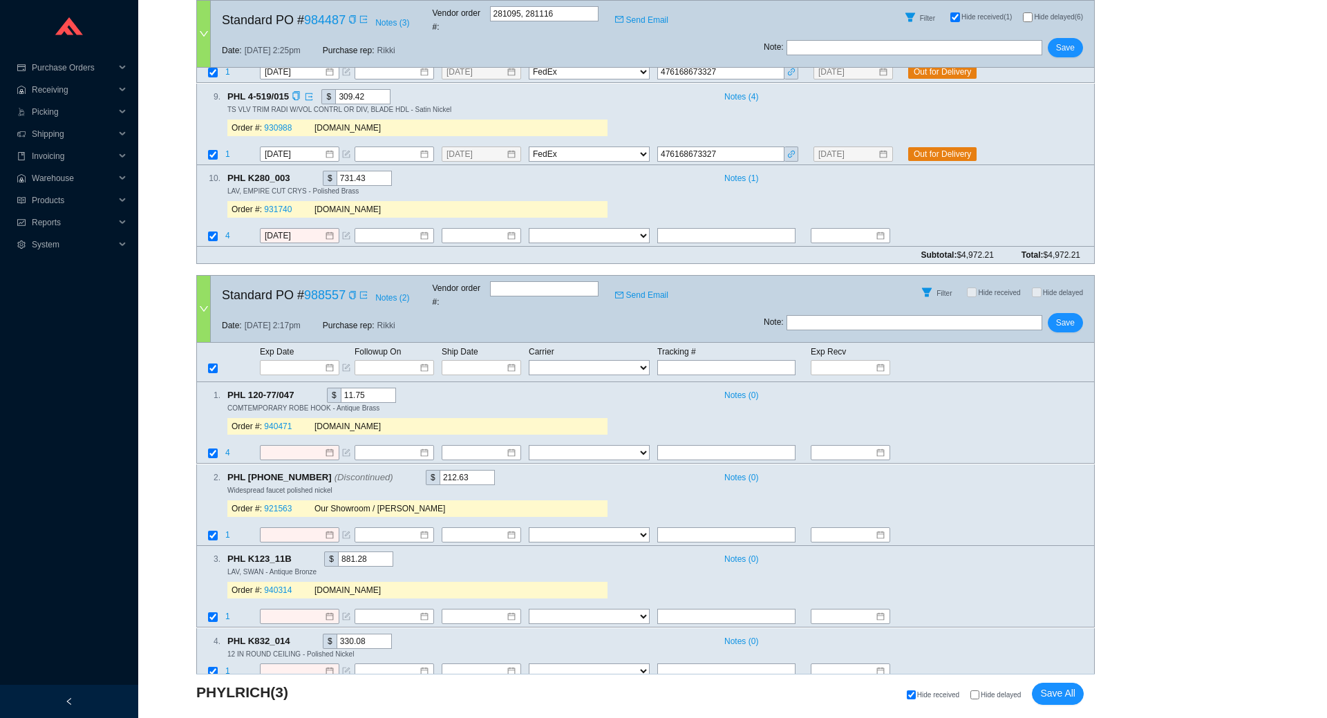
scroll to position [1126, 0]
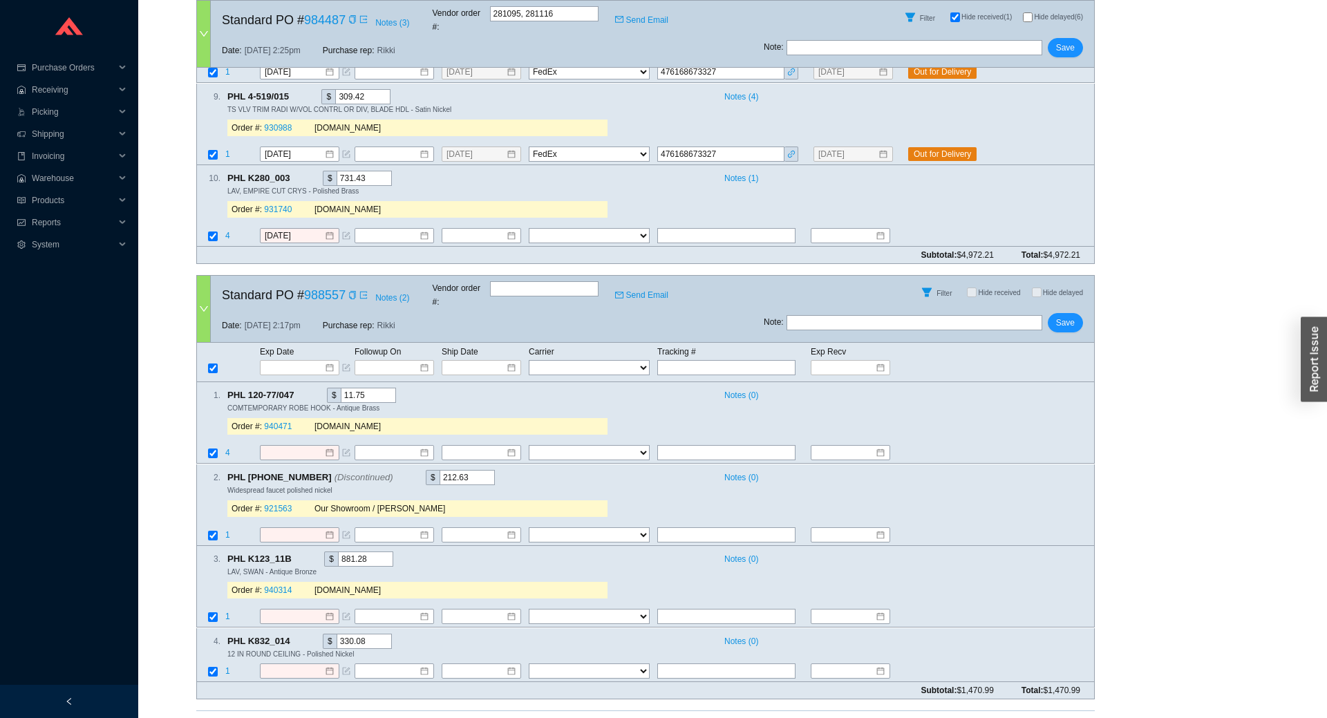
click at [1013, 717] on div "Hide received Hide delayed Save All" at bounding box center [787, 730] width 591 height 22
click at [993, 717] on span "Hide delayed" at bounding box center [1000, 732] width 40 height 8
click at [979, 717] on input "Hide delayed" at bounding box center [974, 731] width 9 height 9
checkbox input "true"
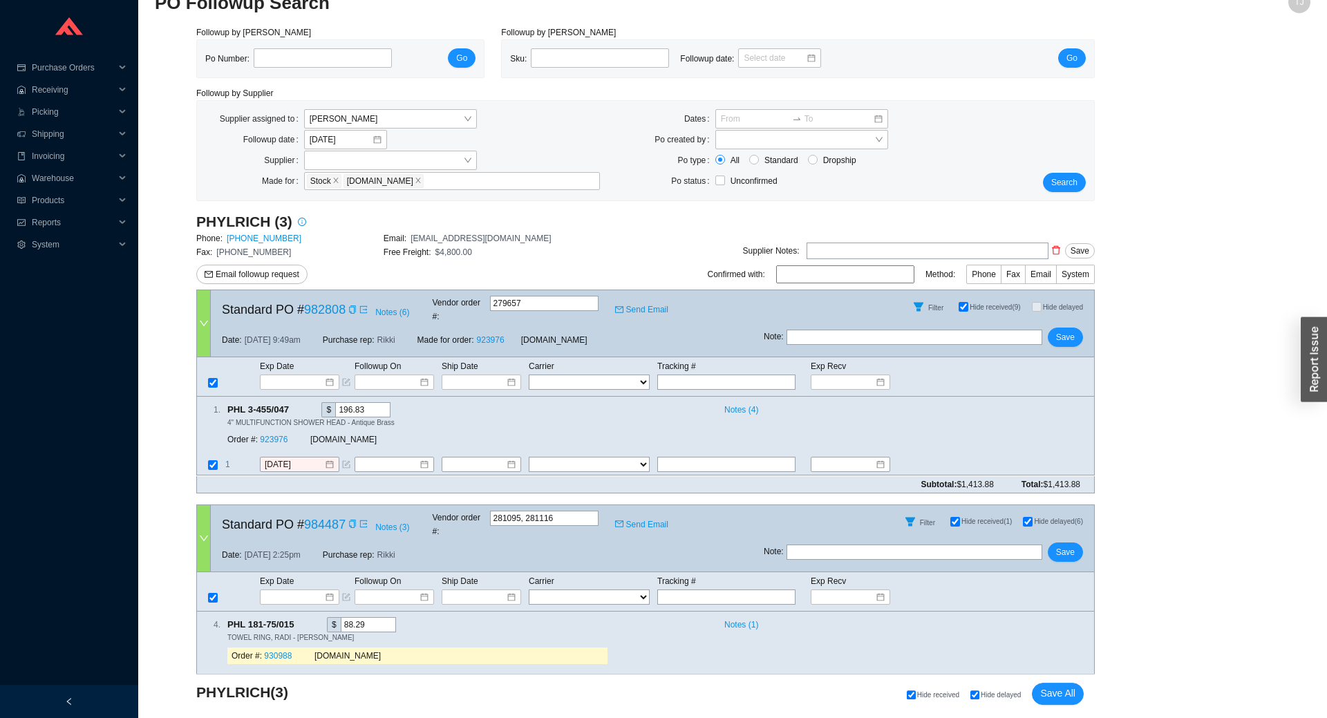
scroll to position [23, 0]
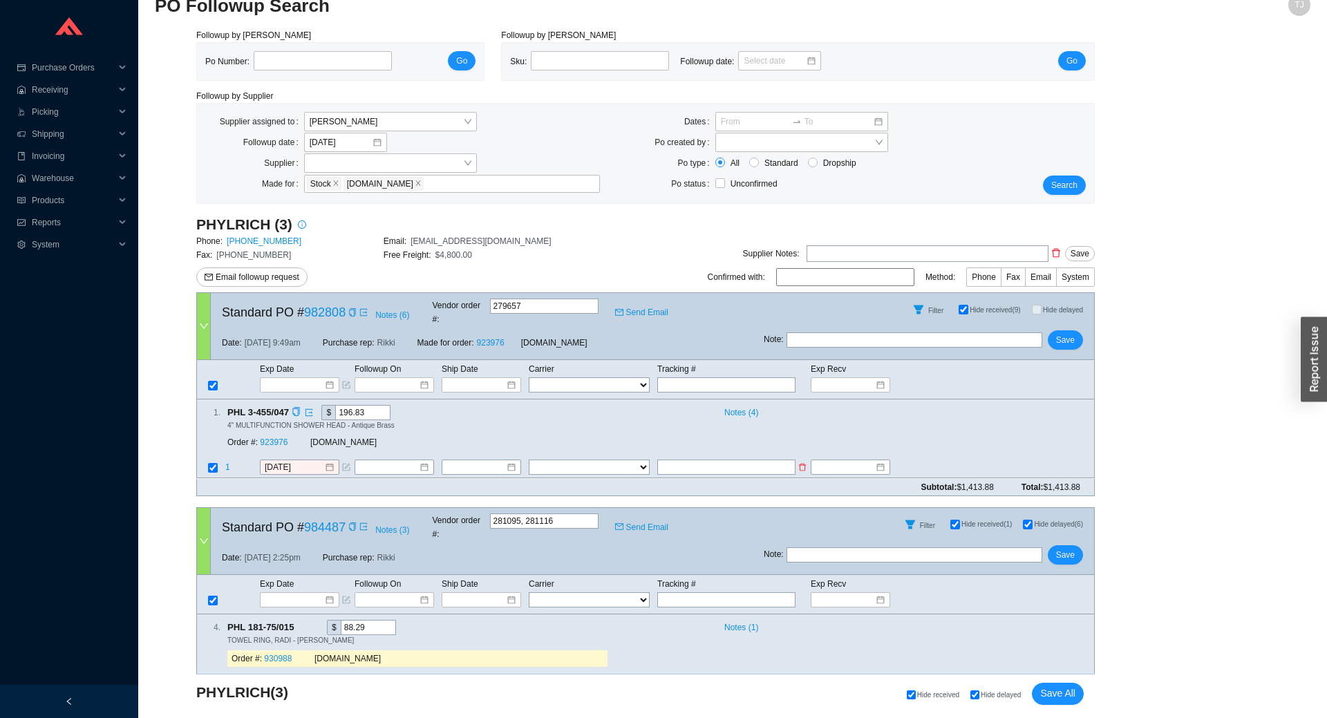
click at [229, 463] on span "1" at bounding box center [227, 468] width 5 height 10
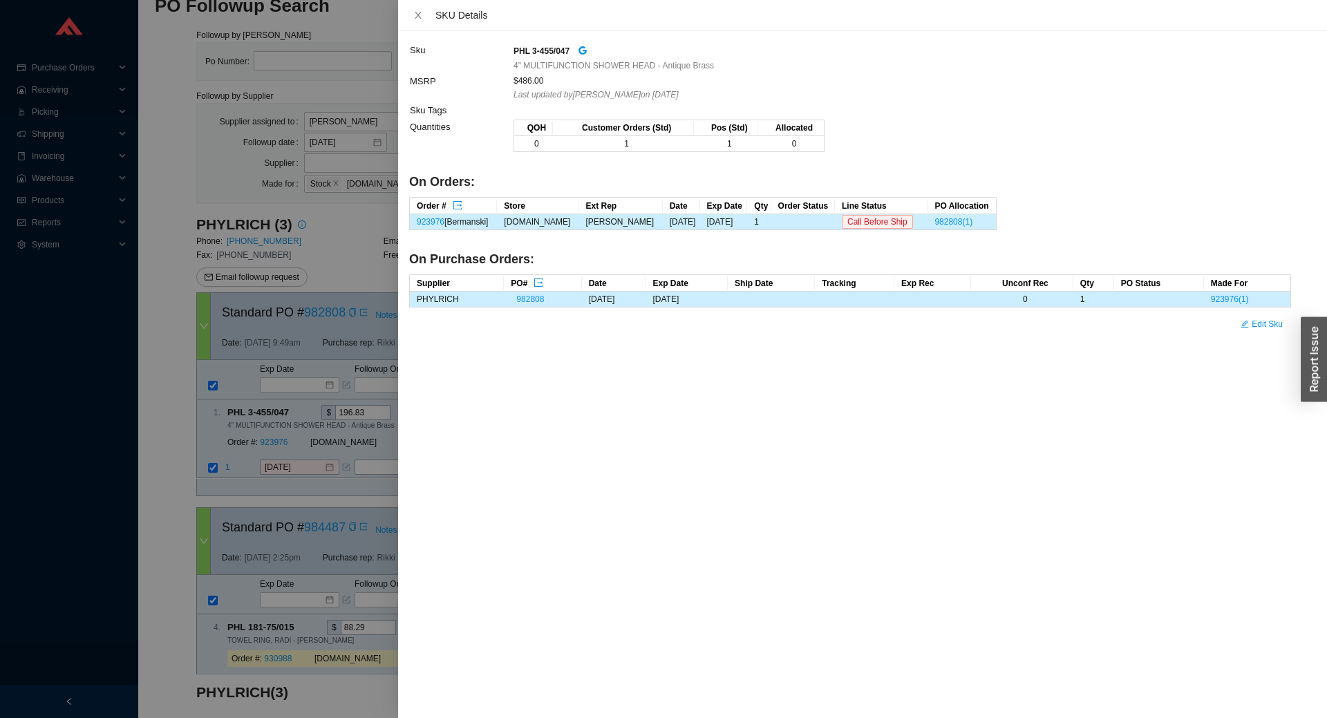
click at [240, 442] on div at bounding box center [663, 359] width 1327 height 718
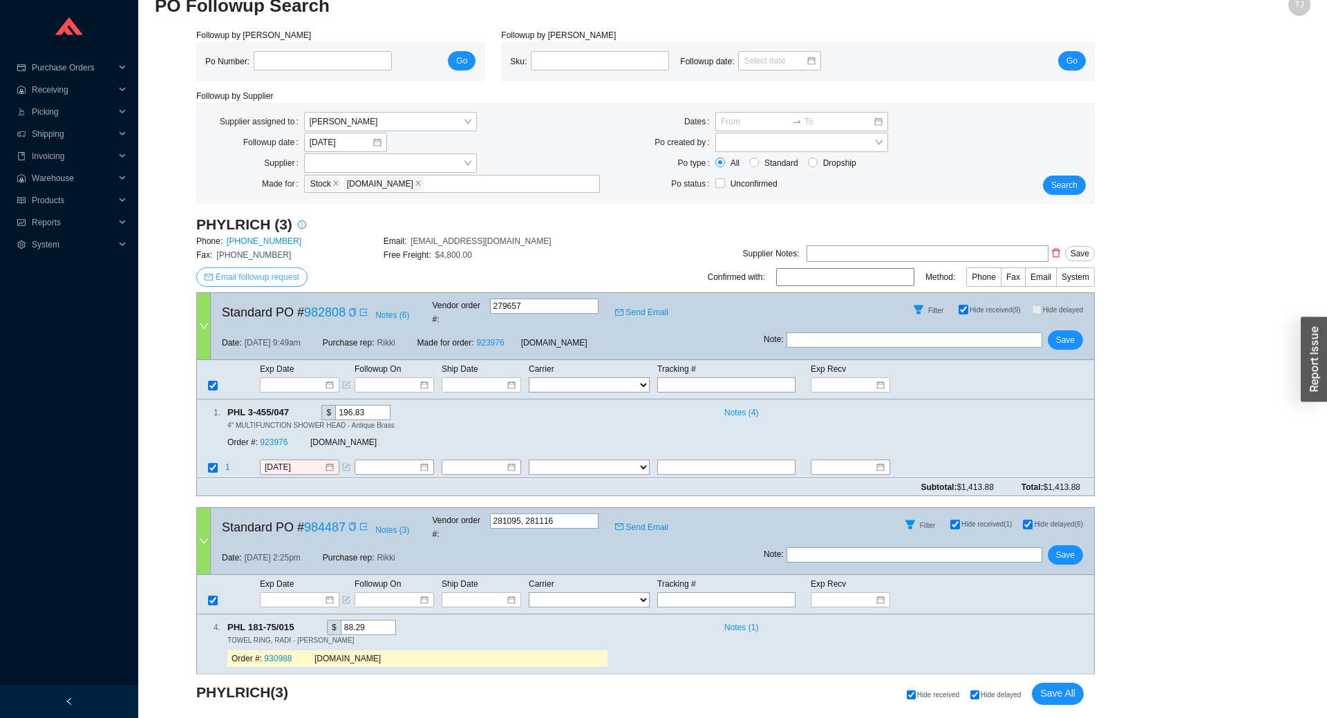
click at [260, 276] on span "Email followup request" at bounding box center [258, 277] width 84 height 14
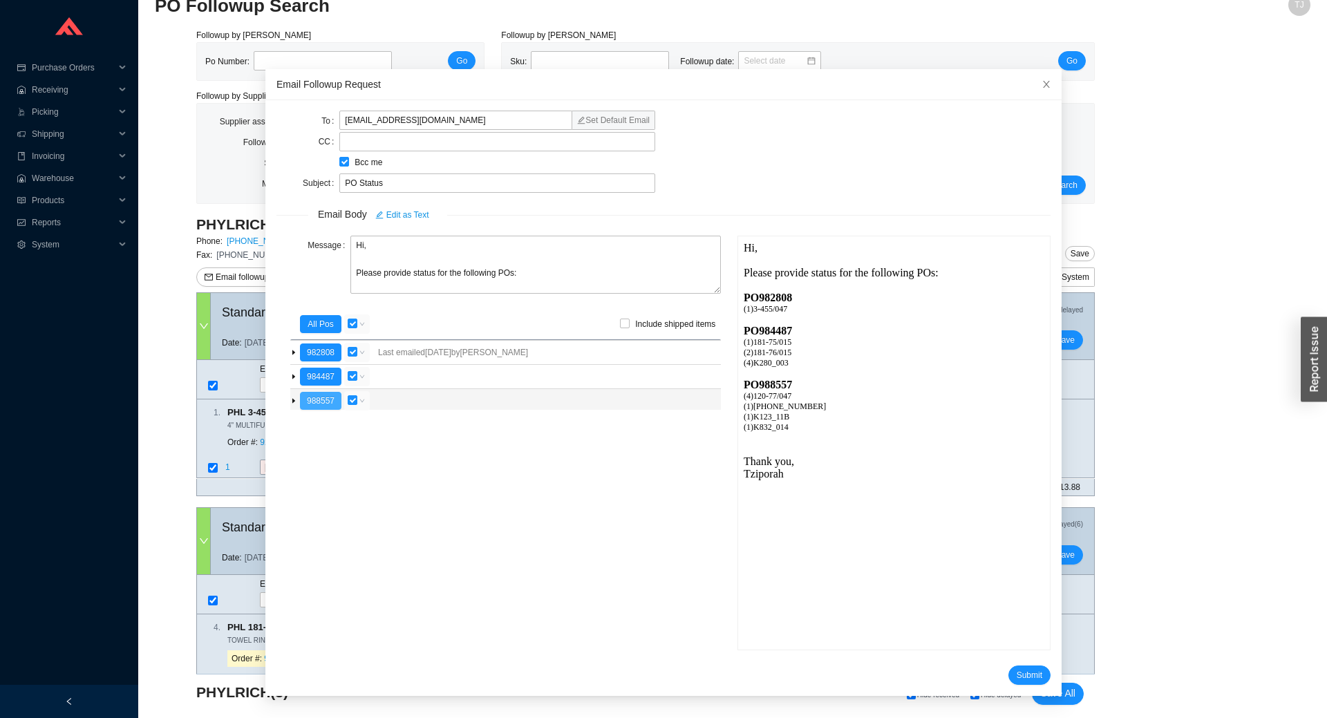
click at [330, 395] on button "988557" at bounding box center [320, 401] width 41 height 18
click at [1021, 676] on span "Submit" at bounding box center [1029, 675] width 26 height 14
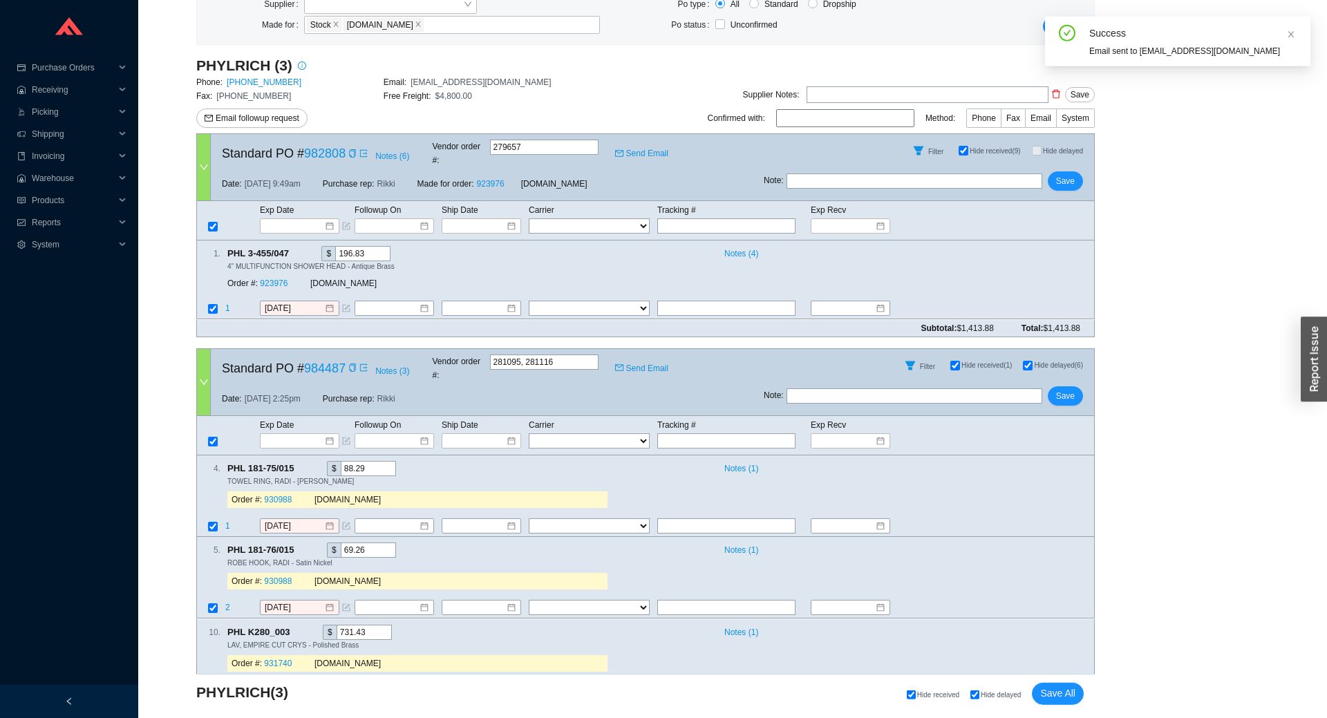
scroll to position [23, 0]
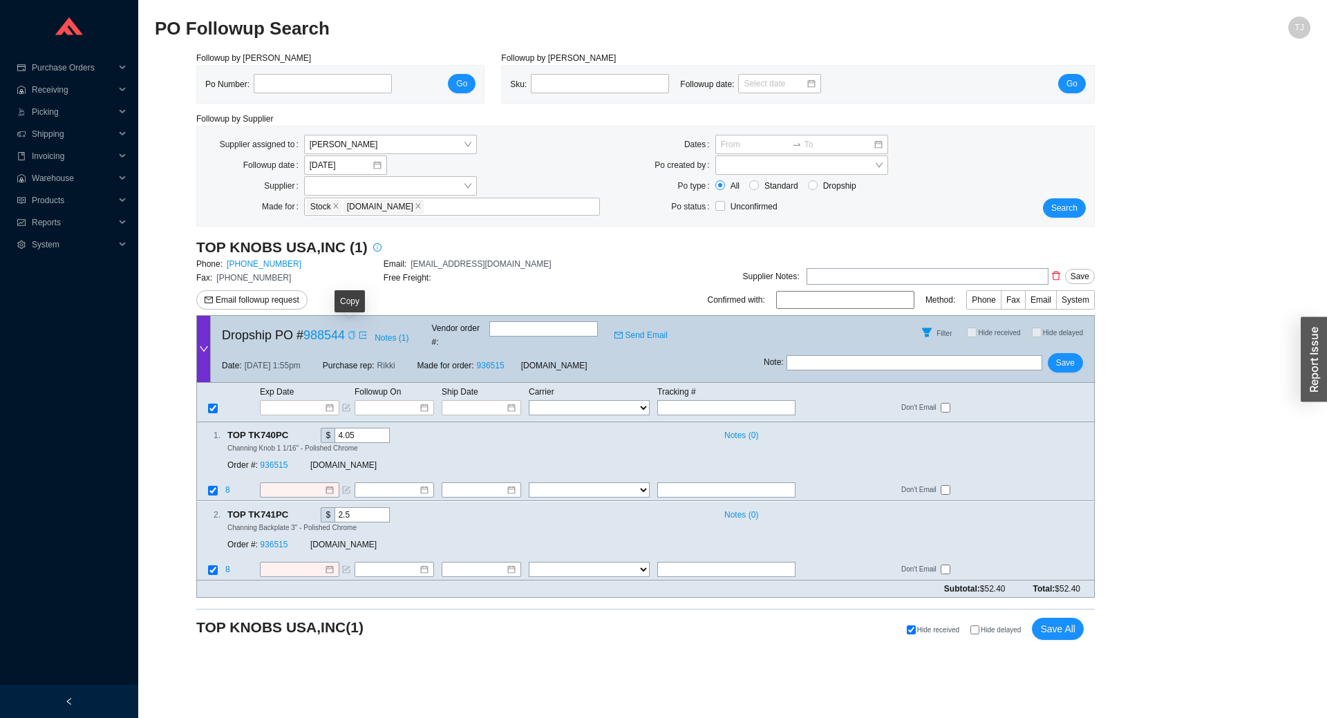
click at [352, 336] on div "Copy" at bounding box center [352, 335] width 8 height 14
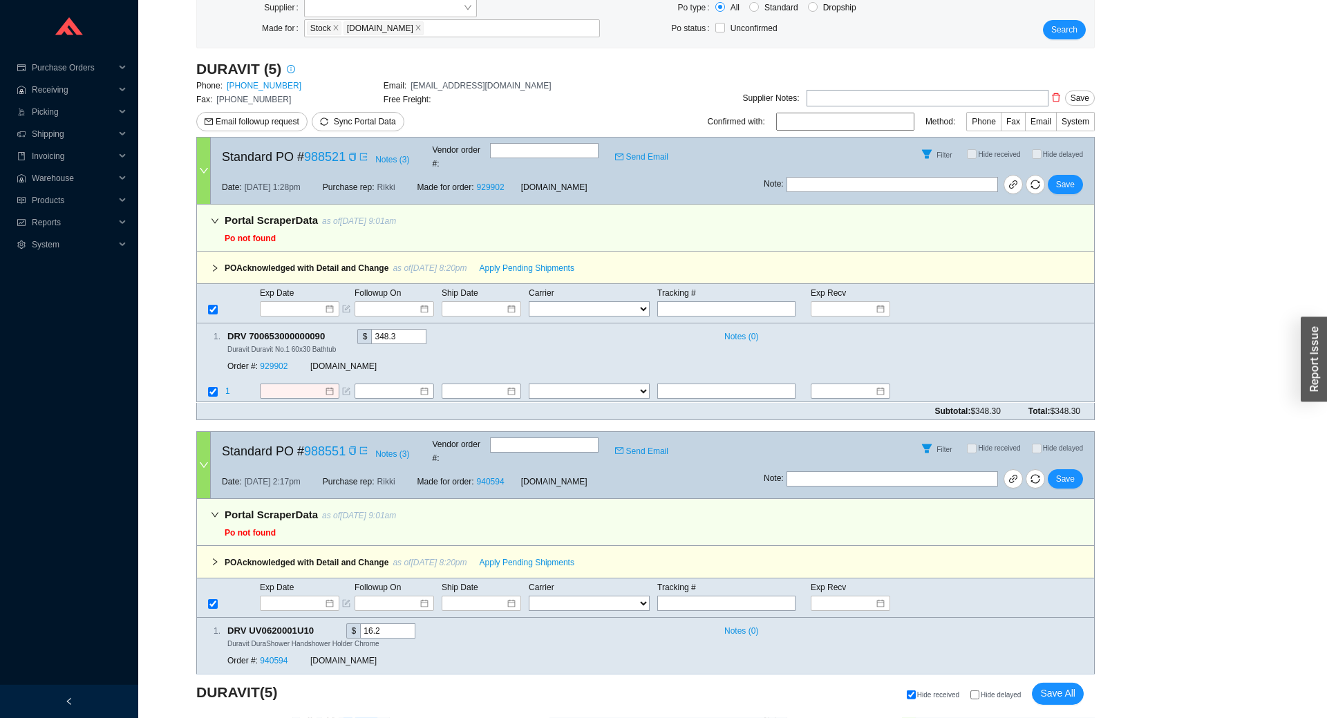
scroll to position [178, 0]
click at [336, 120] on span "Sync Portal Data" at bounding box center [365, 122] width 62 height 10
click at [435, 83] on button "OK" at bounding box center [430, 83] width 23 height 15
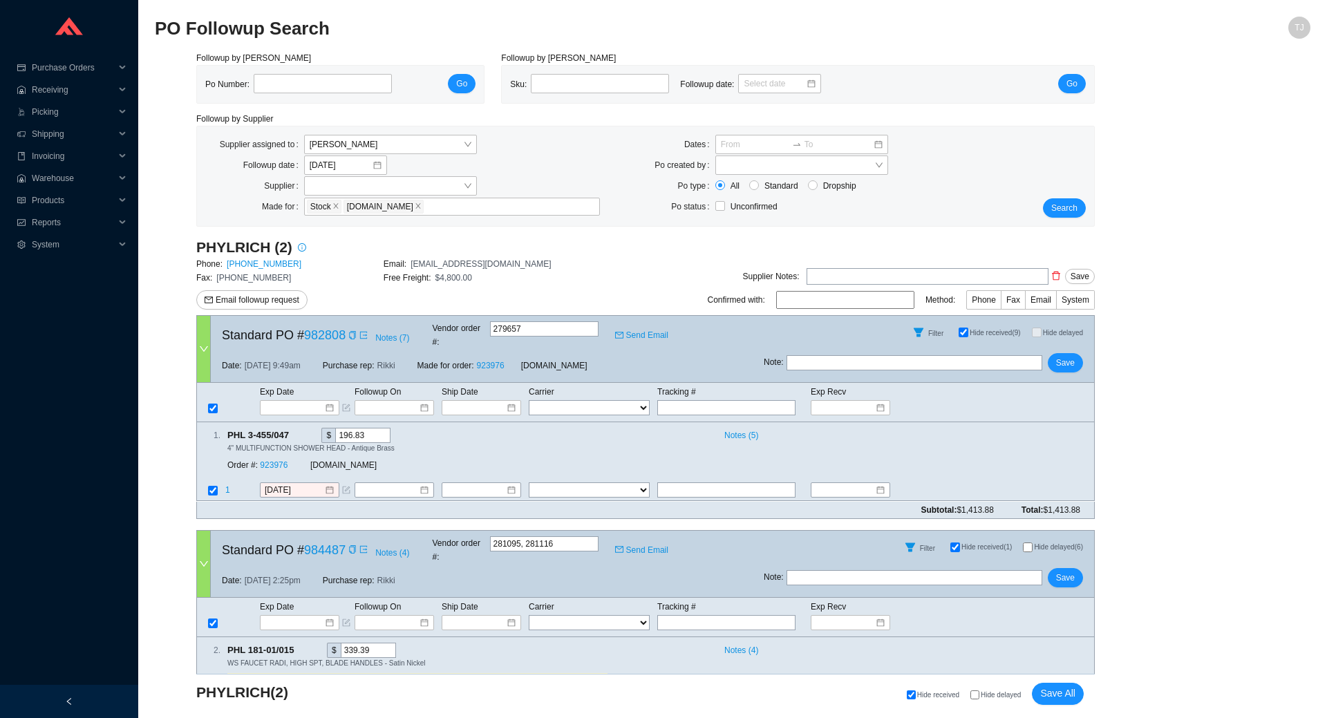
select select "1"
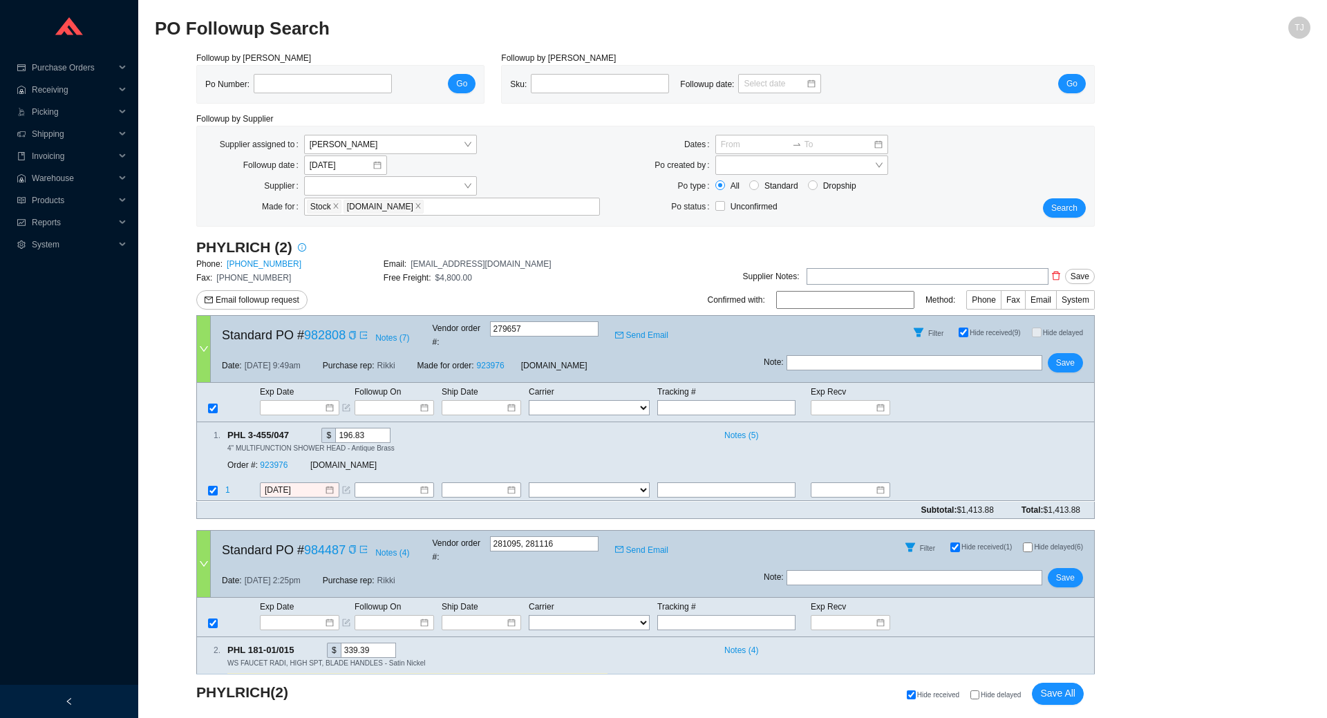
select select "1"
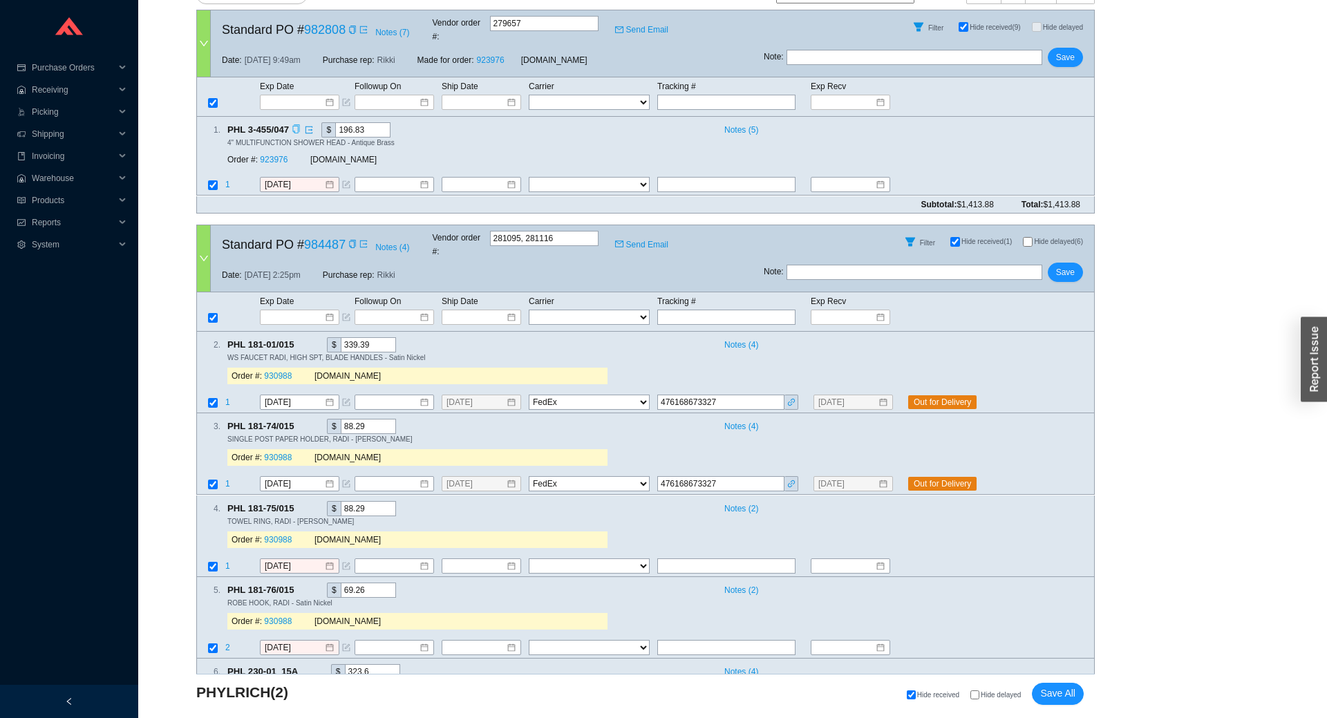
click at [298, 125] on icon "copy" at bounding box center [296, 129] width 9 height 9
click at [285, 155] on link "923976" at bounding box center [274, 160] width 28 height 10
click at [283, 178] on input "9/17/2025" at bounding box center [294, 185] width 59 height 14
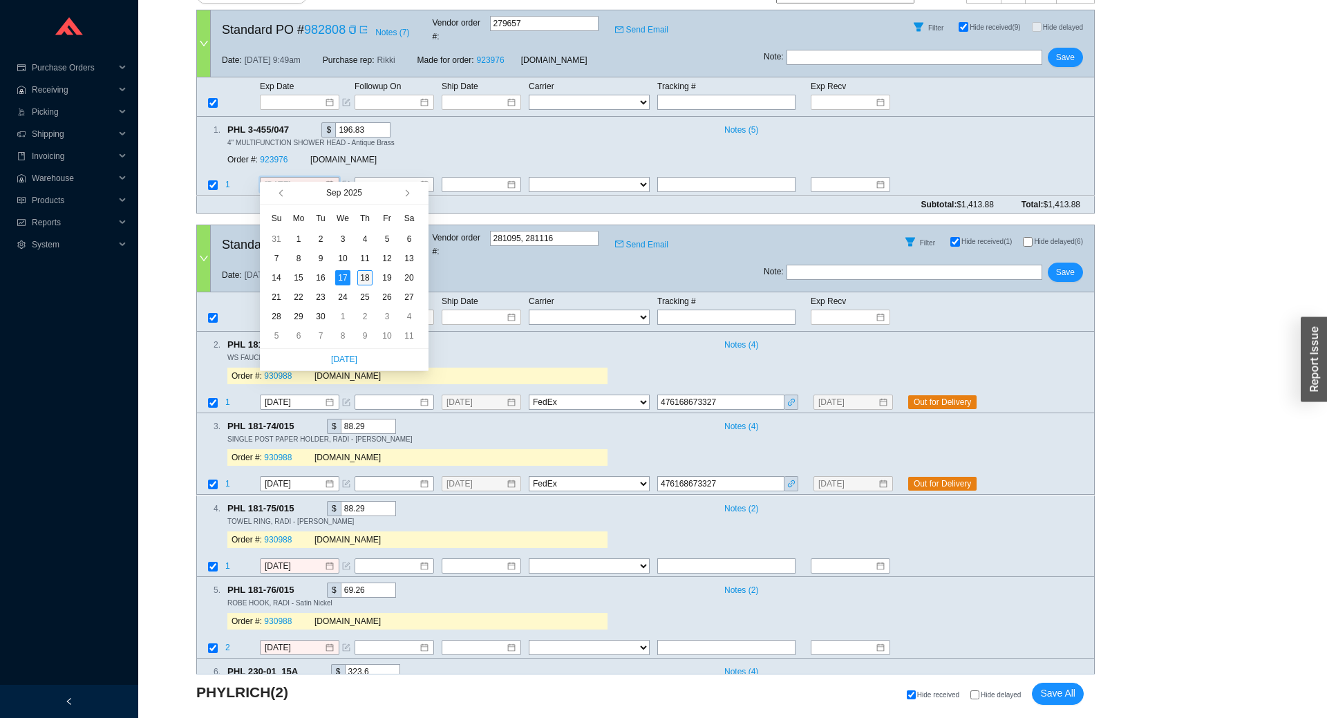
type input "[DATE]"
click at [361, 280] on div "18" at bounding box center [364, 277] width 15 height 15
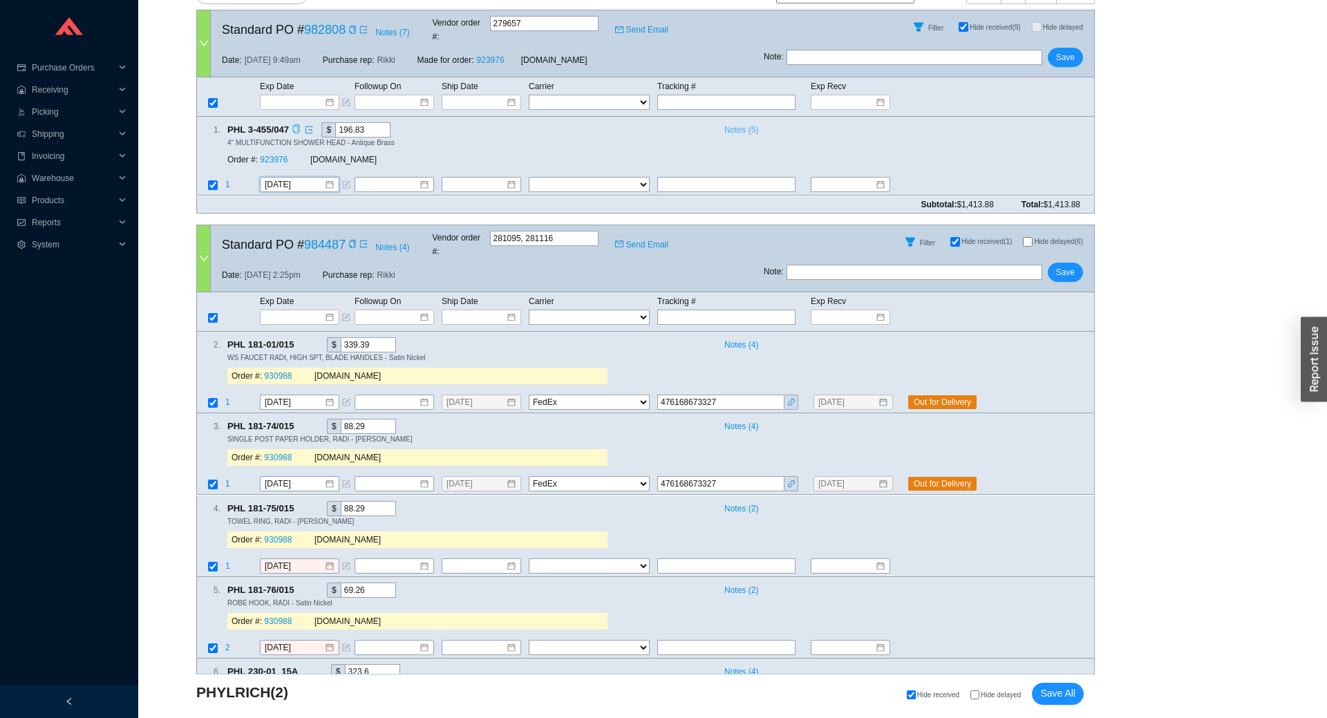
click at [720, 122] on button "Notes ( 5 )" at bounding box center [738, 127] width 41 height 10
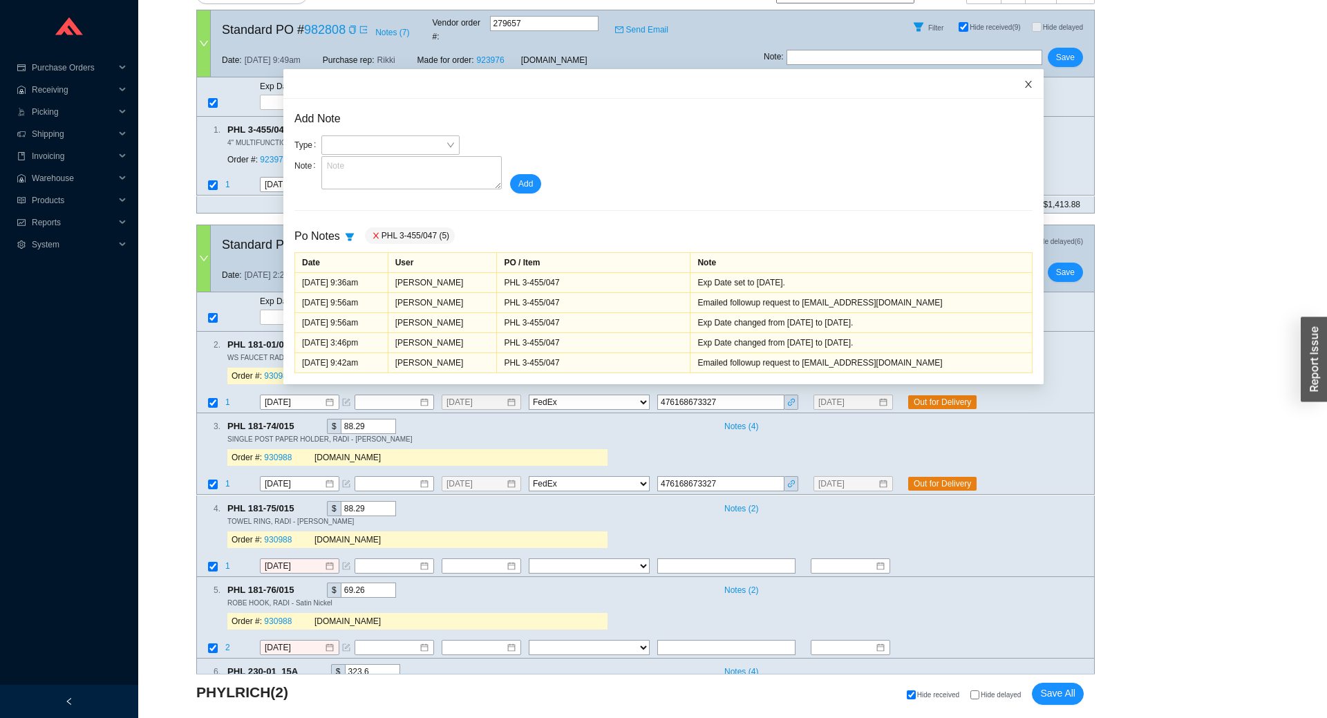
click at [1030, 84] on icon "close" at bounding box center [1028, 84] width 10 height 10
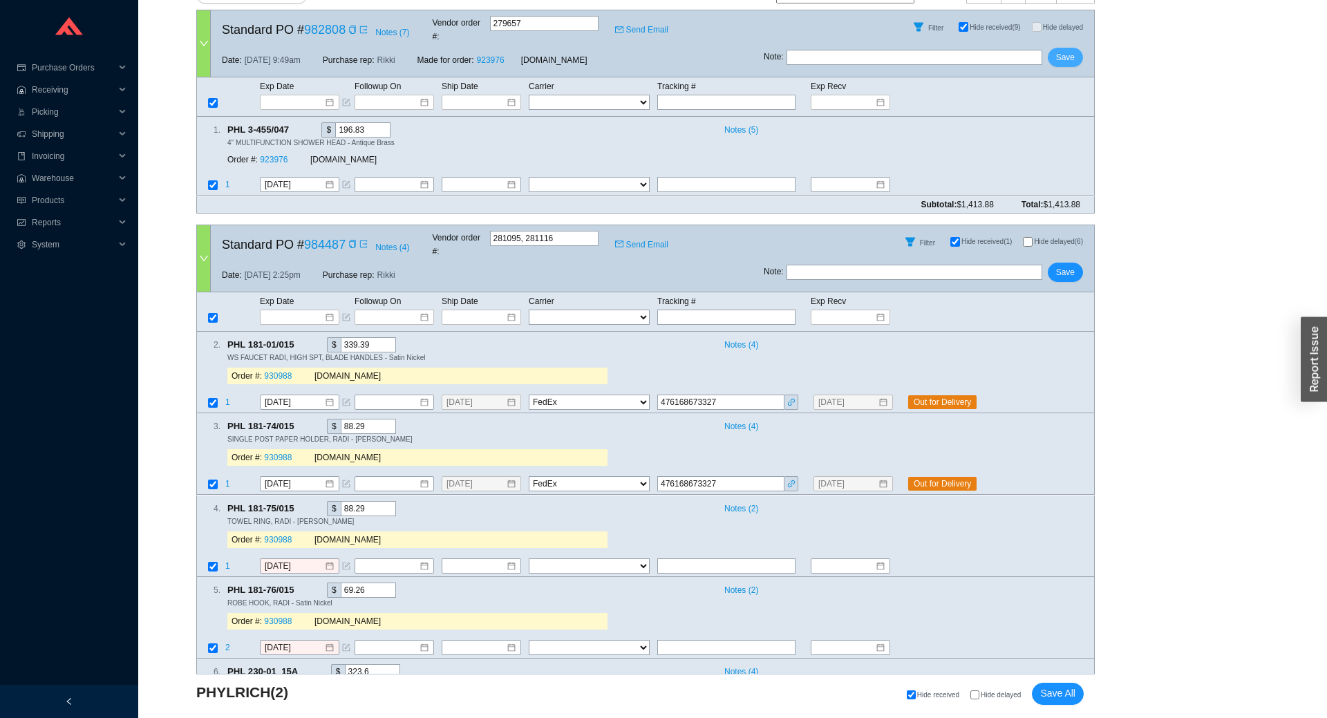
click at [1056, 55] on button "Save" at bounding box center [1064, 57] width 35 height 19
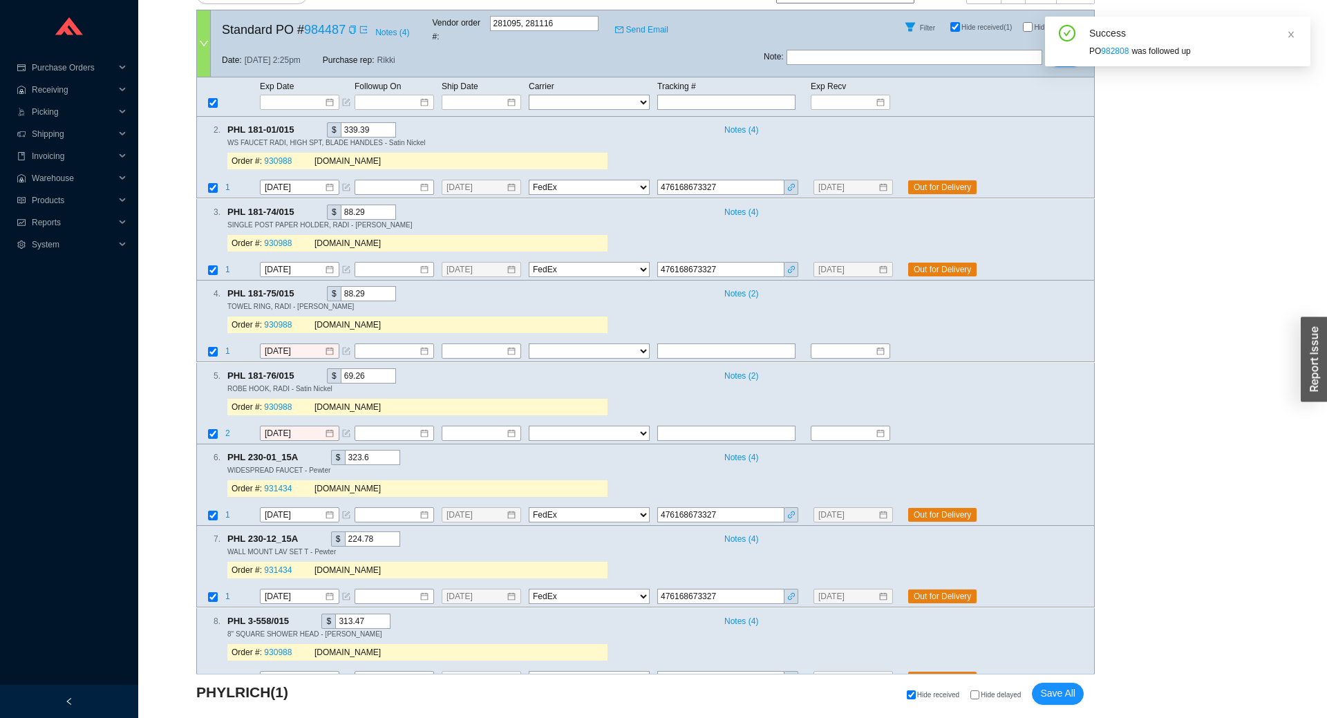
click at [1026, 23] on input "Hide delayed (6)" at bounding box center [1028, 27] width 10 height 10
checkbox input "true"
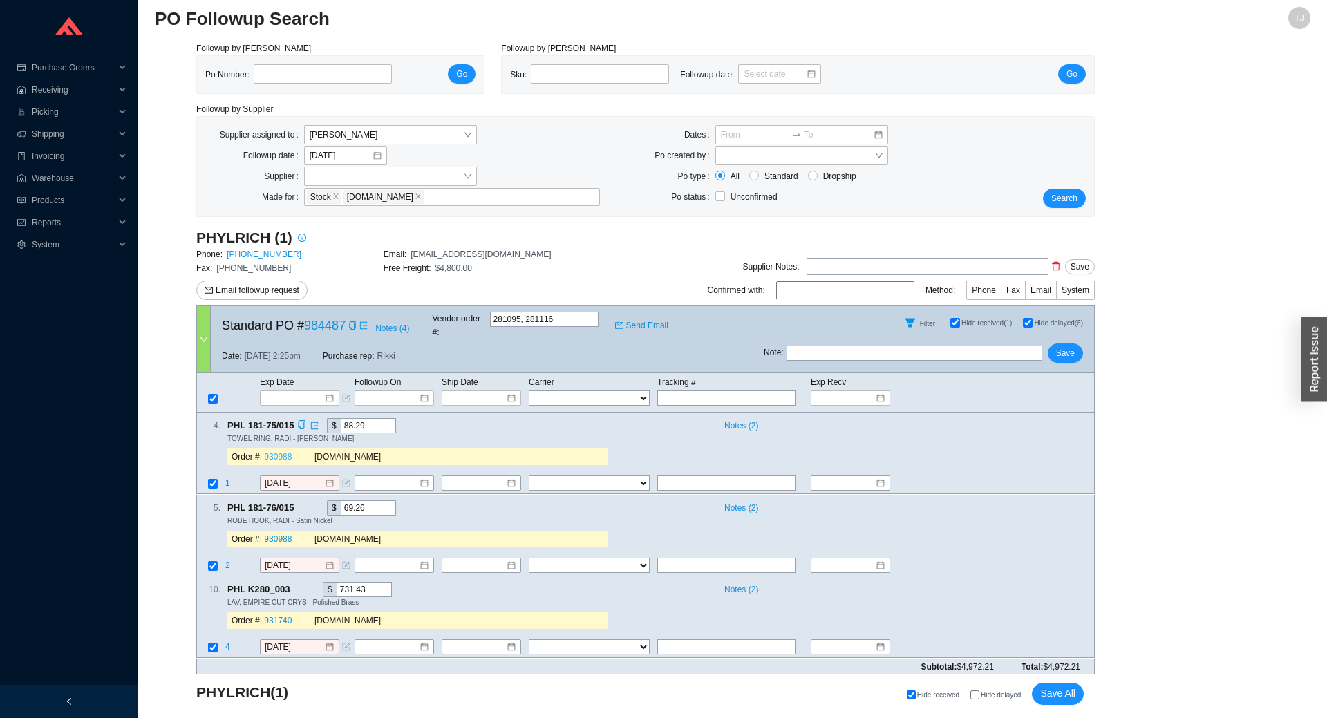
click at [284, 453] on link "930988" at bounding box center [278, 458] width 28 height 10
click at [285, 616] on link "931740" at bounding box center [278, 621] width 28 height 10
click at [296, 376] on tbody "Exp Date Followup On Ship Date Carrier Tracking # Exp Recv FedEx UPS ----------…" at bounding box center [645, 390] width 897 height 32
click at [296, 391] on input at bounding box center [294, 398] width 59 height 14
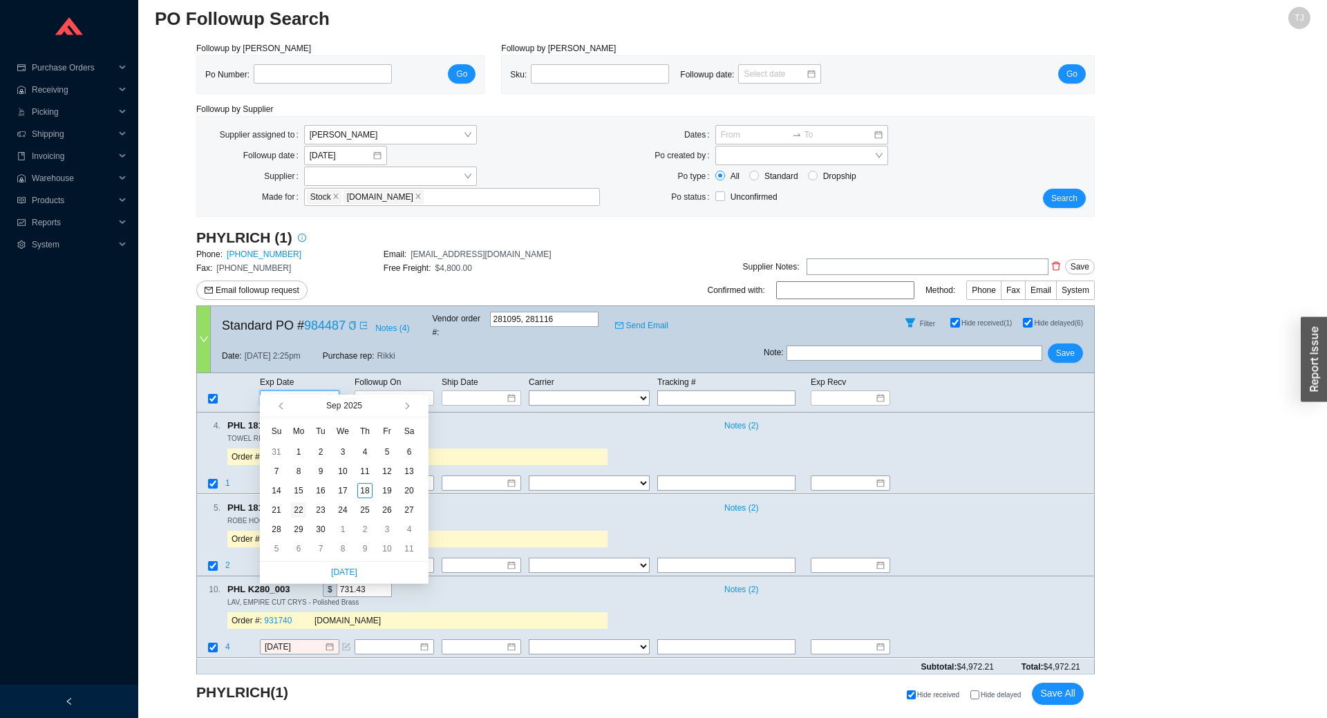
type input "9/22/2025"
click at [294, 513] on div "22" at bounding box center [298, 509] width 15 height 15
type input "9/22/2025"
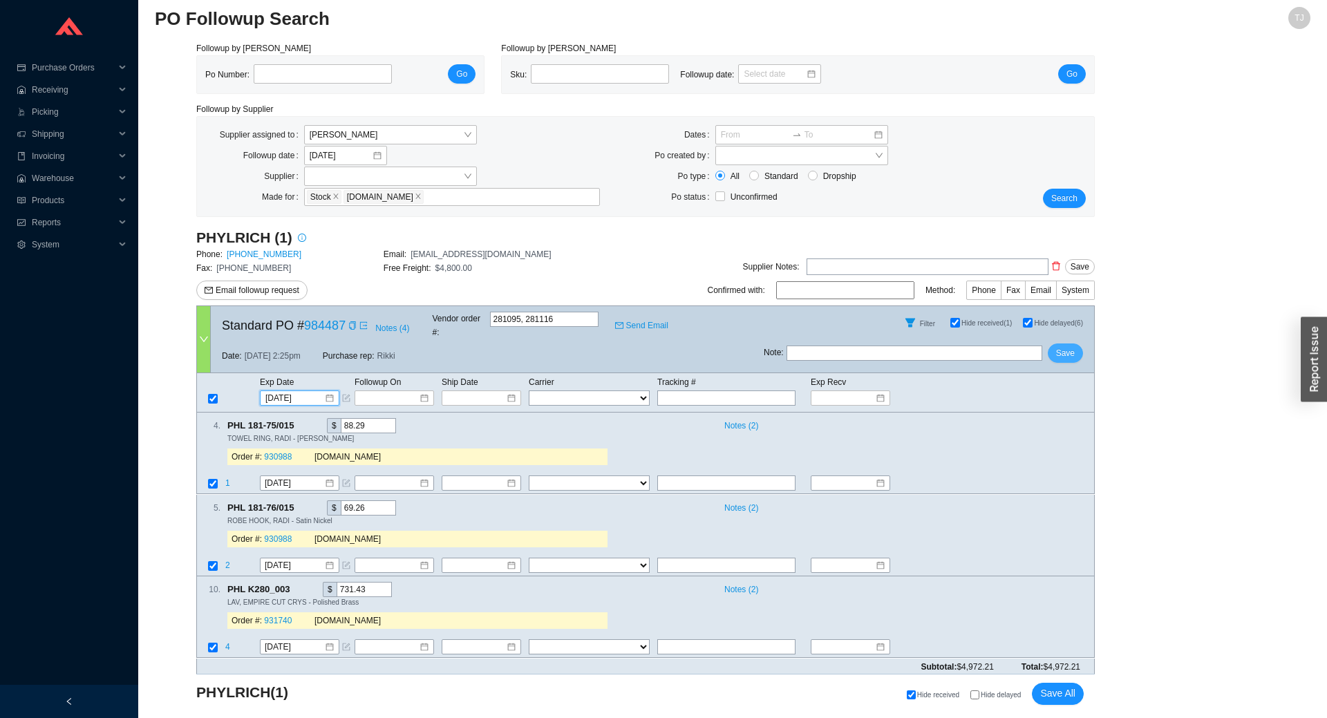
click at [1075, 343] on button "Save" at bounding box center [1064, 352] width 35 height 19
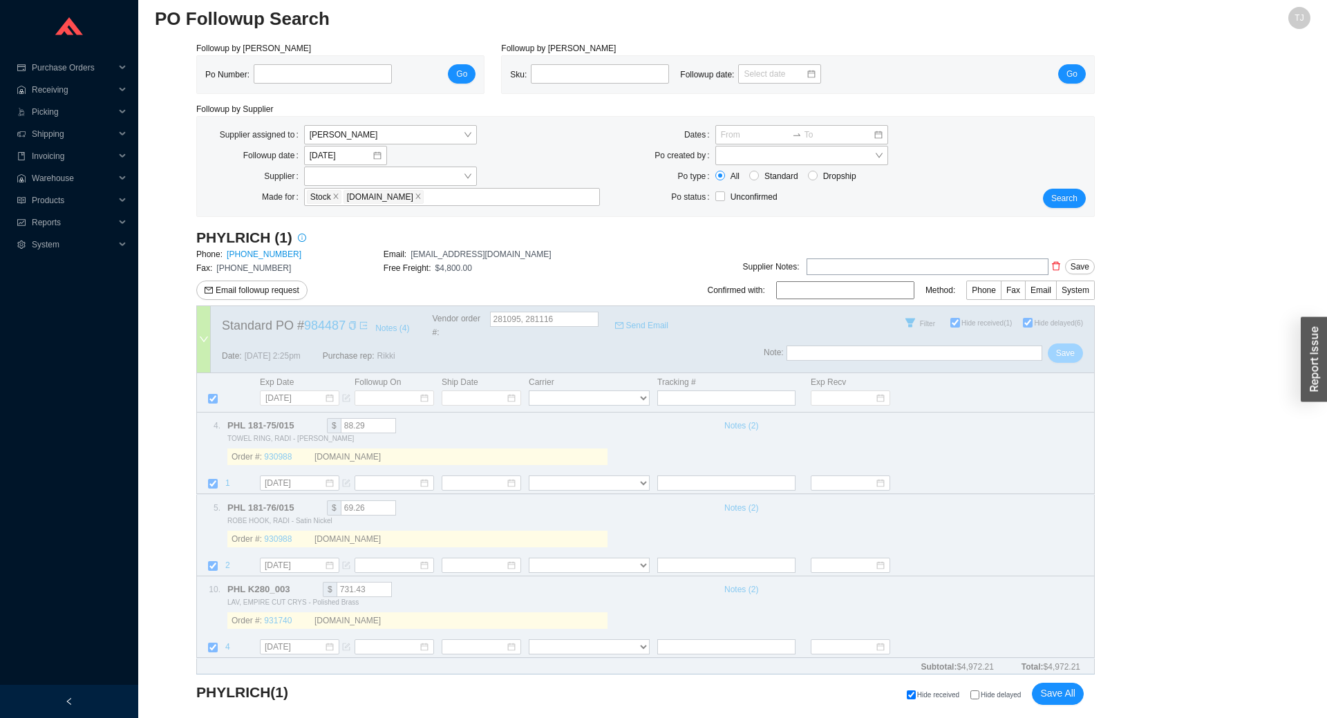
scroll to position [0, 0]
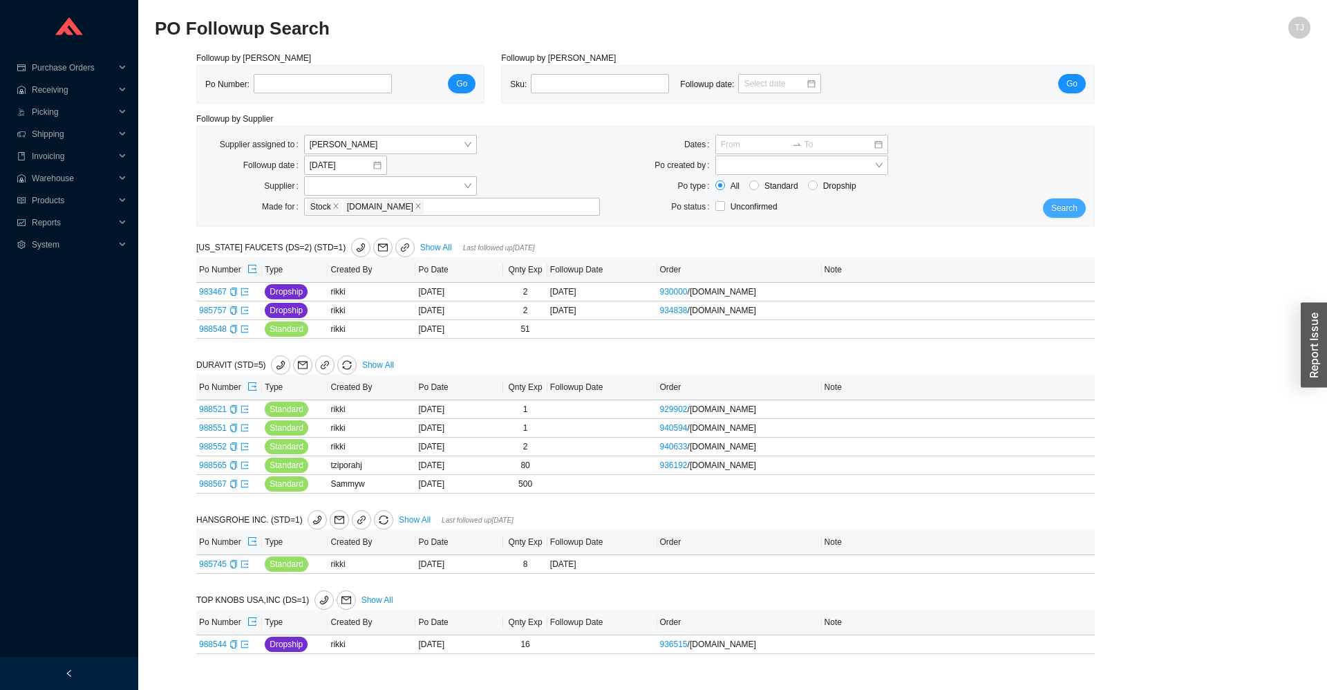
click at [1052, 209] on button "Search" at bounding box center [1064, 207] width 43 height 19
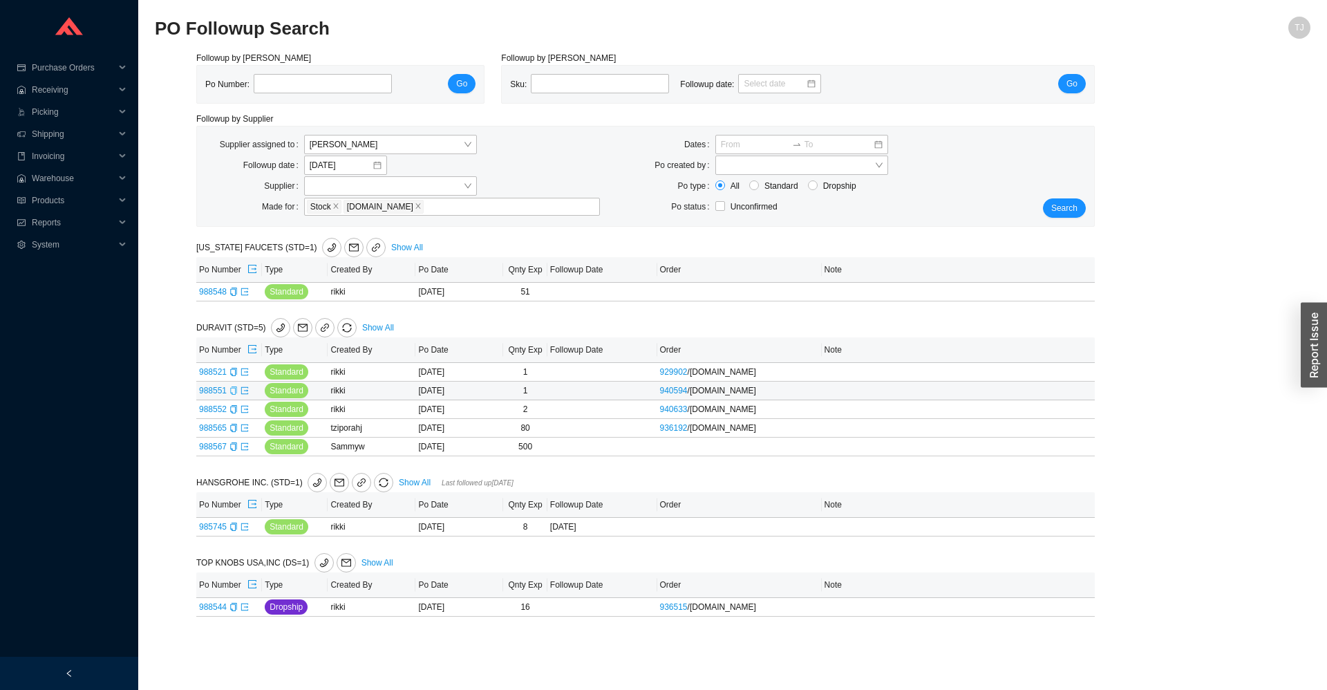
click at [232, 391] on icon "copy" at bounding box center [233, 390] width 8 height 8
click at [233, 431] on icon "copy" at bounding box center [233, 428] width 8 height 8
click at [349, 142] on span "[PERSON_NAME]" at bounding box center [391, 144] width 162 height 18
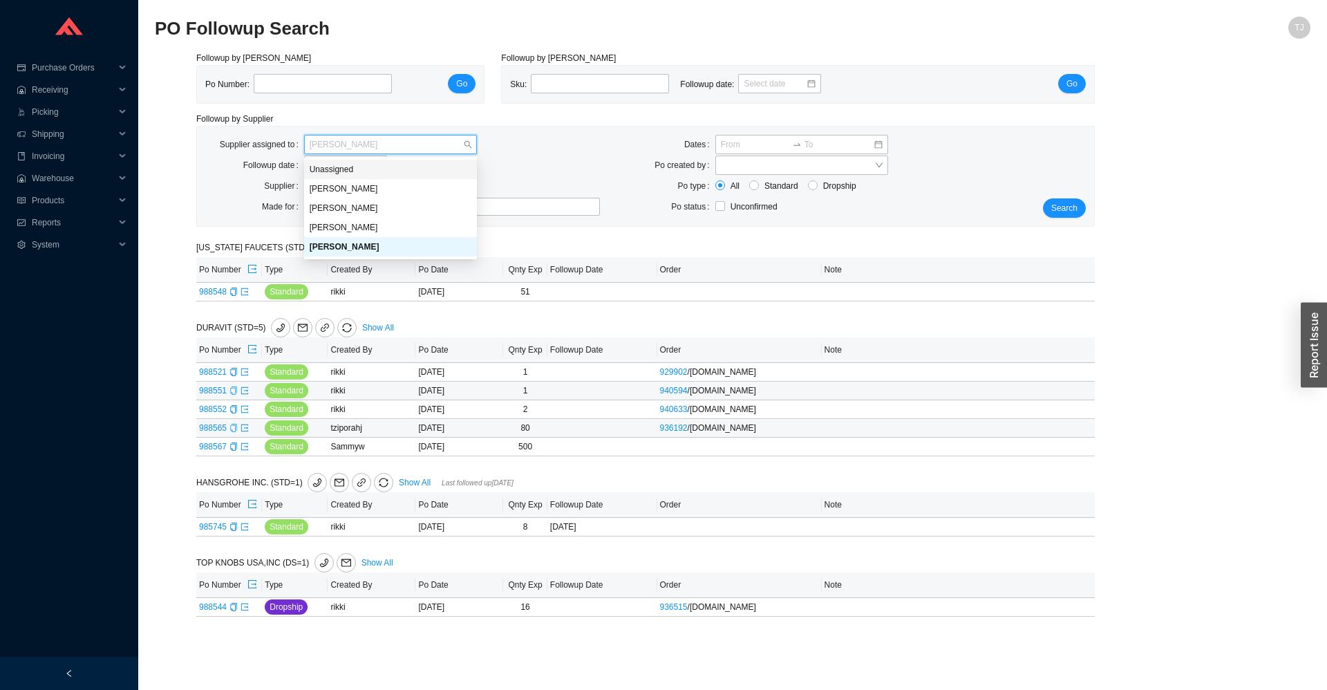
click at [348, 169] on div "Unassigned" at bounding box center [391, 169] width 162 height 12
click at [1065, 216] on button "Search" at bounding box center [1064, 207] width 43 height 19
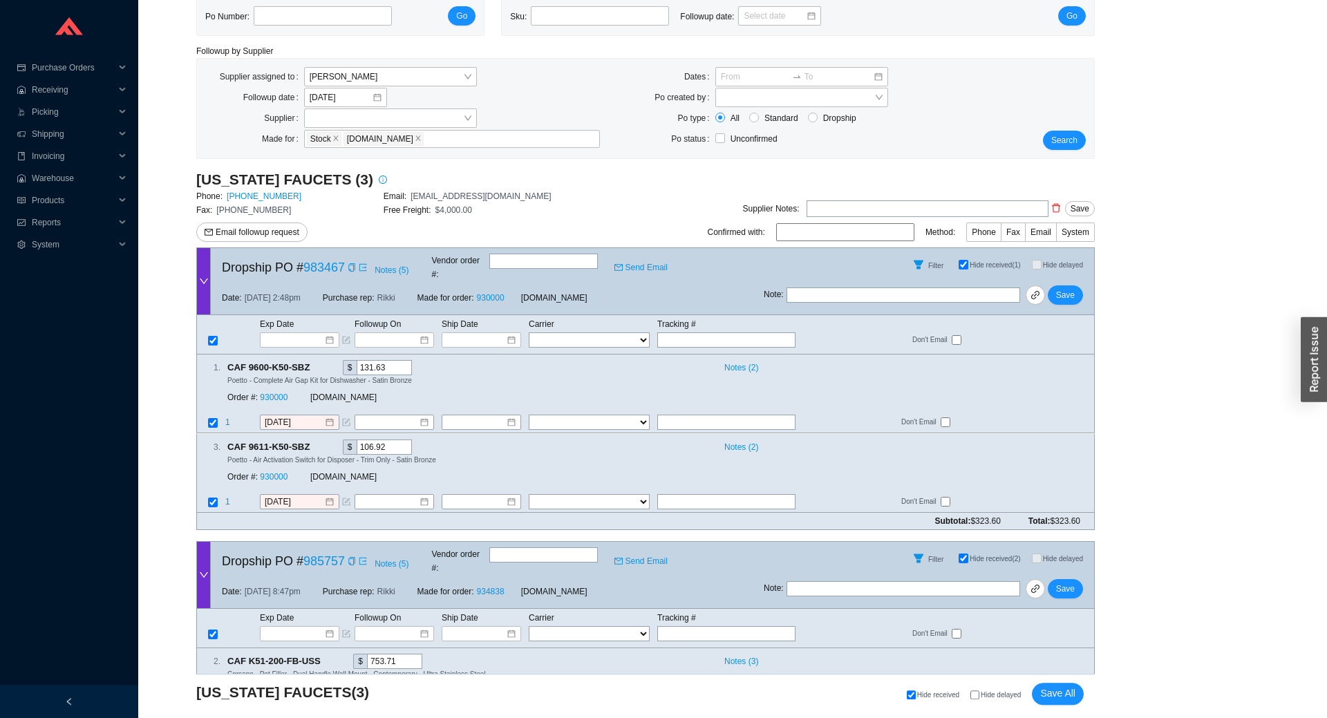
scroll to position [305, 0]
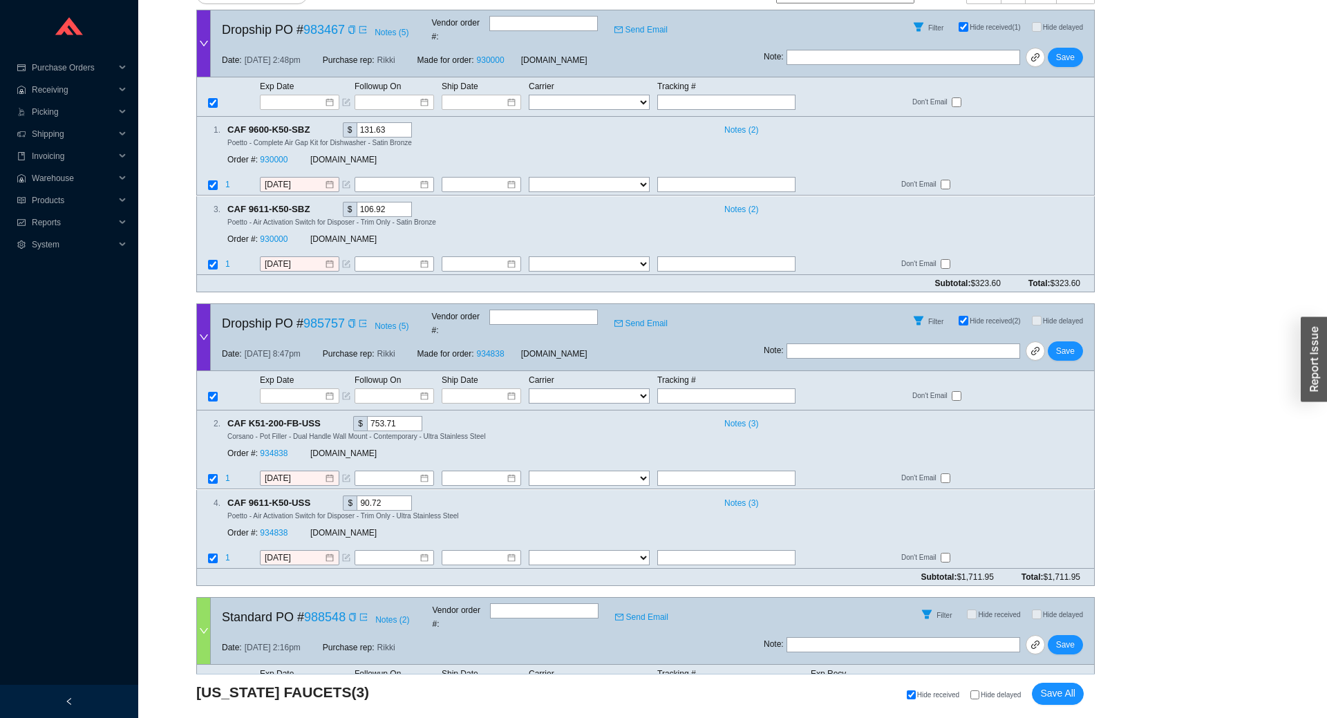
click at [989, 701] on div "Hide received Hide delayed Save All" at bounding box center [787, 694] width 591 height 22
click at [987, 696] on span "Hide delayed" at bounding box center [1000, 695] width 40 height 8
click at [979, 696] on input "Hide delayed" at bounding box center [974, 694] width 9 height 9
checkbox input "true"
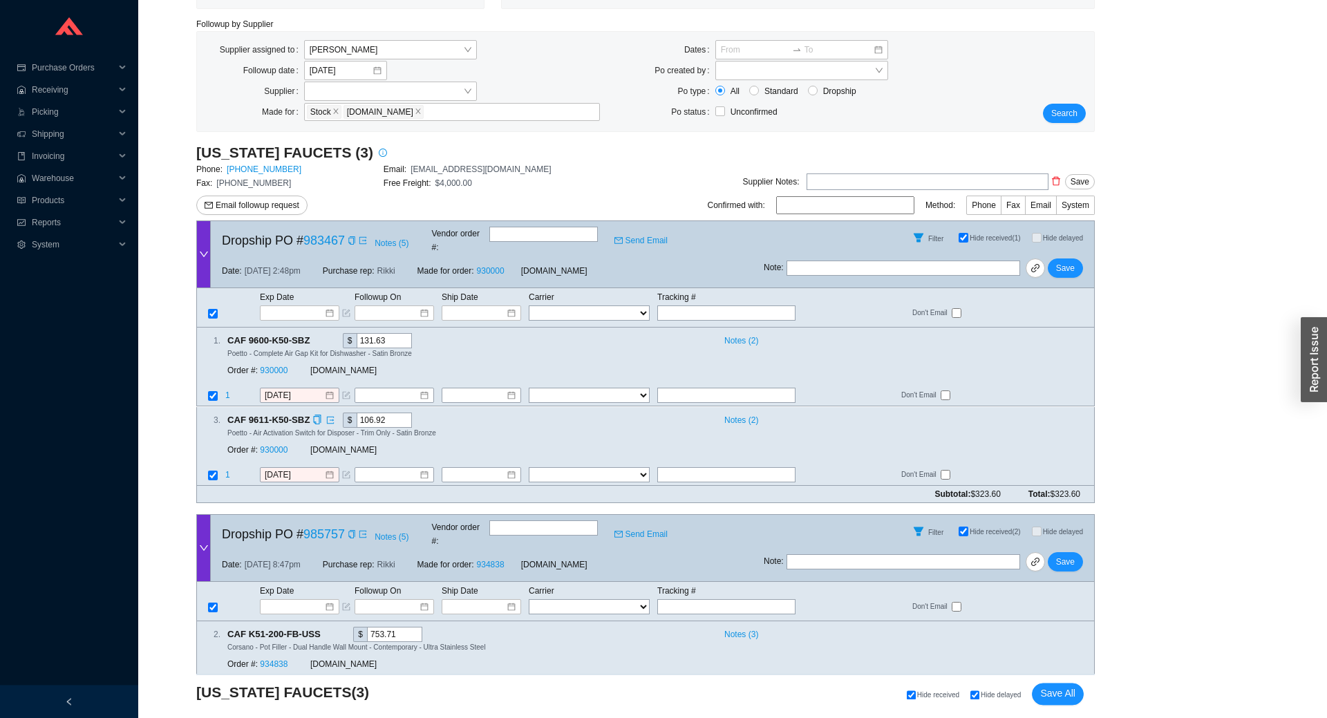
scroll to position [0, 0]
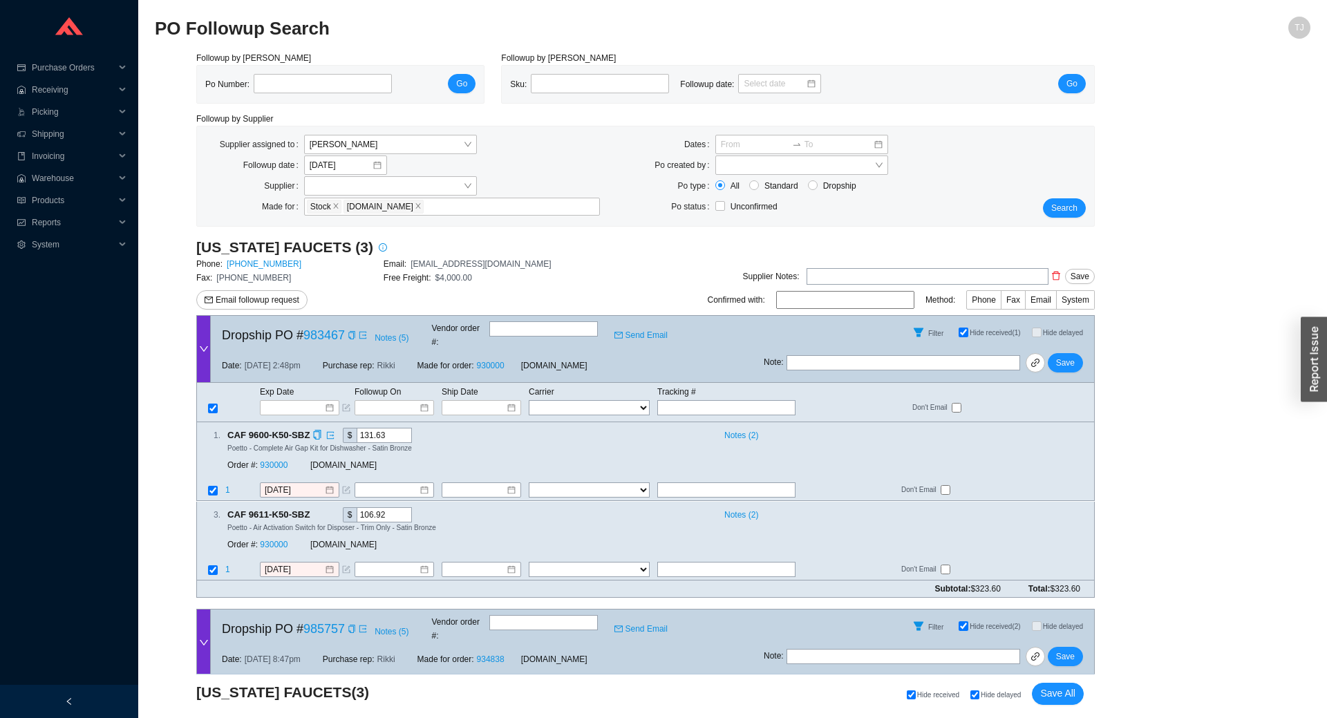
click at [506, 453] on div "Order #: 930000 QualityBath.com" at bounding box center [417, 465] width 380 height 25
click at [268, 461] on link "930000" at bounding box center [274, 466] width 28 height 10
click at [321, 401] on input at bounding box center [294, 408] width 59 height 14
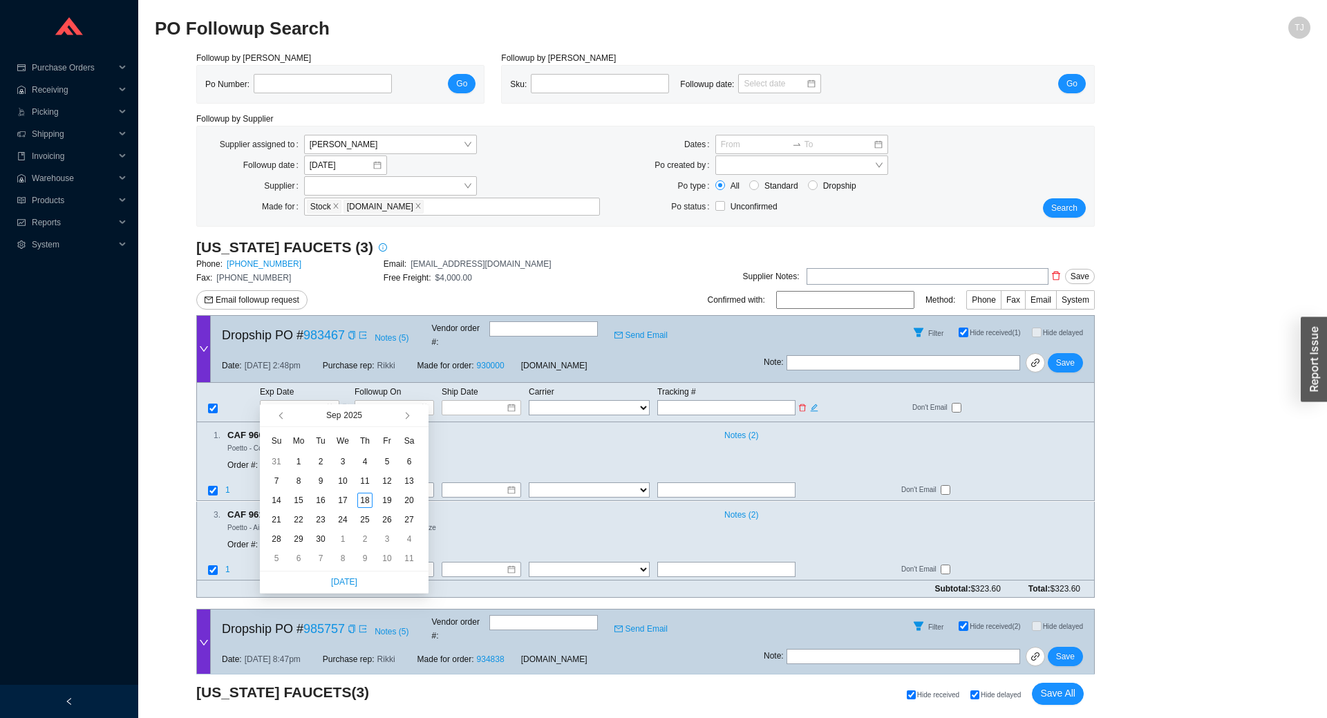
click at [316, 402] on td at bounding box center [306, 407] width 95 height 17
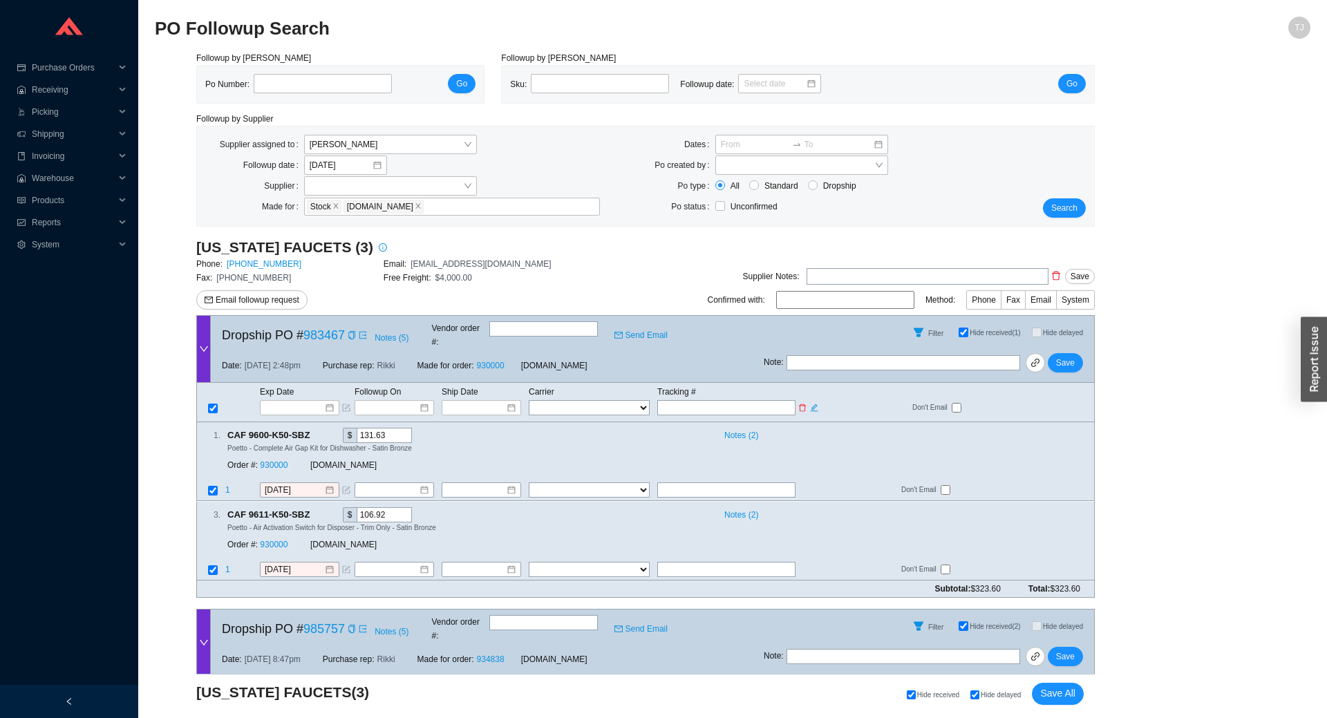
click at [287, 402] on td at bounding box center [306, 407] width 95 height 17
click at [300, 401] on input at bounding box center [294, 408] width 59 height 14
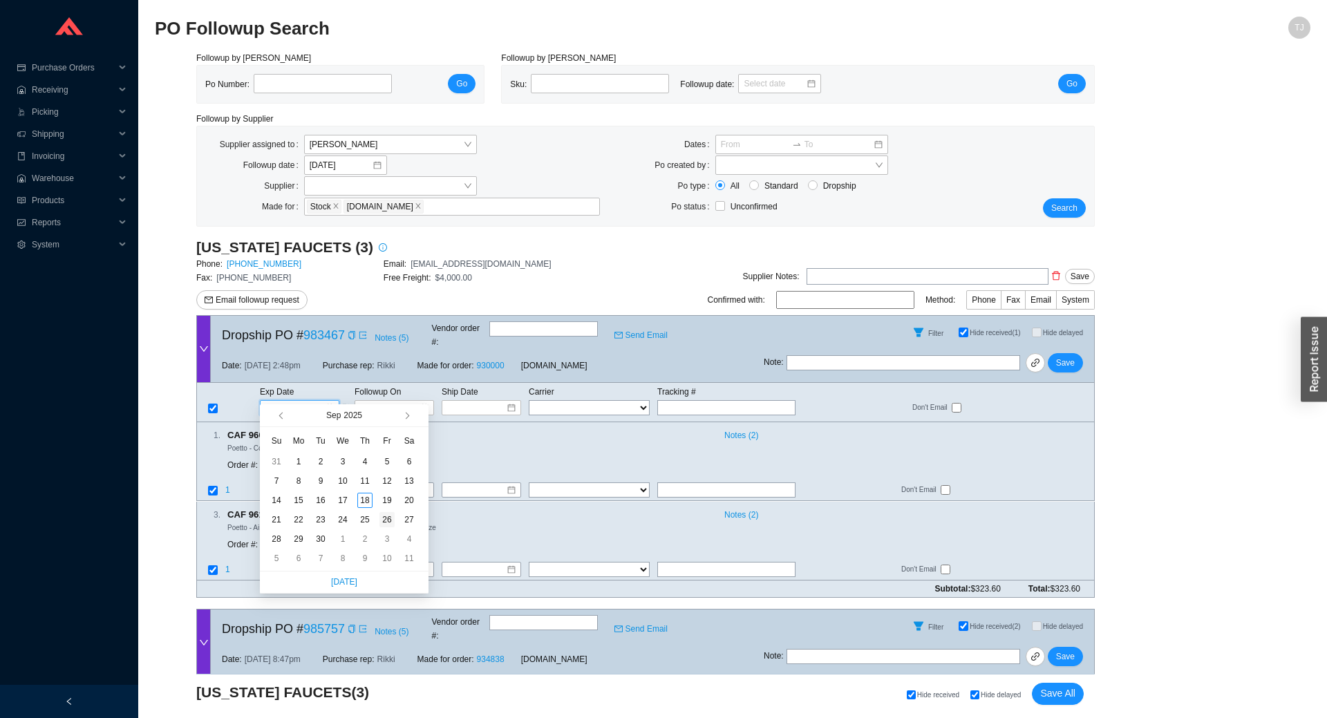
type input "9/26/2025"
click at [393, 521] on div "26" at bounding box center [386, 519] width 15 height 15
type input "9/26/2025"
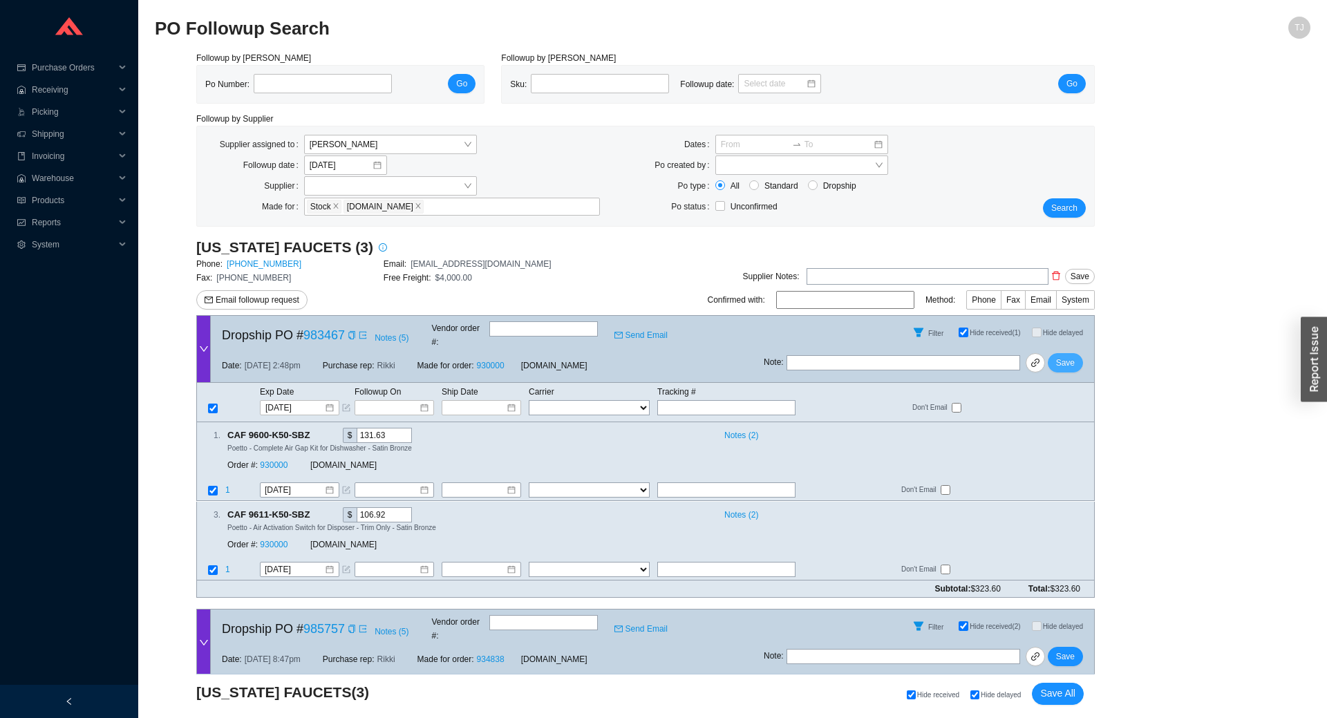
click at [1063, 356] on span "Save" at bounding box center [1065, 363] width 19 height 14
click at [327, 430] on icon "copy" at bounding box center [327, 434] width 9 height 9
click at [278, 461] on link "934838" at bounding box center [274, 466] width 28 height 10
click at [297, 484] on input "9/17/2025" at bounding box center [294, 491] width 59 height 14
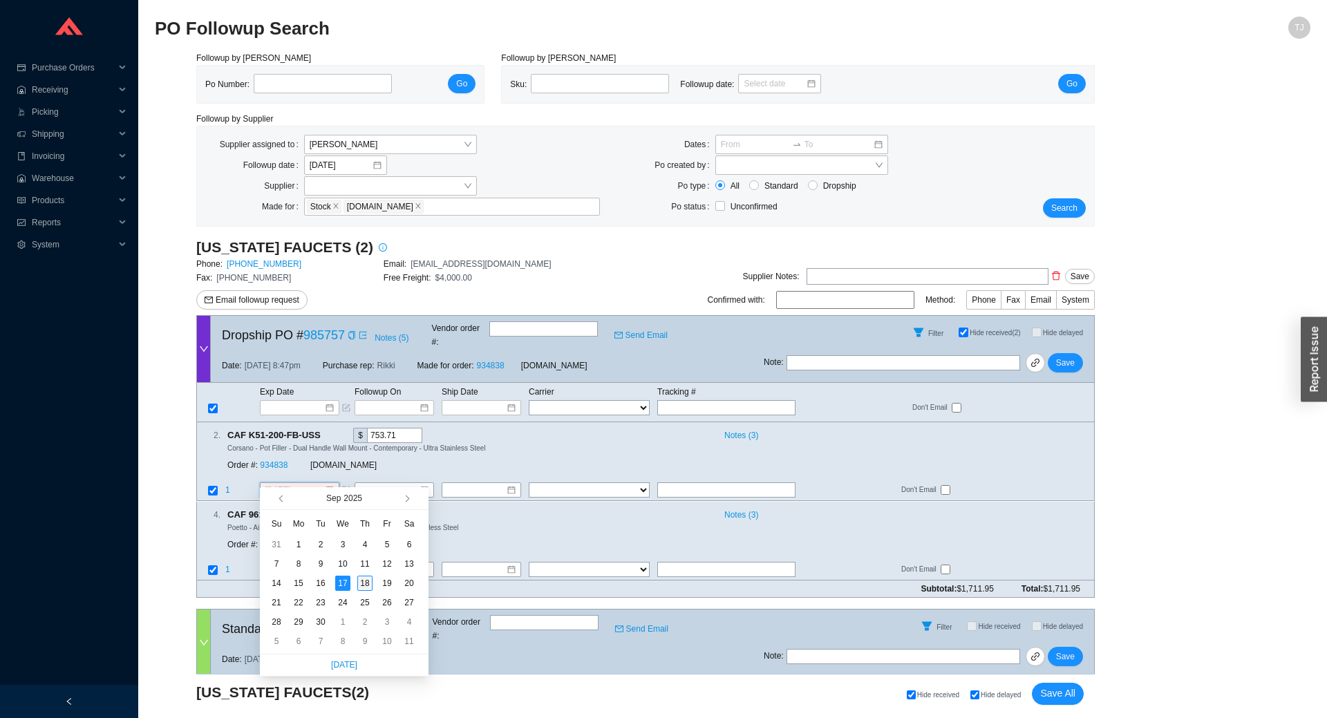
type input "[DATE]"
click at [363, 583] on div "18" at bounding box center [364, 583] width 15 height 15
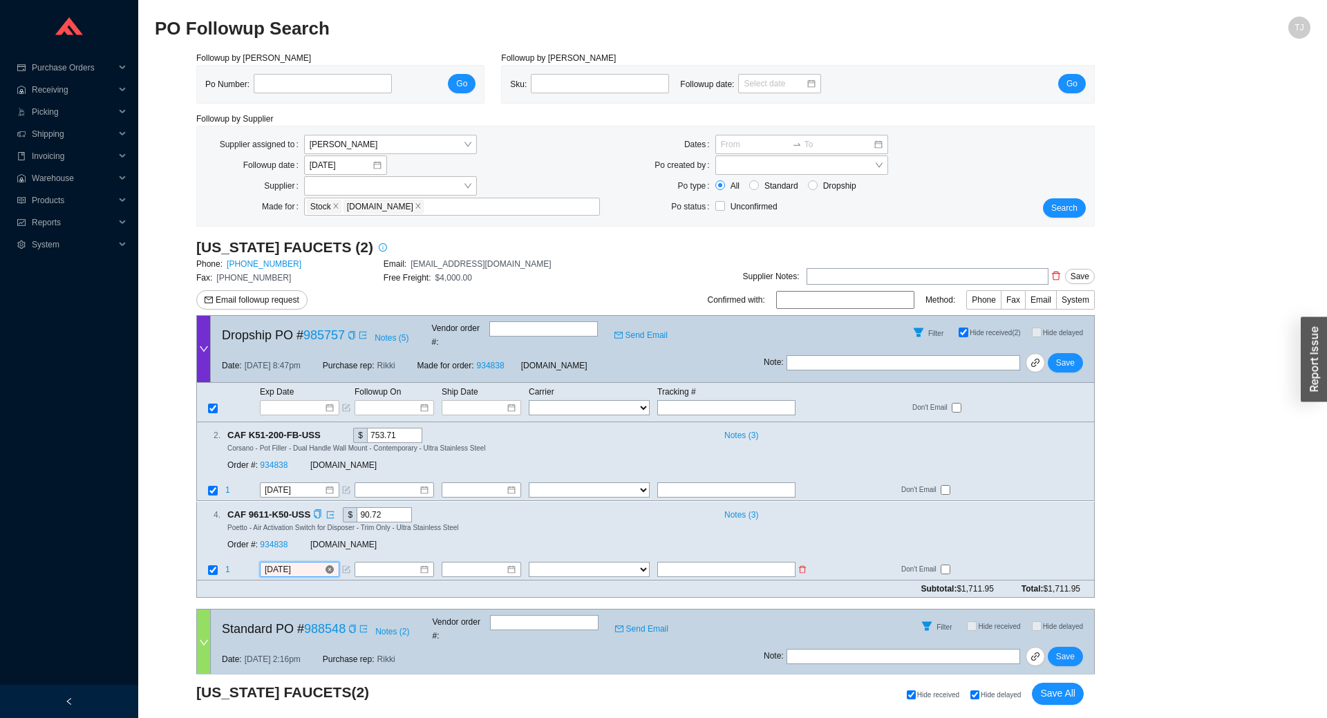
click at [292, 562] on input "9/17/2025" at bounding box center [294, 569] width 59 height 14
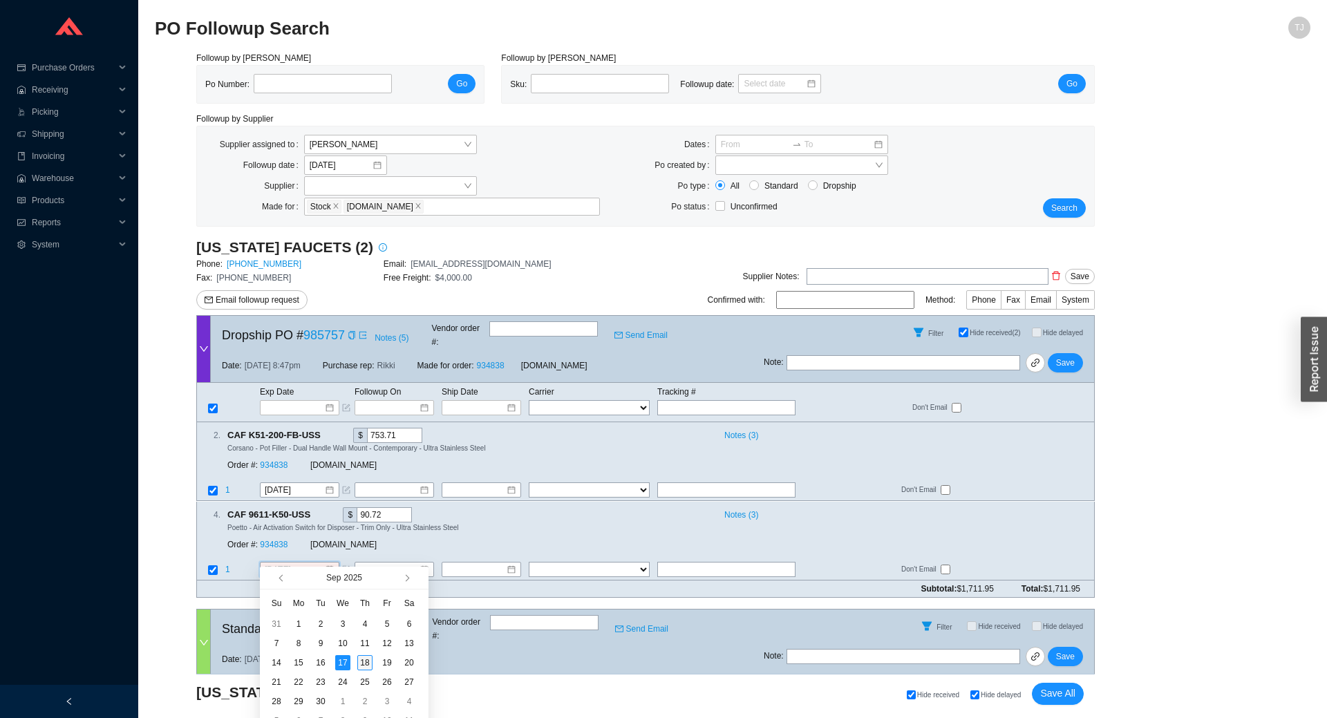
type input "[DATE]"
click at [372, 660] on div "18" at bounding box center [364, 662] width 15 height 15
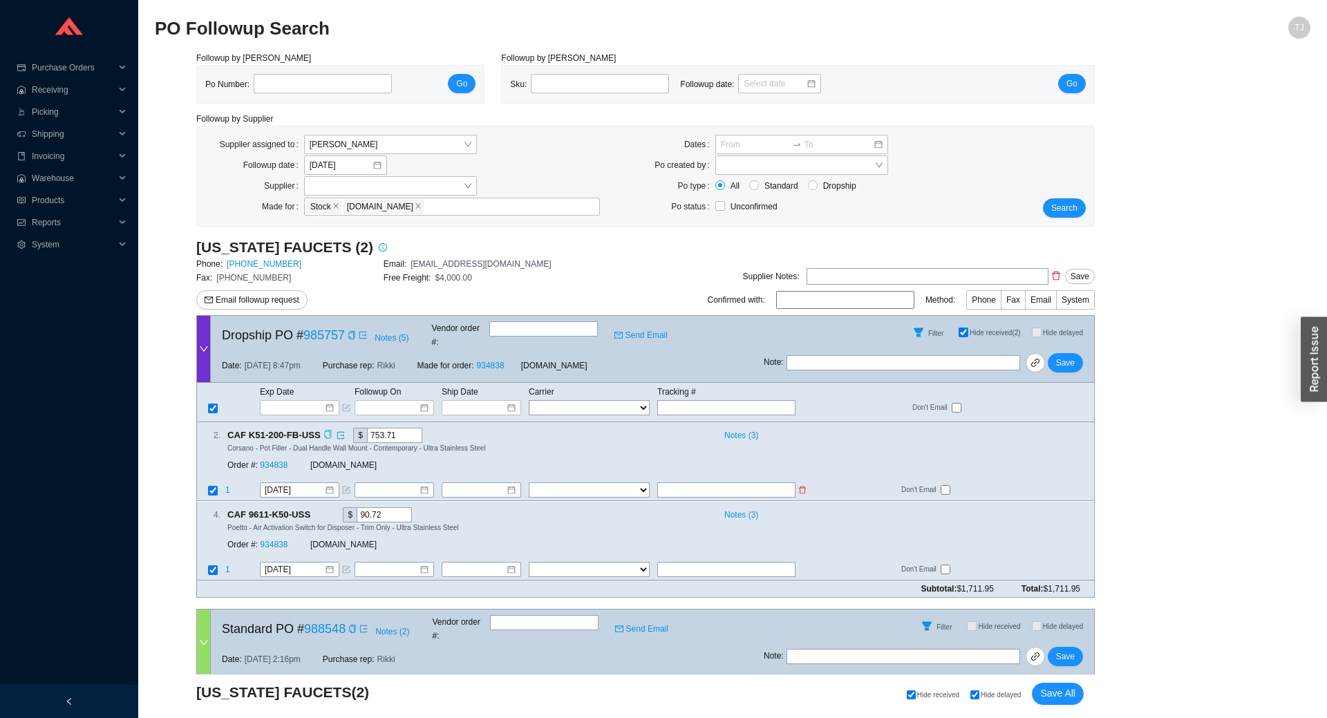
click at [346, 486] on icon "form" at bounding box center [347, 488] width 5 height 5
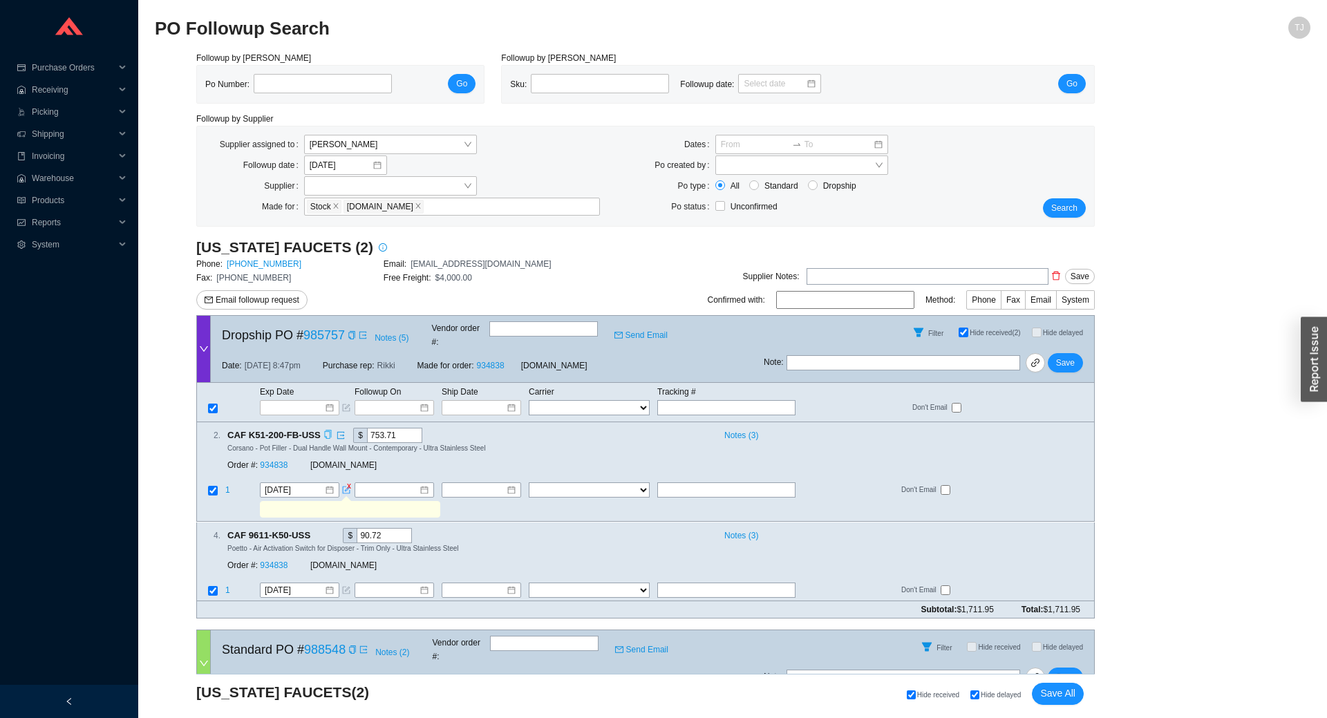
click at [330, 502] on input "text" at bounding box center [349, 509] width 175 height 15
type input "End of next week"
click at [1057, 356] on button "Save" at bounding box center [1064, 362] width 35 height 19
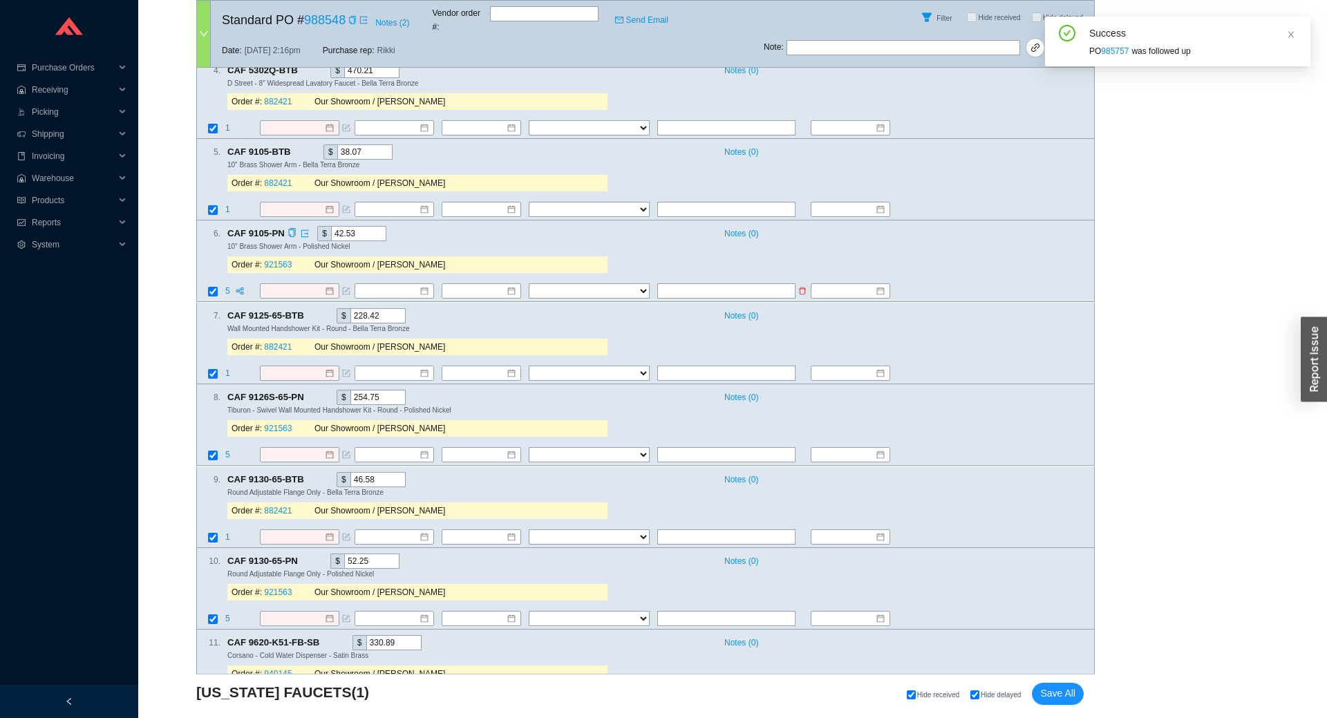
scroll to position [1488, 0]
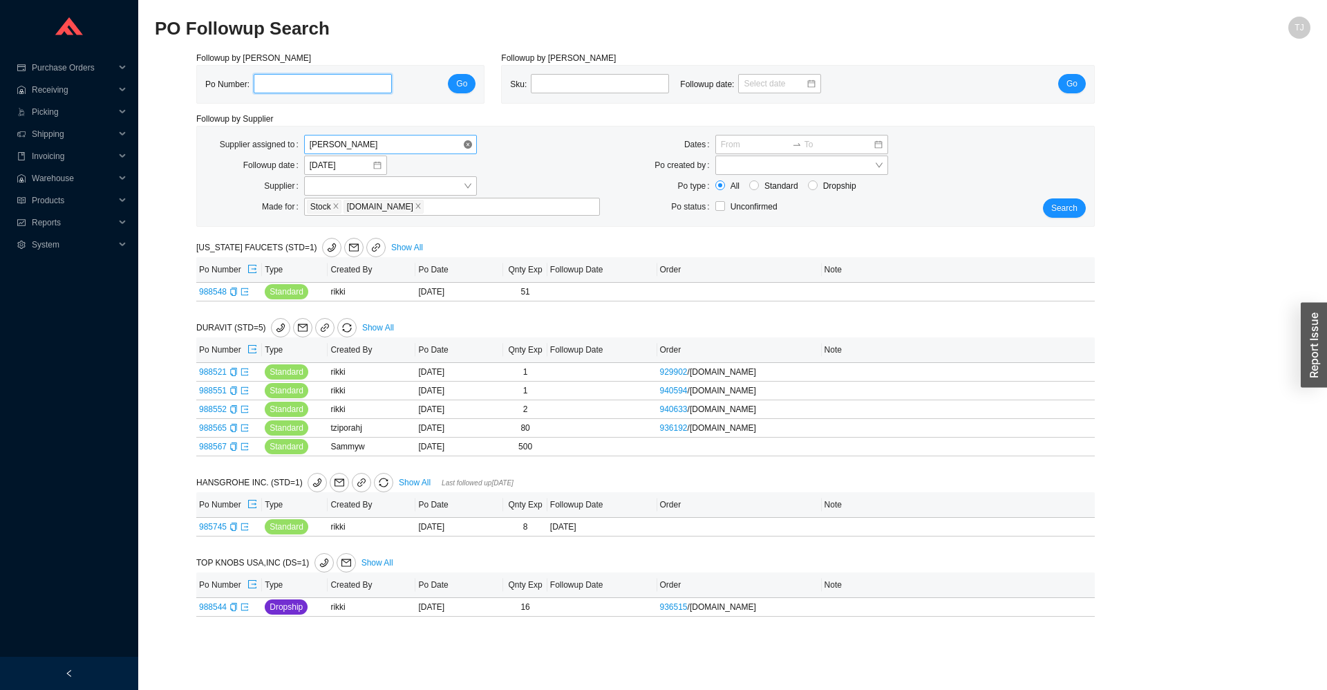
click at [321, 146] on span "[PERSON_NAME]" at bounding box center [391, 144] width 162 height 18
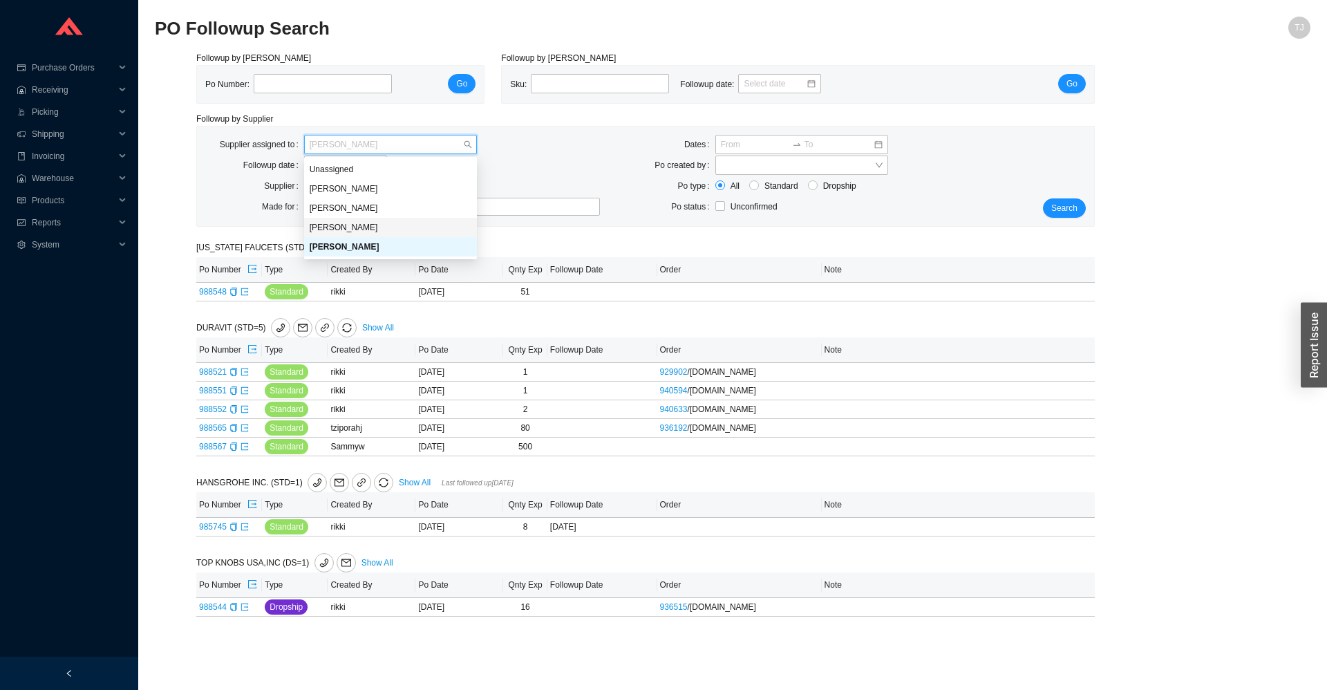
click at [335, 225] on div "[PERSON_NAME]" at bounding box center [391, 227] width 162 height 12
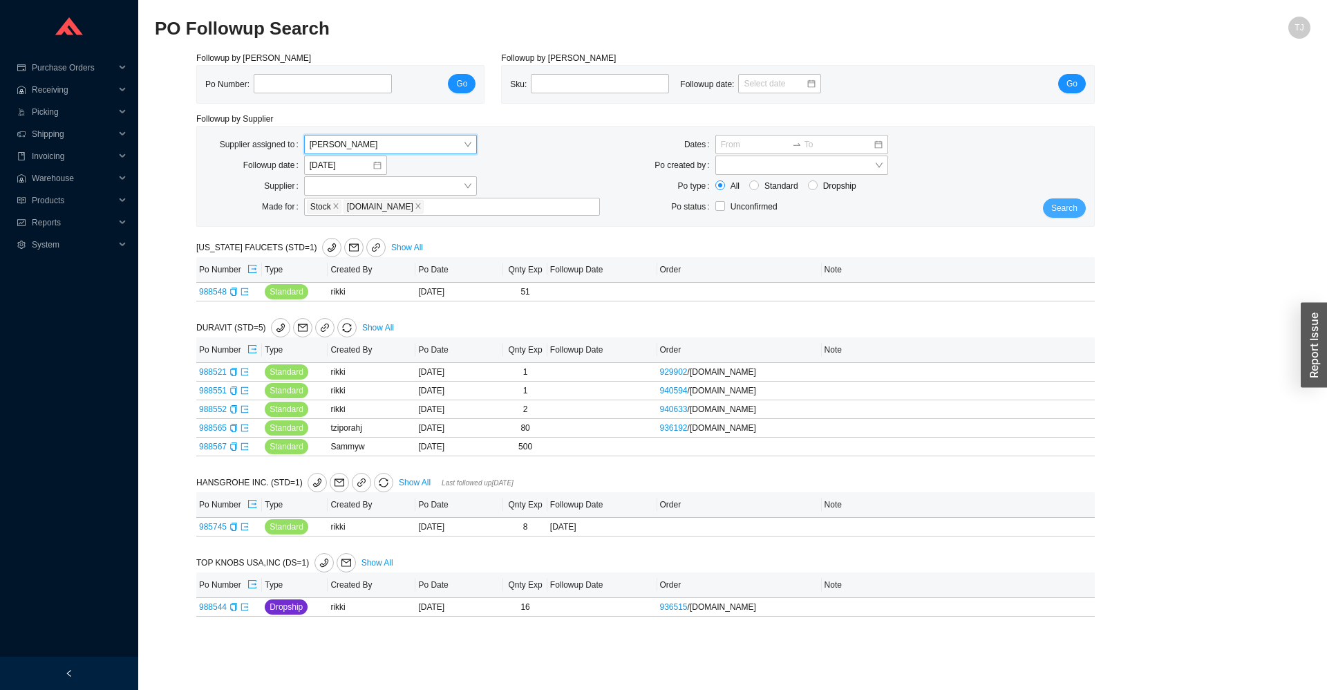
click at [1058, 214] on span "Search" at bounding box center [1064, 208] width 26 height 14
drag, startPoint x: 776, startPoint y: 626, endPoint x: 184, endPoint y: 216, distance: 719.9
click at [184, 216] on div "Followup by PO Po Number: Go Followup by Sku Sku: Followup date: Go Followup by…" at bounding box center [732, 342] width 1155 height 582
click at [167, 225] on div "Followup by PO Po Number: Go Followup by Sku Sku: Followup date: Go Followup by…" at bounding box center [732, 342] width 1155 height 582
drag, startPoint x: 167, startPoint y: 225, endPoint x: 871, endPoint y: 656, distance: 825.8
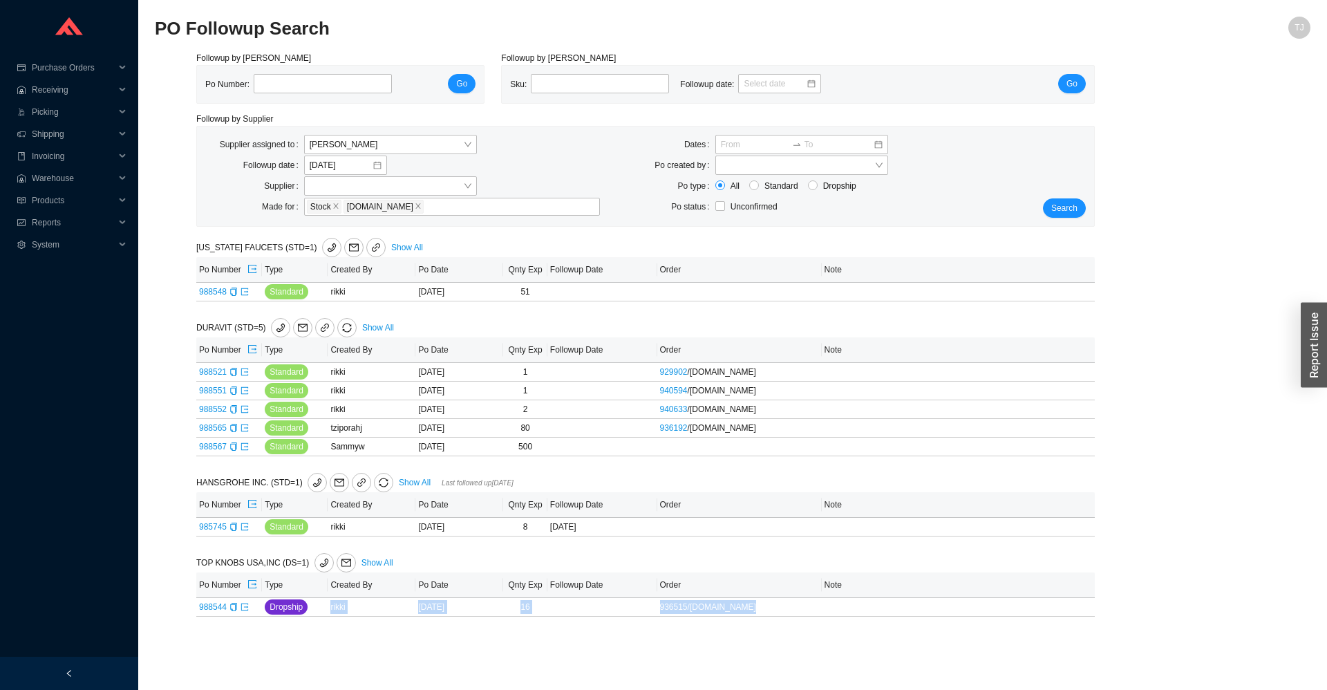
click at [871, 656] on main "PO Followup Search TJ Followup by PO Po Number: Go Followup by Sku Sku: Followu…" at bounding box center [732, 353] width 1155 height 673
click at [872, 656] on main "PO Followup Search TJ Followup by PO Po Number: Go Followup by Sku Sku: Followu…" at bounding box center [732, 353] width 1155 height 673
